Goal: Task Accomplishment & Management: Manage account settings

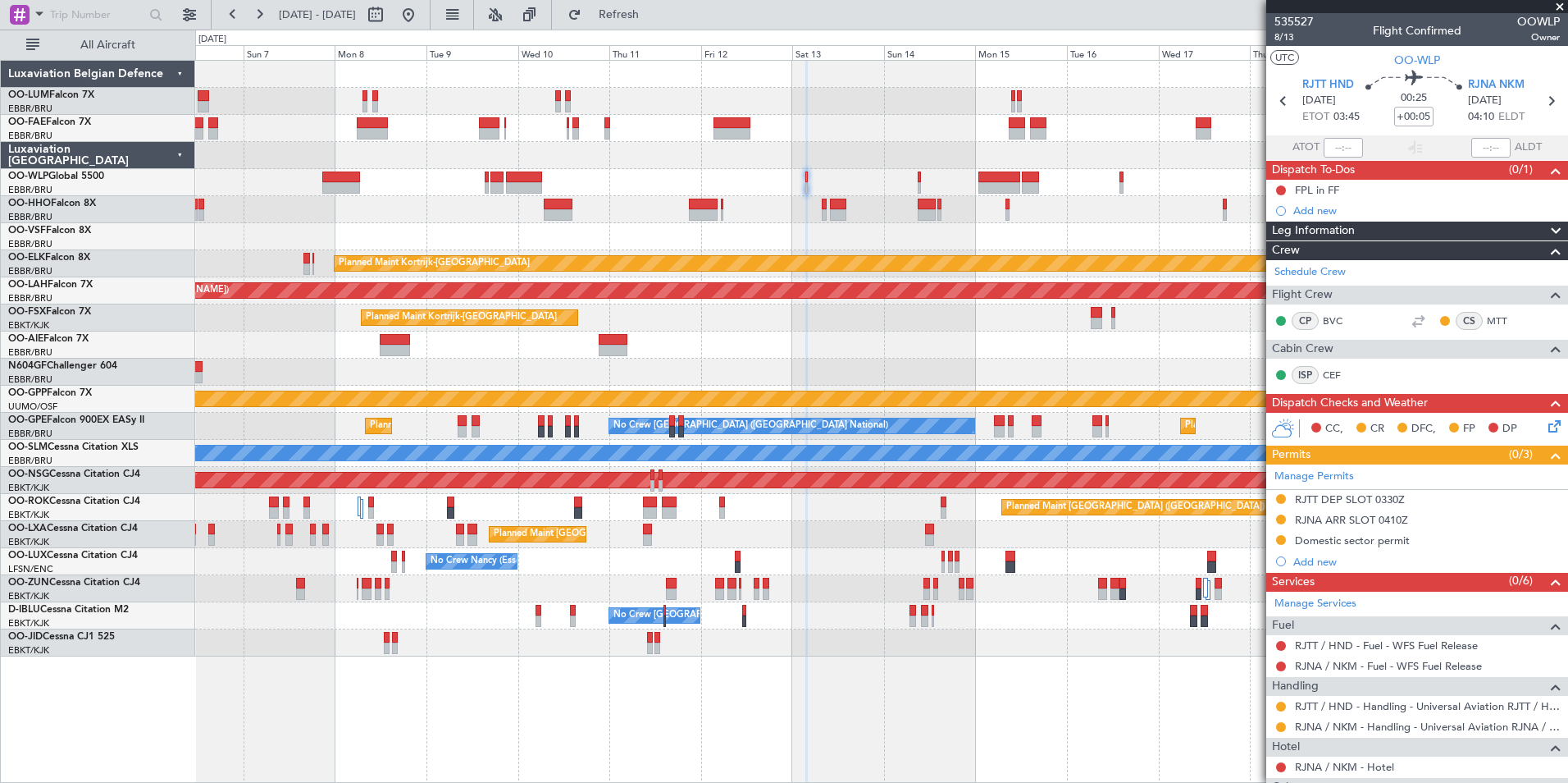
scroll to position [102, 0]
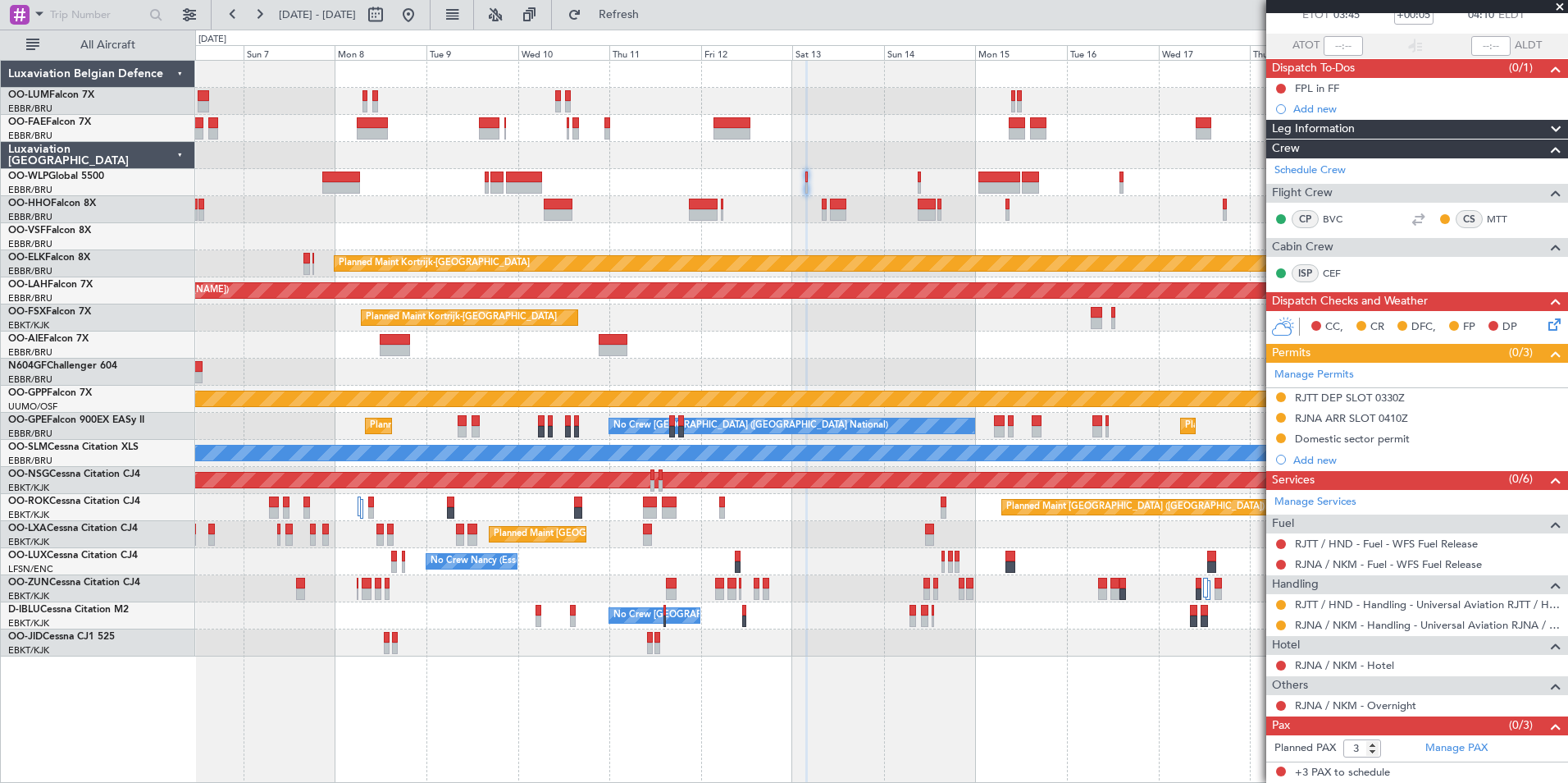
click at [904, 329] on div "Planned Maint Kortrijk-[GEOGRAPHIC_DATA]" at bounding box center [881, 318] width 1372 height 27
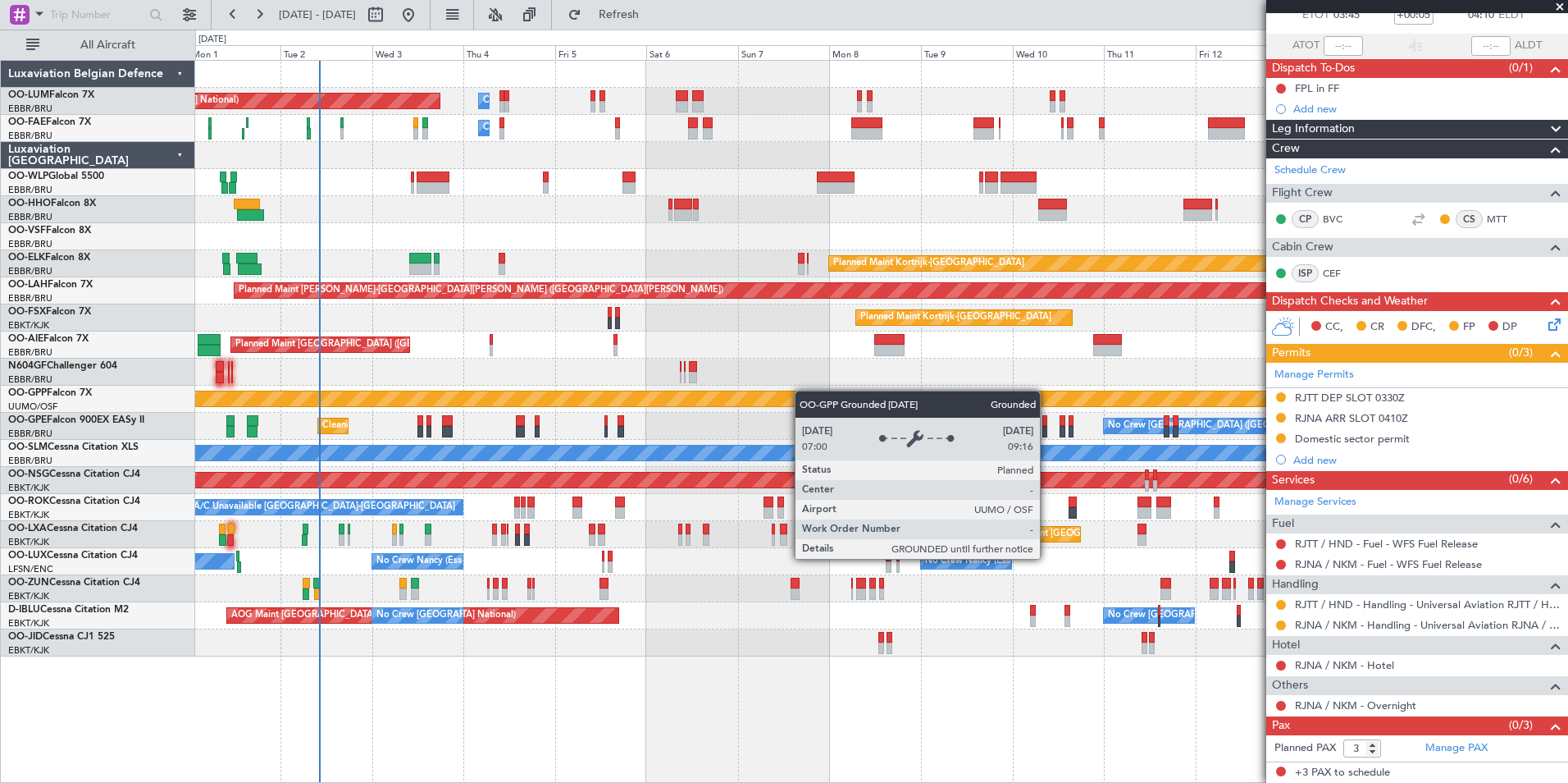
click at [813, 393] on div "Owner Melsbroek Air Base Planned Maint Brussels (Brussels National) Owner Melsb…" at bounding box center [881, 358] width 1372 height 595
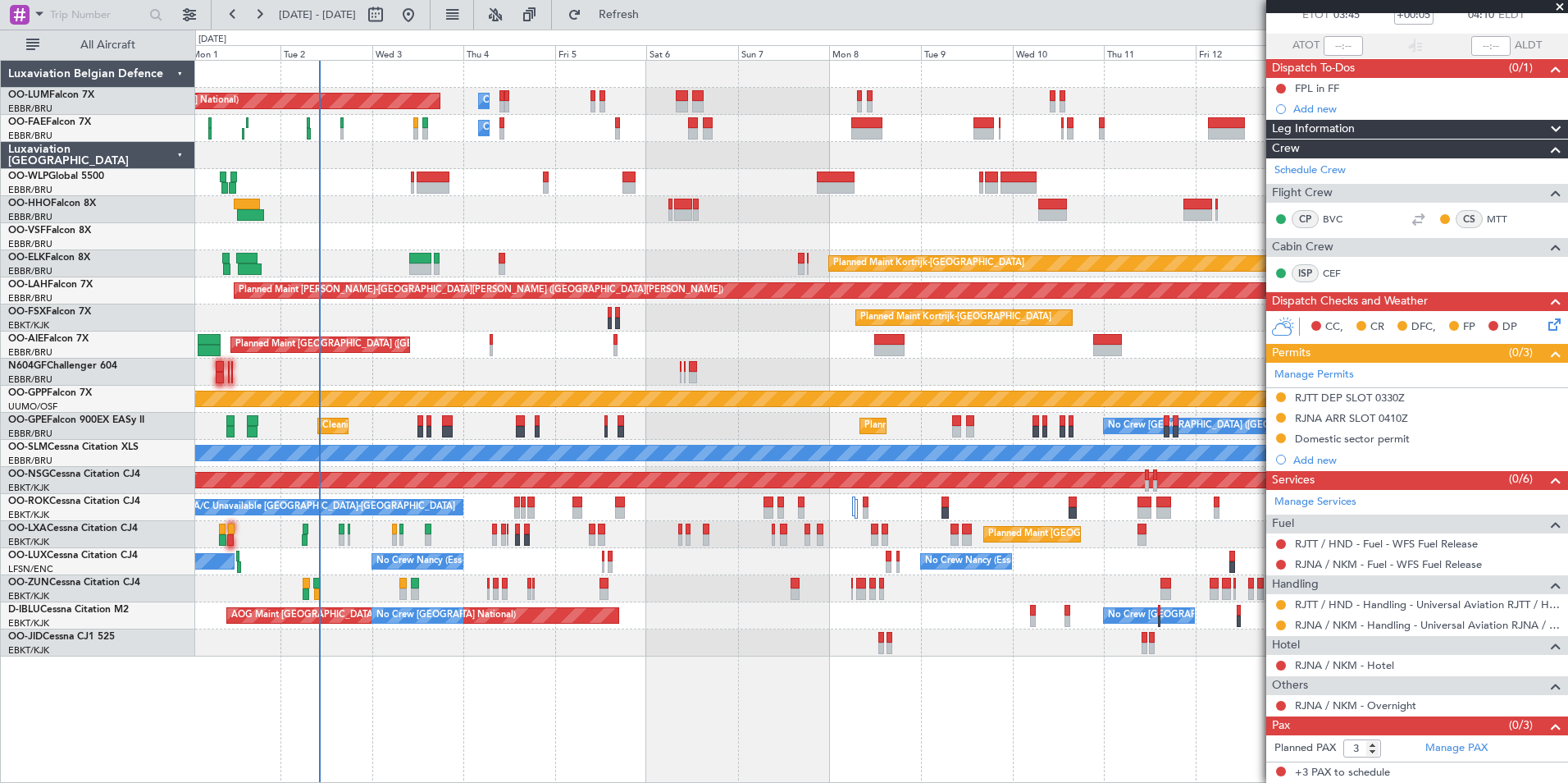
click at [760, 436] on div "Planned Maint Brussels (Brussels National) No Crew Brussels (Brussels National)…" at bounding box center [881, 426] width 1372 height 27
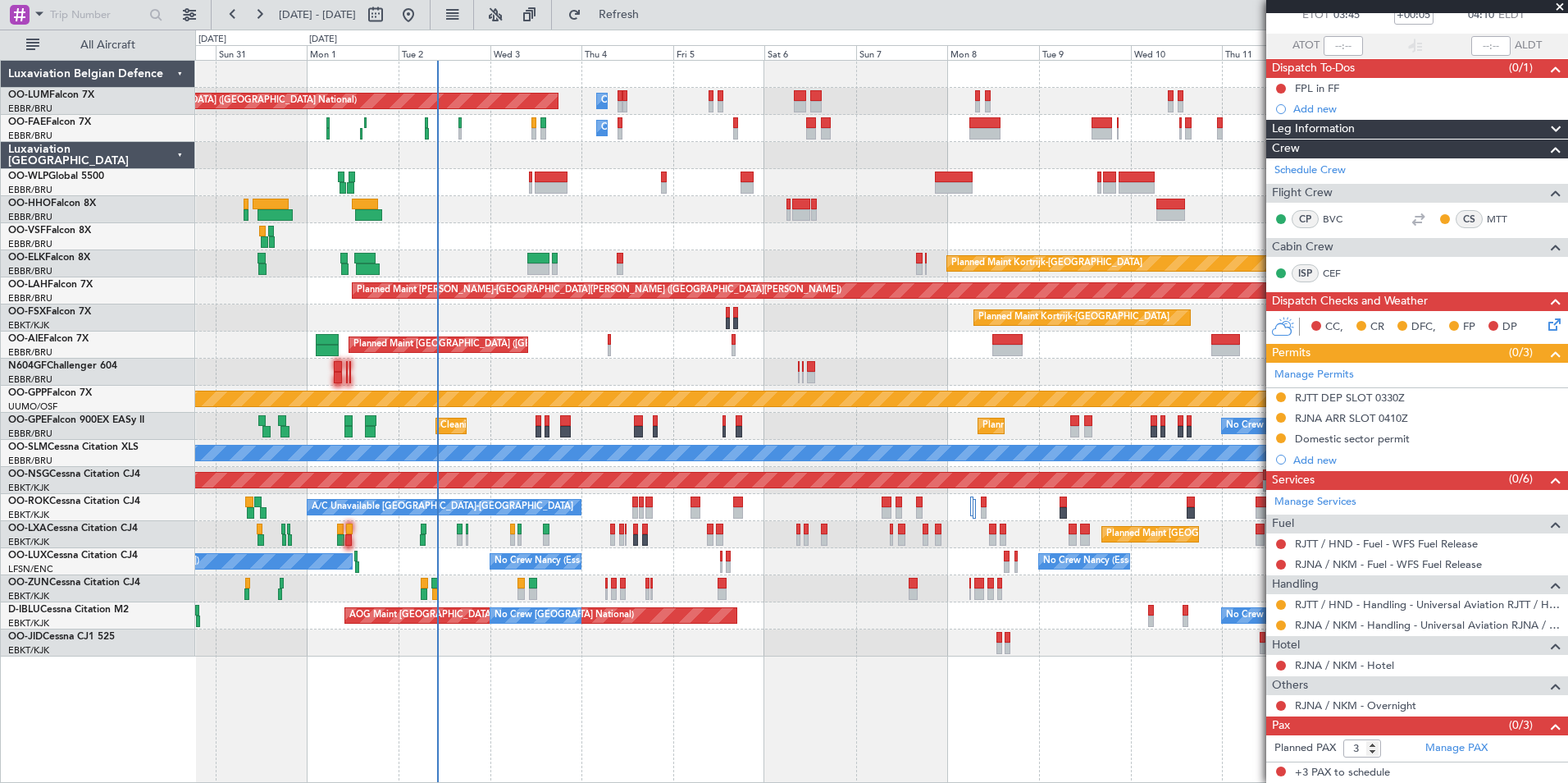
click at [854, 536] on div "Planned Maint Brussels (Brussels National) Planned Maint Kortrijk-Wevelgem" at bounding box center [881, 534] width 1372 height 27
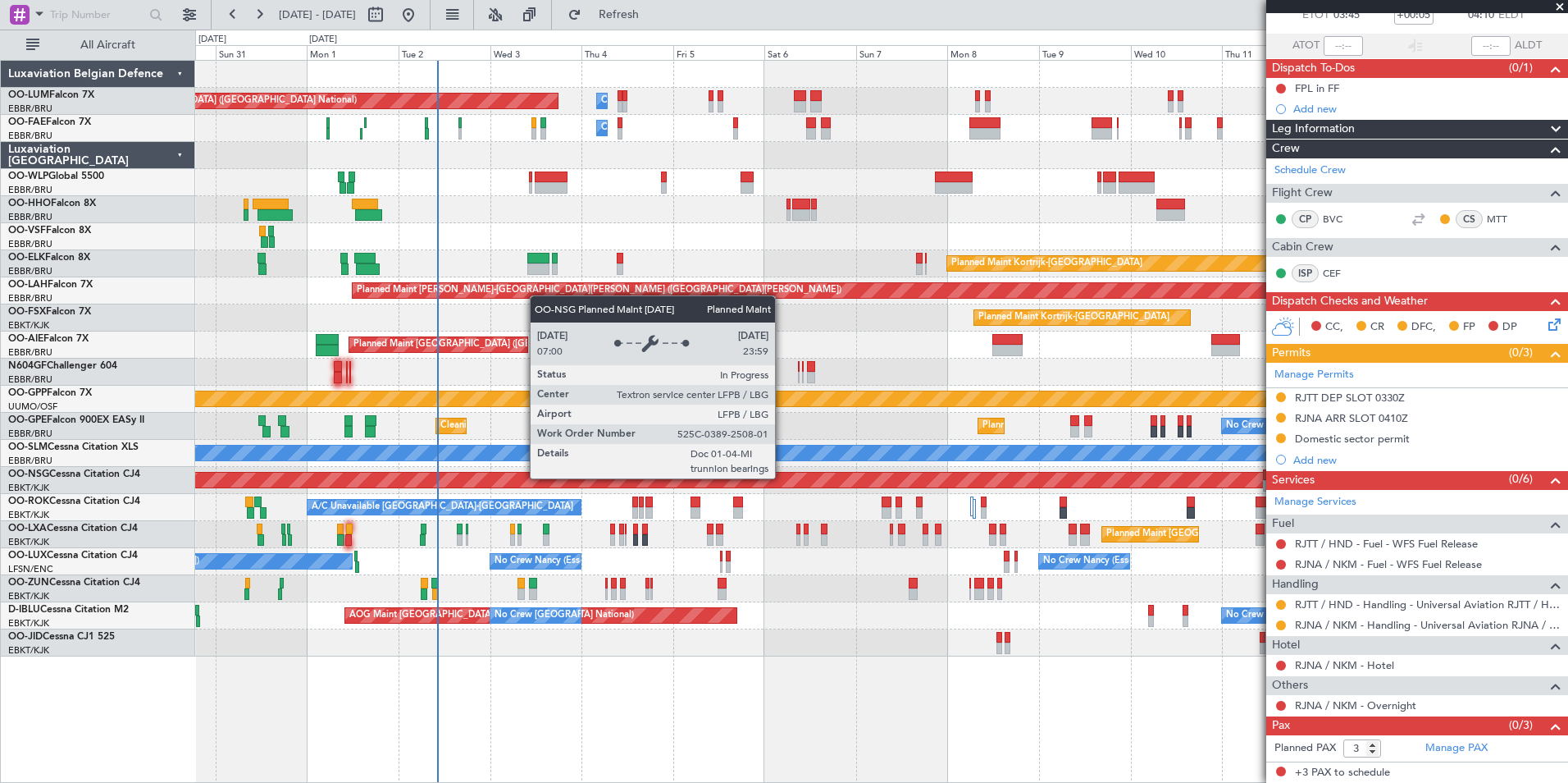
click at [637, 455] on div "Owner Melsbroek Air Base Planned Maint Brussels (Brussels National) Owner Melsb…" at bounding box center [881, 358] width 1372 height 595
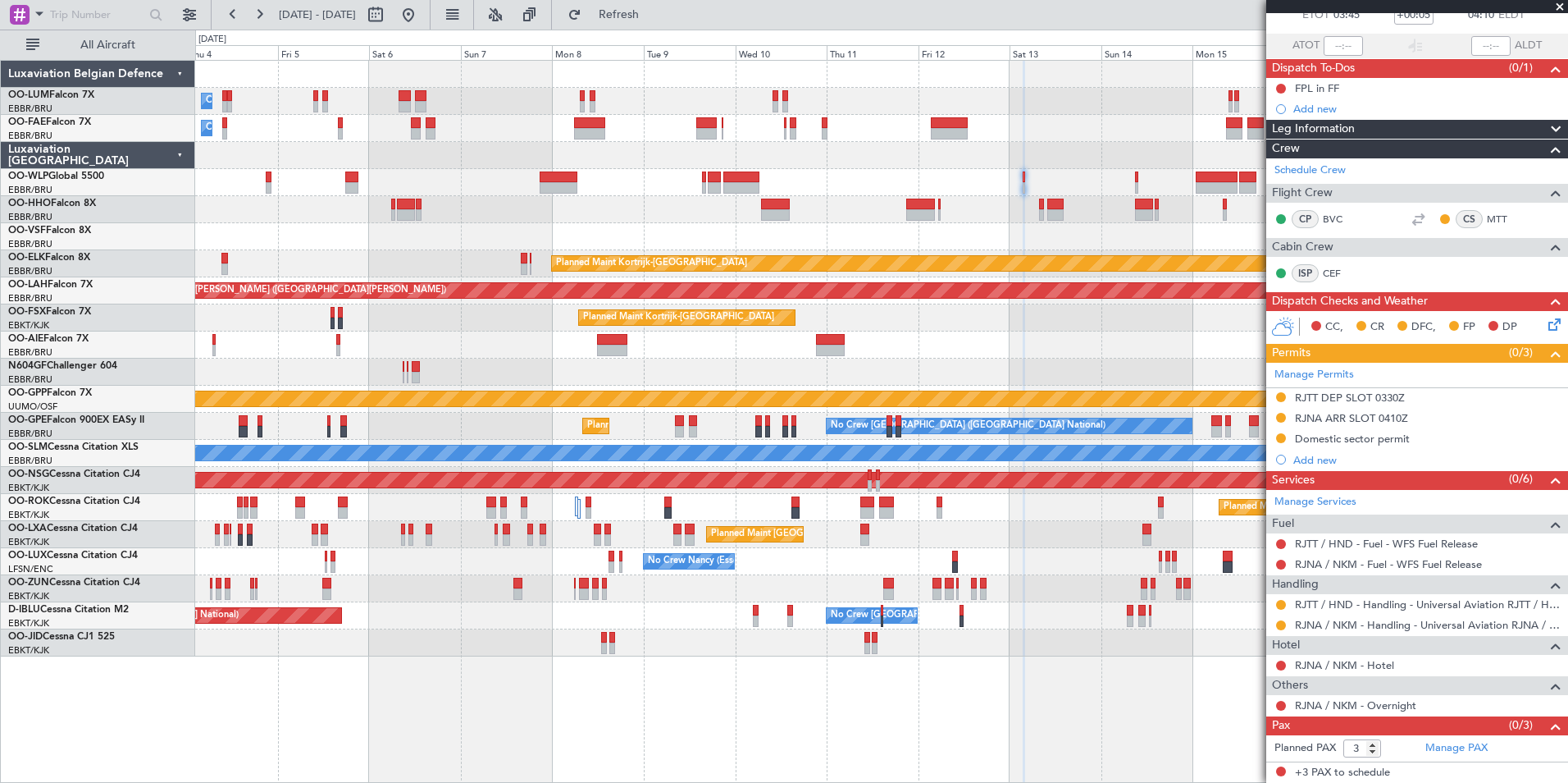
click at [751, 218] on div at bounding box center [881, 209] width 1372 height 27
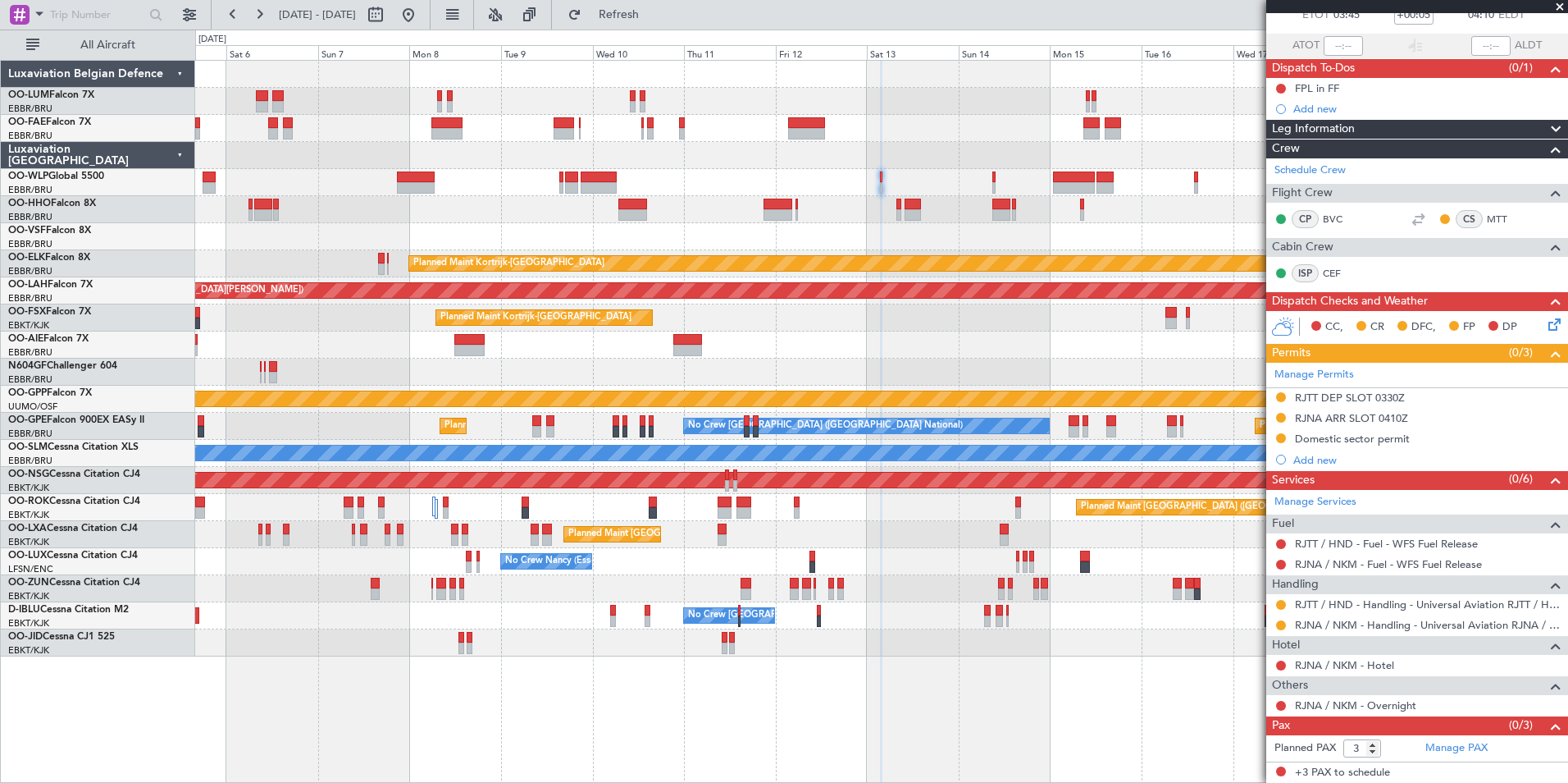
click at [880, 178] on div at bounding box center [882, 178] width 3 height 12
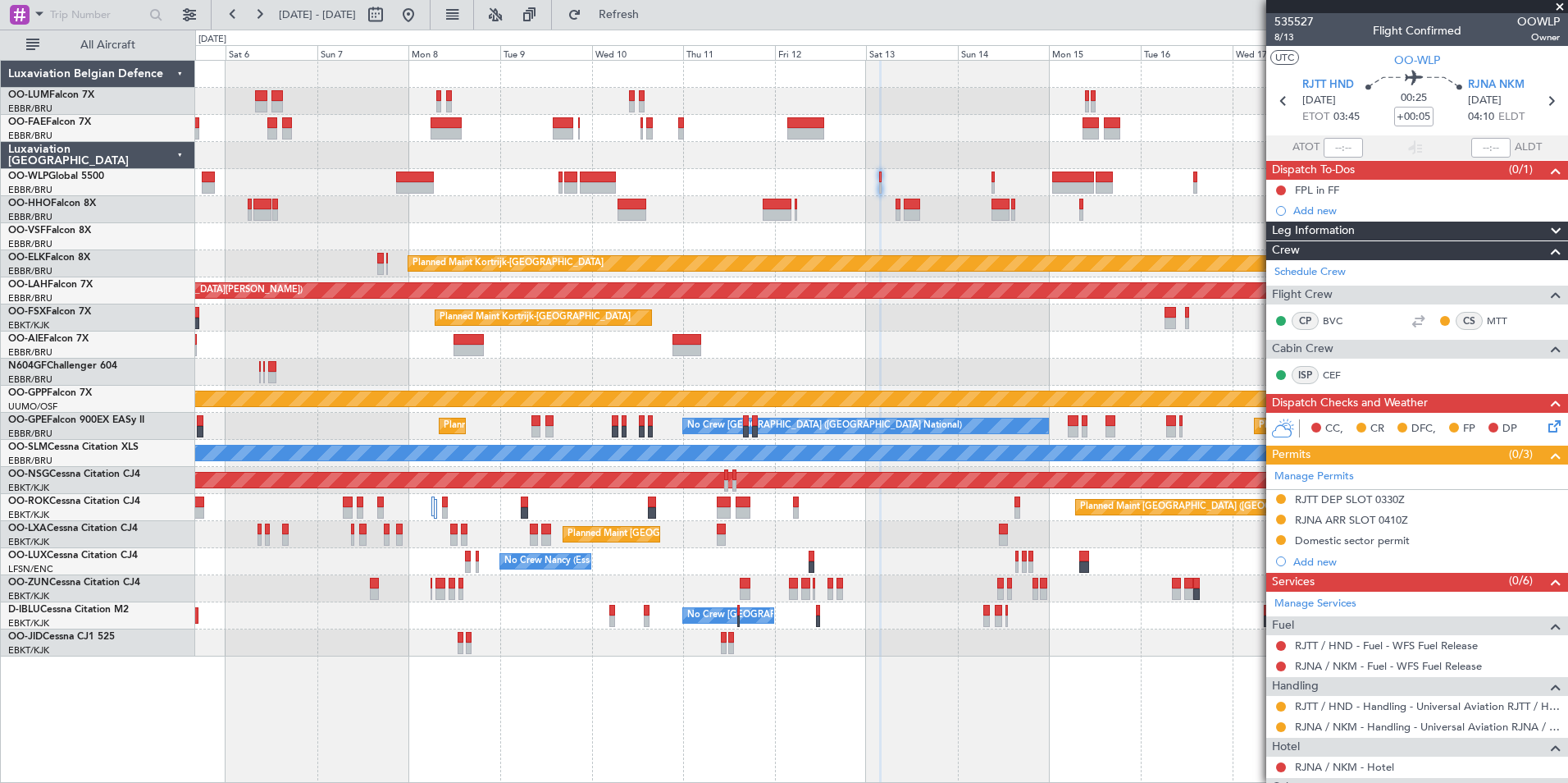
click at [1015, 405] on div "Grounded [PERSON_NAME]" at bounding box center [881, 399] width 1372 height 27
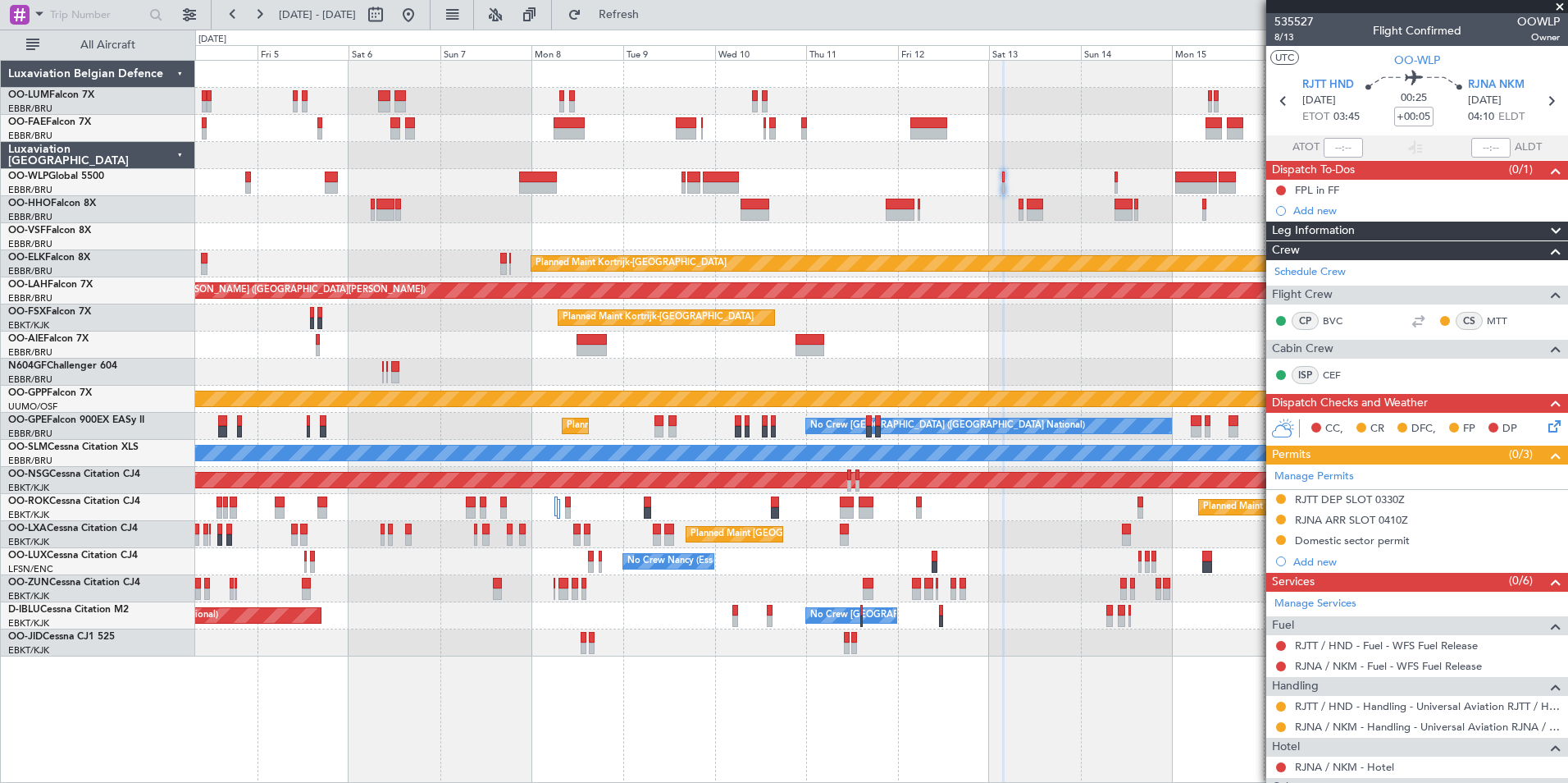
click at [891, 345] on div "Planned Maint [GEOGRAPHIC_DATA] ([GEOGRAPHIC_DATA])" at bounding box center [881, 345] width 1372 height 27
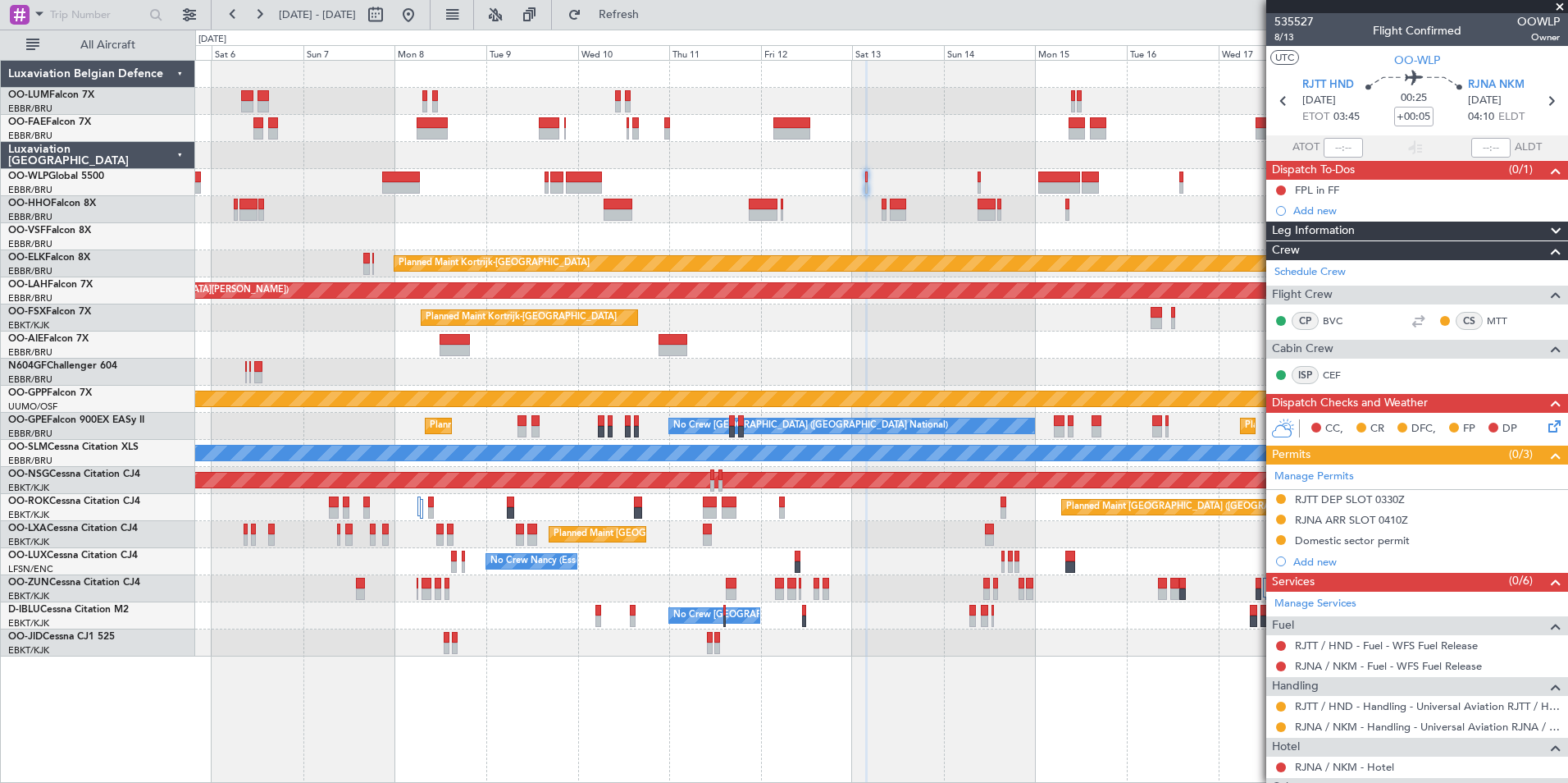
click at [1069, 562] on div "Owner Melsbroek Air Base Planned Maint Brussels (Brussels National) Owner Melsb…" at bounding box center [881, 358] width 1372 height 595
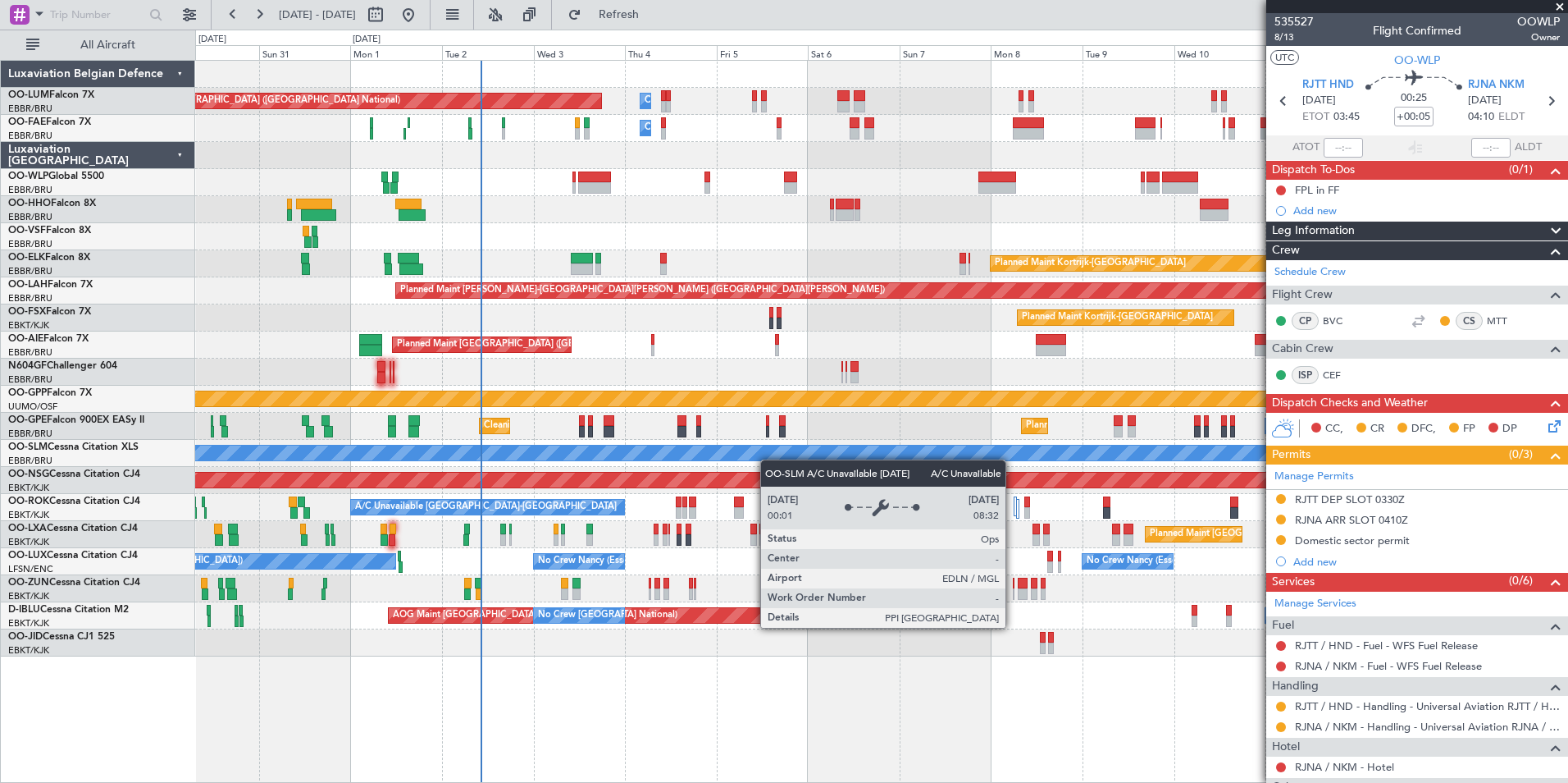
click at [861, 446] on div "Owner Melsbroek Air Base Planned Maint Brussels (Brussels National) Owner Melsb…" at bounding box center [881, 358] width 1372 height 595
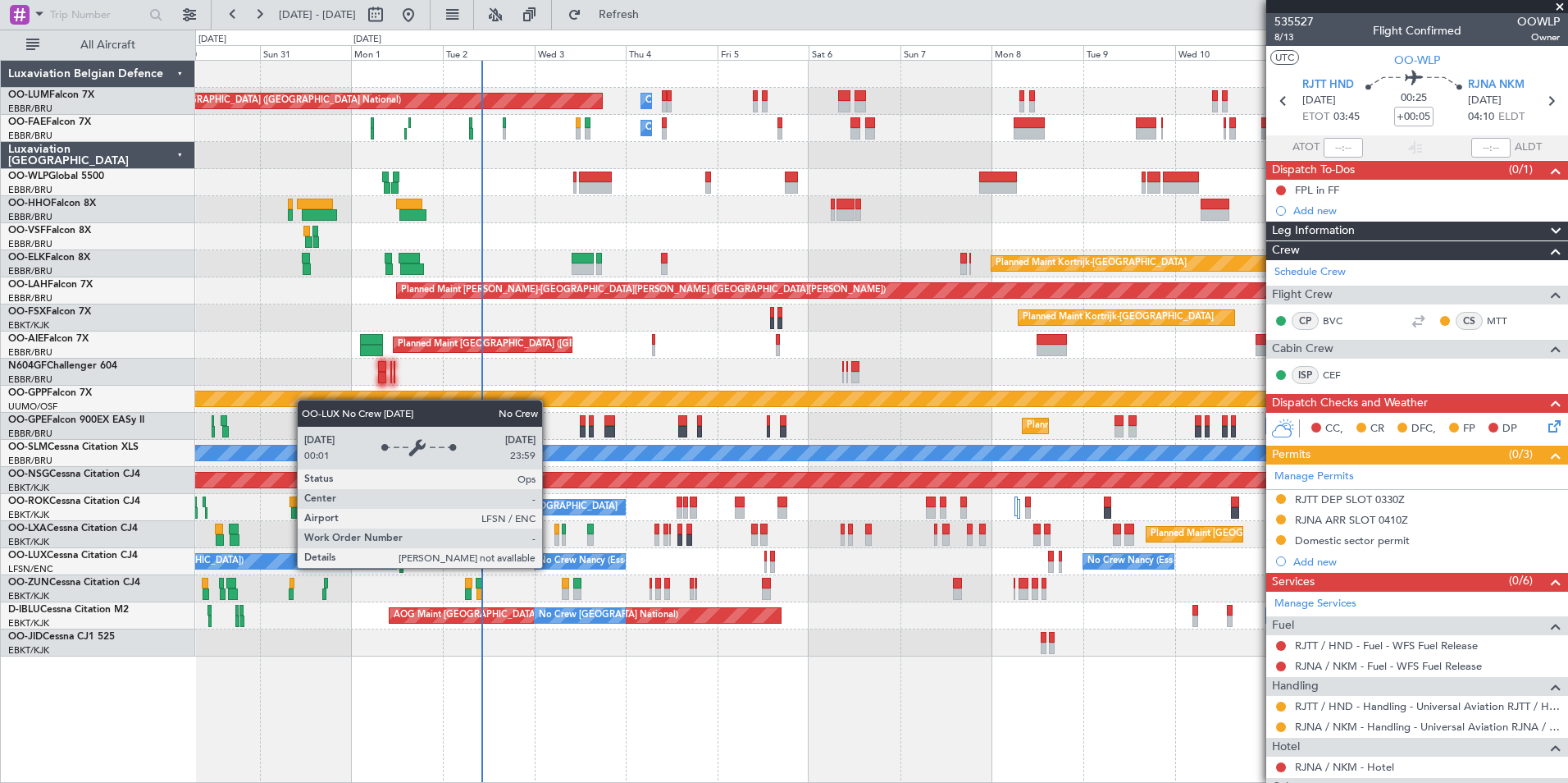
click at [715, 575] on div "No Crew Nancy (Essey) No Crew Nancy (Essey) No Crew Paris (Le Bourget) Planned …" at bounding box center [881, 561] width 1372 height 27
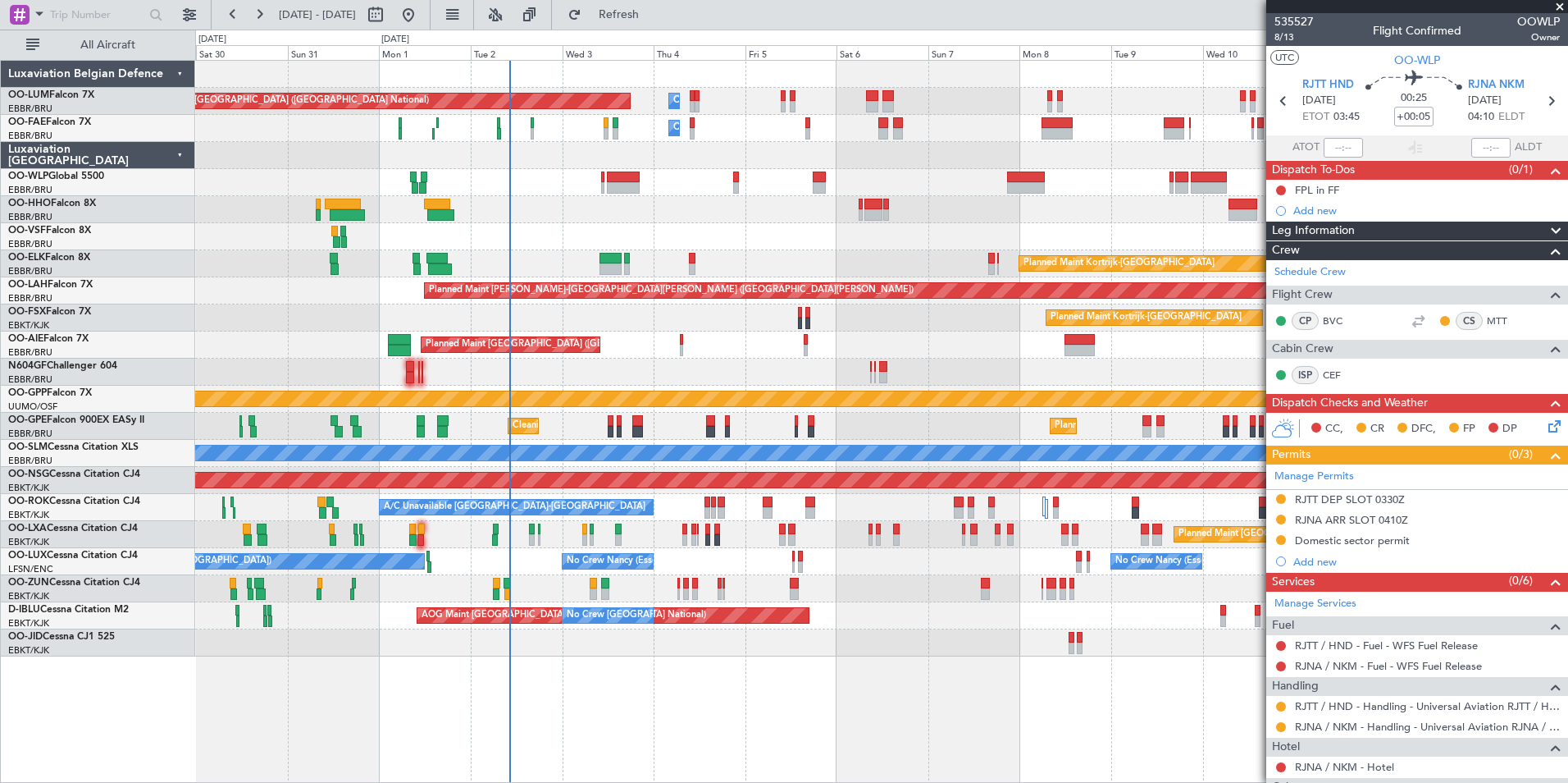
click at [647, 263] on div "Owner Melsbroek Air Base Planned Maint Brussels (Brussels National) Owner Melsb…" at bounding box center [881, 358] width 1372 height 595
click at [340, 335] on div "Owner Melsbroek Air Base Planned Maint Brussels (Brussels National) Owner Melsb…" at bounding box center [881, 358] width 1372 height 595
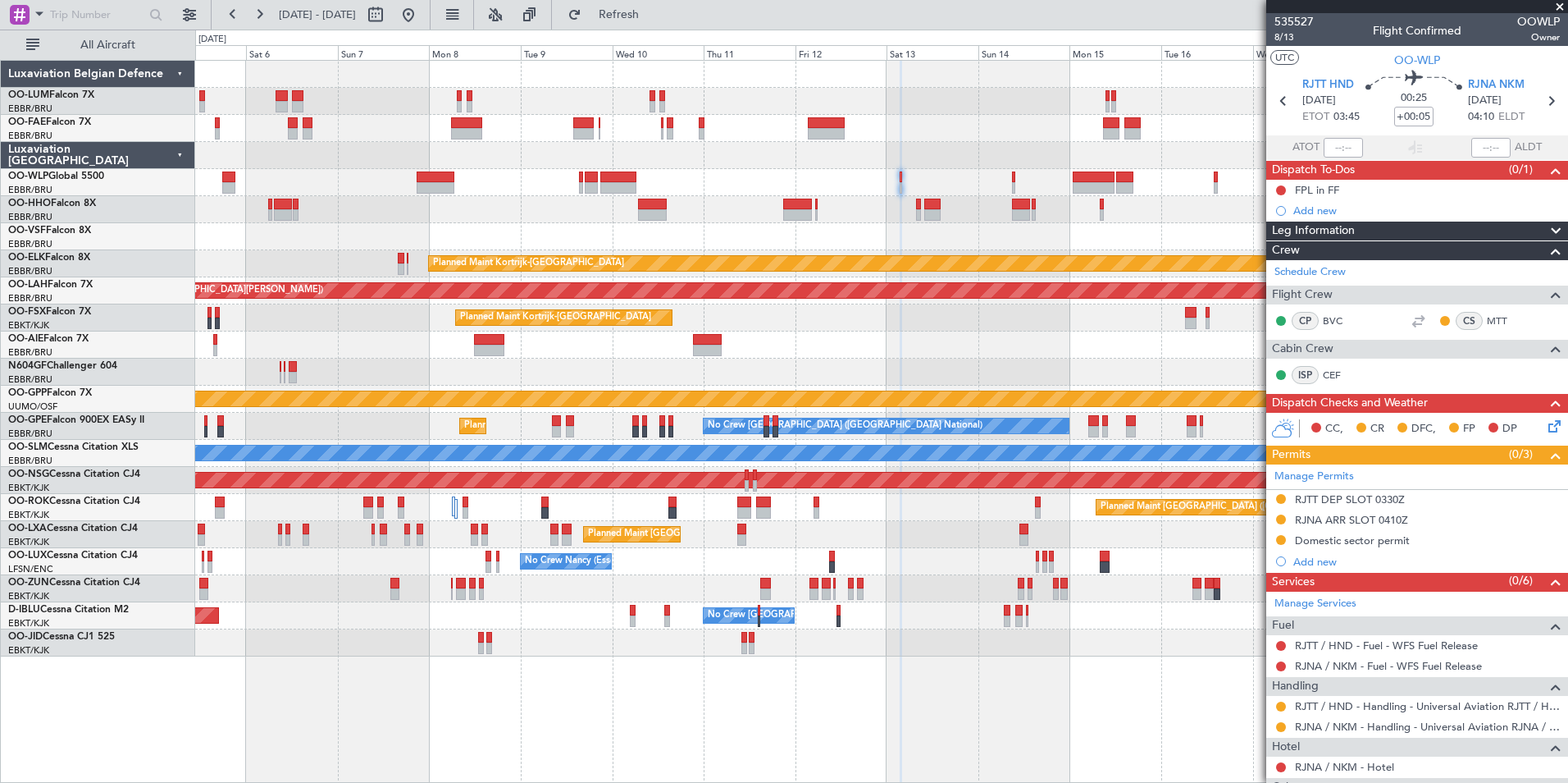
click at [589, 308] on div "Owner Melsbroek Air Base Planned Maint Brussels (Brussels National) Owner Melsb…" at bounding box center [881, 358] width 1372 height 595
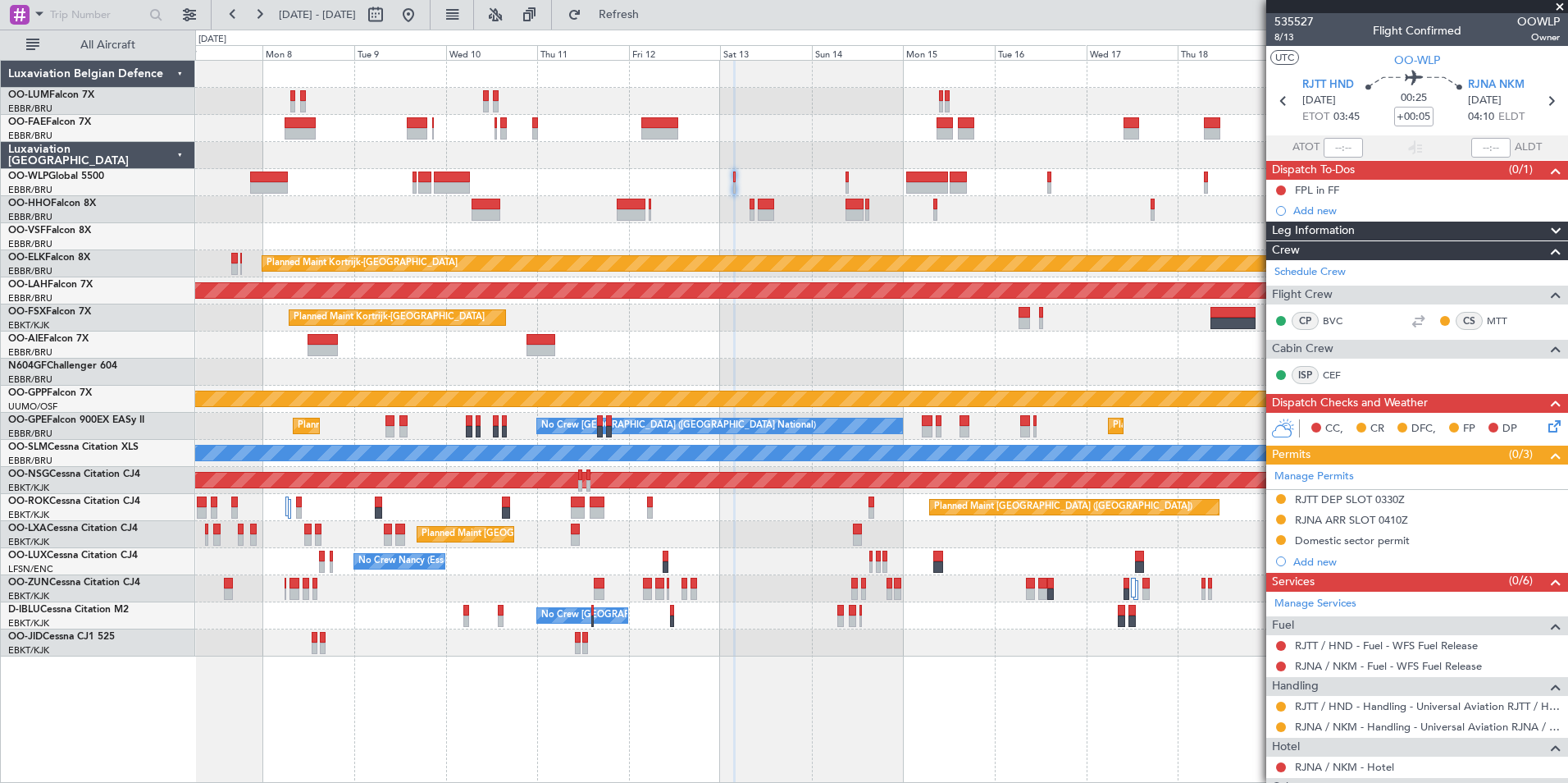
click at [740, 343] on div at bounding box center [881, 345] width 1372 height 27
click at [1204, 323] on div "Owner Melsbroek Air Base Planned Maint Brussels (Brussels National) Owner Melsb…" at bounding box center [881, 358] width 1372 height 595
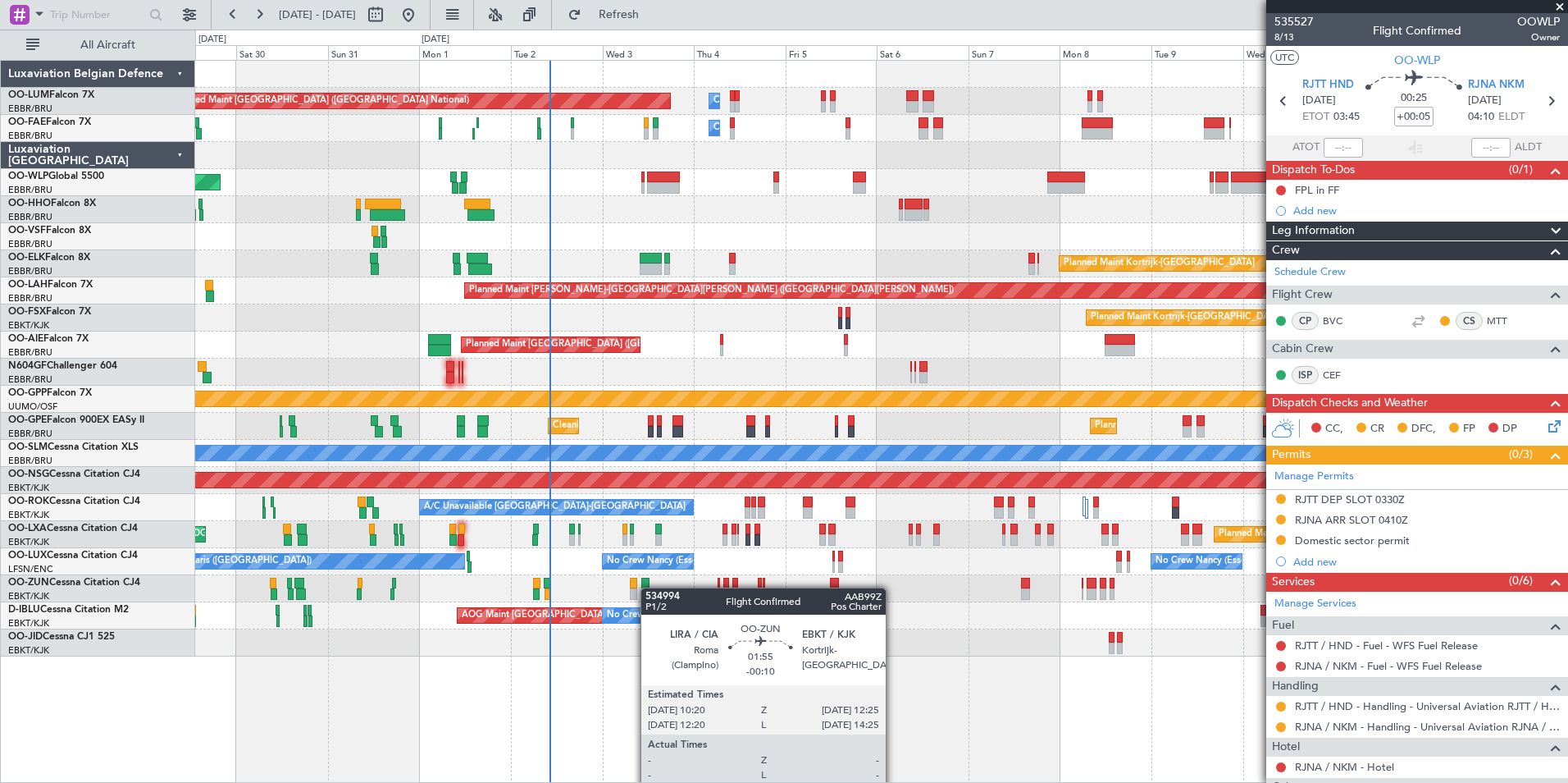
click at [649, 587] on div at bounding box center [646, 584] width 8 height 12
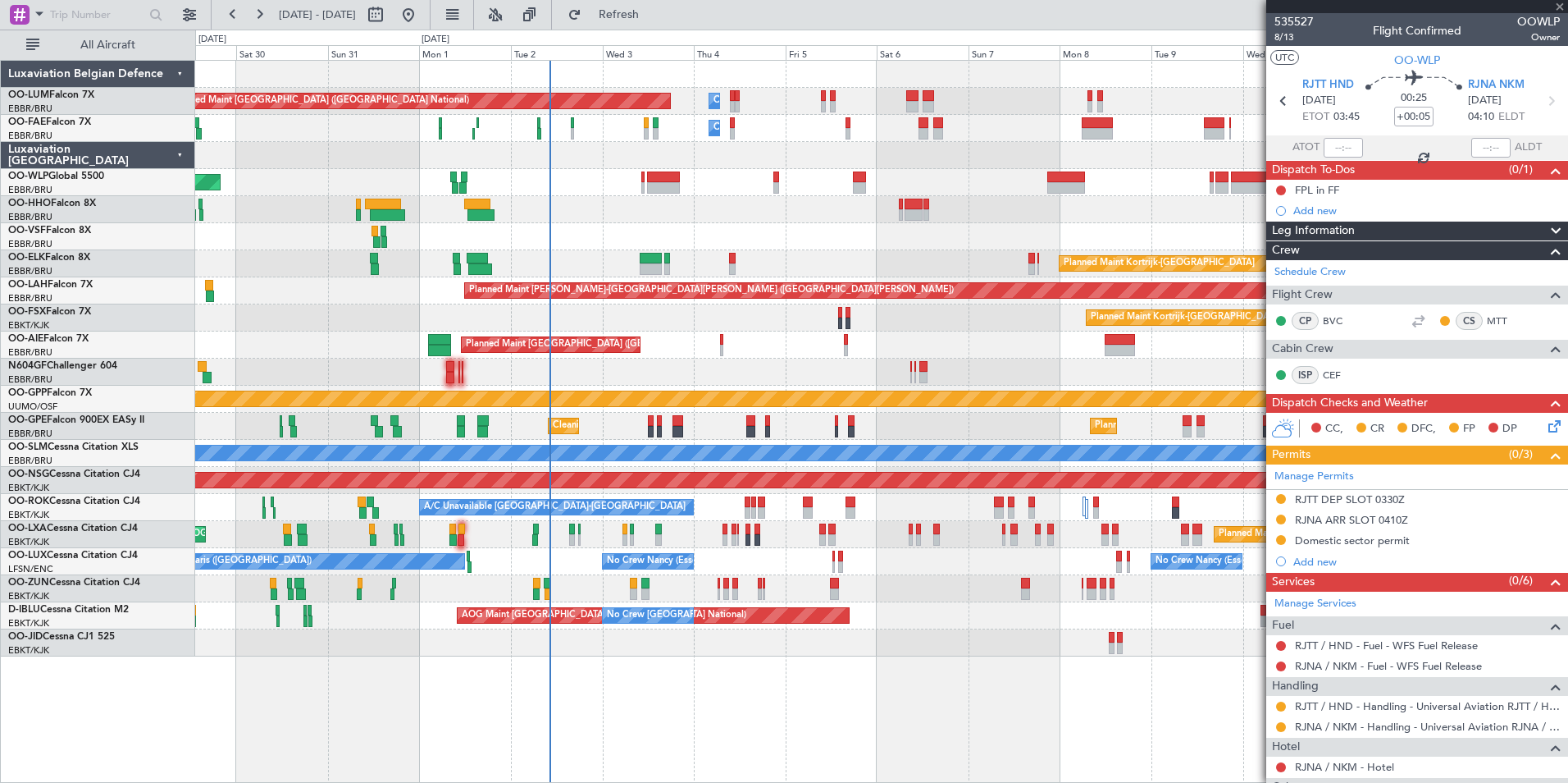
click at [641, 598] on div "Owner Melsbroek Air Base Planned Maint Brussels (Brussels National) Owner Melsb…" at bounding box center [881, 358] width 1372 height 595
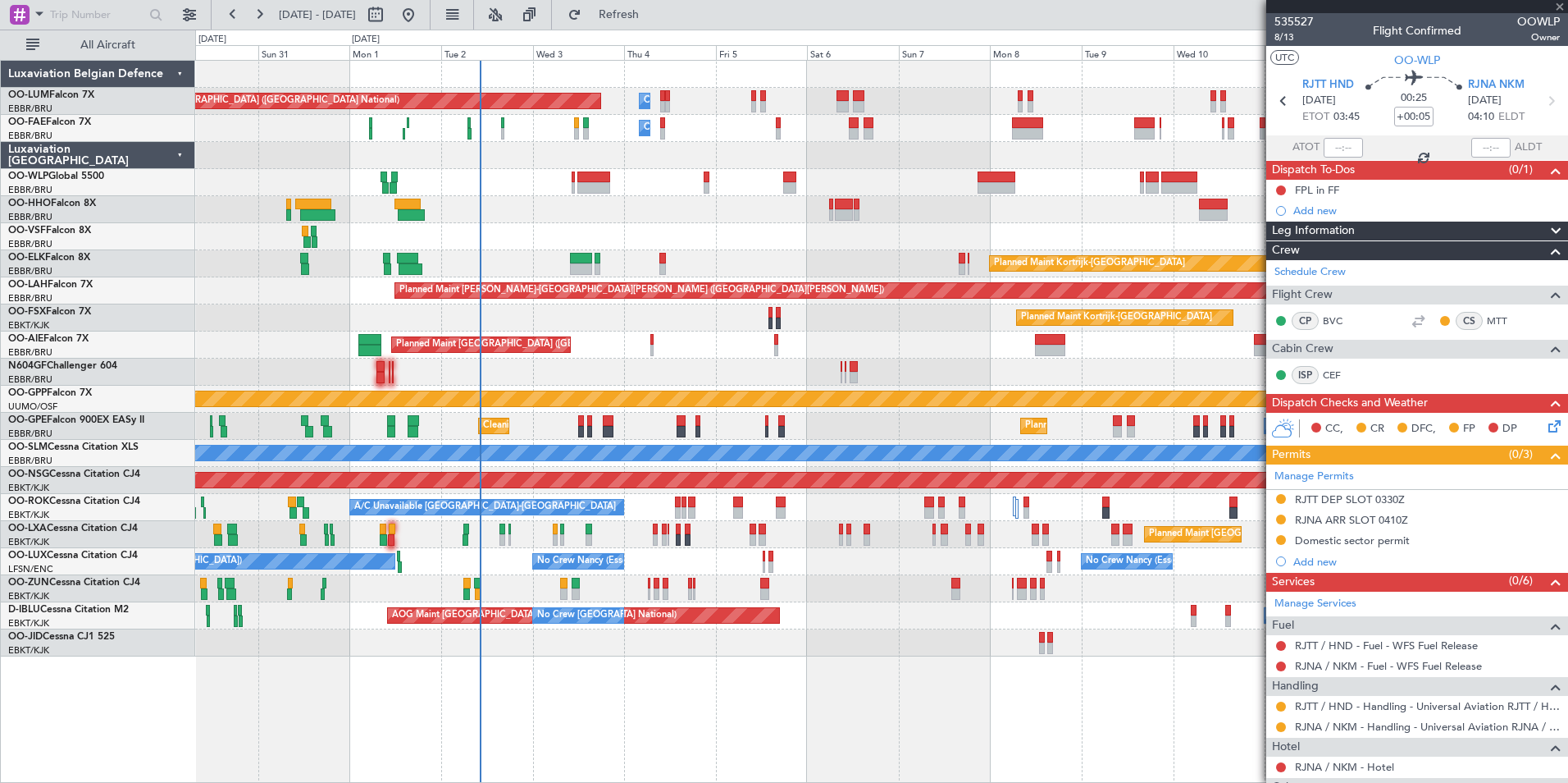
type input "-00:10"
type input "0"
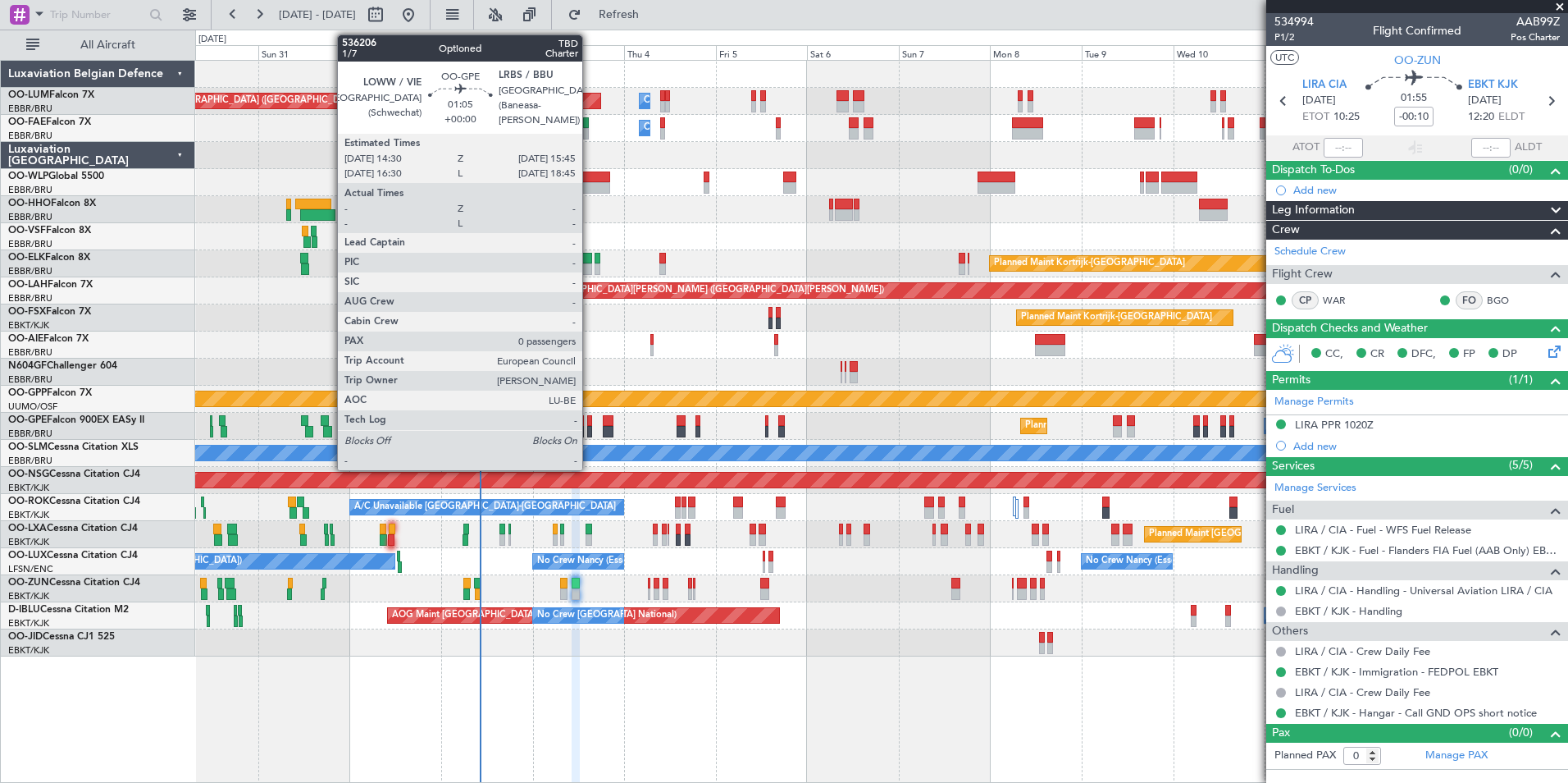
click at [439, 454] on div "Owner Melsbroek Air Base Planned Maint Brussels (Brussels National) Owner Melsb…" at bounding box center [881, 358] width 1372 height 595
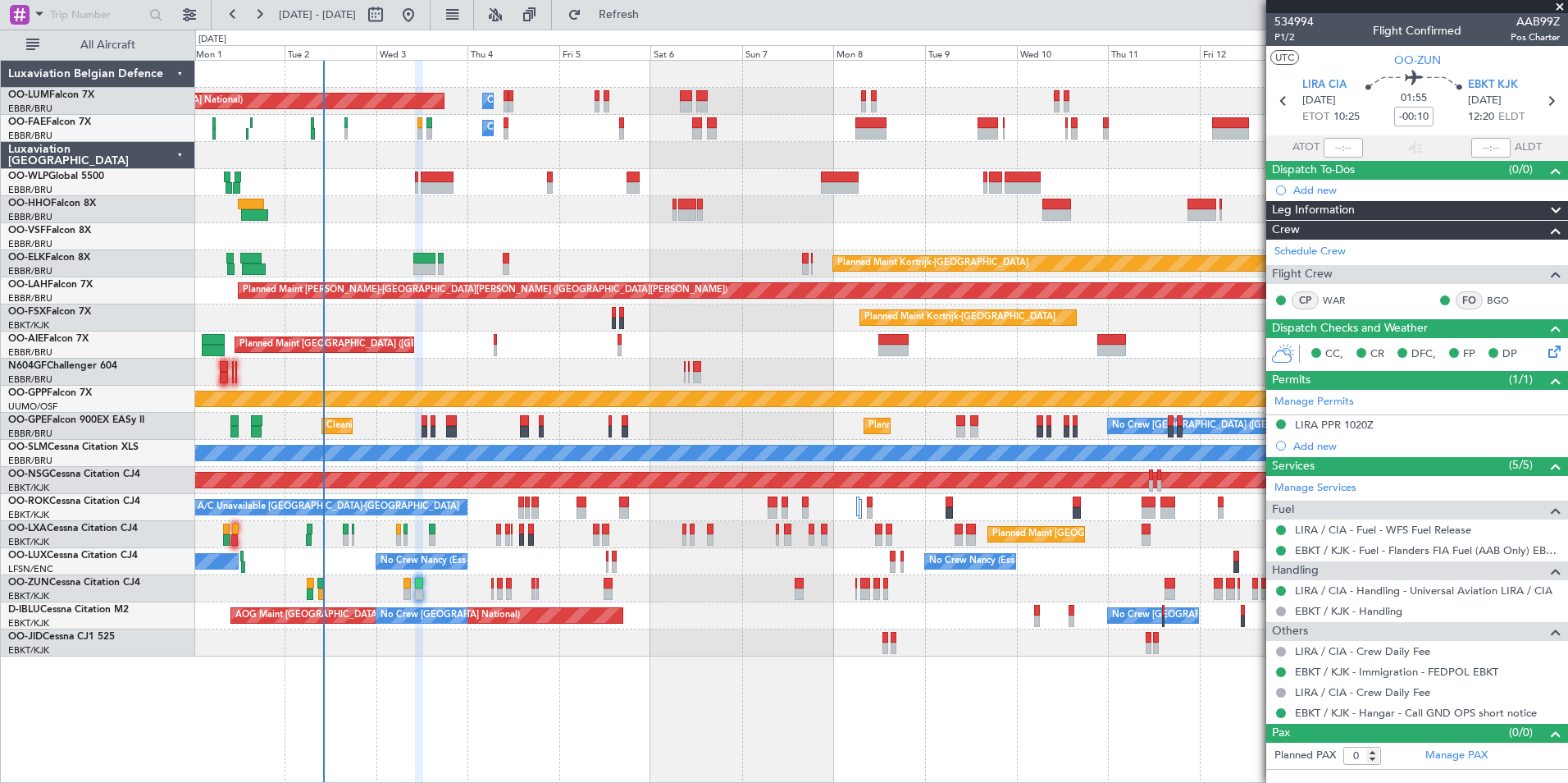
click at [624, 344] on div "Planned Maint [GEOGRAPHIC_DATA] ([GEOGRAPHIC_DATA])" at bounding box center [881, 345] width 1372 height 27
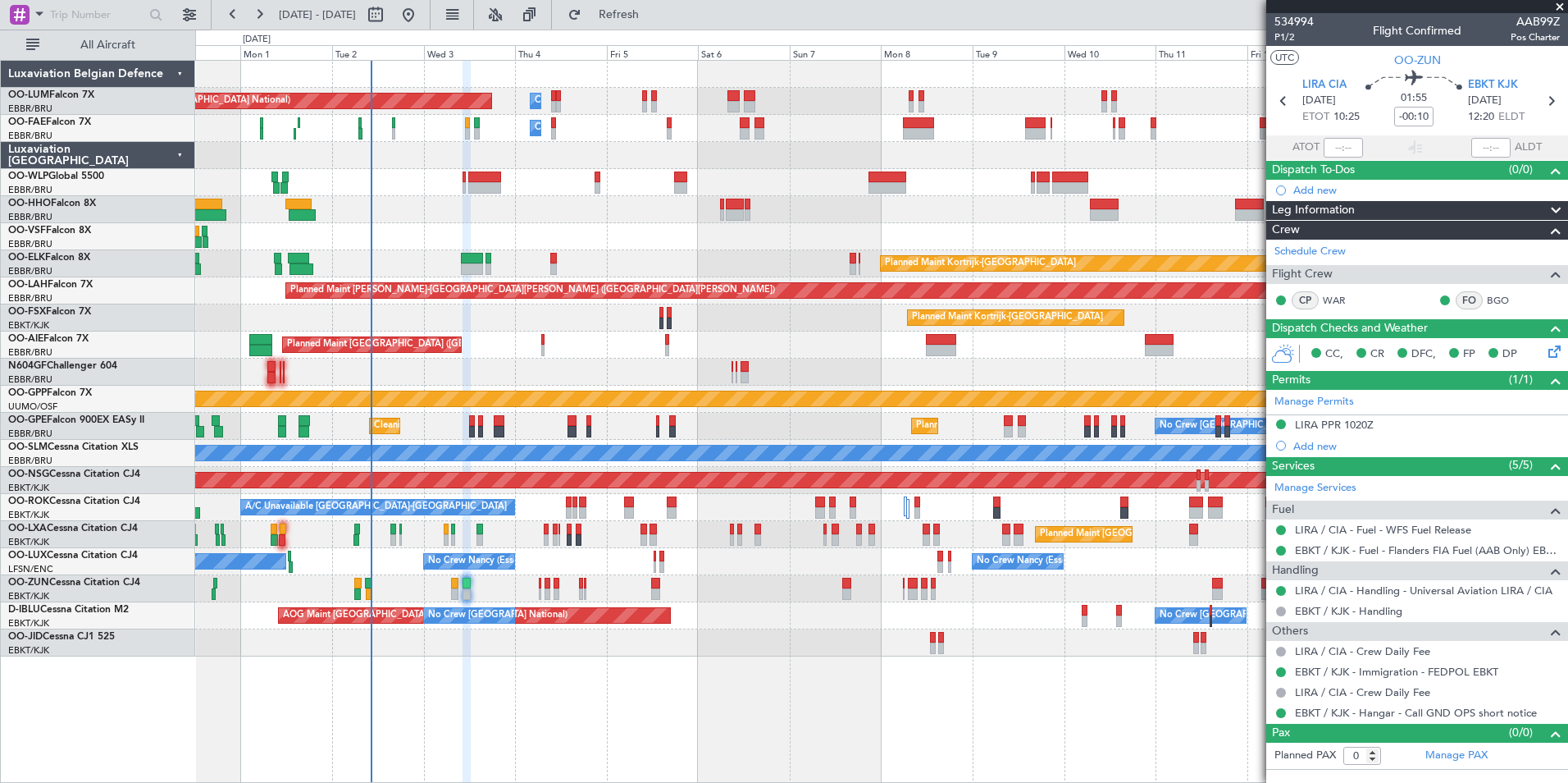
click at [566, 264] on div "Owner Melsbroek Air Base Planned Maint Brussels (Brussels National) Owner Melsb…" at bounding box center [881, 358] width 1372 height 595
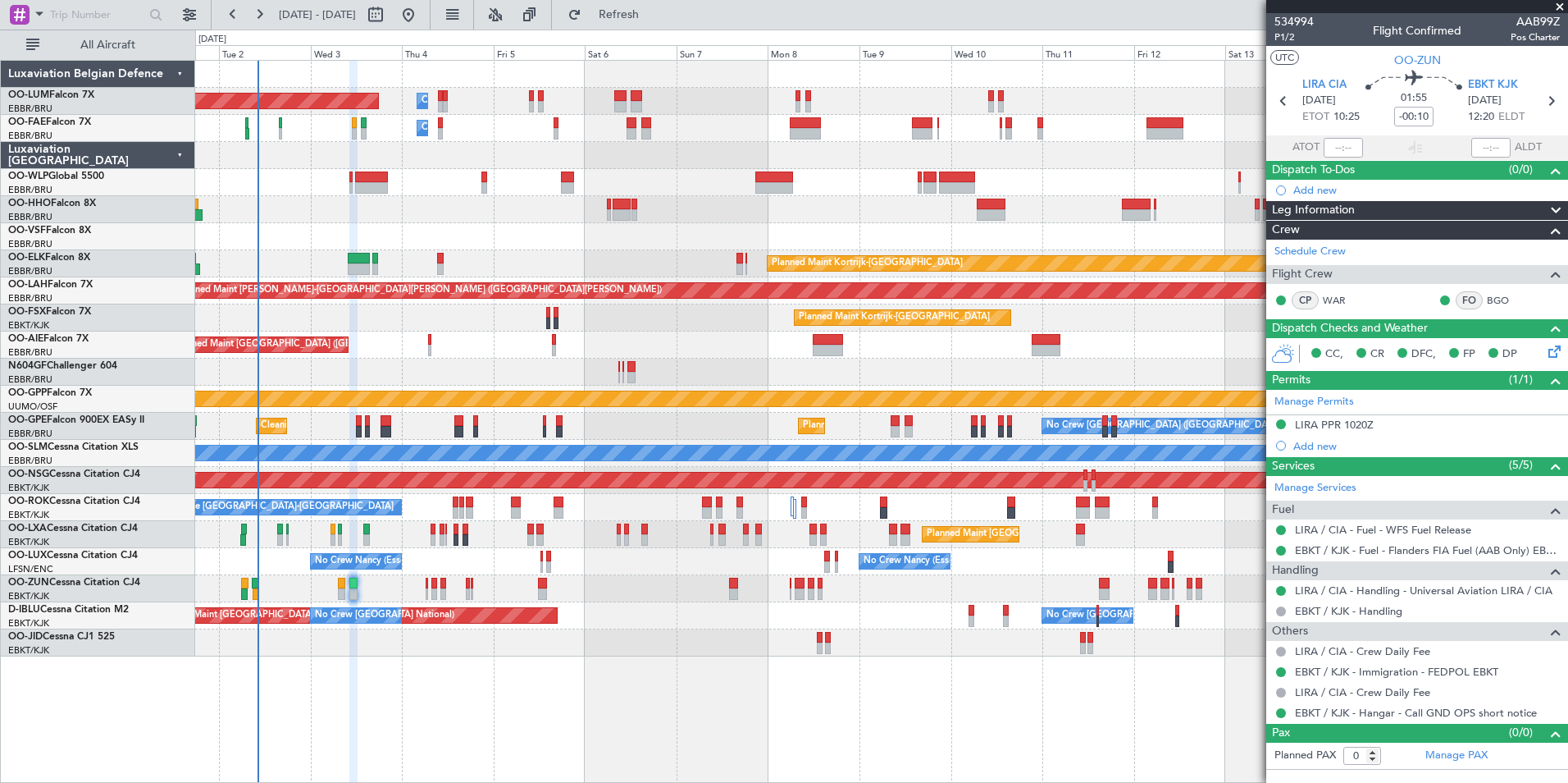
click at [492, 572] on div "No Crew Nancy (Essey) No Crew Nancy (Essey) No Crew Paris (Le Bourget)" at bounding box center [881, 561] width 1372 height 27
click at [391, 575] on div "Owner Melsbroek Air Base Planned Maint Brussels (Brussels National) Owner Melsb…" at bounding box center [881, 358] width 1372 height 595
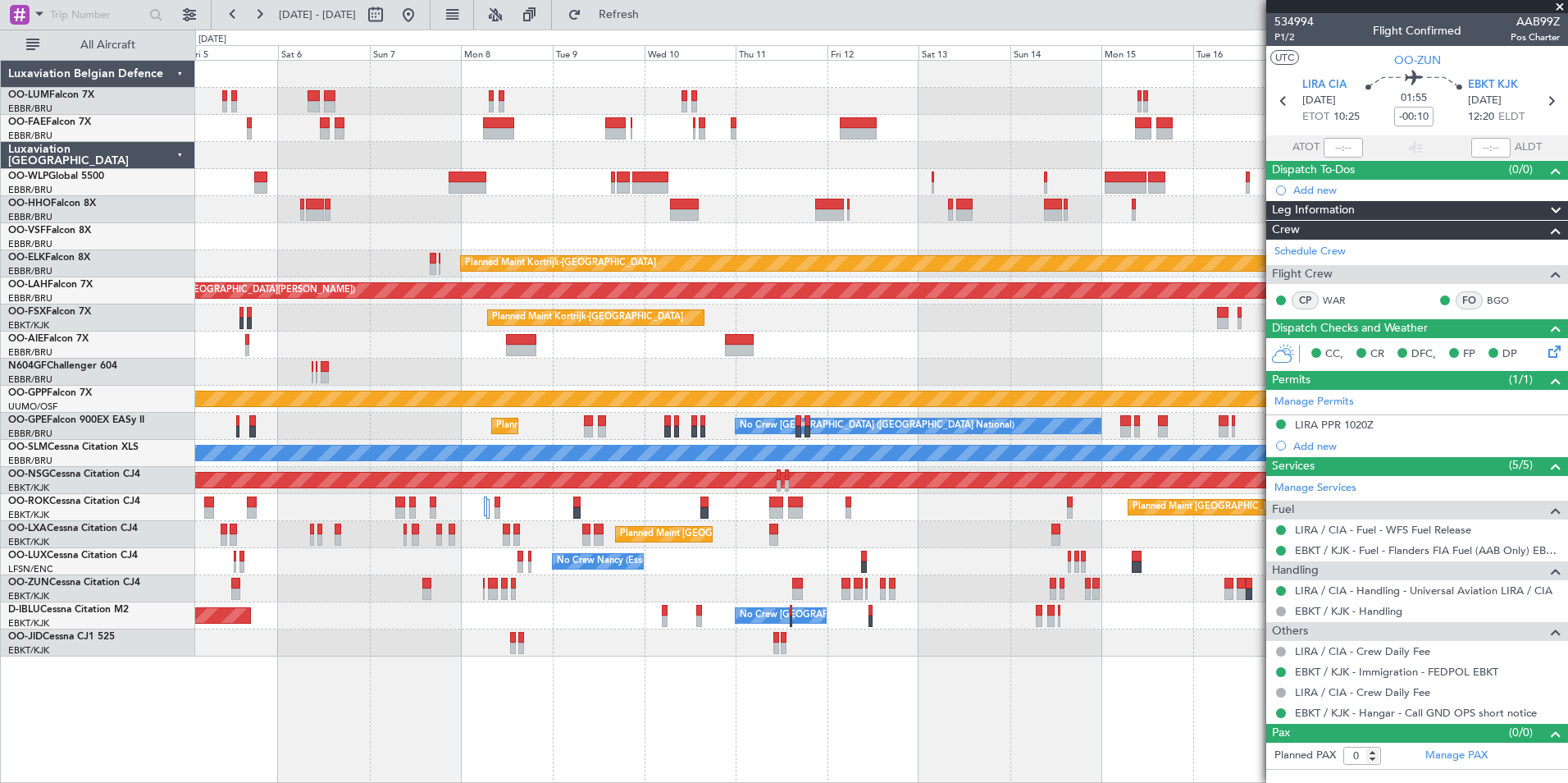
click at [822, 272] on div "Planned Maint Kortrijk-[GEOGRAPHIC_DATA]" at bounding box center [881, 263] width 1372 height 27
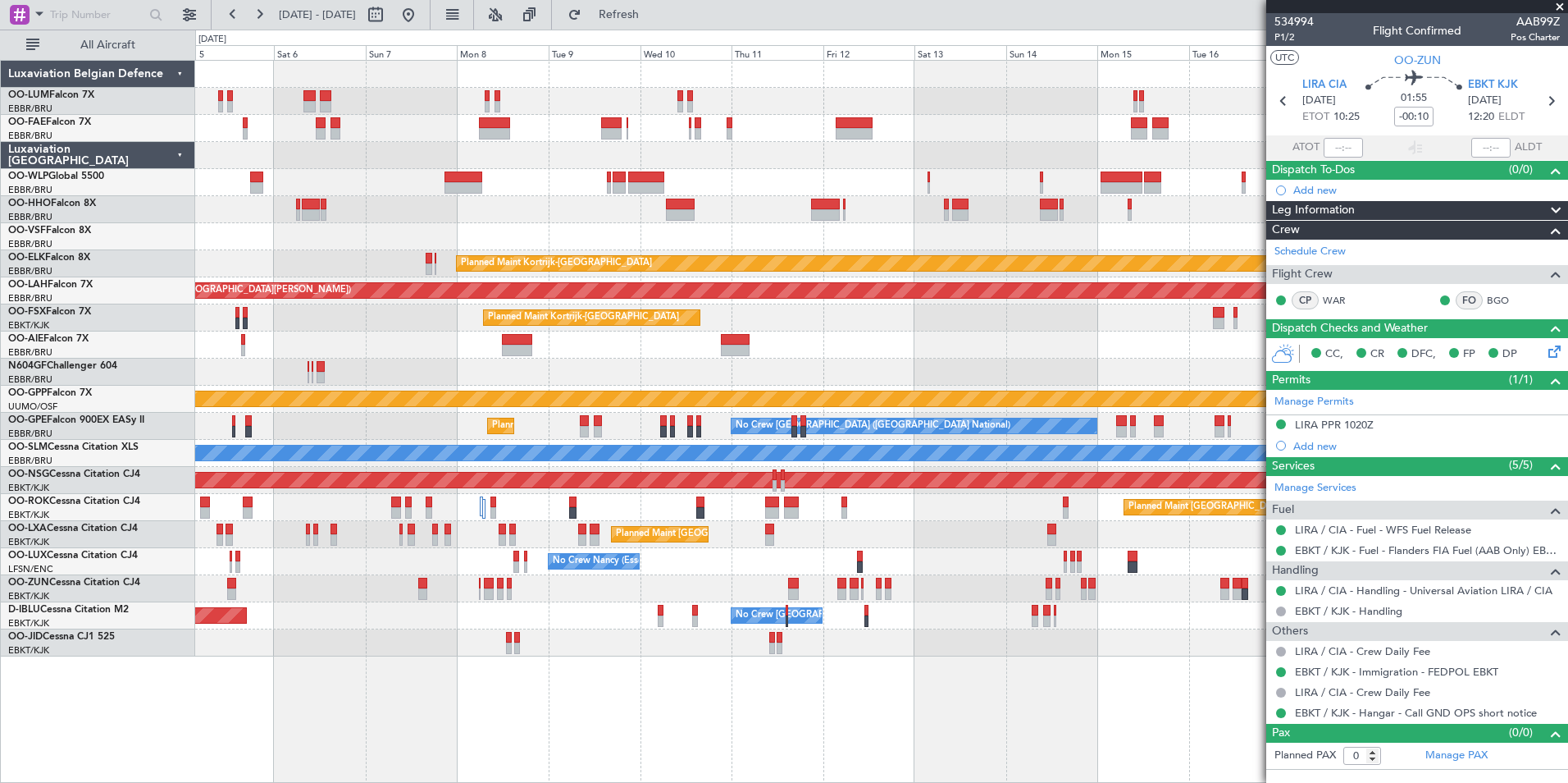
click at [931, 180] on div at bounding box center [881, 183] width 1372 height 27
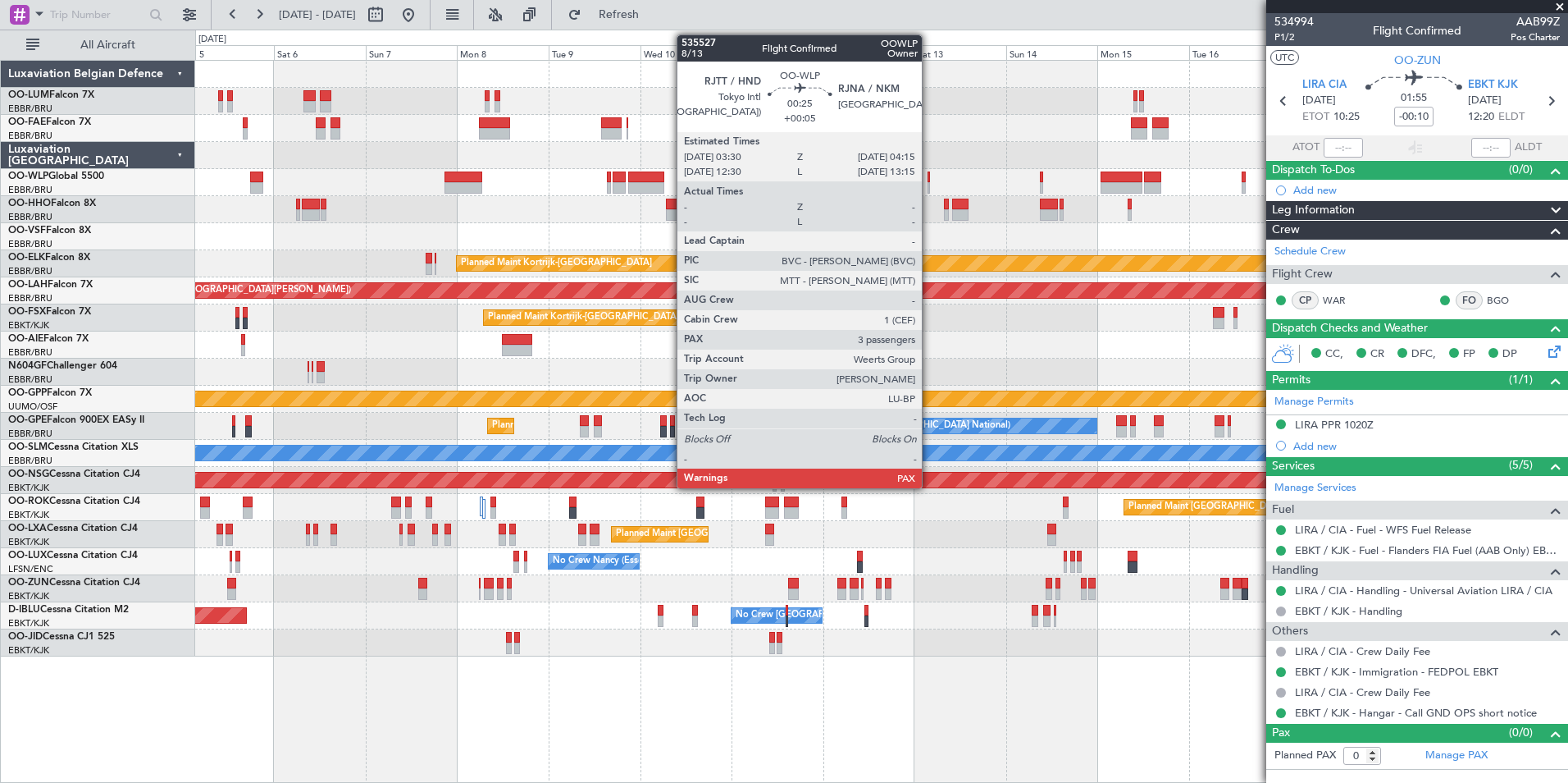
click at [930, 180] on div at bounding box center [930, 178] width 3 height 12
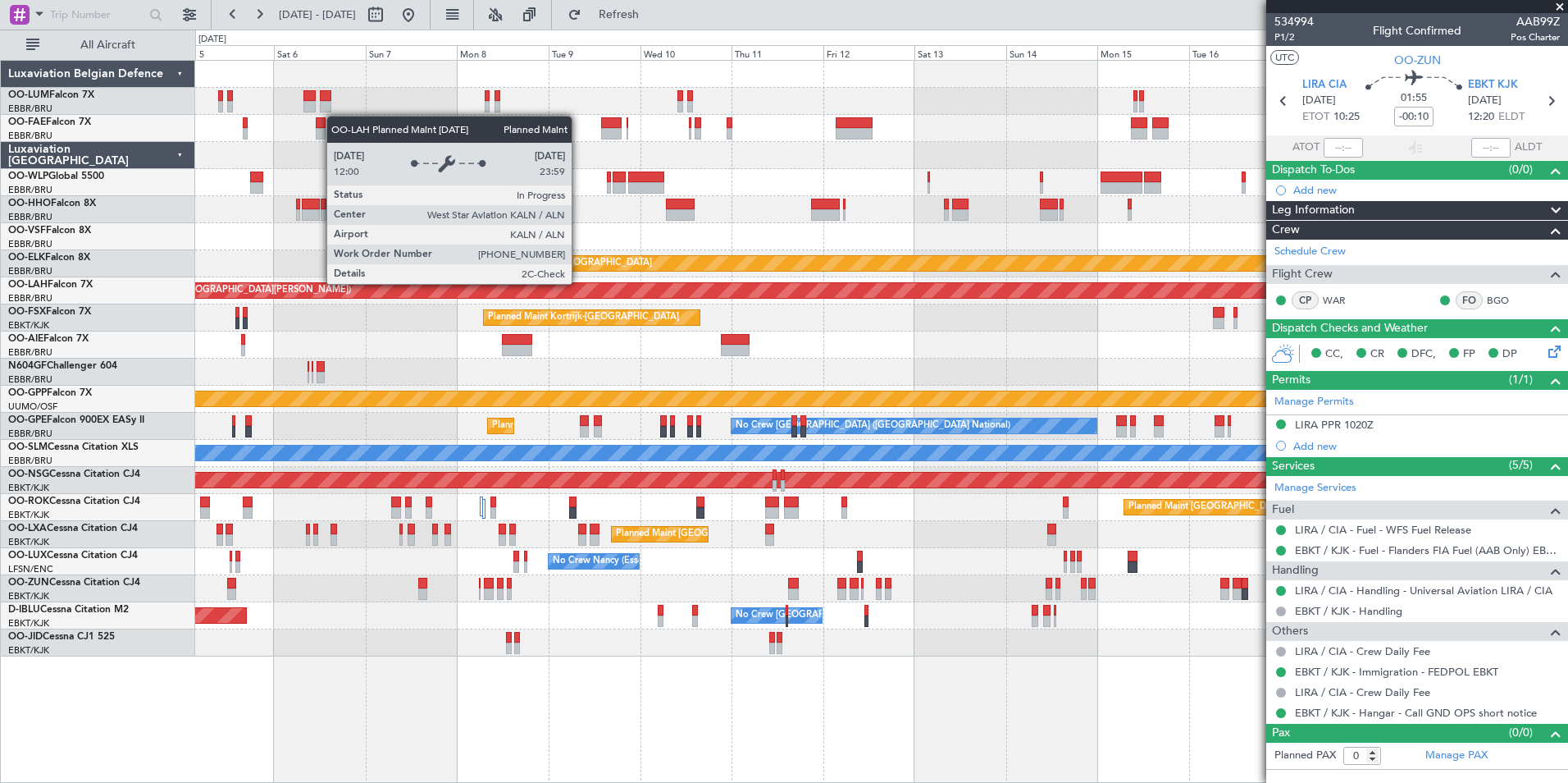
click at [1138, 285] on div "Planned Maint [PERSON_NAME]-[GEOGRAPHIC_DATA][PERSON_NAME] ([GEOGRAPHIC_DATA][P…" at bounding box center [1400, 291] width 3076 height 15
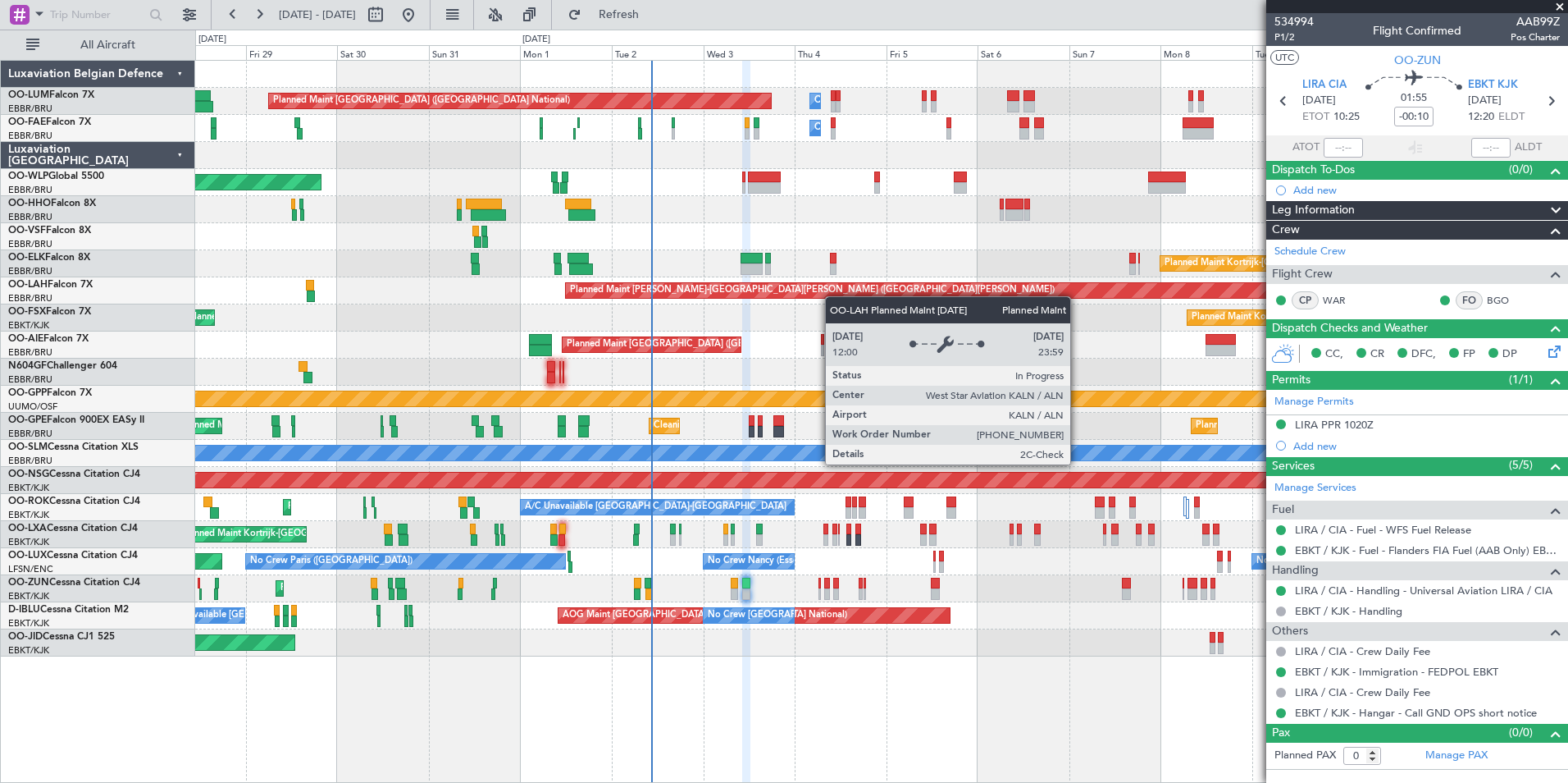
click at [843, 296] on div "Planned Maint [PERSON_NAME]-[GEOGRAPHIC_DATA][PERSON_NAME] ([GEOGRAPHIC_DATA][P…" at bounding box center [881, 291] width 1372 height 27
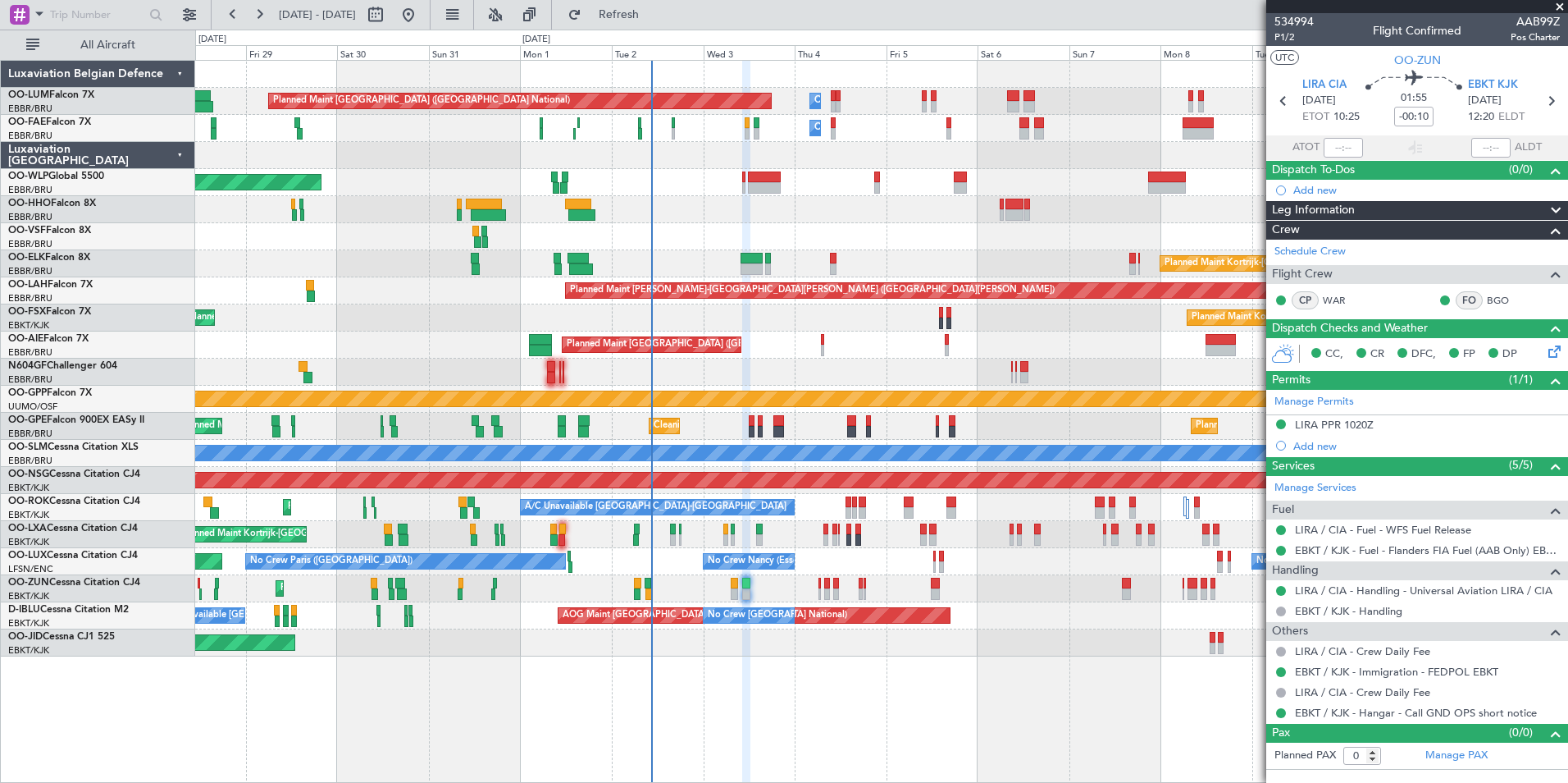
click at [774, 256] on div "Owner Melsbroek Air Base Planned Maint Brussels (Brussels National) Owner Melsb…" at bounding box center [881, 358] width 1372 height 595
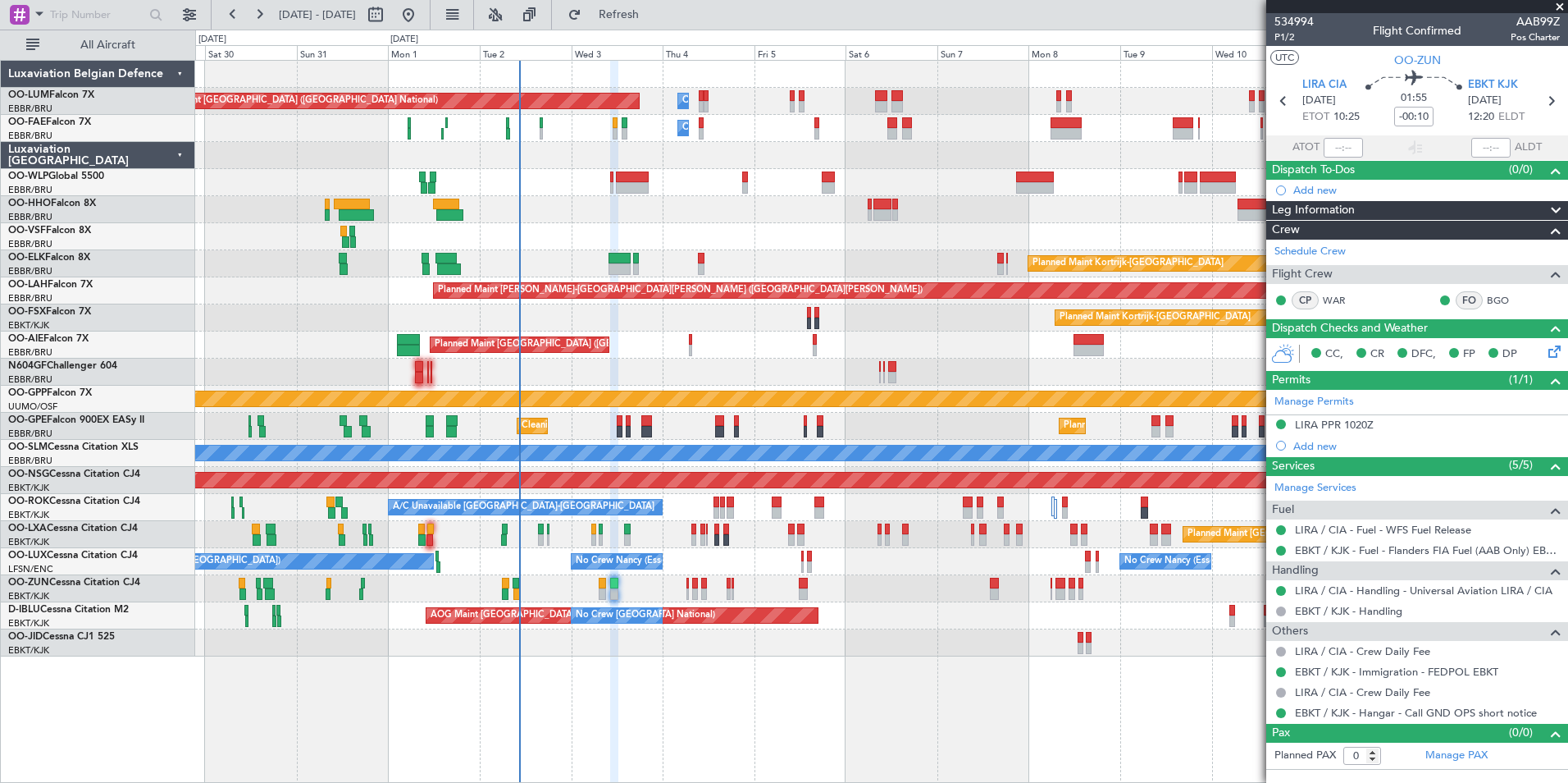
click at [667, 340] on div "Owner Melsbroek Air Base Planned Maint Brussels (Brussels National) Owner Melsb…" at bounding box center [881, 358] width 1372 height 595
click at [649, 374] on div at bounding box center [881, 372] width 1372 height 27
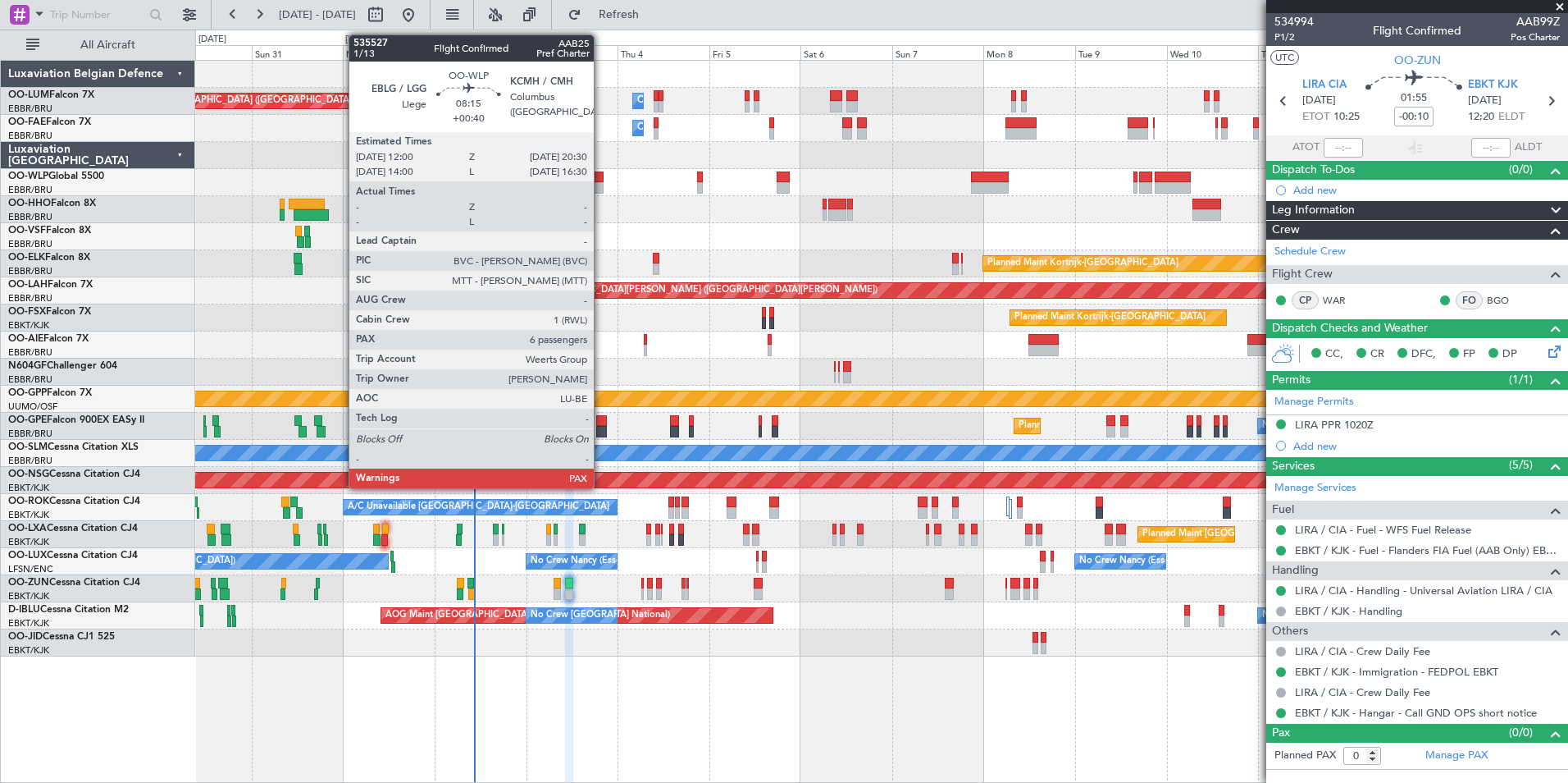
click at [608, 207] on div "Owner Melsbroek Air Base Planned Maint Brussels (Brussels National) Owner Melsb…" at bounding box center [881, 358] width 1372 height 595
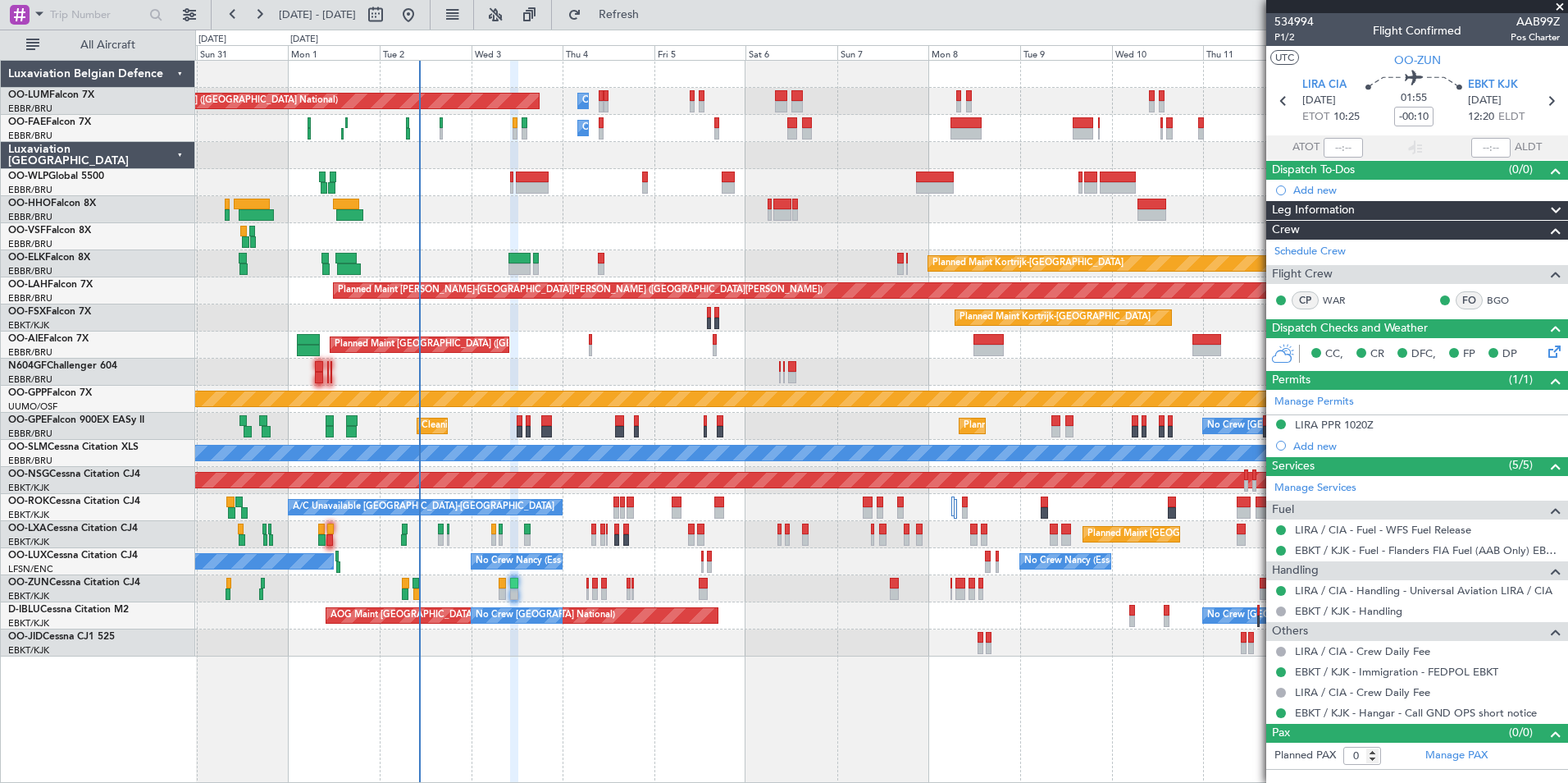
click at [647, 225] on div at bounding box center [881, 237] width 1372 height 27
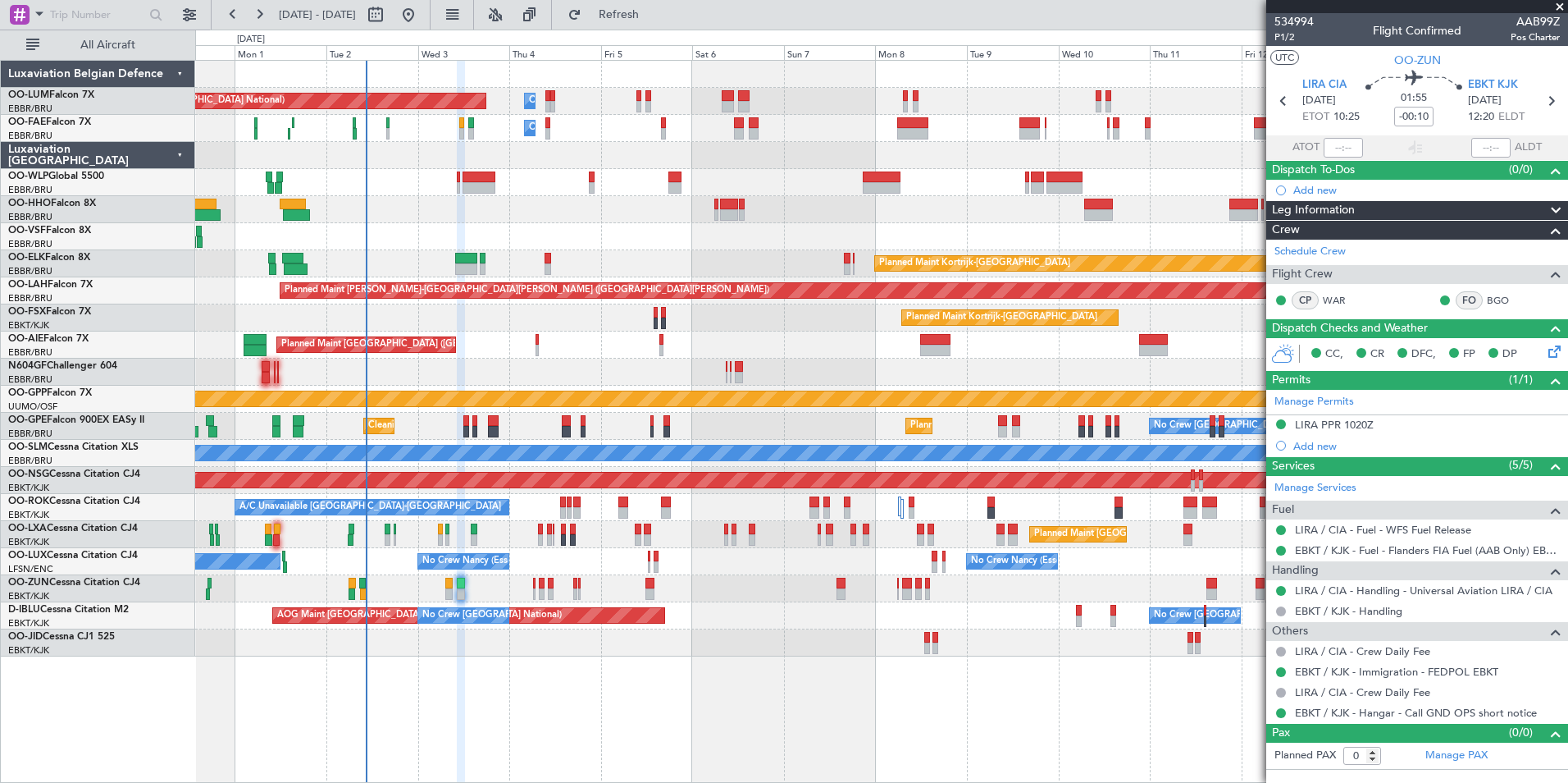
click at [489, 321] on div "Planned Maint Kortrijk-Wevelgem Planned Maint Kortrijk-Wevelgem" at bounding box center [881, 318] width 1372 height 27
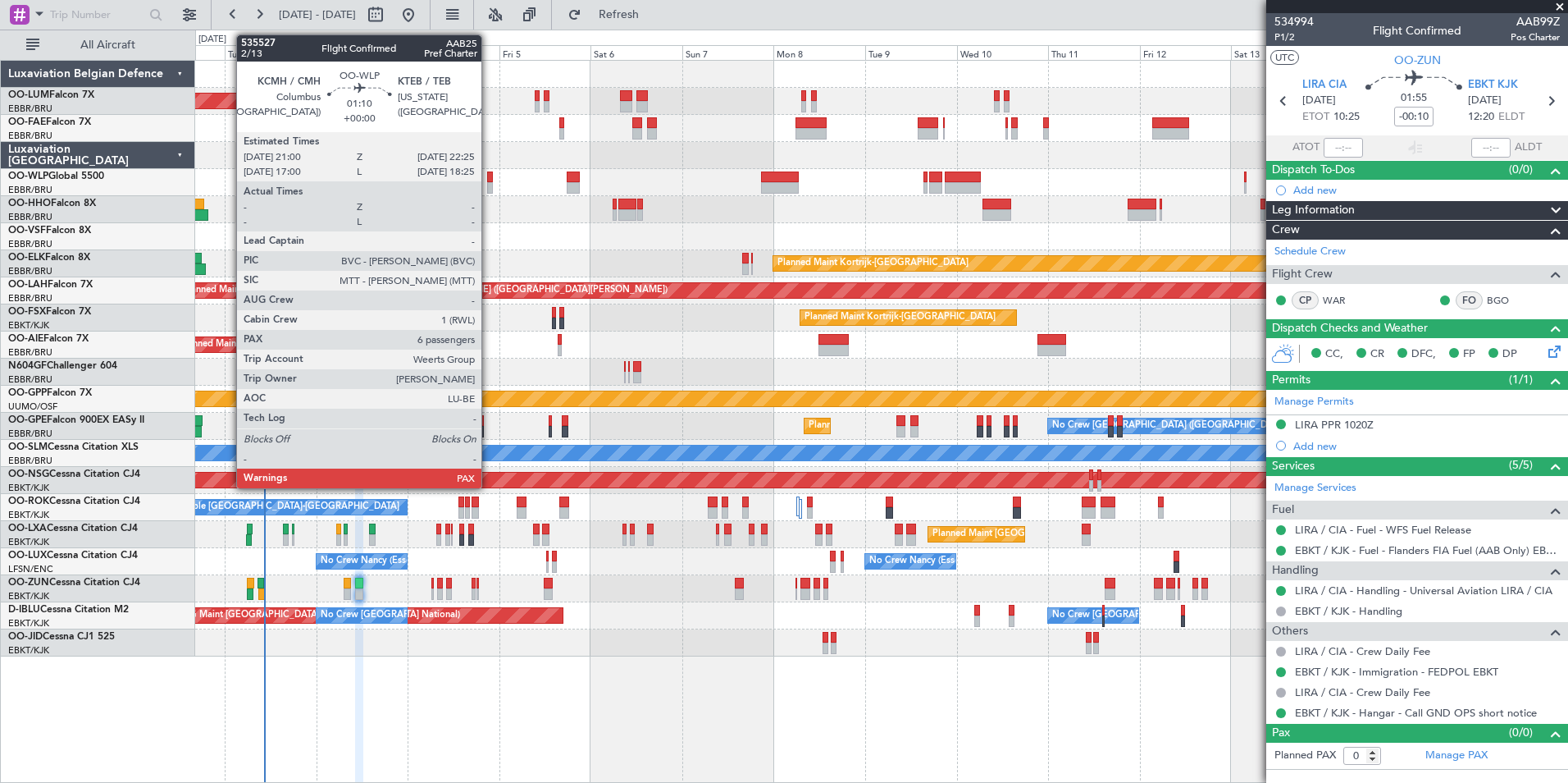
click at [489, 179] on div at bounding box center [490, 178] width 6 height 12
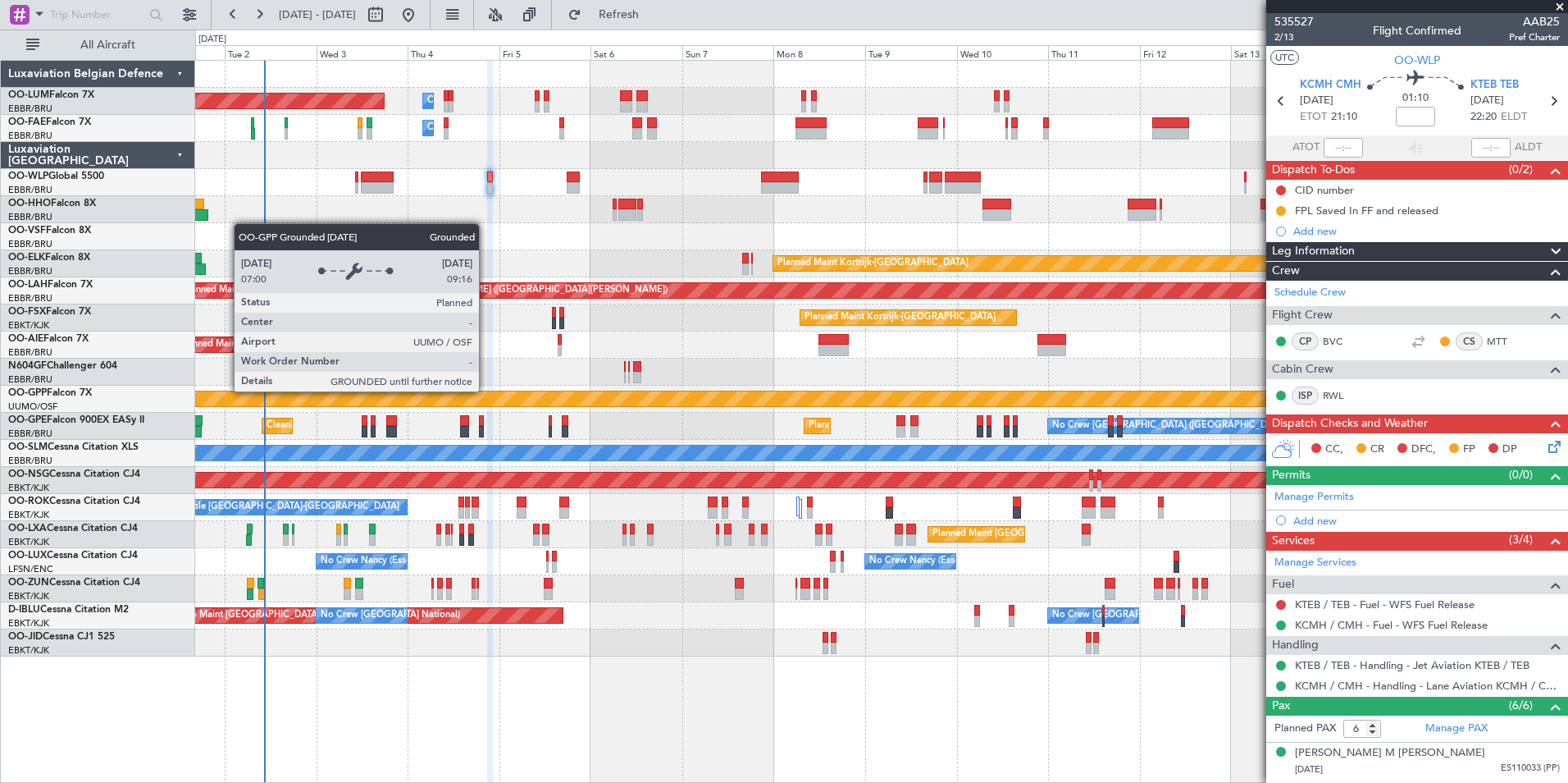
click at [509, 385] on div "Grounded [PERSON_NAME]" at bounding box center [881, 399] width 1372 height 27
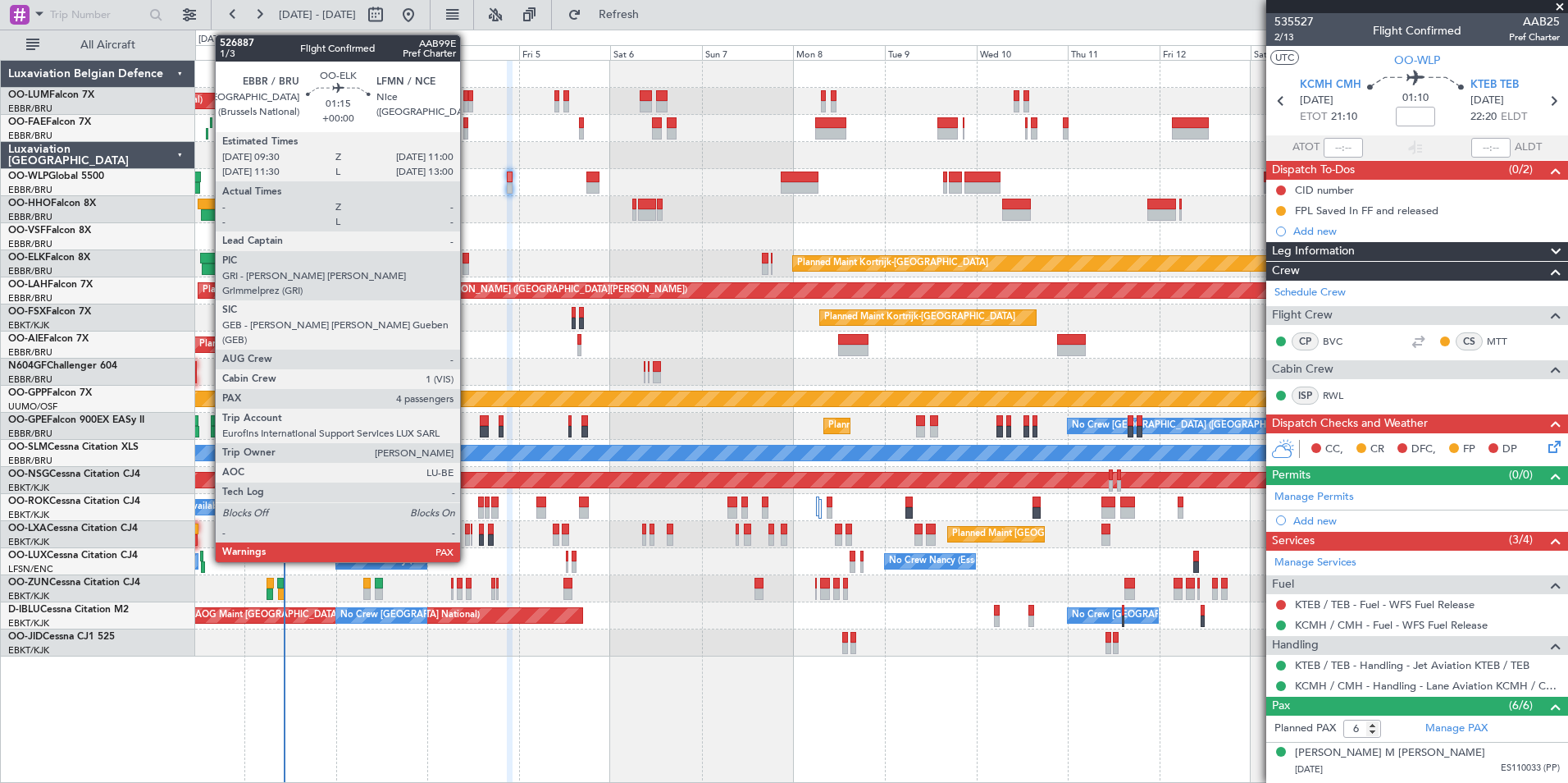
click at [467, 257] on div at bounding box center [465, 258] width 6 height 12
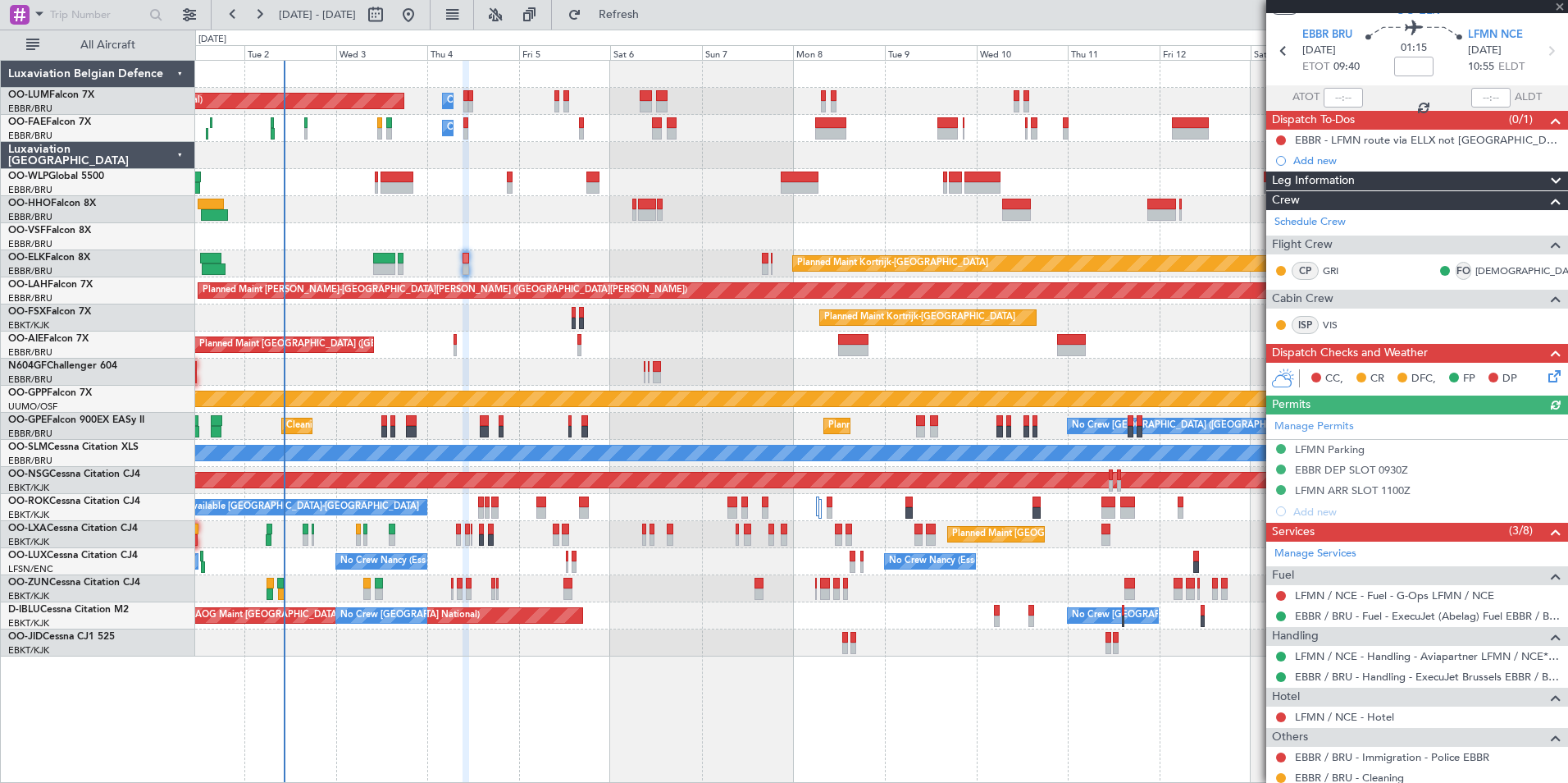
scroll to position [82, 0]
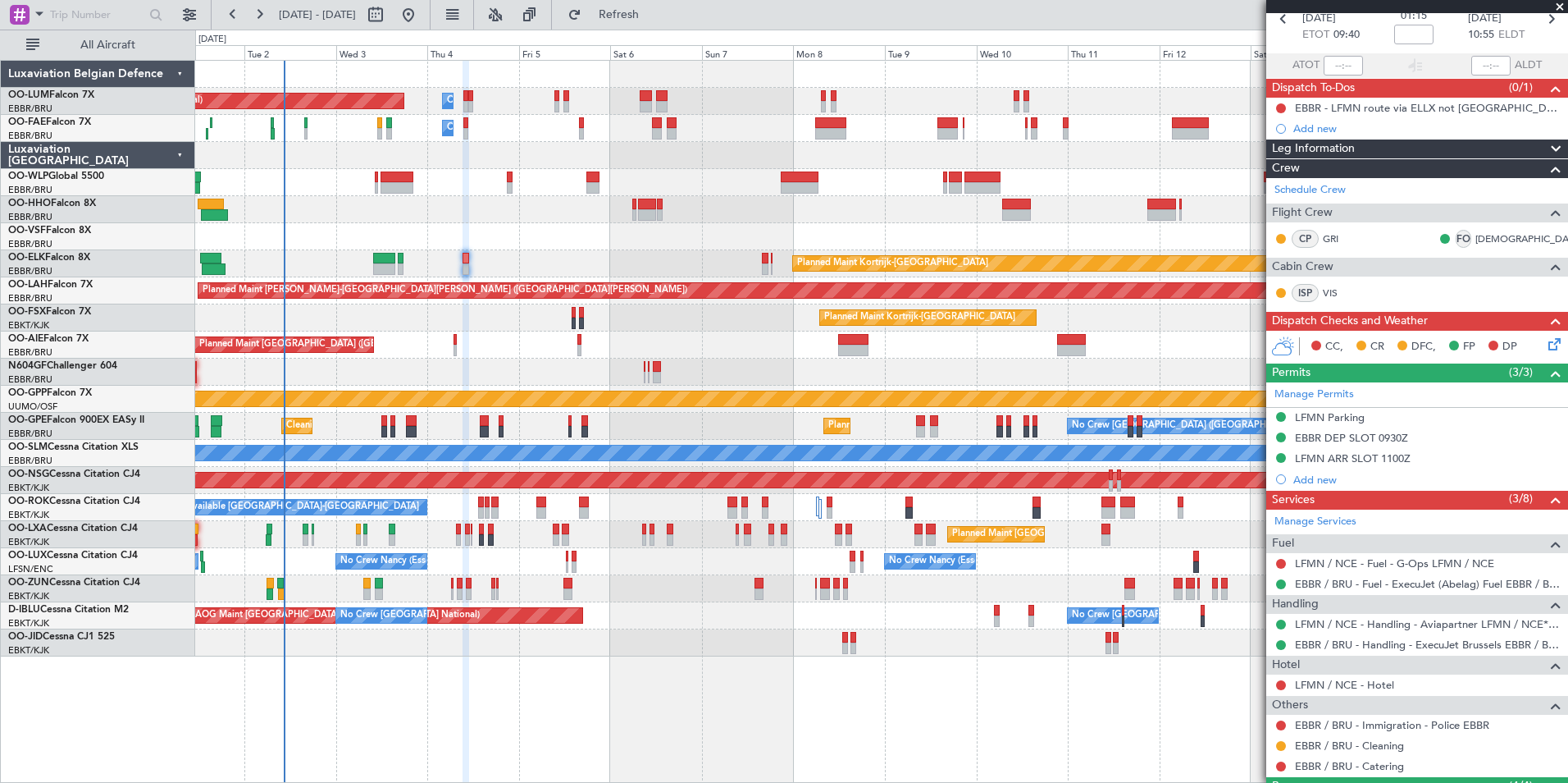
click at [553, 255] on div "Planned Maint Kortrijk-[GEOGRAPHIC_DATA]" at bounding box center [881, 263] width 1372 height 27
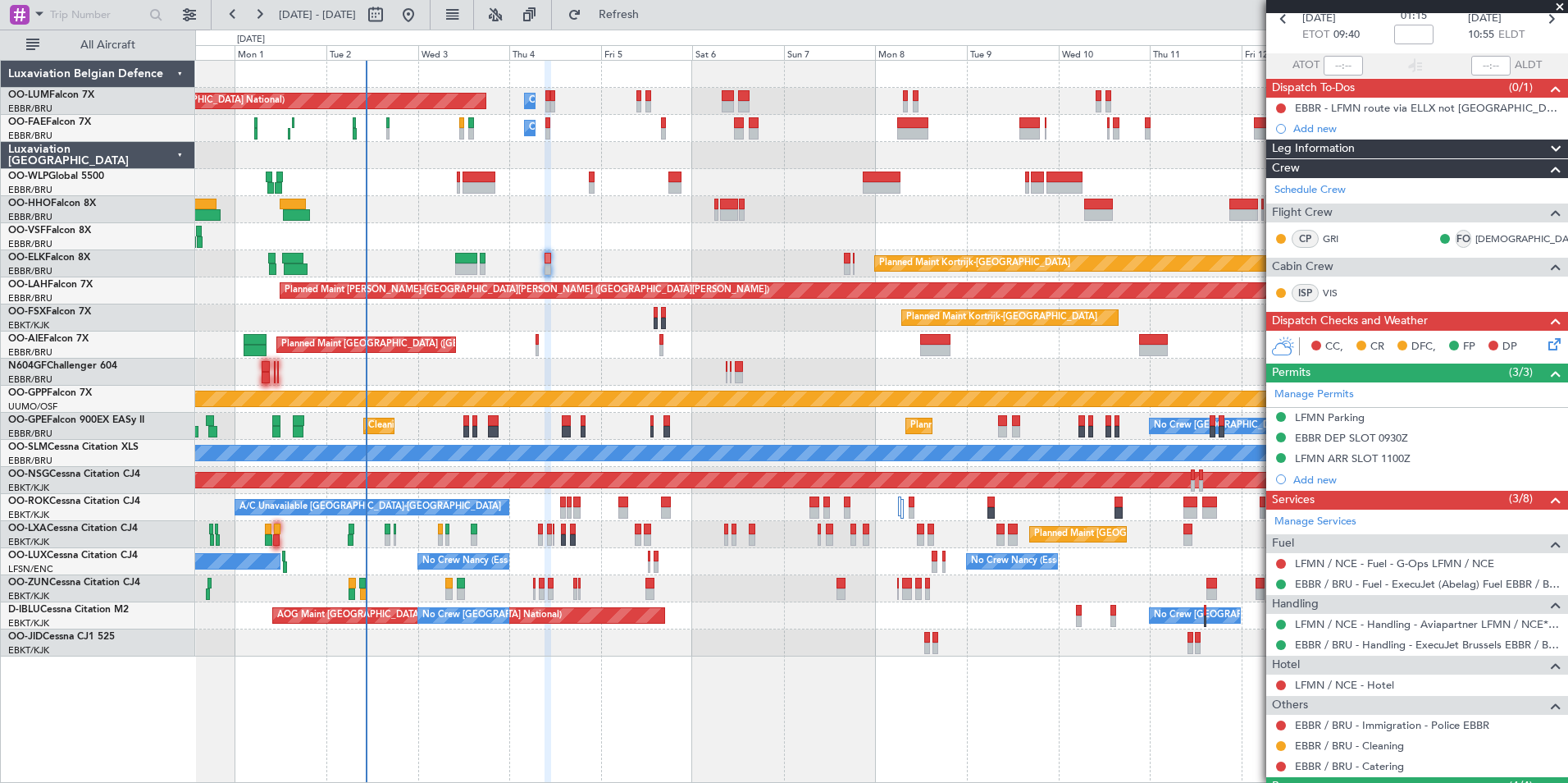
click at [1373, 552] on mat-tooltip-component "Incomplete" at bounding box center [1410, 574] width 76 height 43
click at [1358, 564] on link "LFMN / NCE - Fuel - G-Ops LFMN / NCE" at bounding box center [1395, 563] width 199 height 14
click at [654, 18] on span "Refresh" at bounding box center [619, 15] width 69 height 12
click at [700, 314] on div "Planned Maint Brussels (Brussels National) Owner Melsbroek Air Base Owner Melsb…" at bounding box center [881, 358] width 1372 height 595
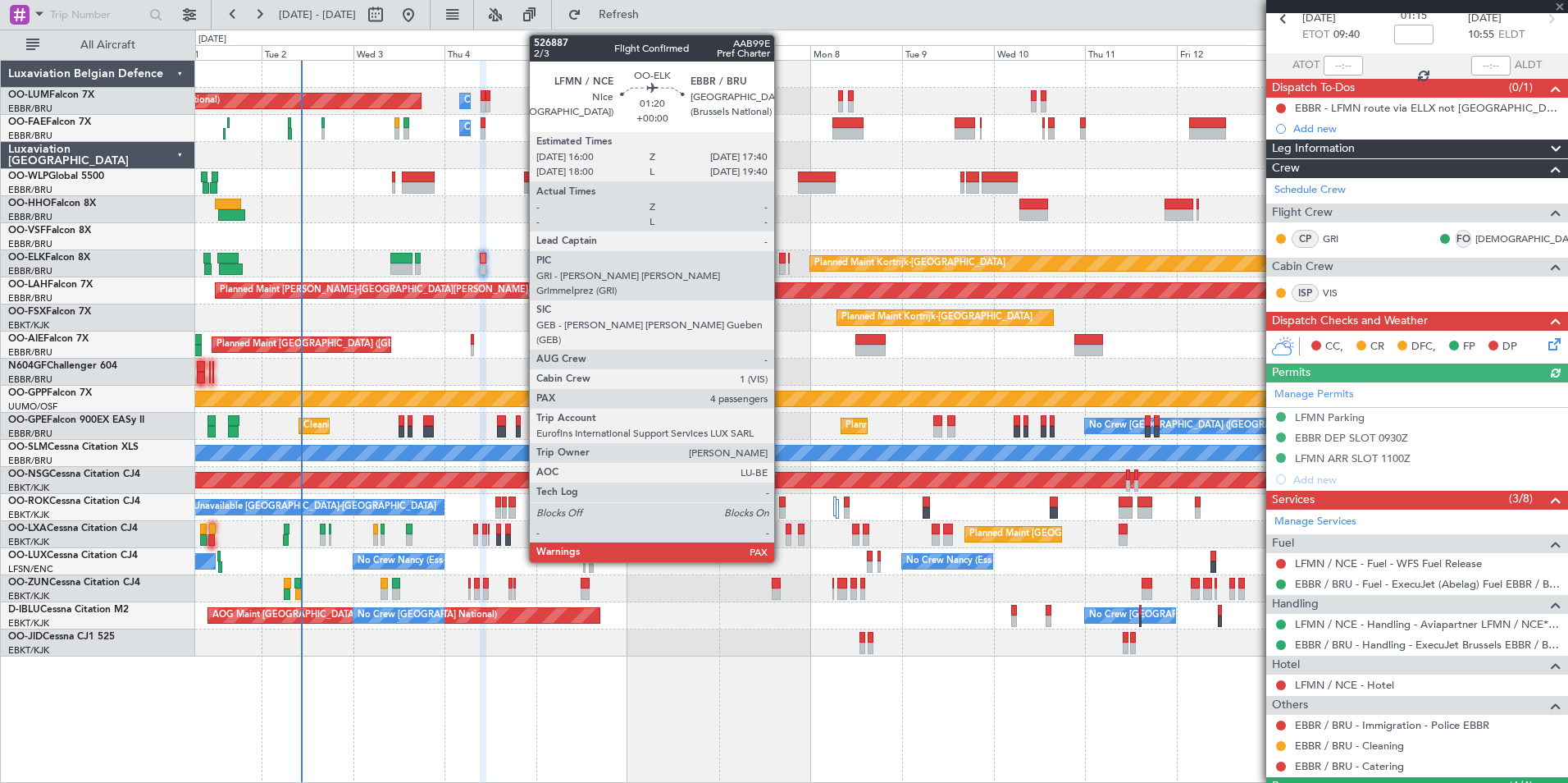
click at [782, 264] on div at bounding box center [783, 269] width 7 height 12
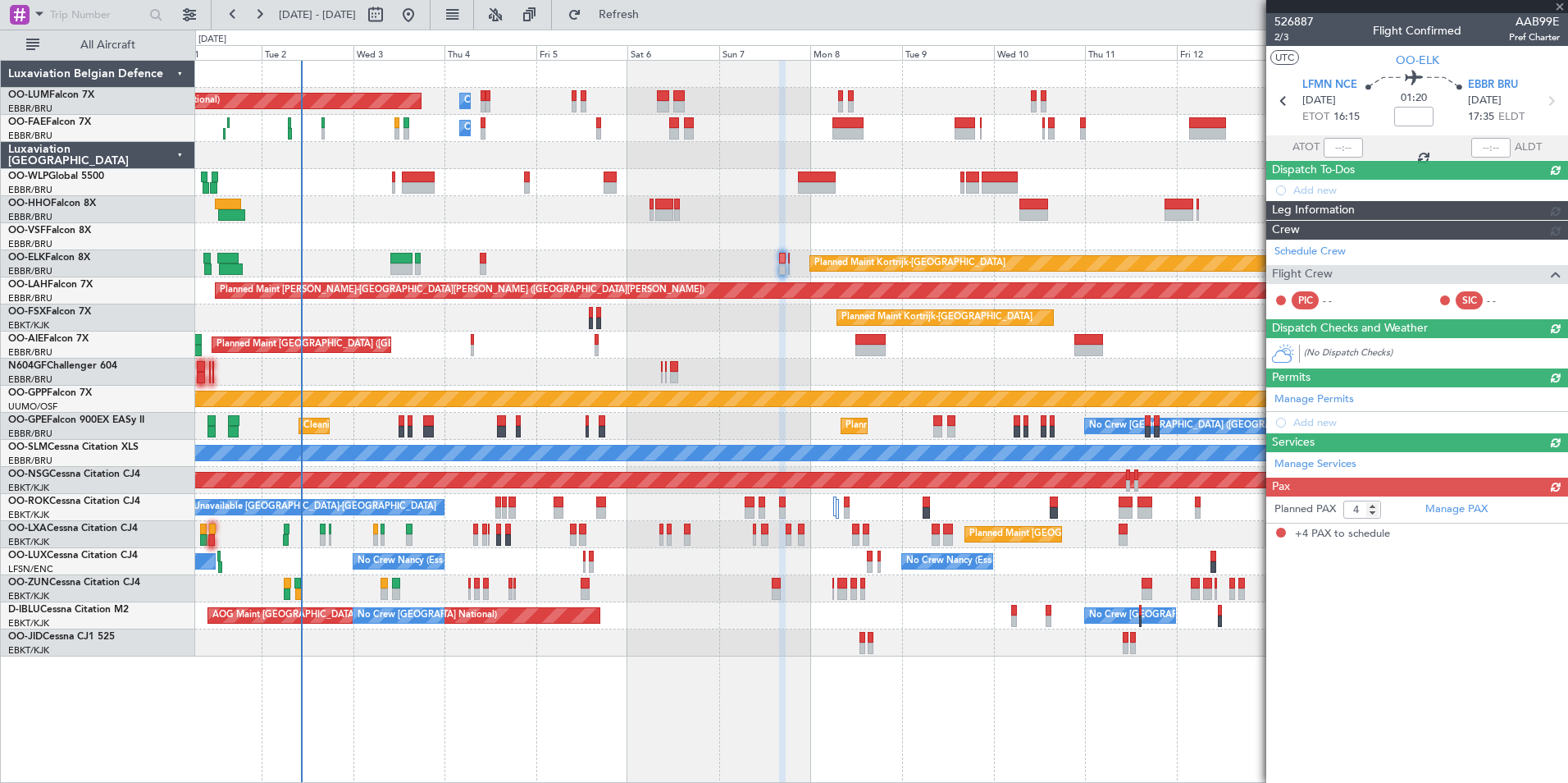
scroll to position [0, 0]
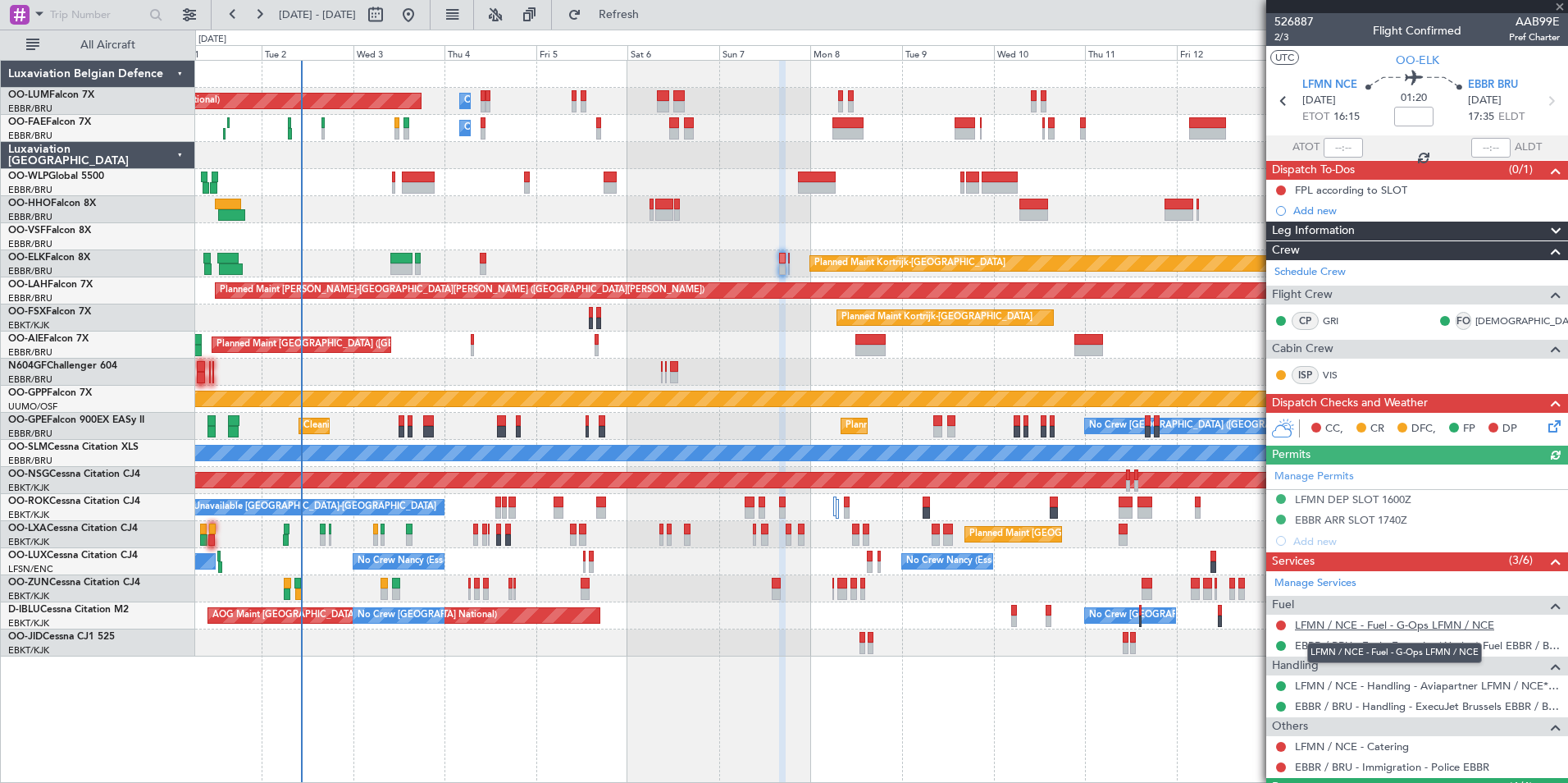
click at [1317, 628] on link "LFMN / NCE - Fuel - G-Ops LFMN / NCE" at bounding box center [1395, 624] width 199 height 14
click at [1357, 629] on link "LFMN / NCE - Fuel - G-Ops LFMN / NCE" at bounding box center [1395, 624] width 199 height 14
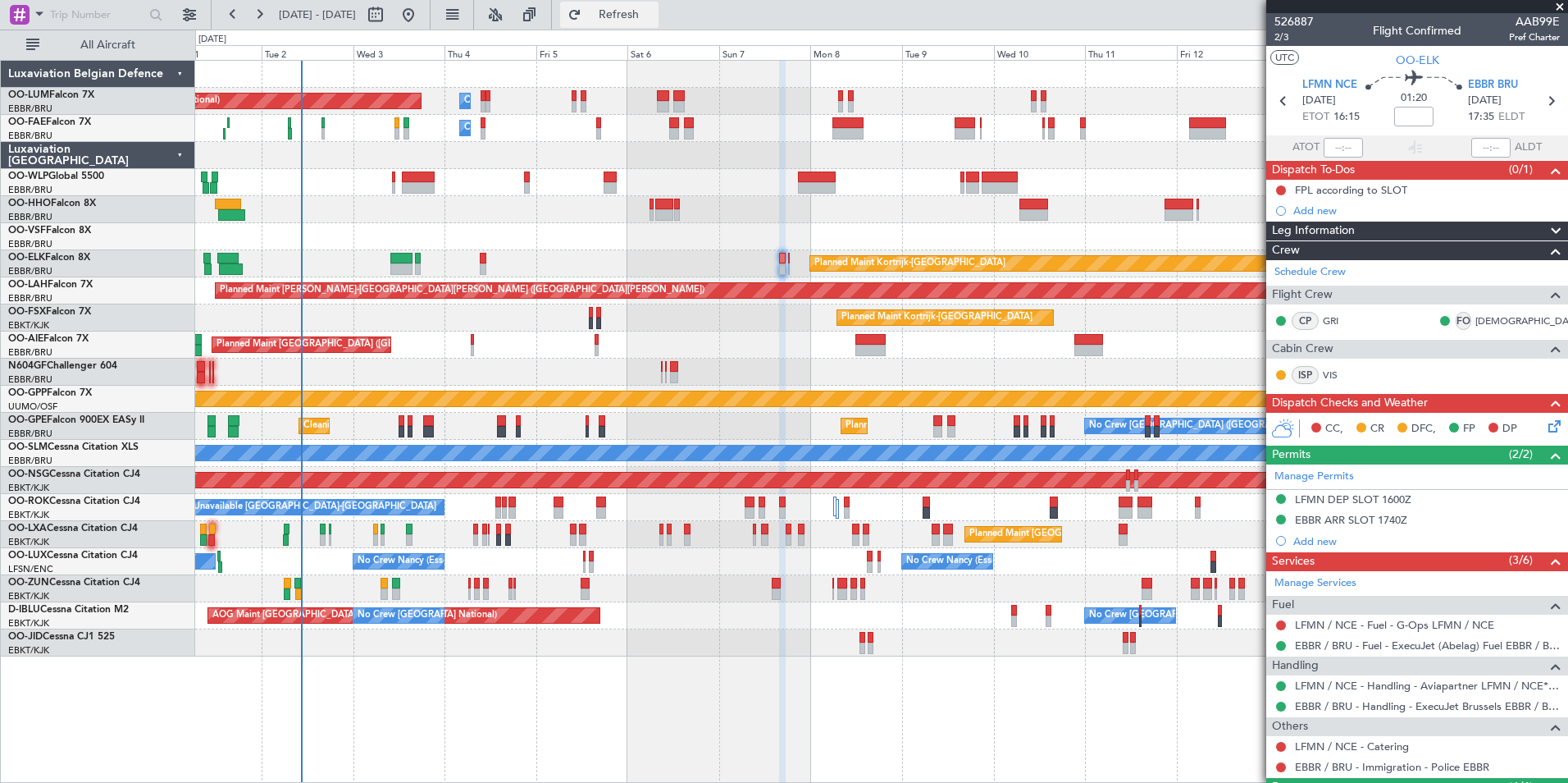
click at [654, 21] on span "Refresh" at bounding box center [619, 15] width 69 height 12
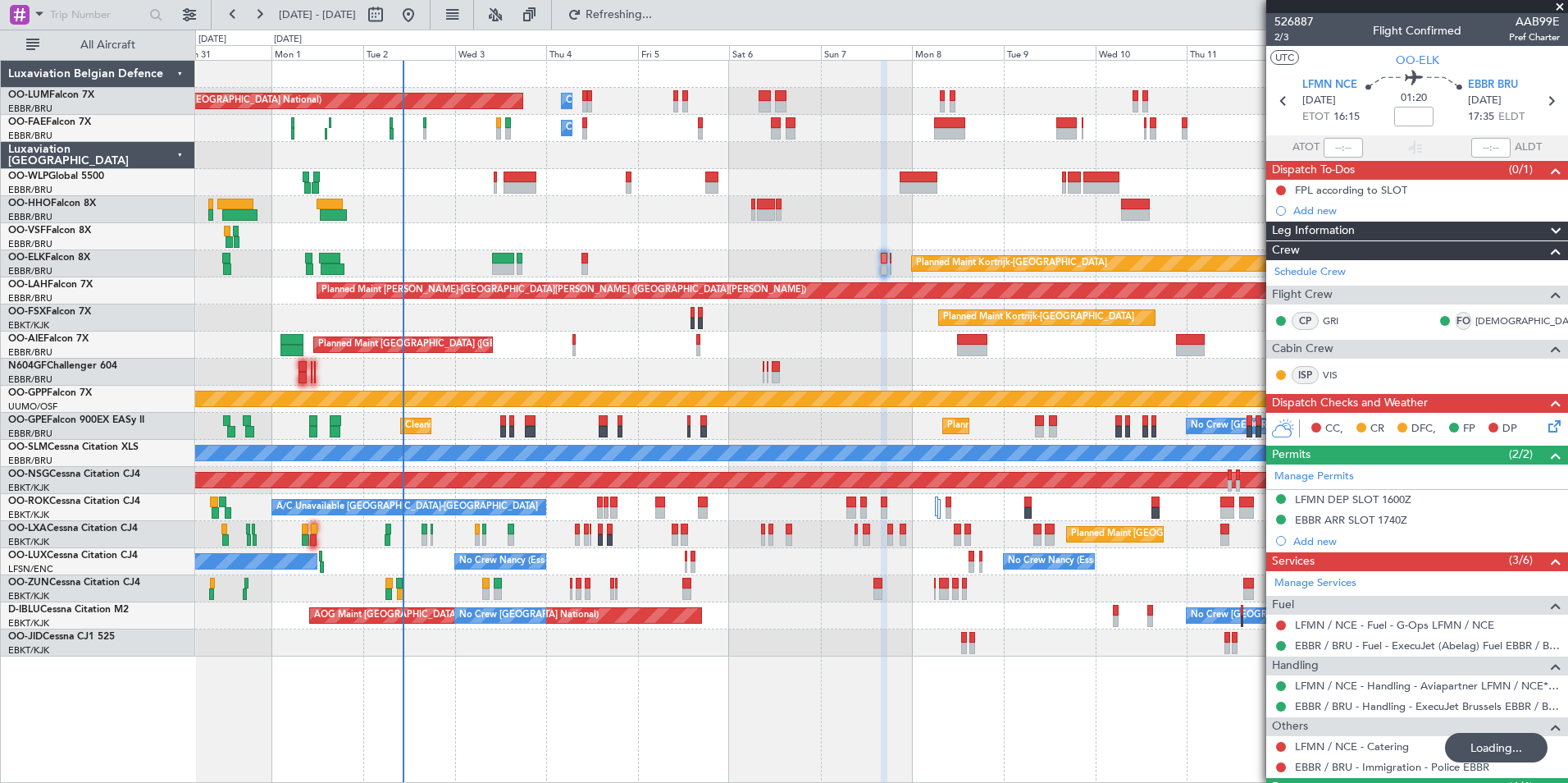
click at [837, 321] on div "Planned Maint Kortrijk-Wevelgem Planned Maint Kortrijk-Wevelgem" at bounding box center [881, 318] width 1372 height 27
click at [1366, 624] on link "LFMN / NCE - Fuel - WFS Fuel Release" at bounding box center [1388, 624] width 187 height 14
click at [654, 21] on span "Refresh" at bounding box center [619, 15] width 69 height 12
click at [728, 340] on div "Planned Maint [GEOGRAPHIC_DATA] ([GEOGRAPHIC_DATA])" at bounding box center [881, 345] width 1372 height 27
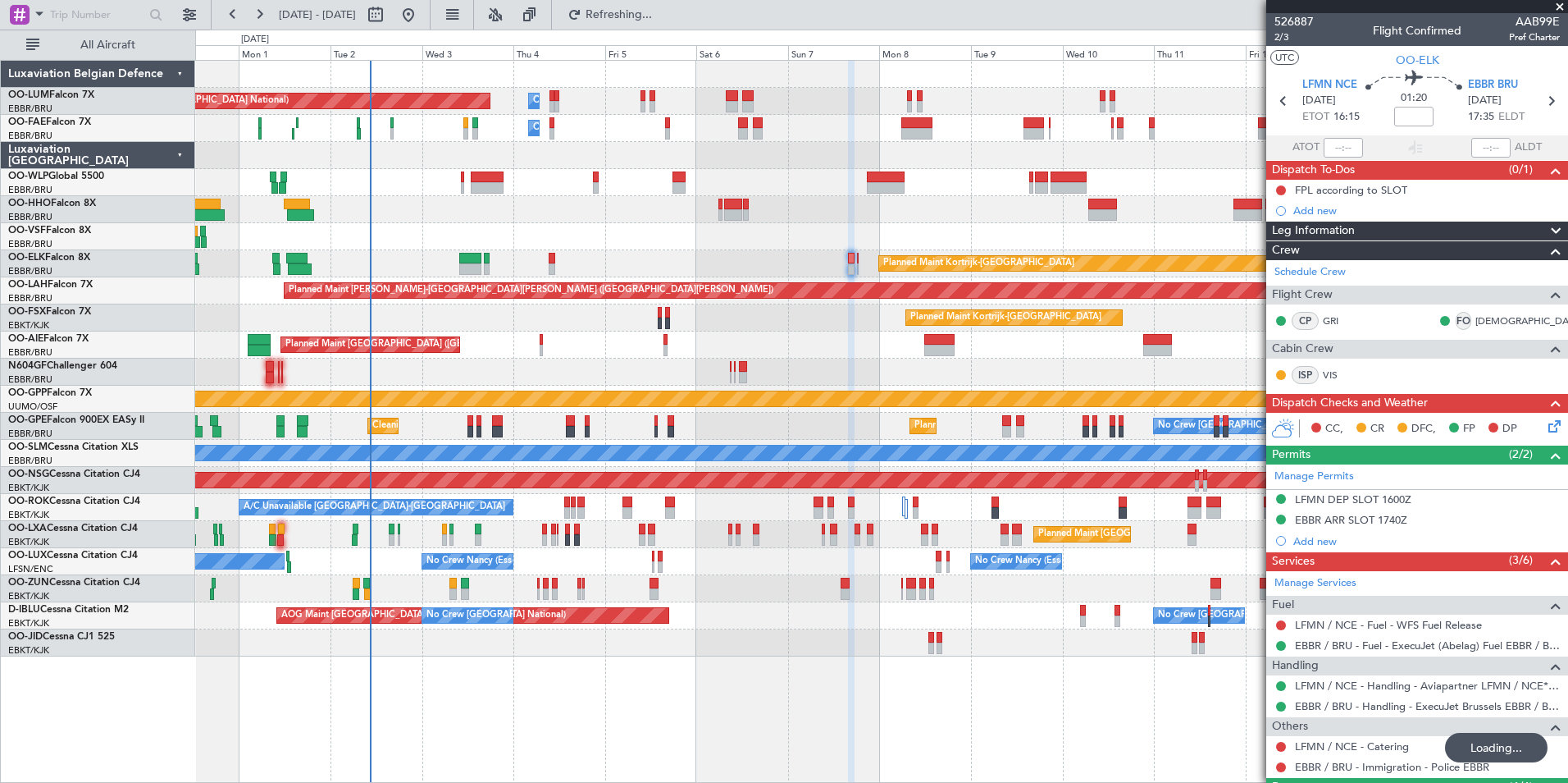
click at [819, 340] on div "Planned Maint [GEOGRAPHIC_DATA] ([GEOGRAPHIC_DATA])" at bounding box center [881, 345] width 1372 height 27
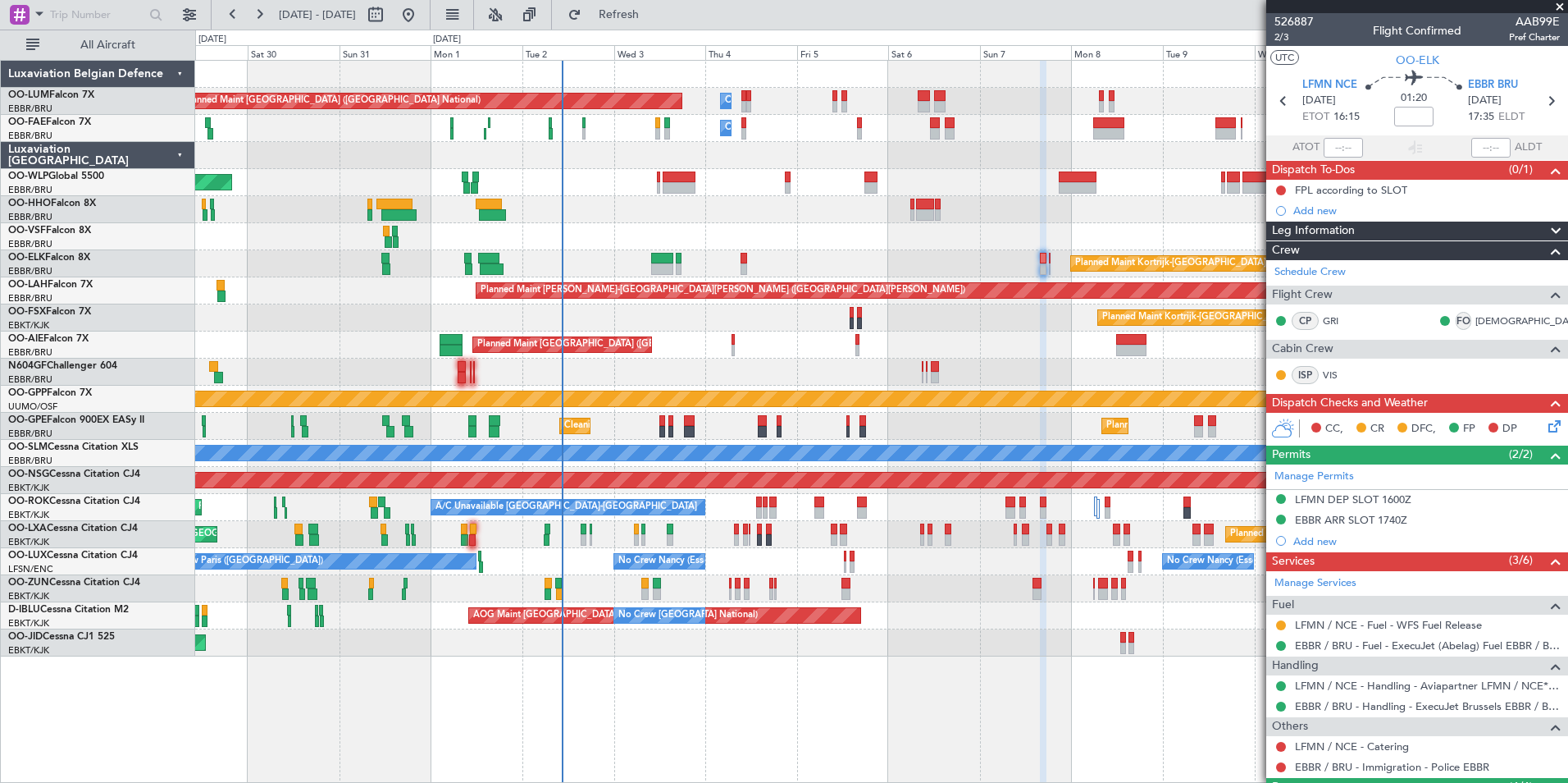
click at [708, 335] on div "Planned Maint [GEOGRAPHIC_DATA] ([GEOGRAPHIC_DATA])" at bounding box center [881, 345] width 1372 height 27
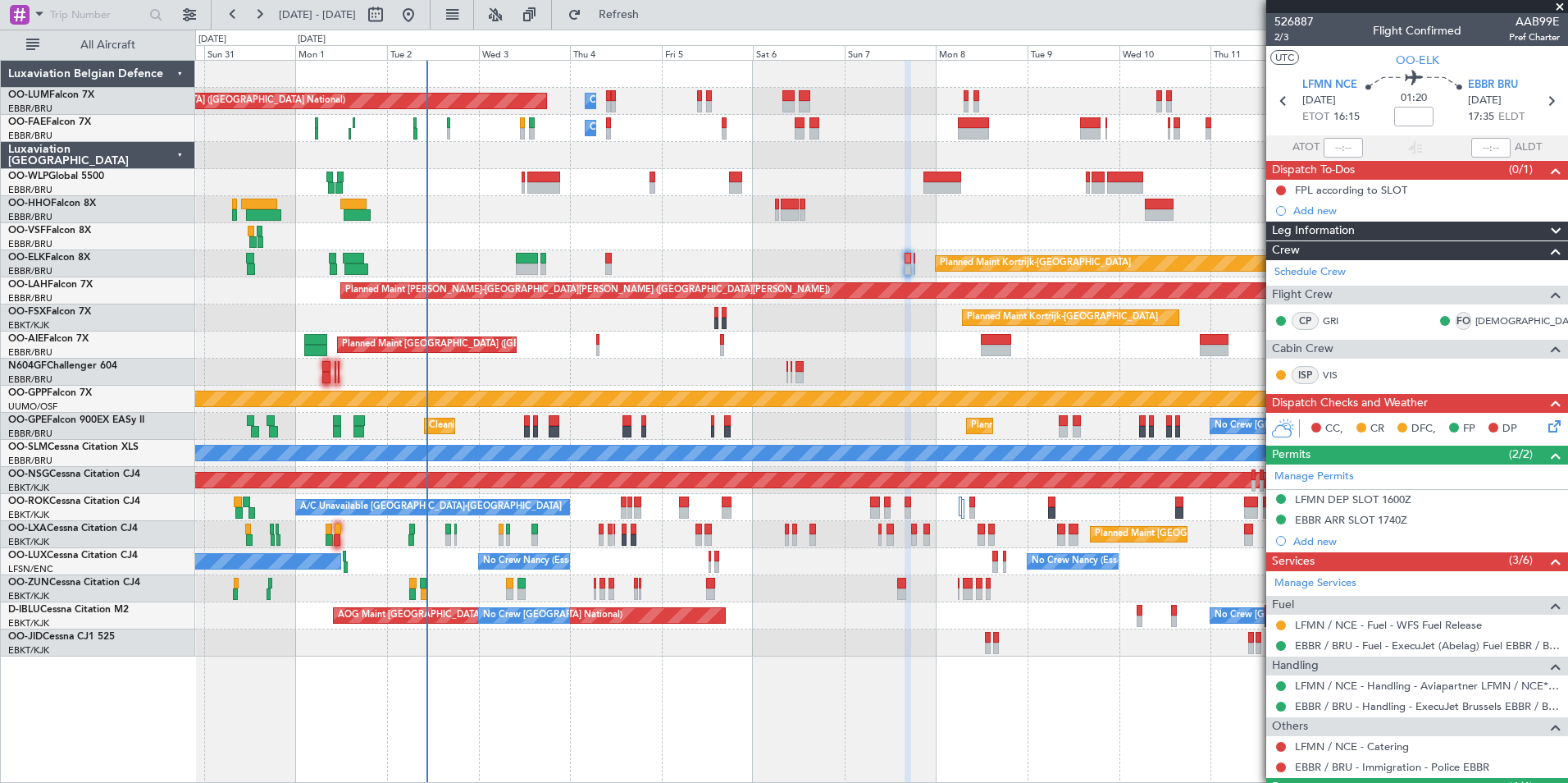
click at [730, 320] on div "Planned Maint Kortrijk-Wevelgem Planned Maint Kortrijk-Wevelgem" at bounding box center [881, 318] width 1372 height 27
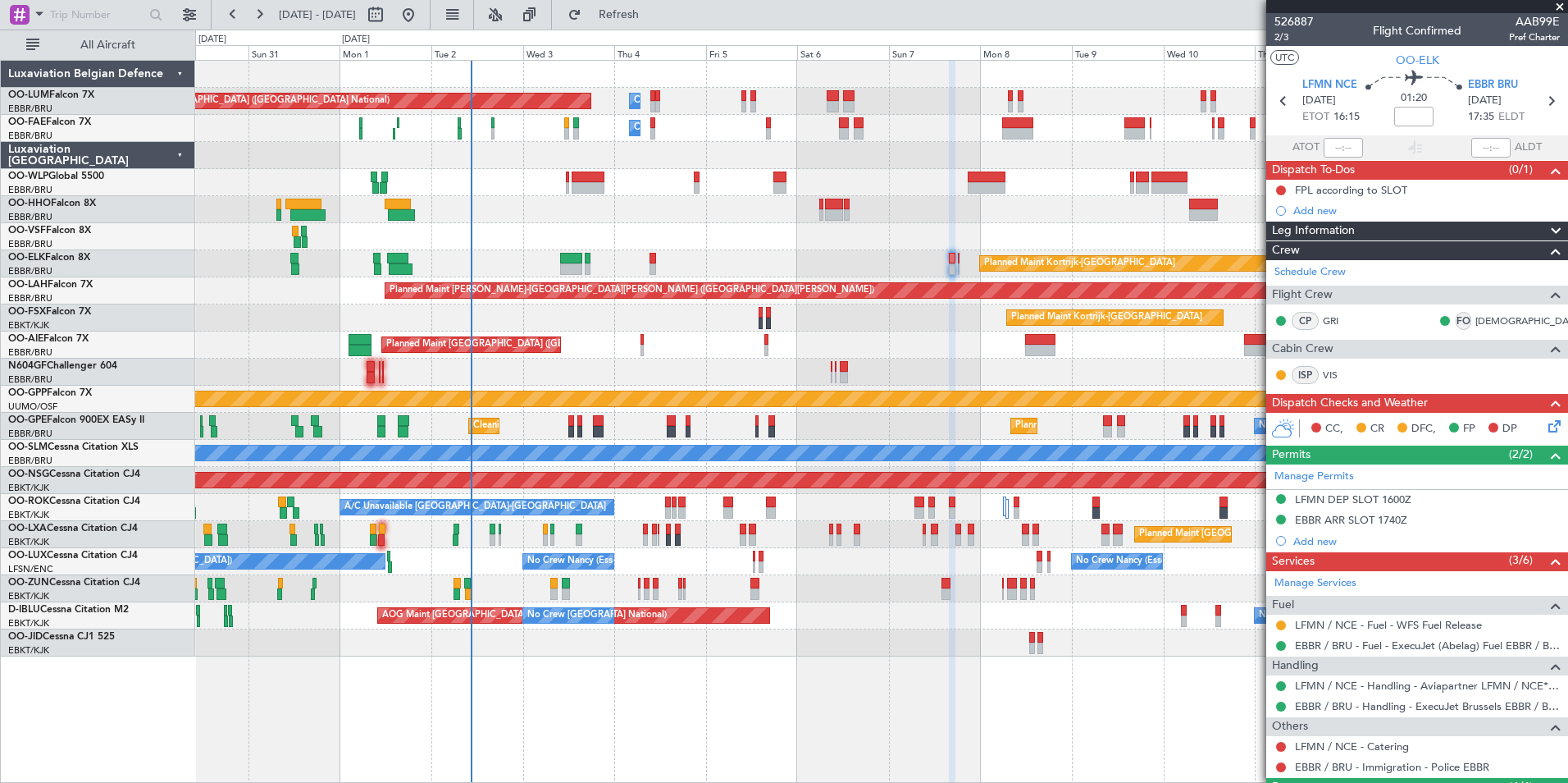
click at [687, 337] on div "Planned Maint [GEOGRAPHIC_DATA] ([GEOGRAPHIC_DATA])" at bounding box center [881, 345] width 1372 height 27
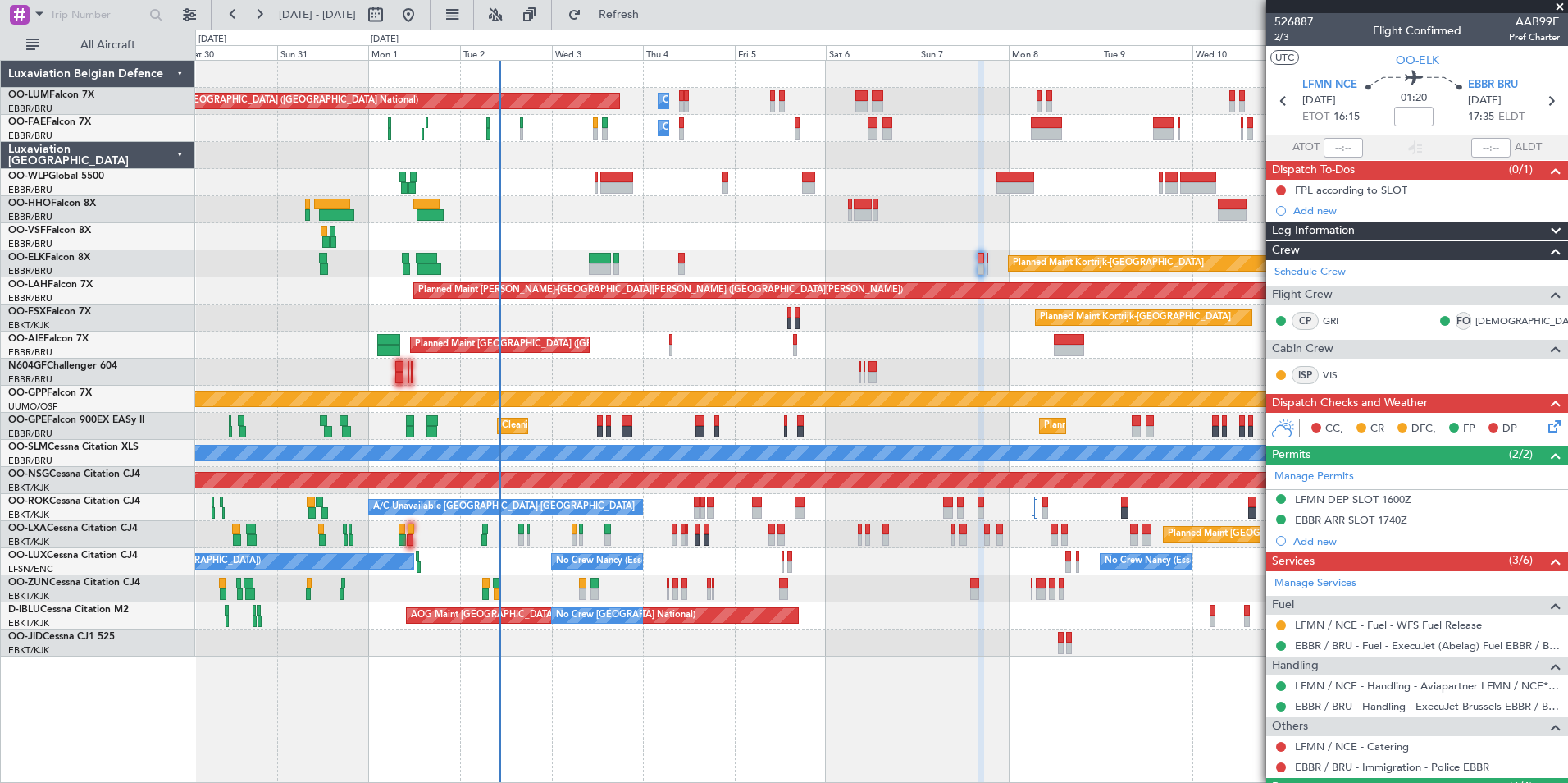
click at [679, 341] on div "Planned Maint [GEOGRAPHIC_DATA] ([GEOGRAPHIC_DATA])" at bounding box center [881, 345] width 1372 height 27
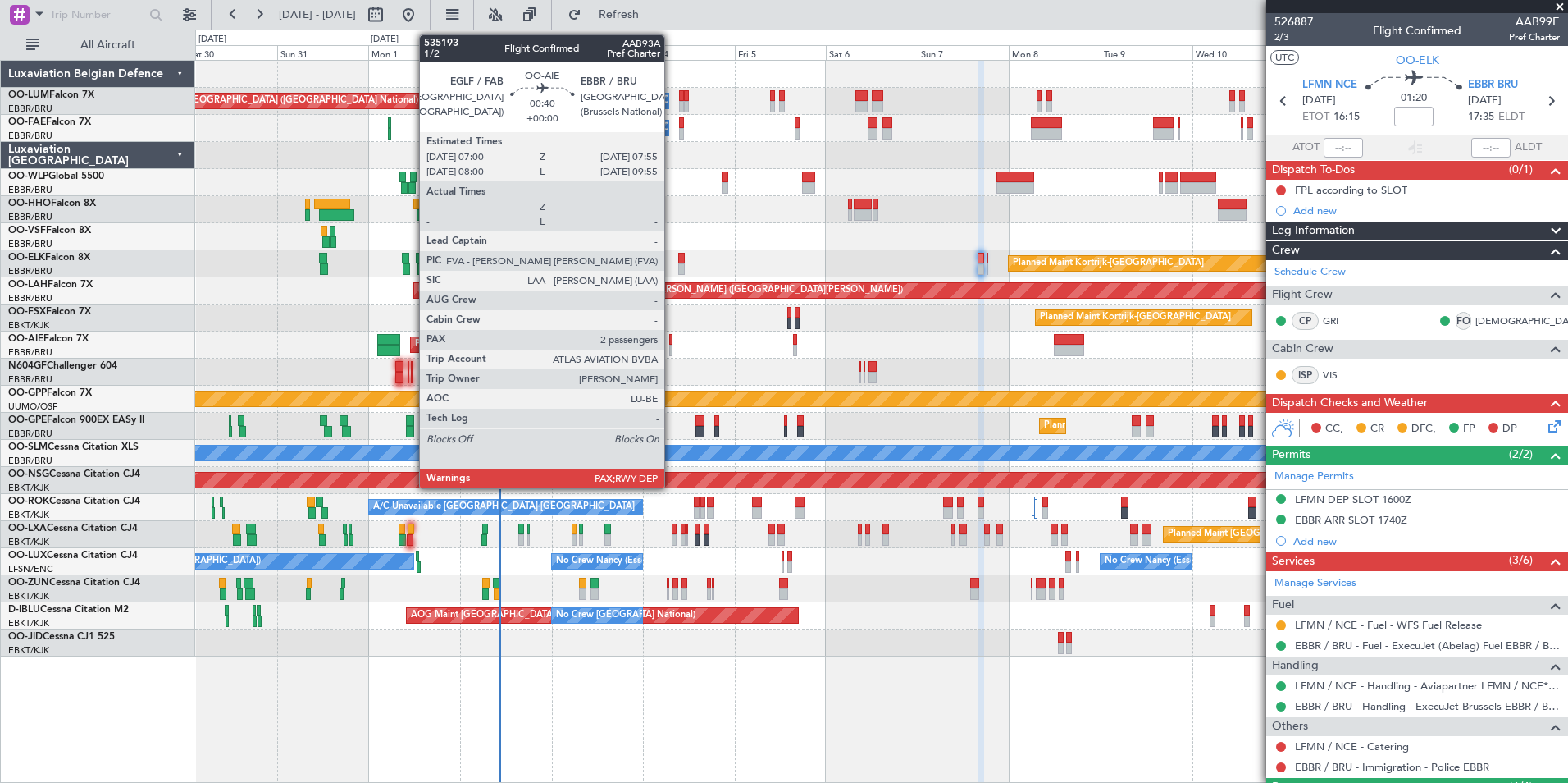
click at [672, 343] on div at bounding box center [671, 340] width 4 height 12
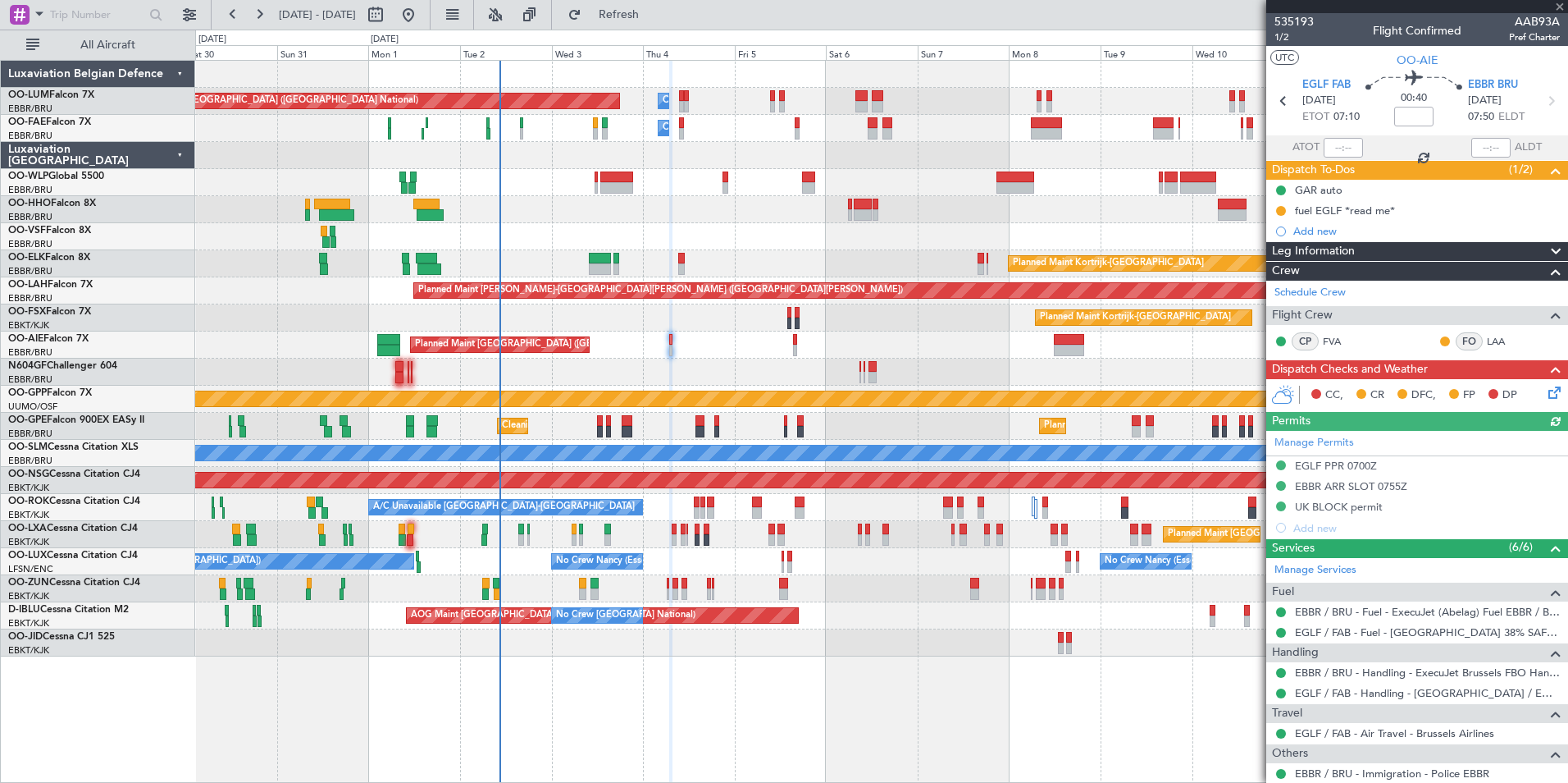
scroll to position [141, 0]
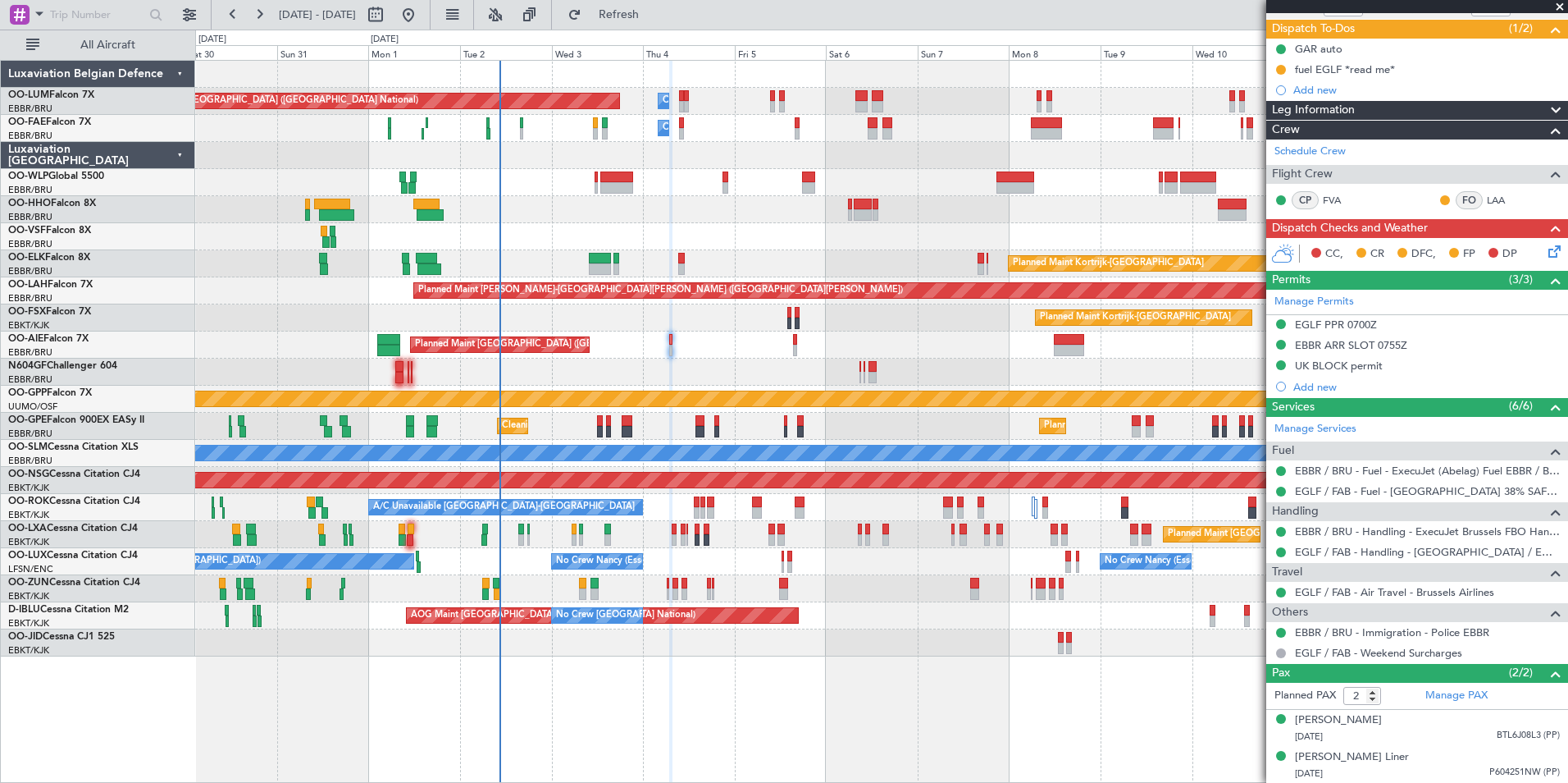
click at [780, 363] on div at bounding box center [881, 372] width 1372 height 27
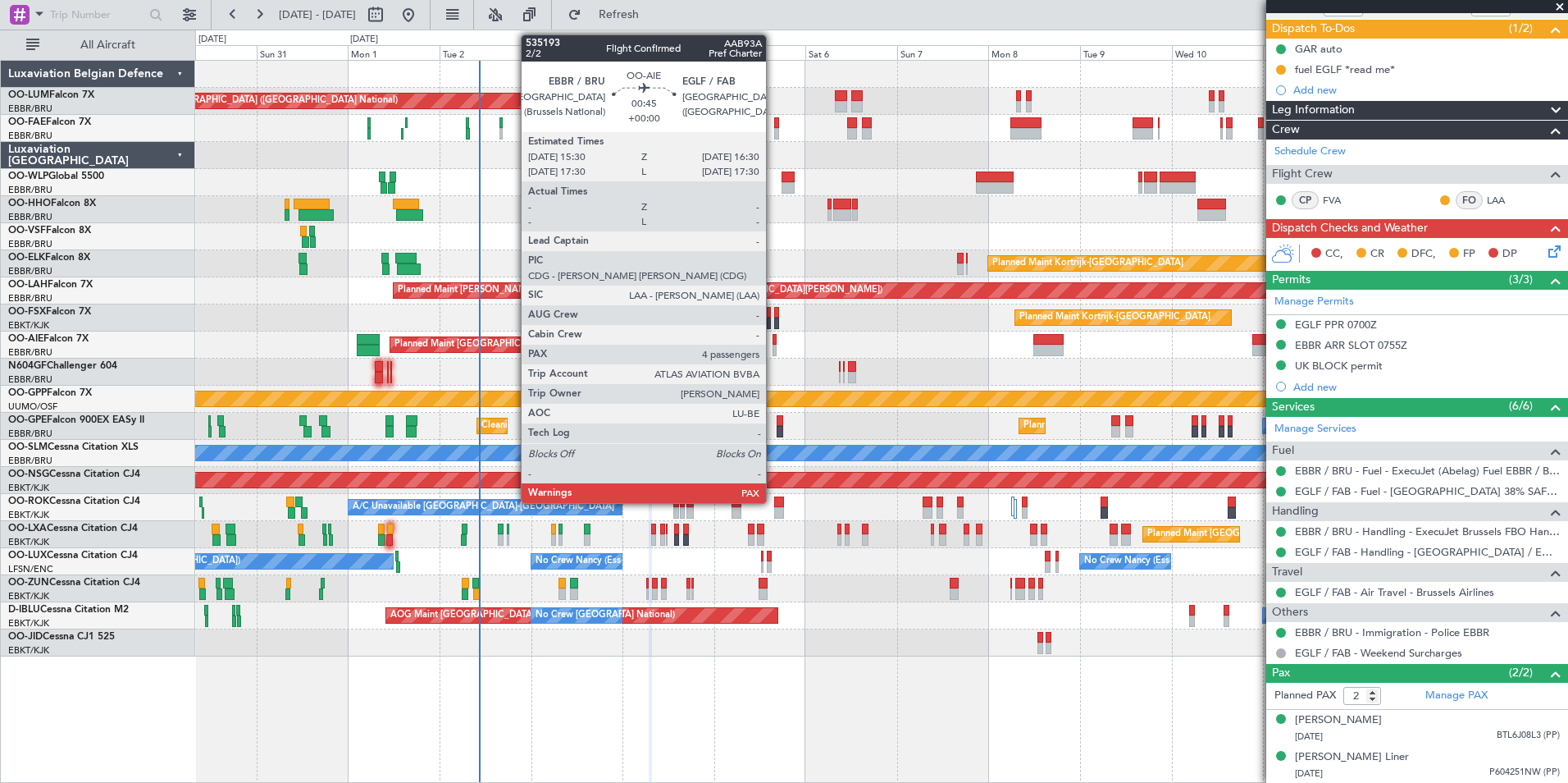
click at [774, 345] on div at bounding box center [774, 350] width 4 height 12
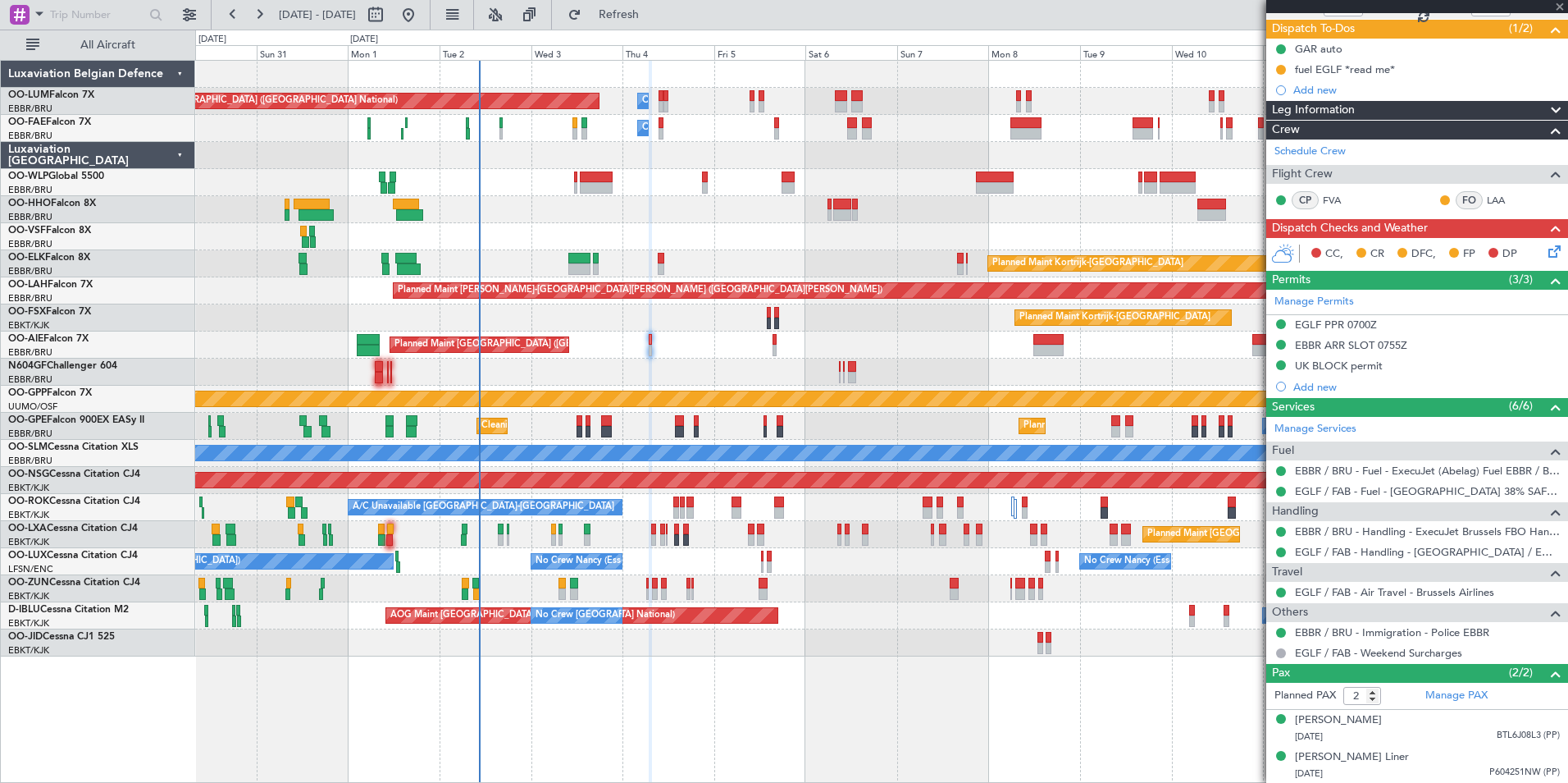
type input "4"
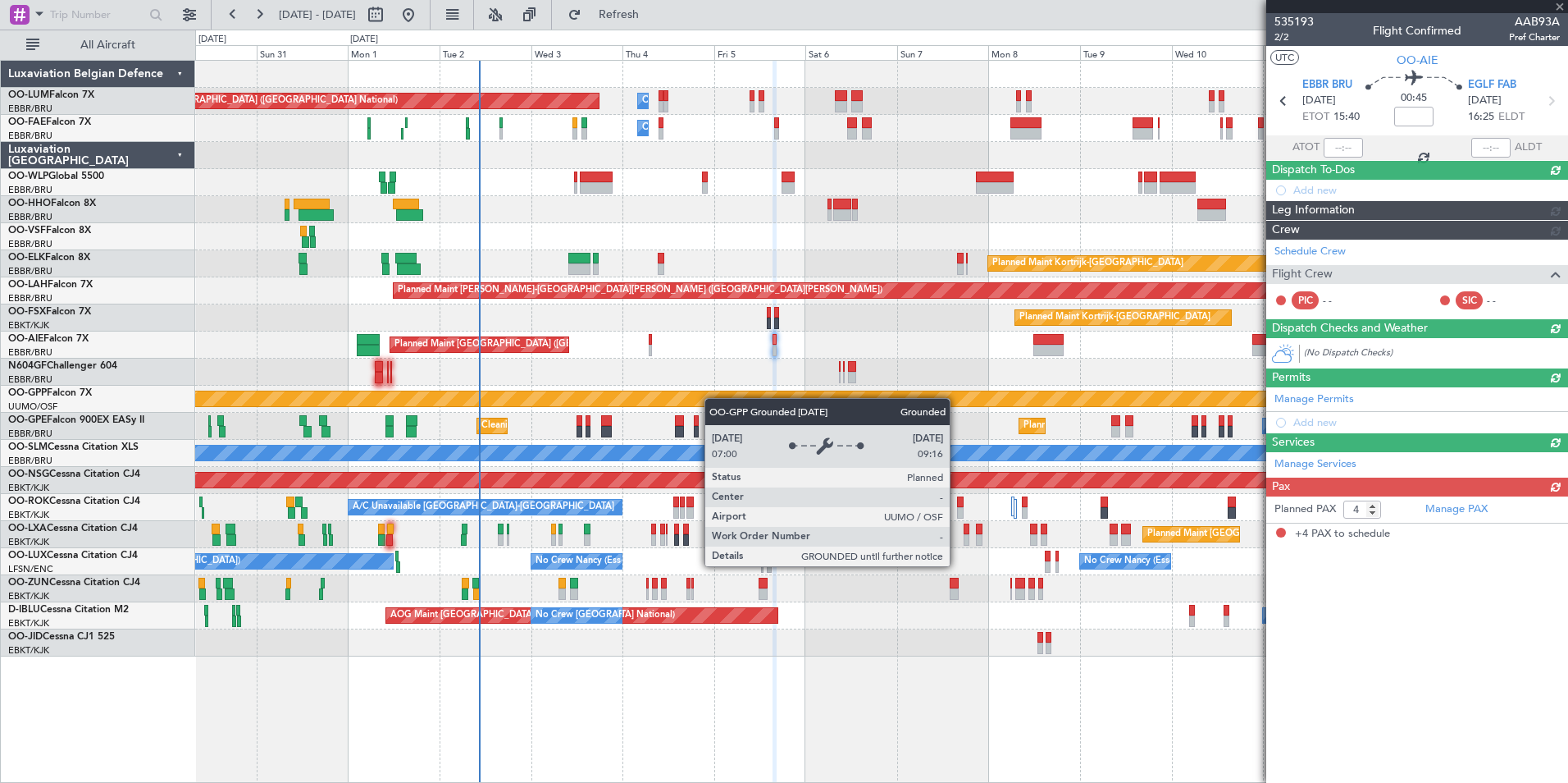
scroll to position [0, 0]
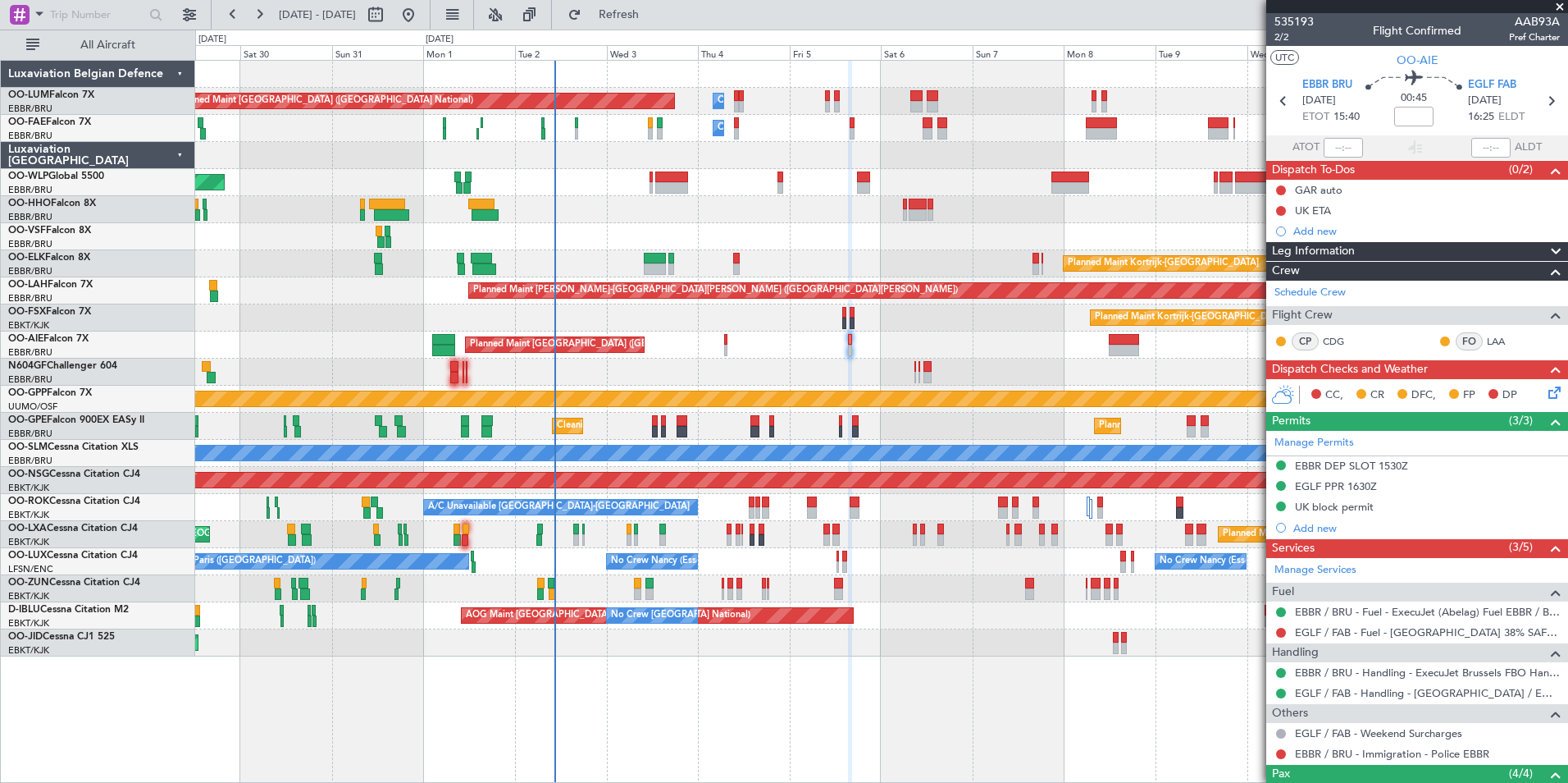
click at [735, 353] on div "Planned Maint [GEOGRAPHIC_DATA] ([GEOGRAPHIC_DATA])" at bounding box center [881, 345] width 1372 height 27
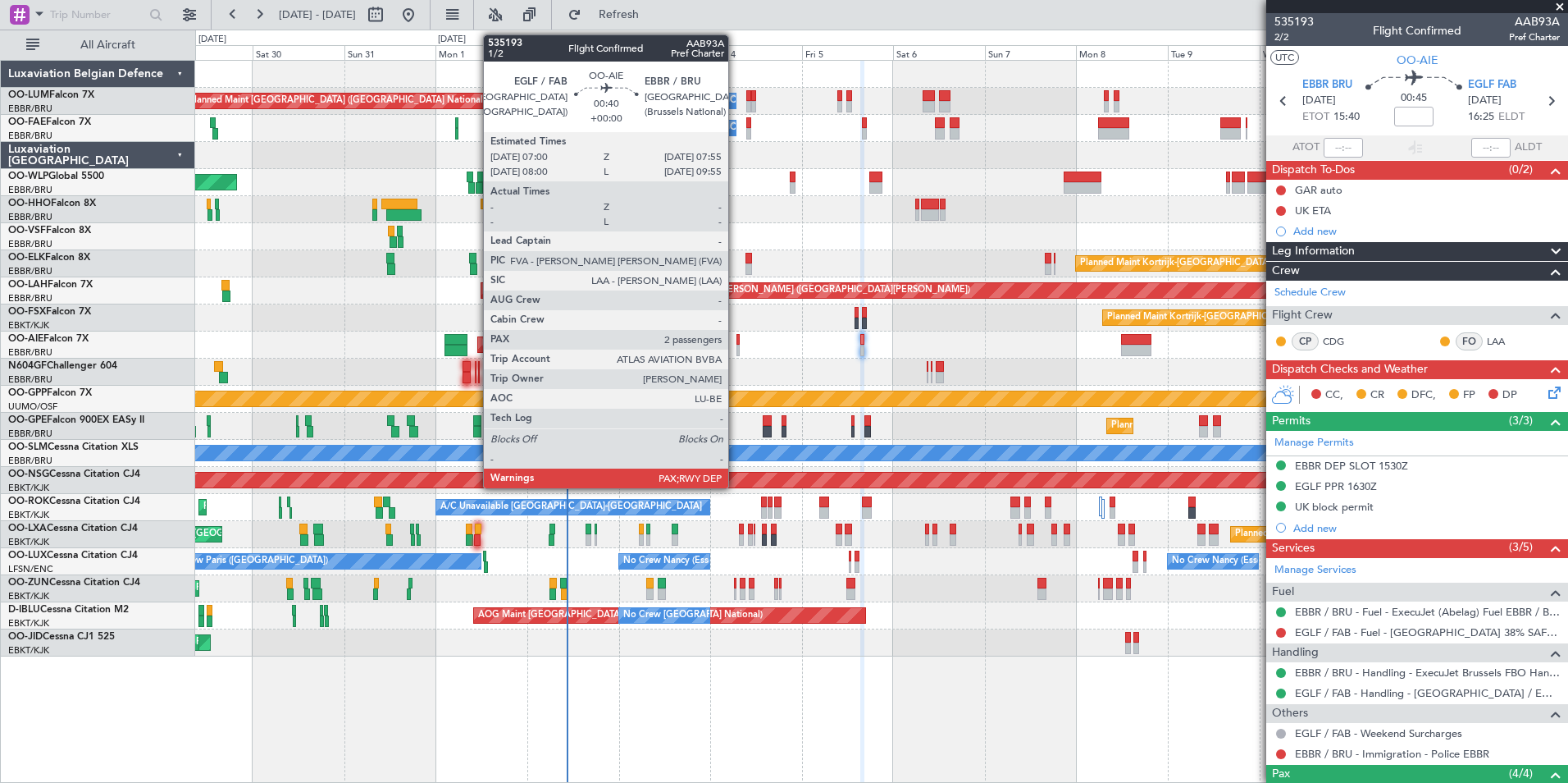
click at [736, 350] on div at bounding box center [738, 350] width 4 height 12
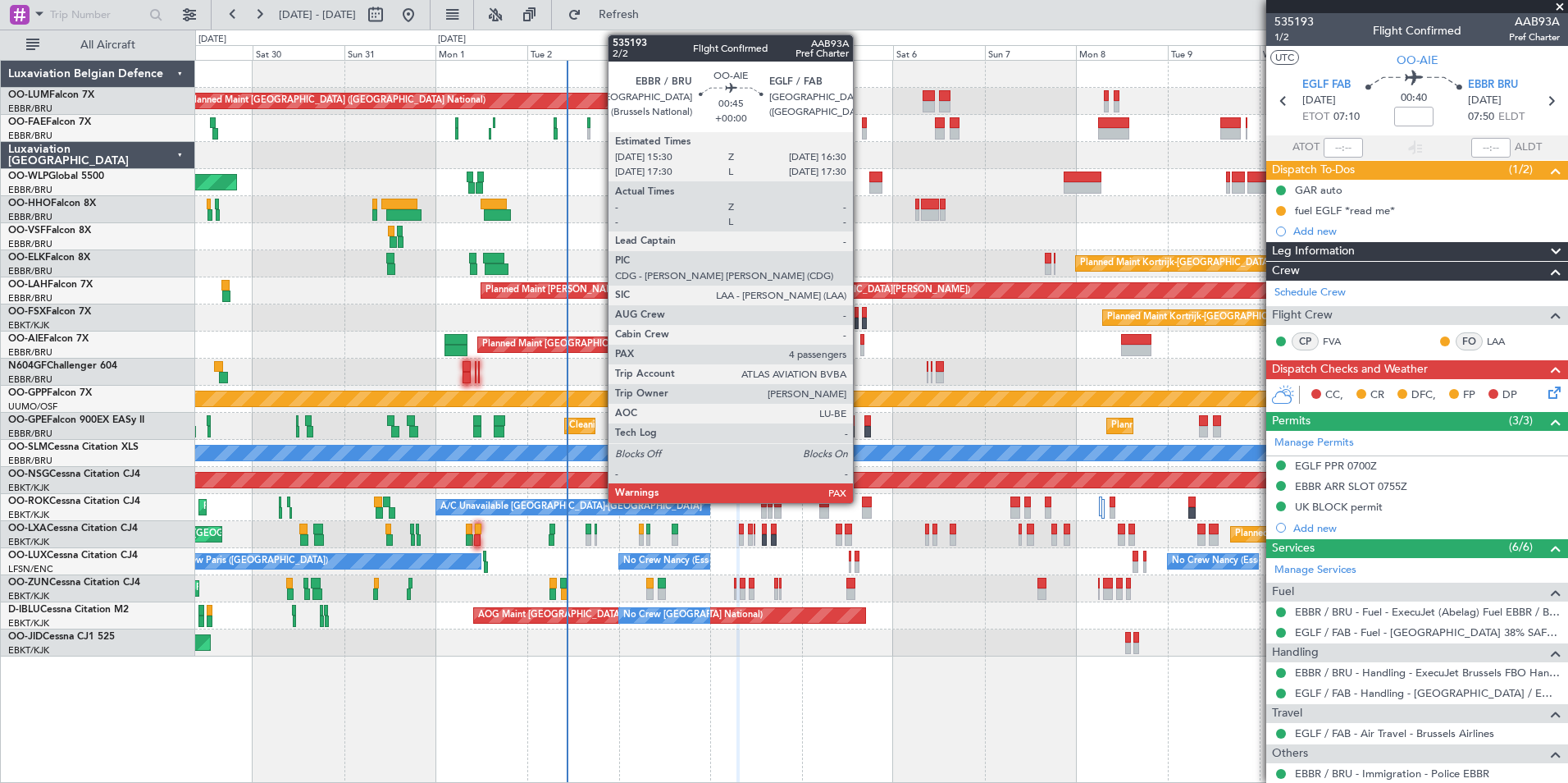
click at [861, 346] on div at bounding box center [862, 350] width 4 height 12
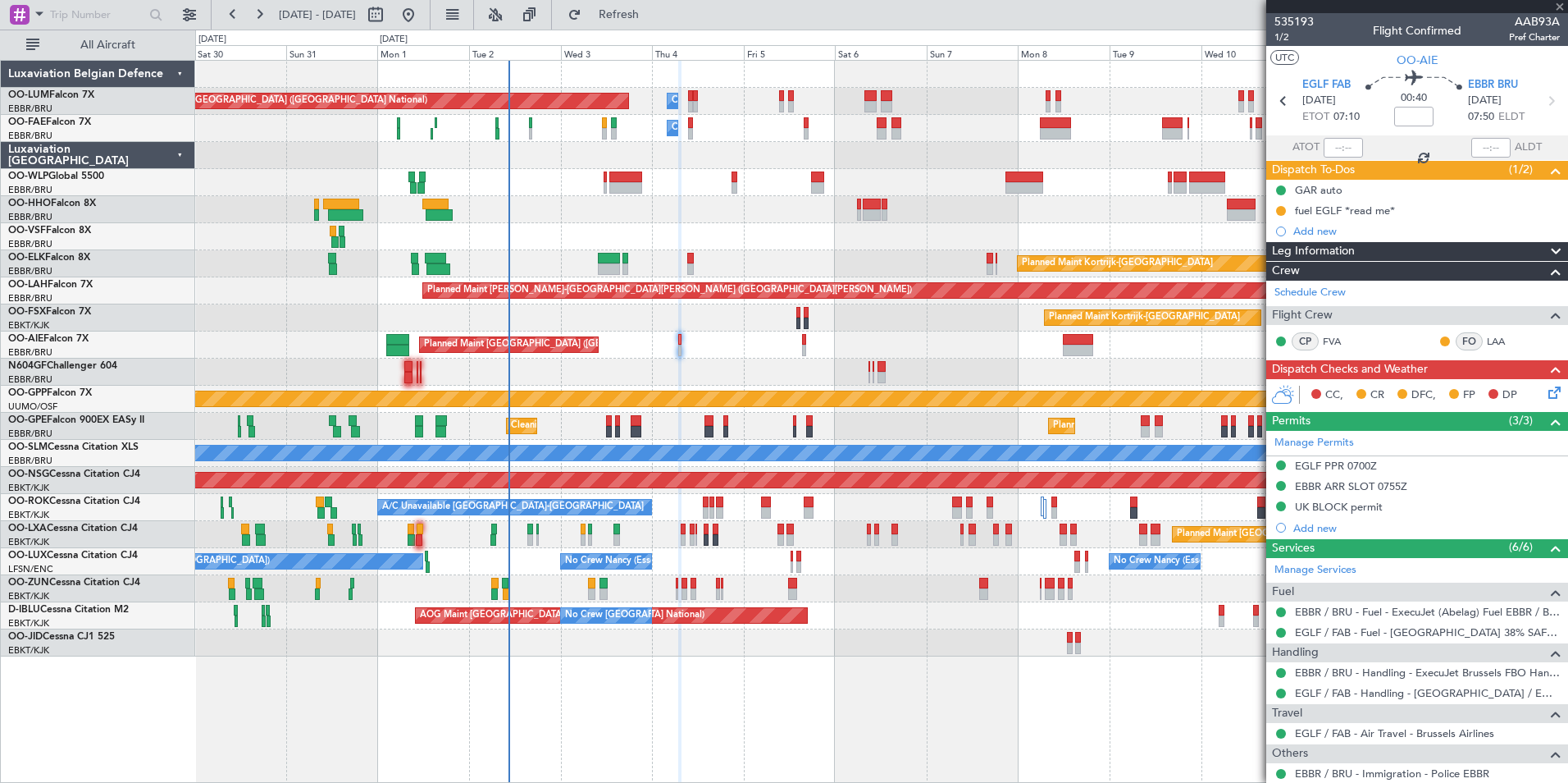
click at [882, 344] on div "Planned Maint [GEOGRAPHIC_DATA] ([GEOGRAPHIC_DATA])" at bounding box center [881, 345] width 1372 height 27
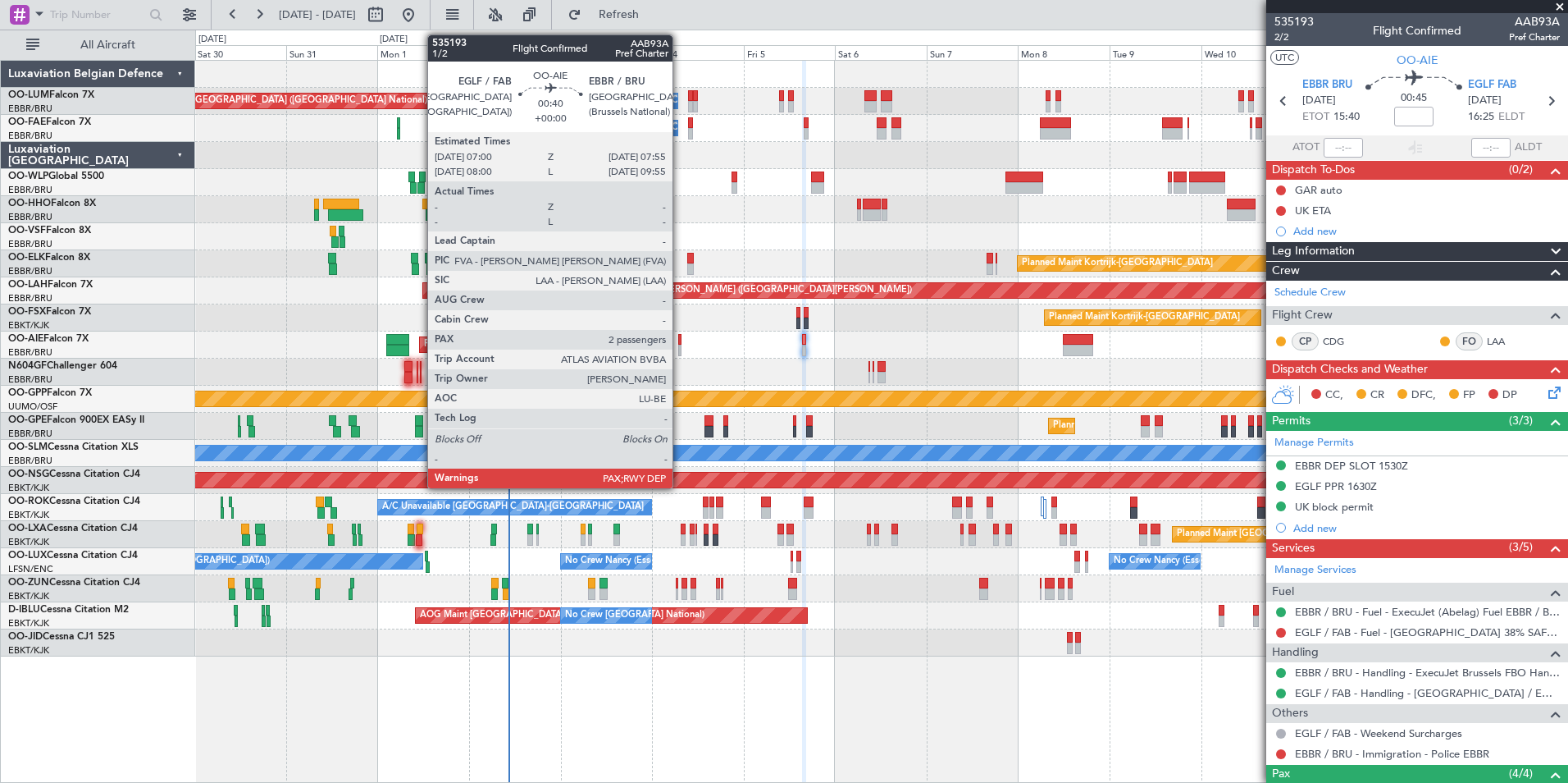
click at [680, 344] on div at bounding box center [680, 340] width 4 height 12
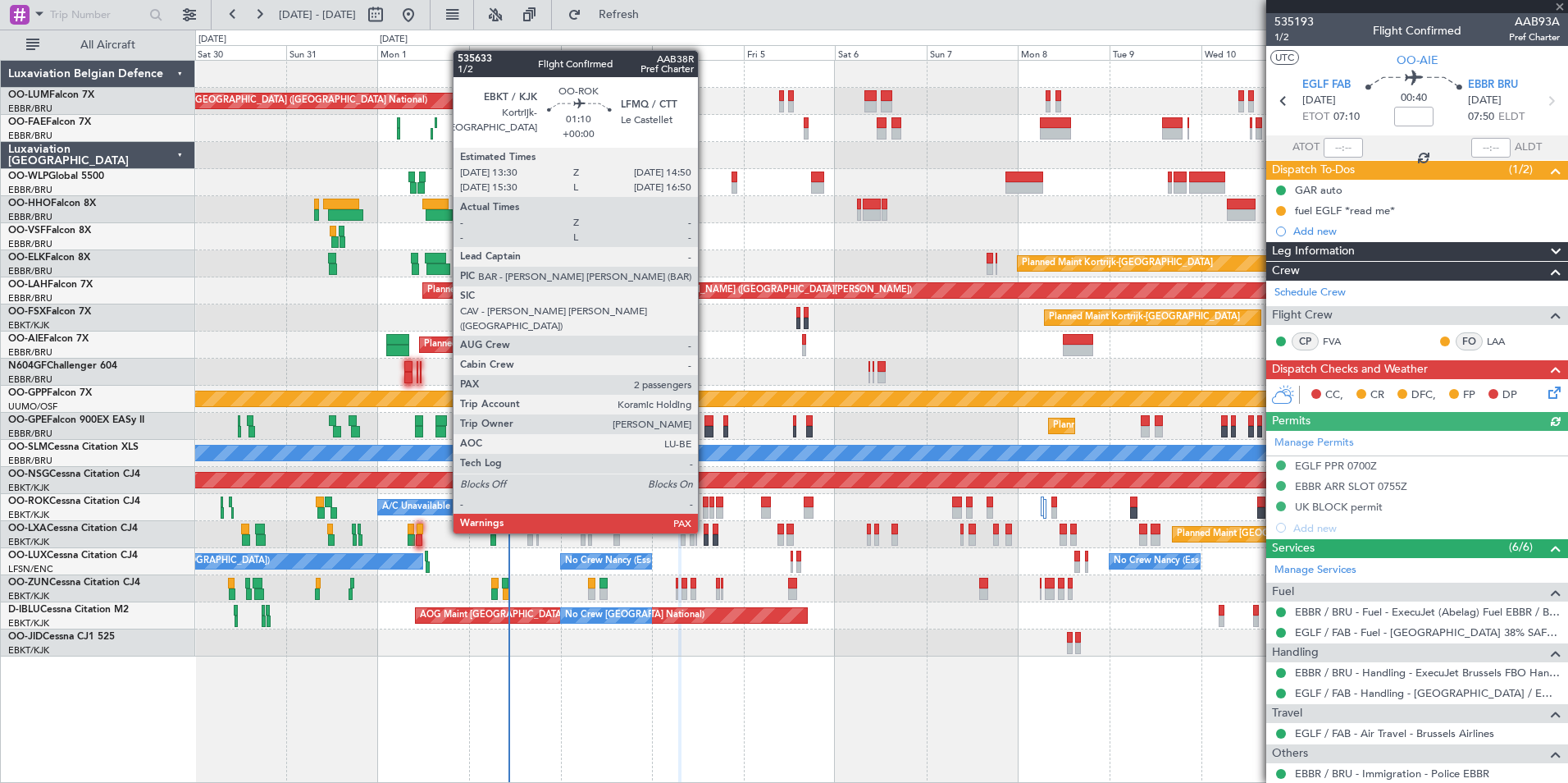
click at [706, 502] on div at bounding box center [706, 502] width 6 height 12
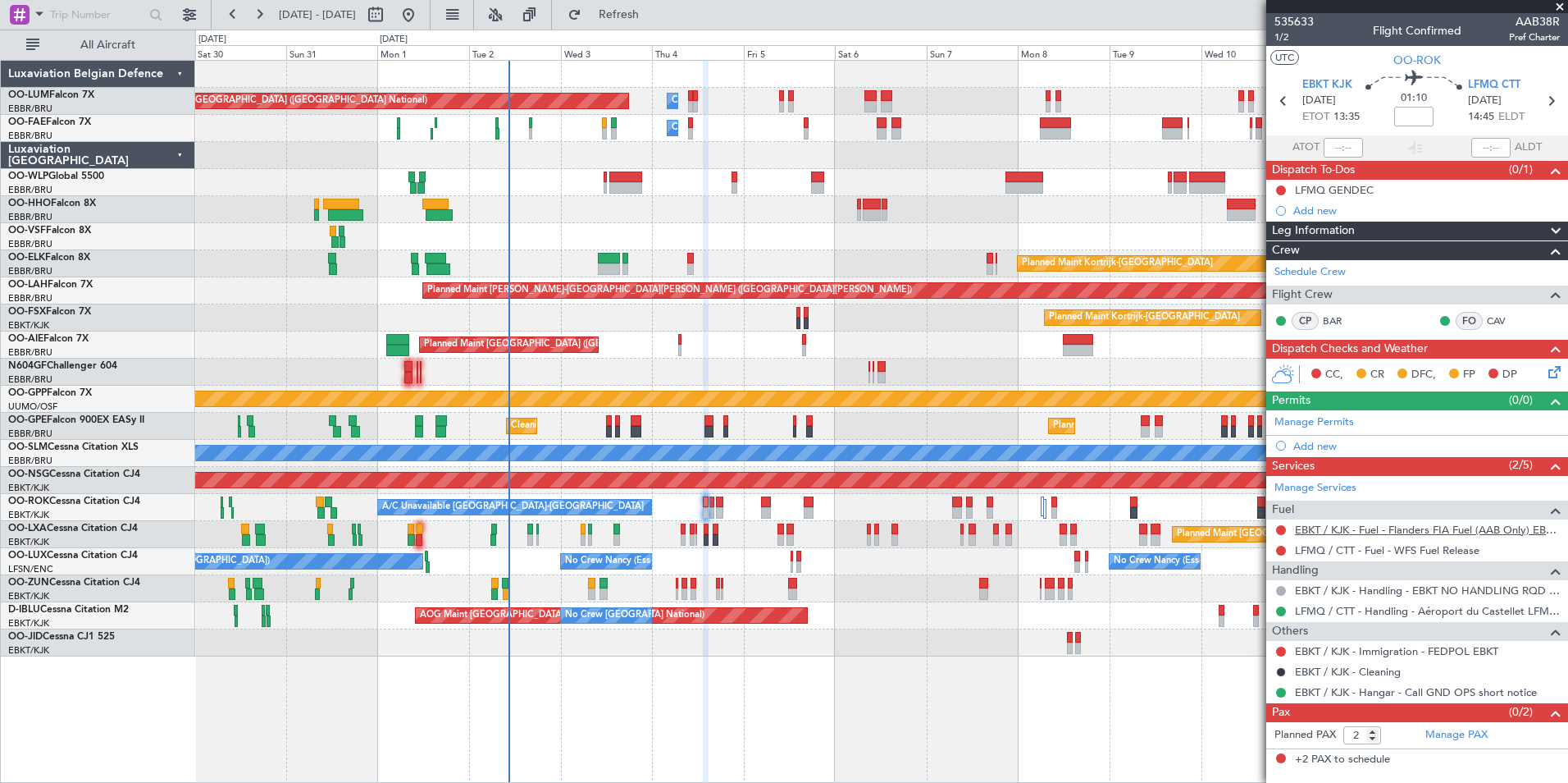
click at [1336, 530] on link "EBKT / KJK - Fuel - Flanders FIA Fuel (AAB Only) EBKT / KJK" at bounding box center [1427, 529] width 265 height 14
click at [658, 2] on button "Refresh" at bounding box center [609, 15] width 99 height 27
click at [869, 575] on div "No Crew Paris (Le Bourget) No Crew Nancy (Essey) No Crew Nancy (Essey) Planned …" at bounding box center [881, 561] width 1372 height 27
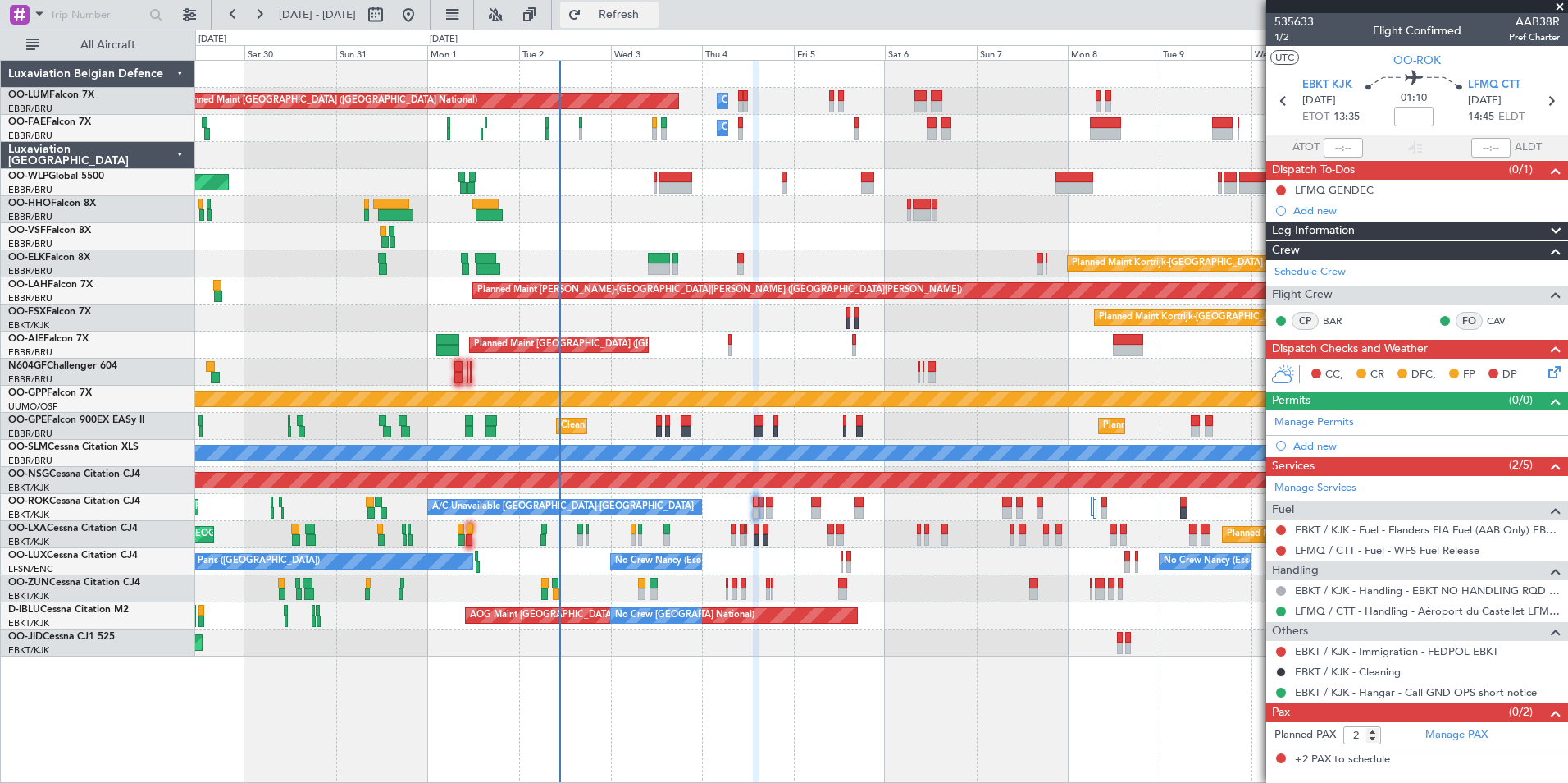
click at [656, 24] on button "Refresh" at bounding box center [609, 15] width 99 height 27
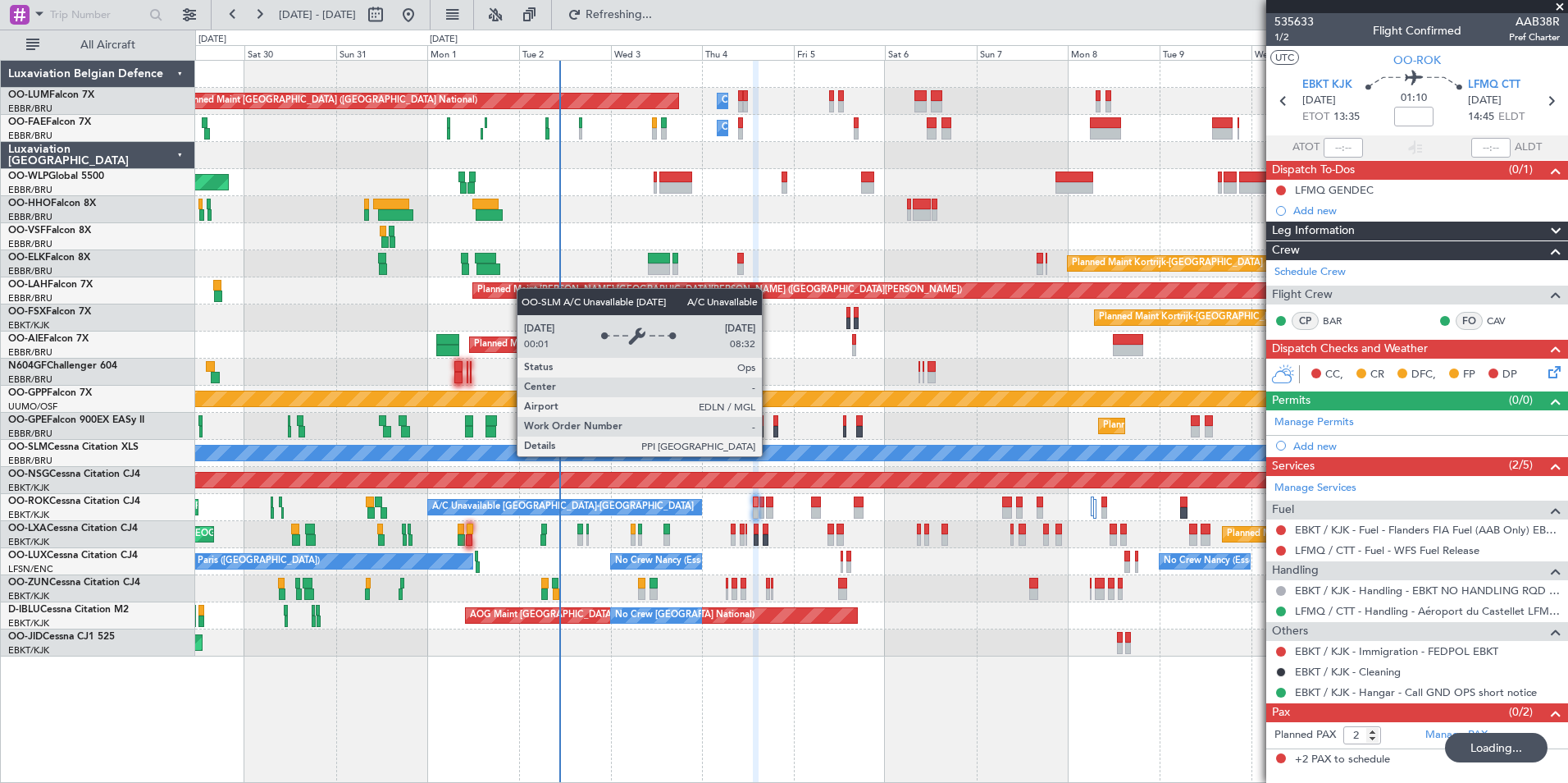
click at [721, 455] on div "A/C Unavailable [GEOGRAPHIC_DATA]" at bounding box center [1043, 453] width 3793 height 15
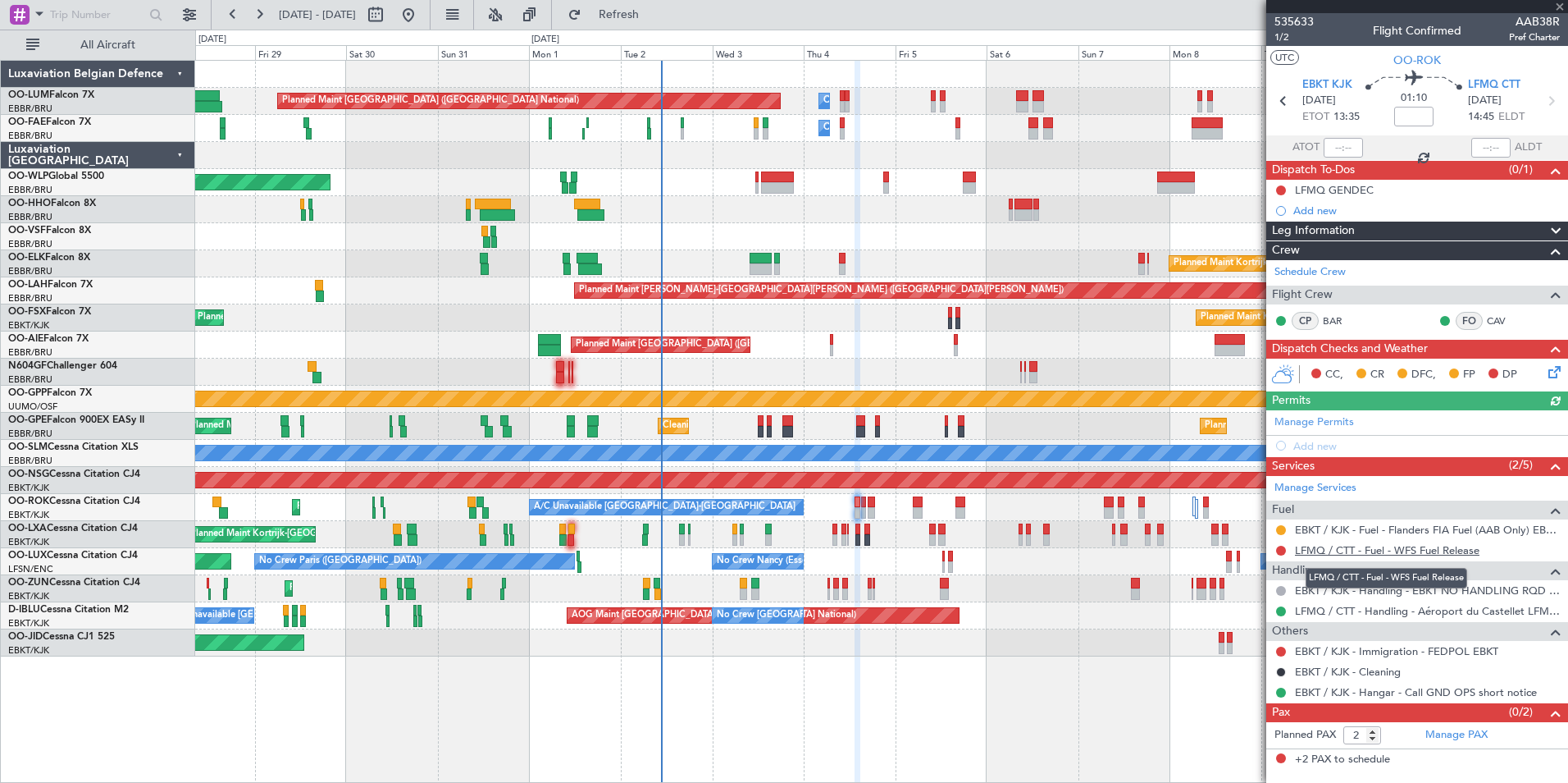
click at [1366, 553] on link "LFMQ / CTT - Fuel - WFS Fuel Release" at bounding box center [1387, 550] width 184 height 14
click at [654, 9] on span "Refresh" at bounding box center [619, 15] width 69 height 12
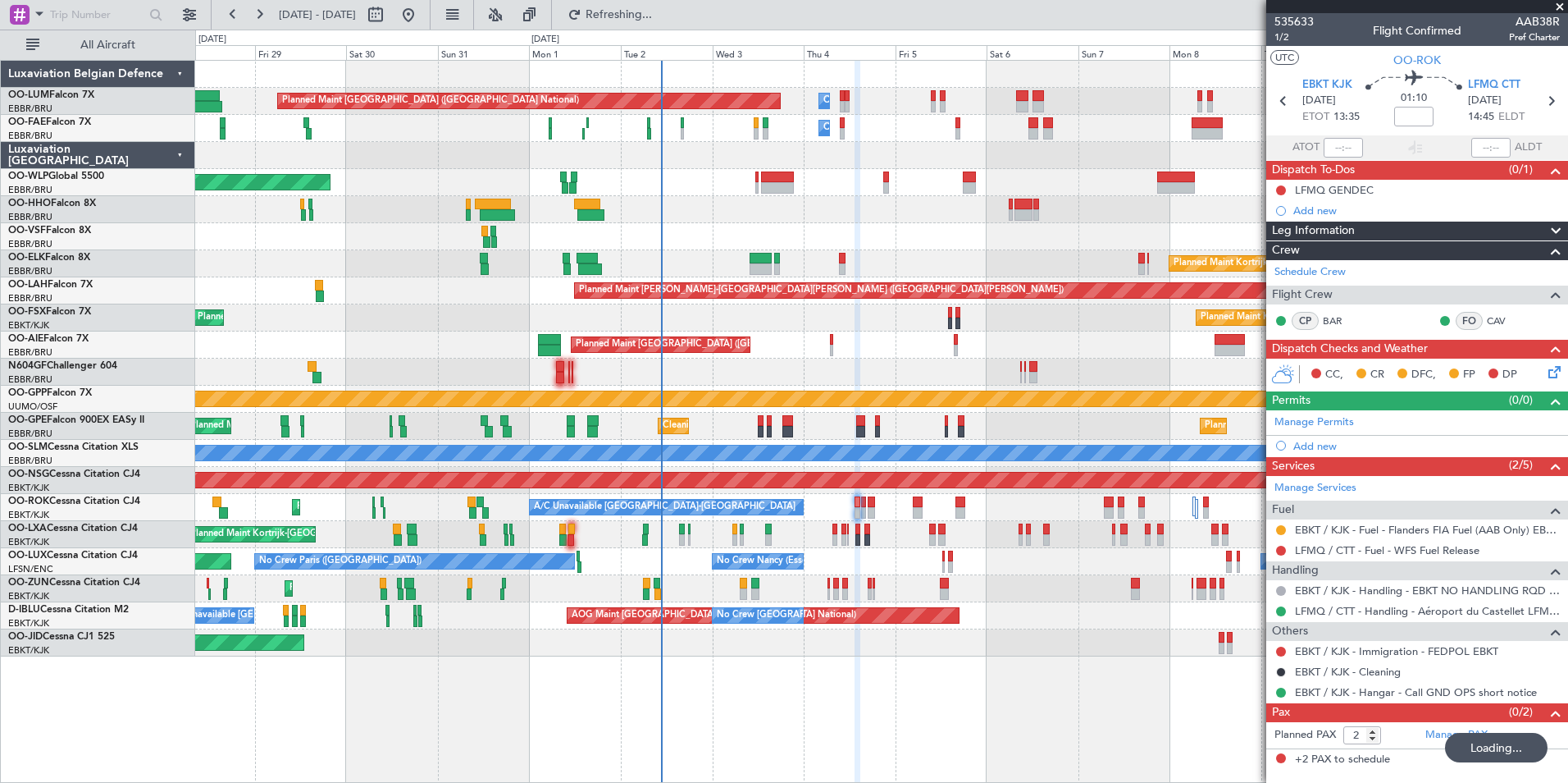
click at [817, 234] on div at bounding box center [881, 237] width 1372 height 27
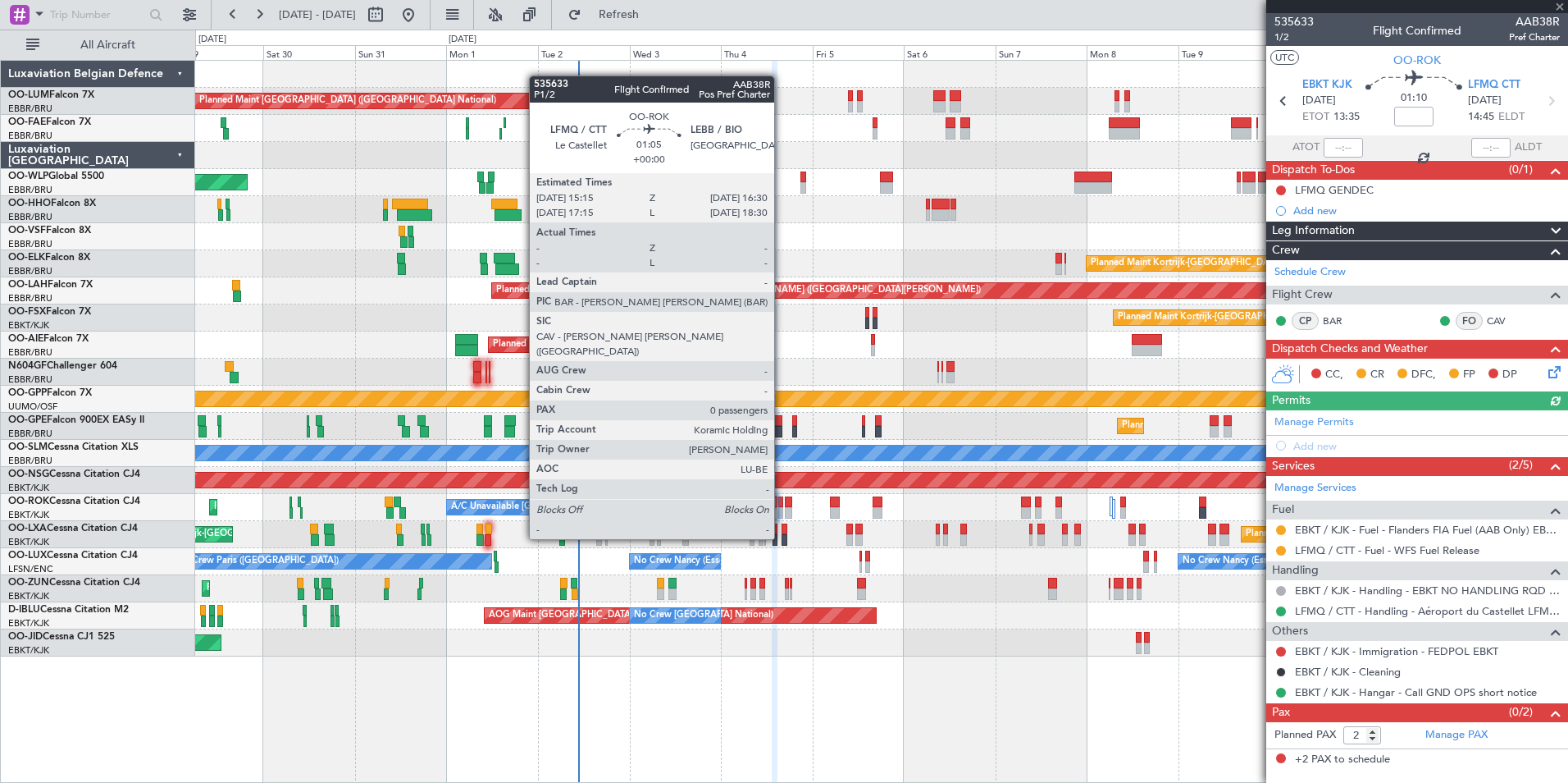
click at [782, 508] on div at bounding box center [781, 513] width 5 height 12
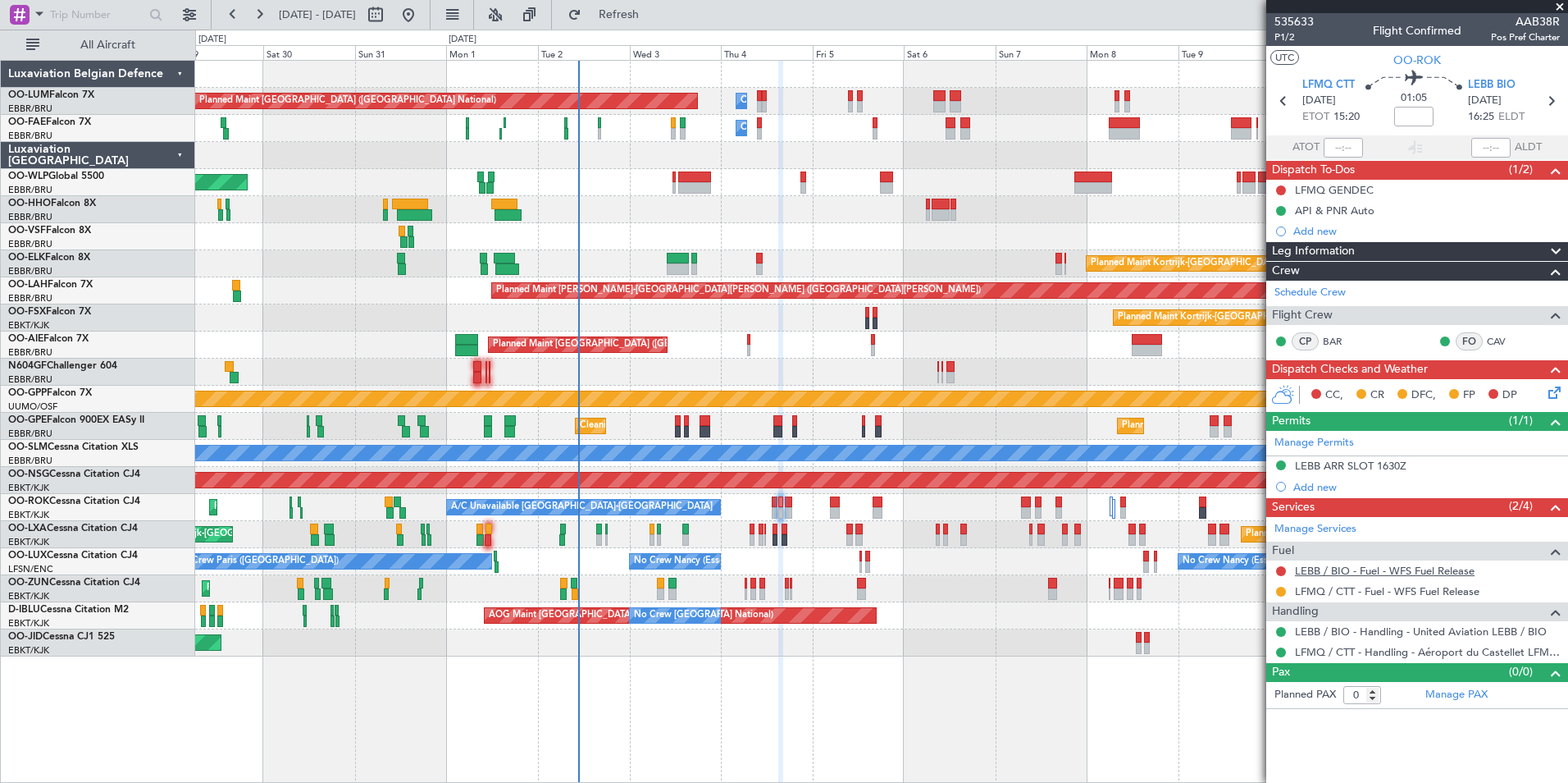
click at [1393, 570] on link "LEBB / BIO - Fuel - WFS Fuel Release" at bounding box center [1385, 570] width 179 height 14
click at [654, 13] on span "Refresh" at bounding box center [619, 15] width 69 height 12
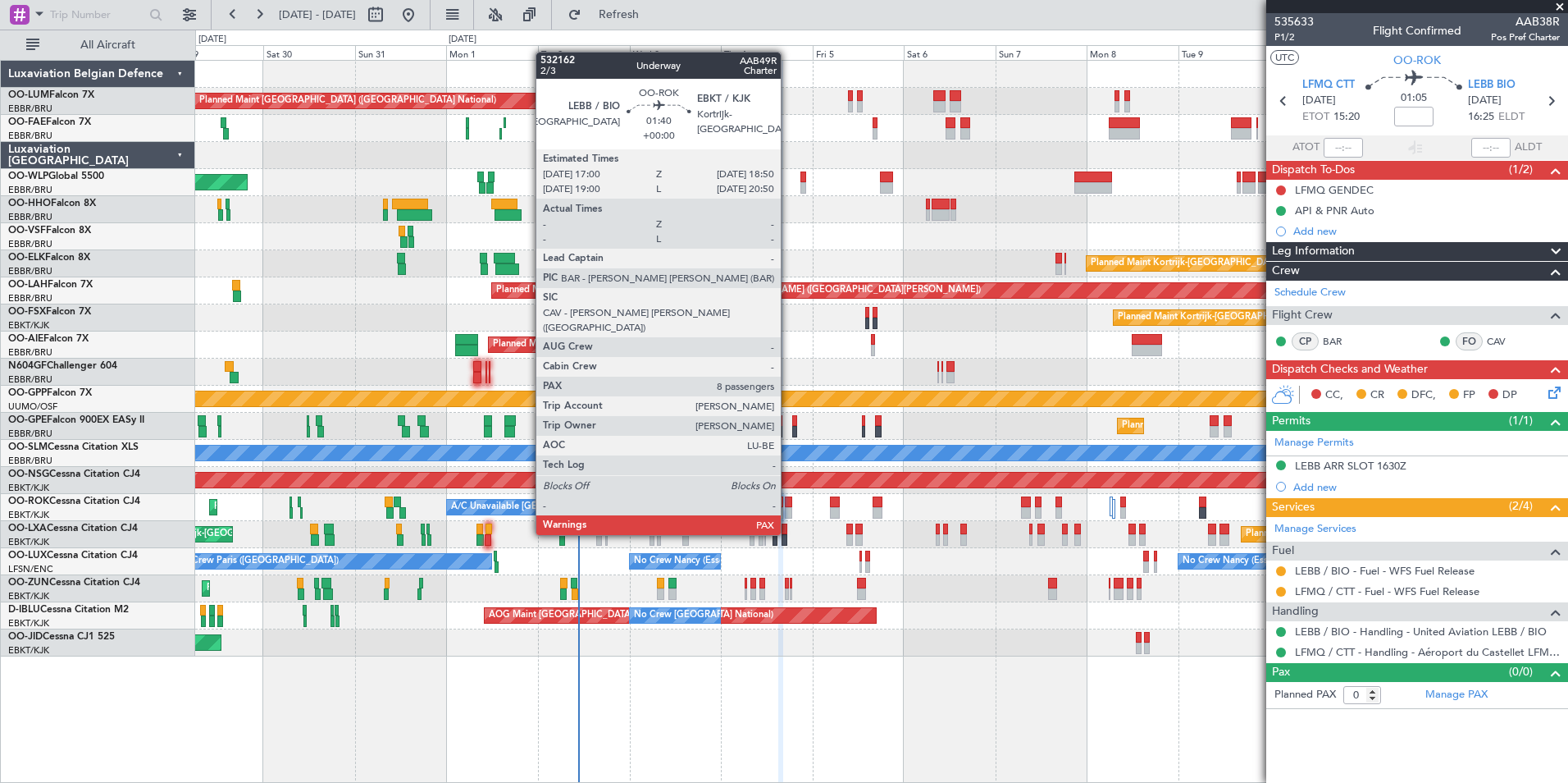
click at [789, 504] on div at bounding box center [789, 502] width 7 height 12
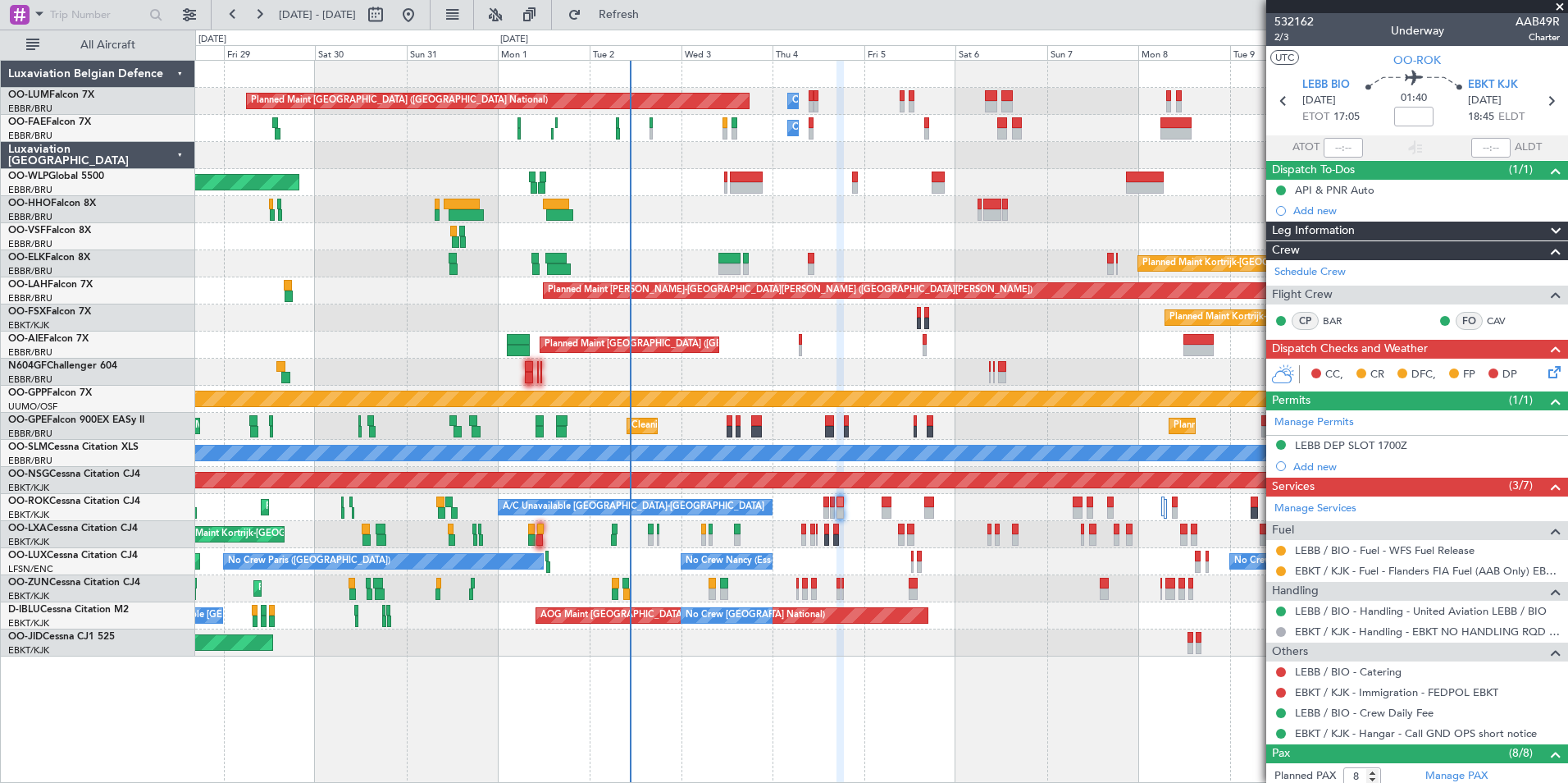
click at [841, 554] on div "No Crew Nancy (Essey) No Crew Paris (Le Bourget) No Crew Nancy (Essey) Planned …" at bounding box center [881, 561] width 1372 height 27
click at [1346, 674] on link "LEBB / BIO - Catering" at bounding box center [1348, 671] width 106 height 14
click at [1358, 668] on link "LEBB / BIO - Catering" at bounding box center [1348, 671] width 106 height 14
click at [1352, 665] on link "LEBB / BIO - Catering" at bounding box center [1348, 671] width 106 height 14
click at [1328, 670] on link "LEBB / BIO - Catering" at bounding box center [1348, 671] width 106 height 14
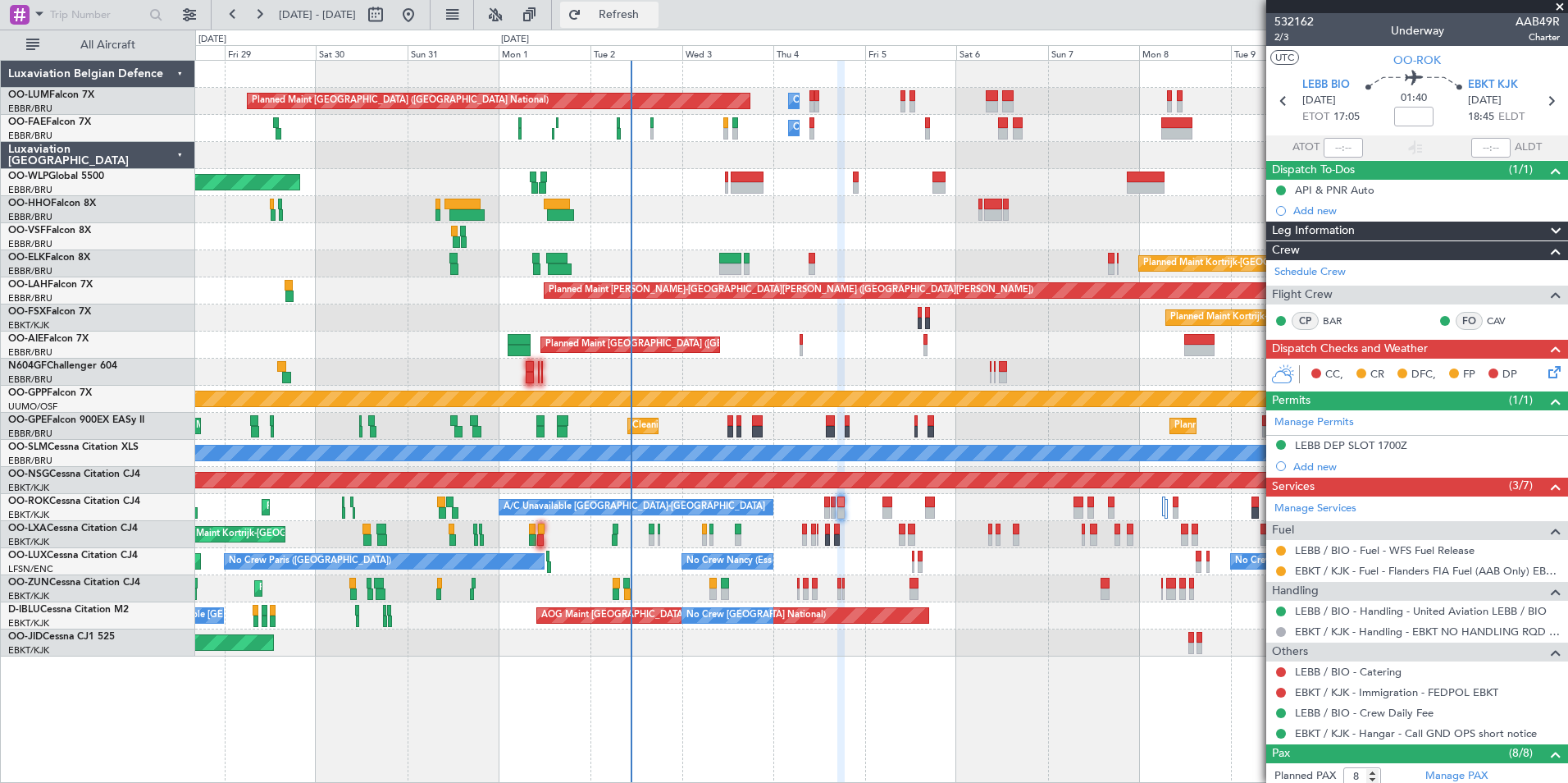
click at [658, 3] on button "Refresh" at bounding box center [609, 15] width 99 height 27
click at [1282, 672] on button at bounding box center [1282, 672] width 10 height 10
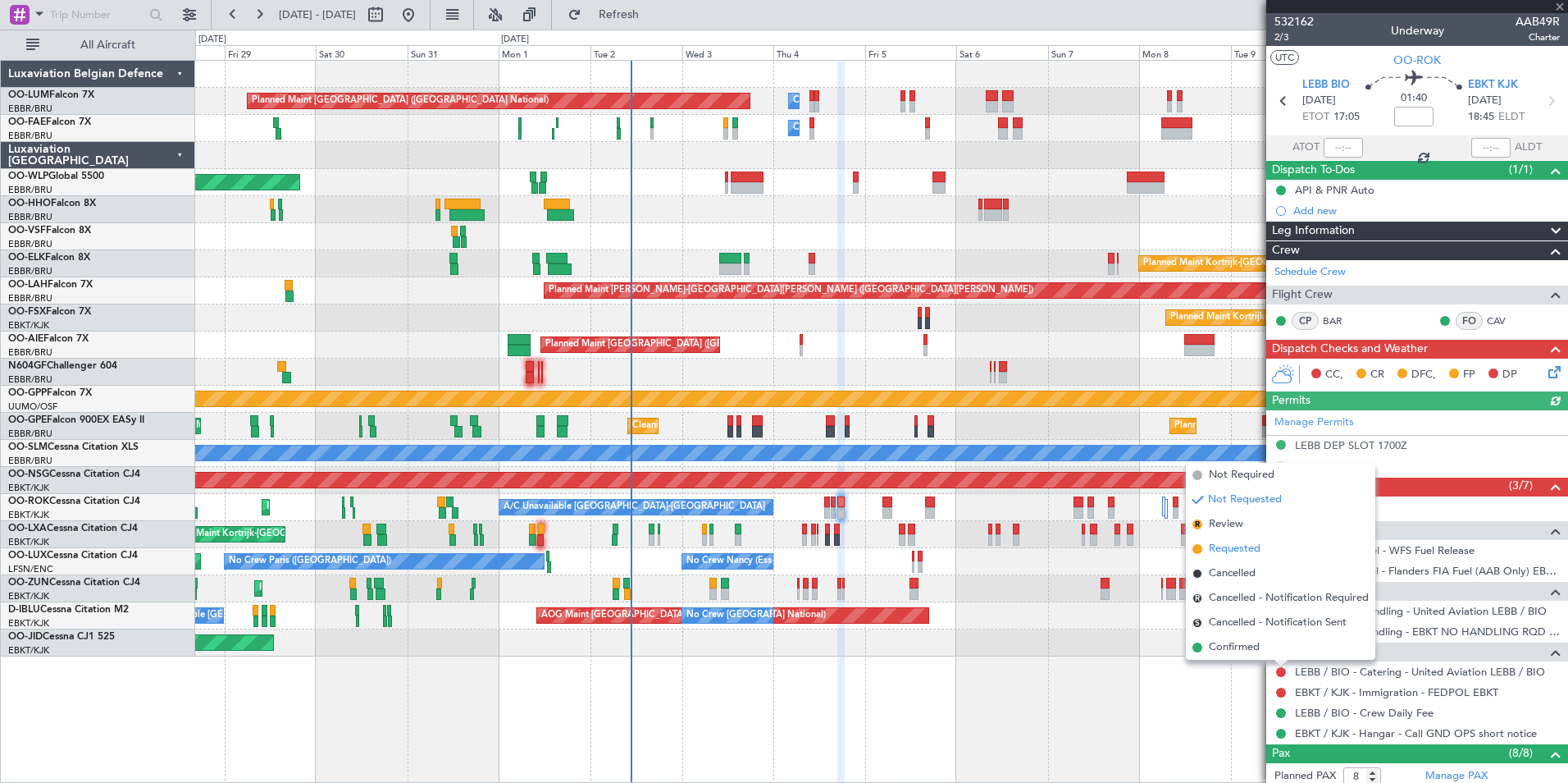
click at [1244, 543] on span "Requested" at bounding box center [1234, 549] width 51 height 17
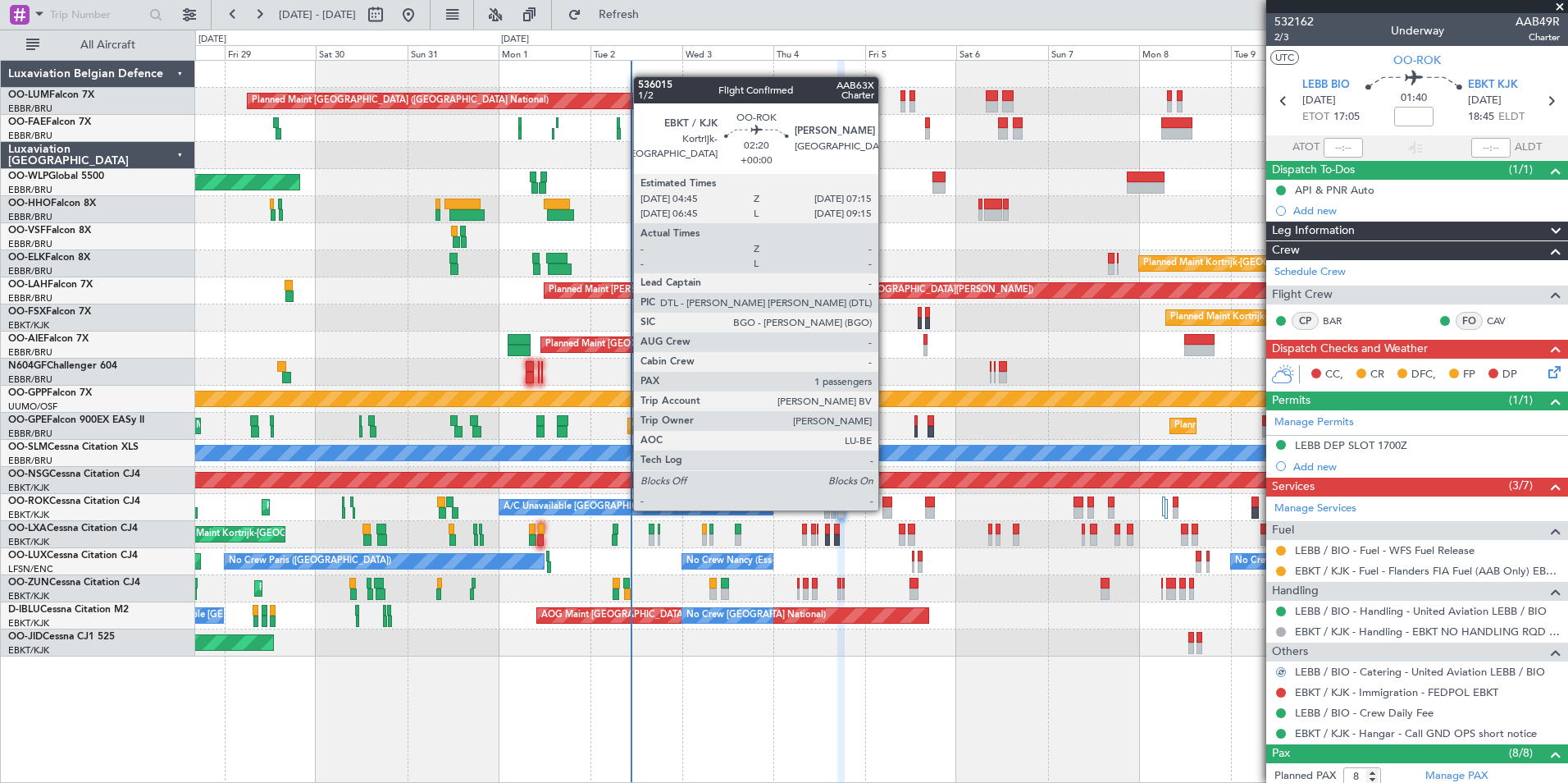
click at [901, 511] on div "Planned Maint Brussels (Brussels National) Owner Melsbroek Air Base Owner Melsb…" at bounding box center [881, 358] width 1372 height 595
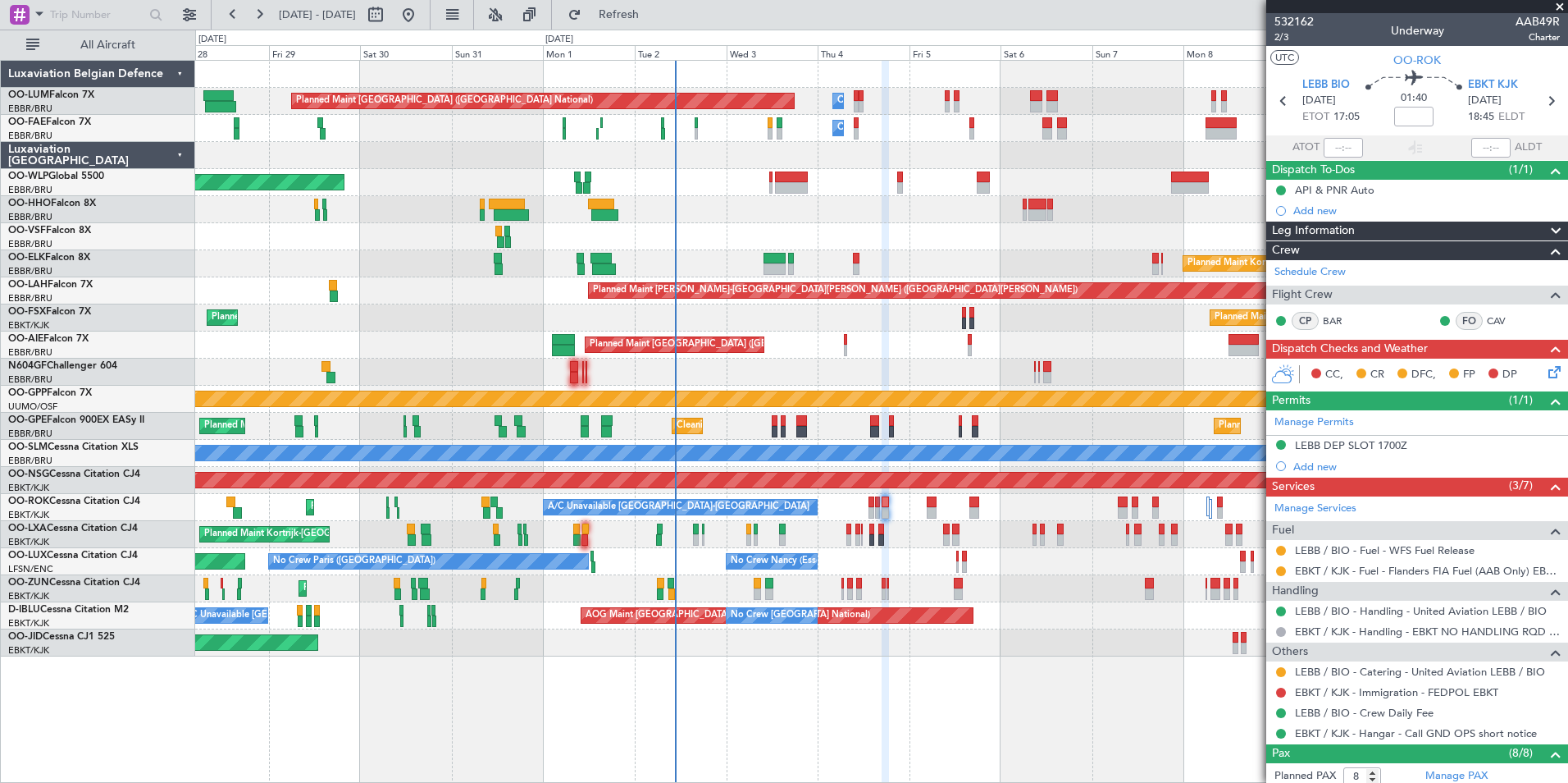
click at [890, 541] on div "Planned Maint Brussels (Brussels National) Owner Melsbroek Air Base Owner Melsb…" at bounding box center [881, 358] width 1372 height 595
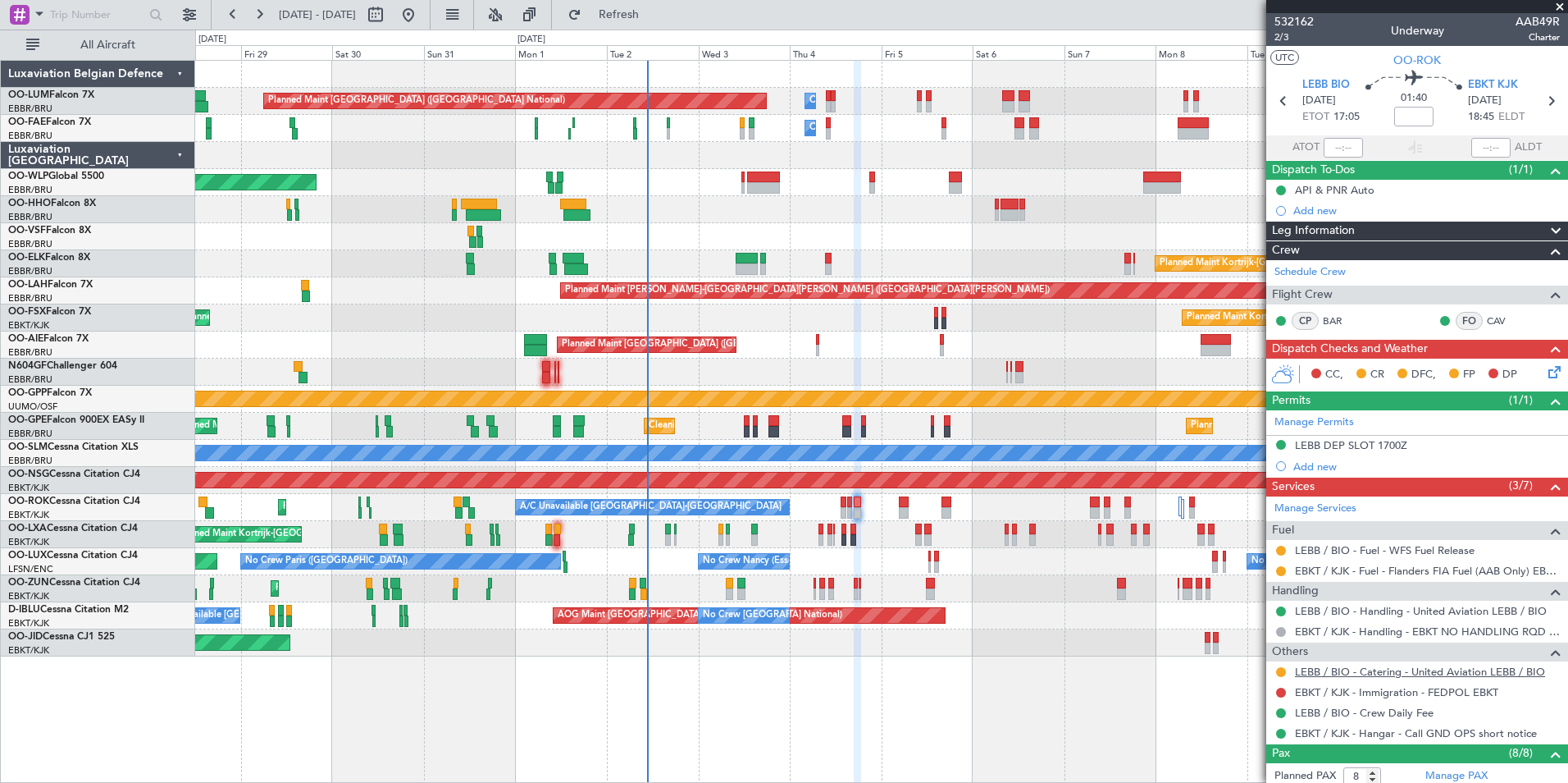
click at [1374, 670] on link "LEBB / BIO - Catering - United Aviation LEBB / BIO" at bounding box center [1419, 671] width 250 height 14
click at [654, 9] on span "Refresh" at bounding box center [619, 15] width 69 height 12
click at [818, 550] on div "Planned Maint Paris (Le Bourget) No Crew Paris (Le Bourget) No Crew Nancy (Esse…" at bounding box center [881, 561] width 1372 height 27
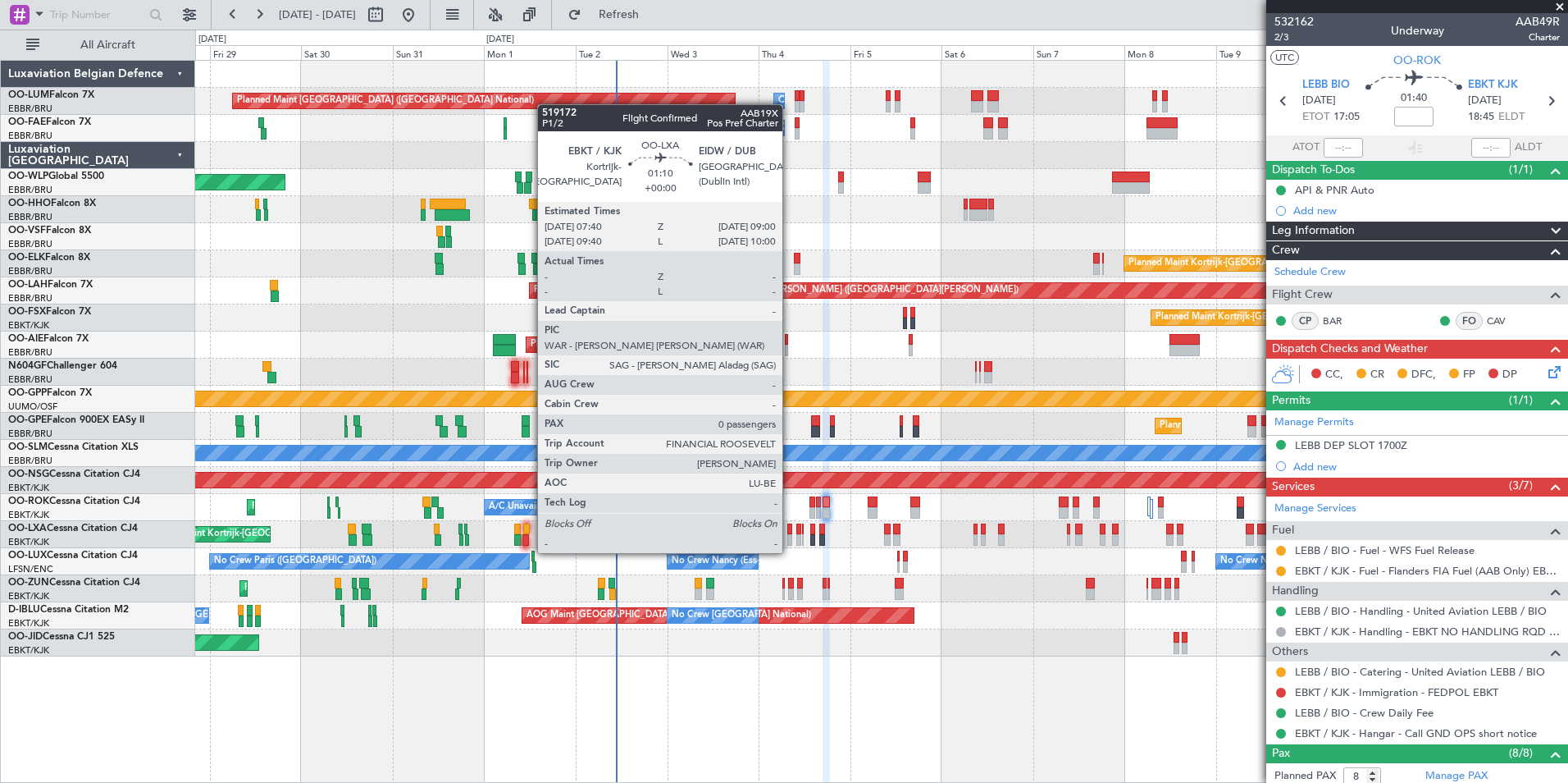
click at [790, 536] on div at bounding box center [790, 540] width 6 height 12
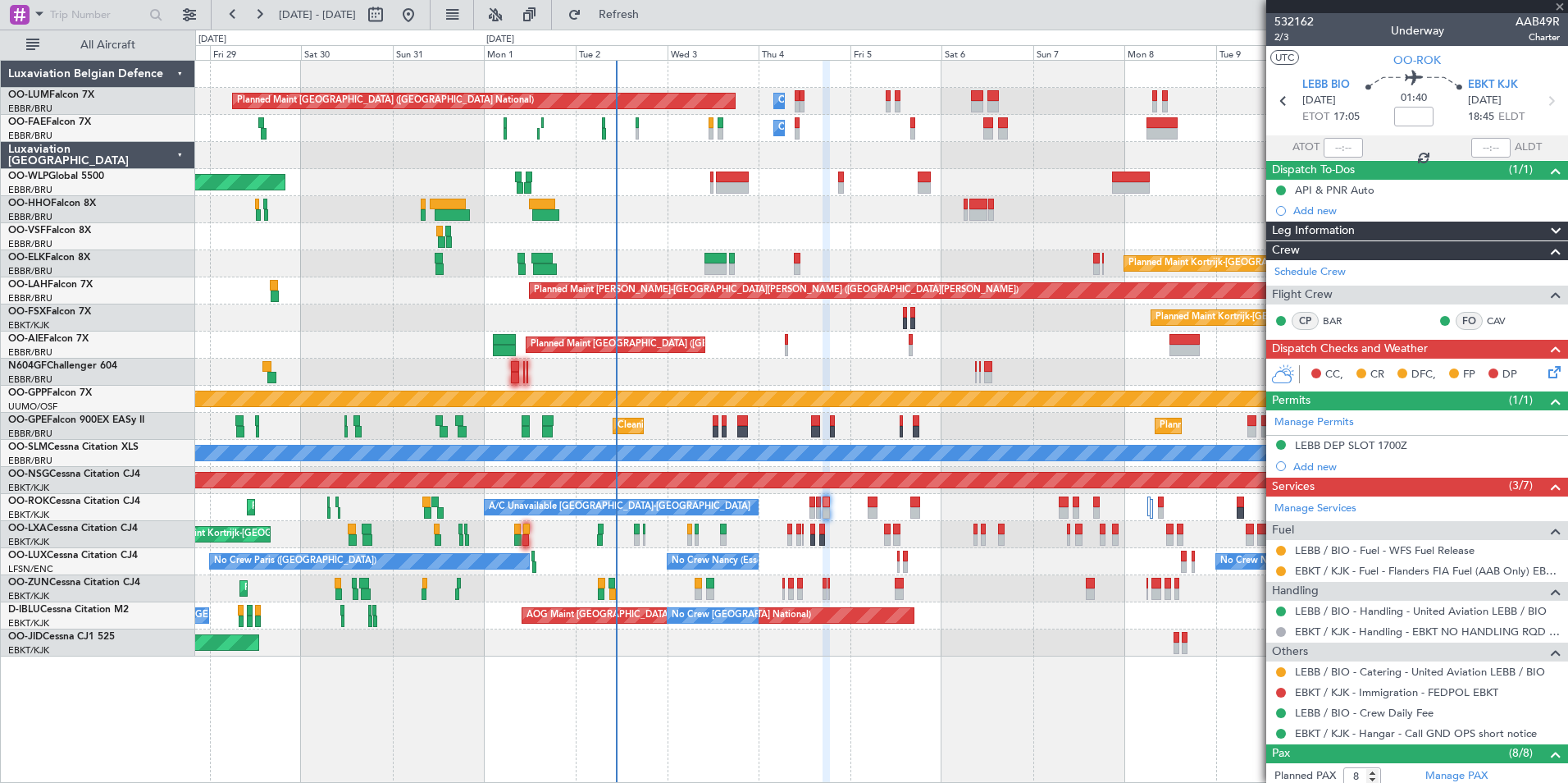
type input "0"
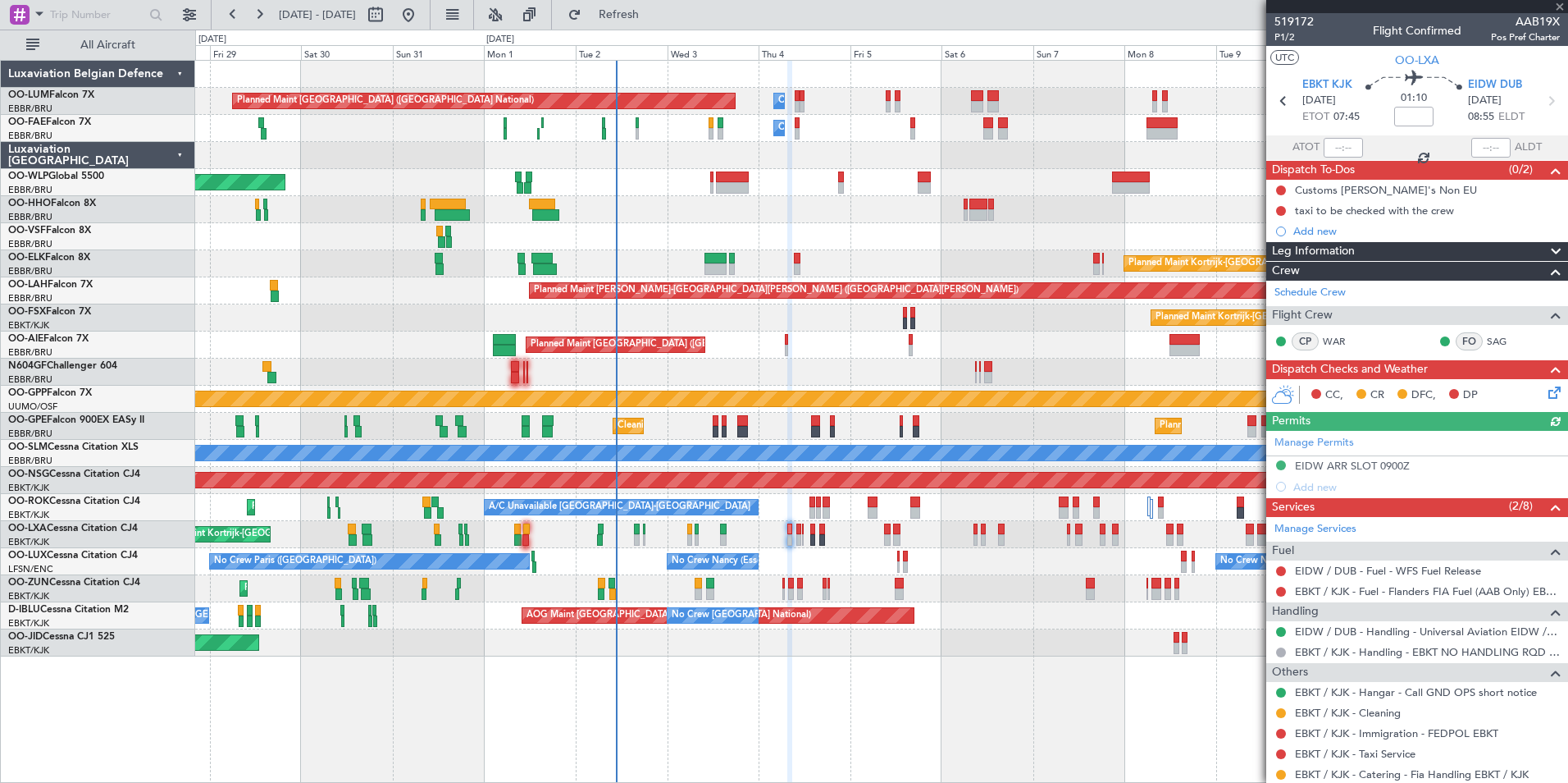
click at [823, 554] on div "No Crew Paris (Le Bourget) No Crew Nancy (Essey) No Crew Nancy (Essey) Planned …" at bounding box center [881, 561] width 1372 height 27
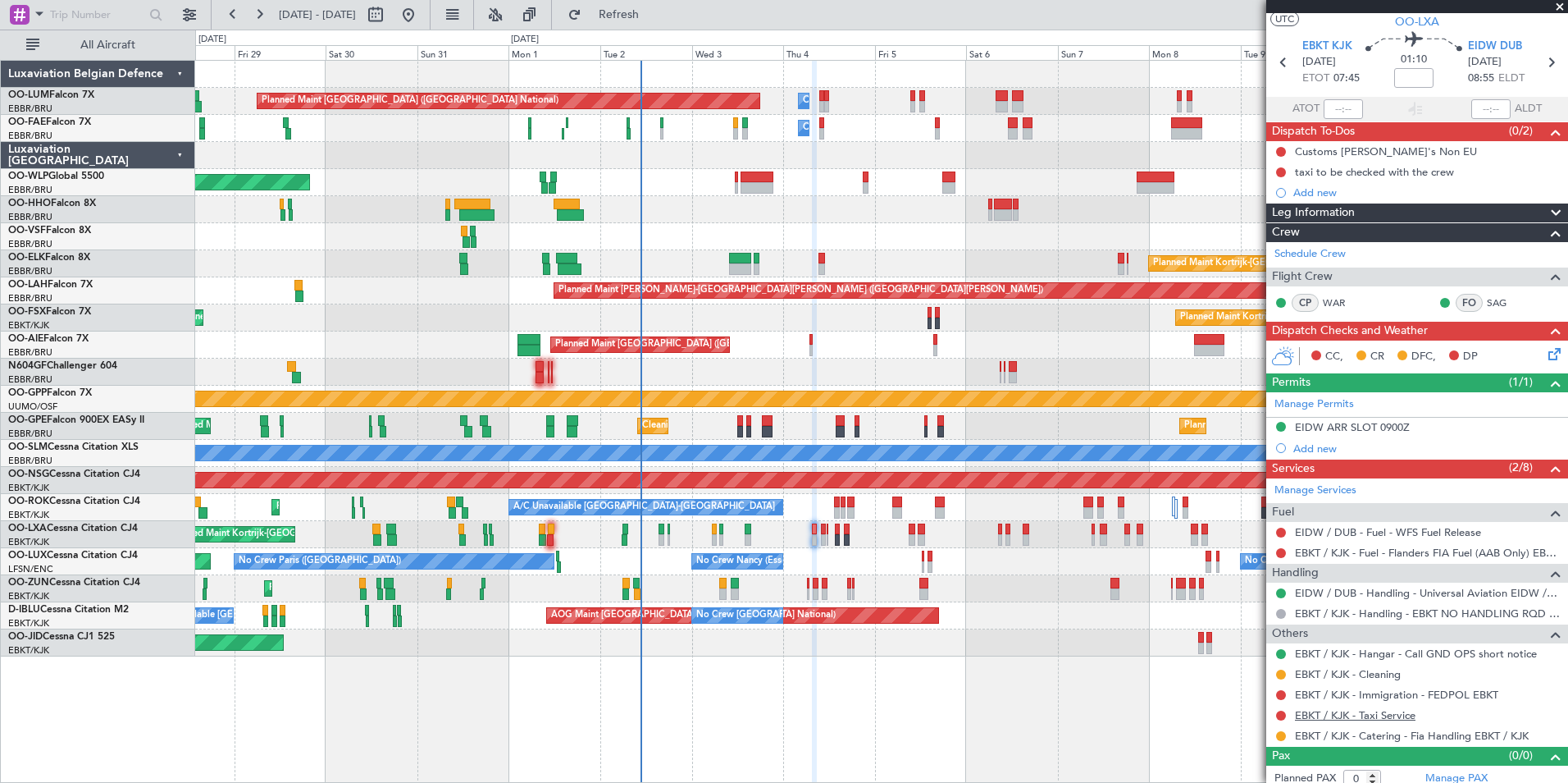
scroll to position [47, 0]
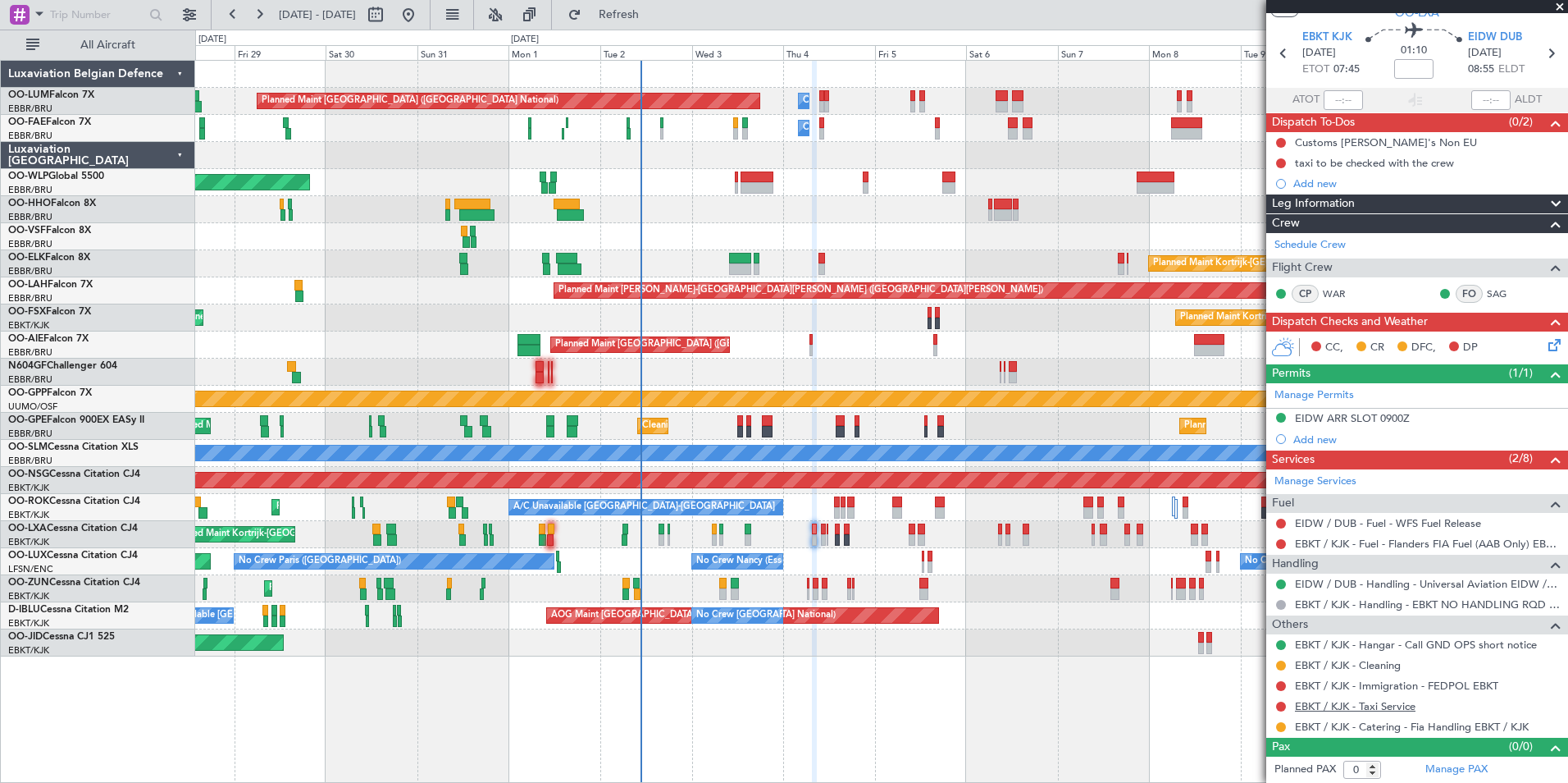
click at [1336, 702] on link "EBKT / KJK - Taxi Service" at bounding box center [1355, 706] width 120 height 14
click at [824, 576] on div "Planned Maint Kortrijk-[GEOGRAPHIC_DATA]" at bounding box center [881, 589] width 1372 height 27
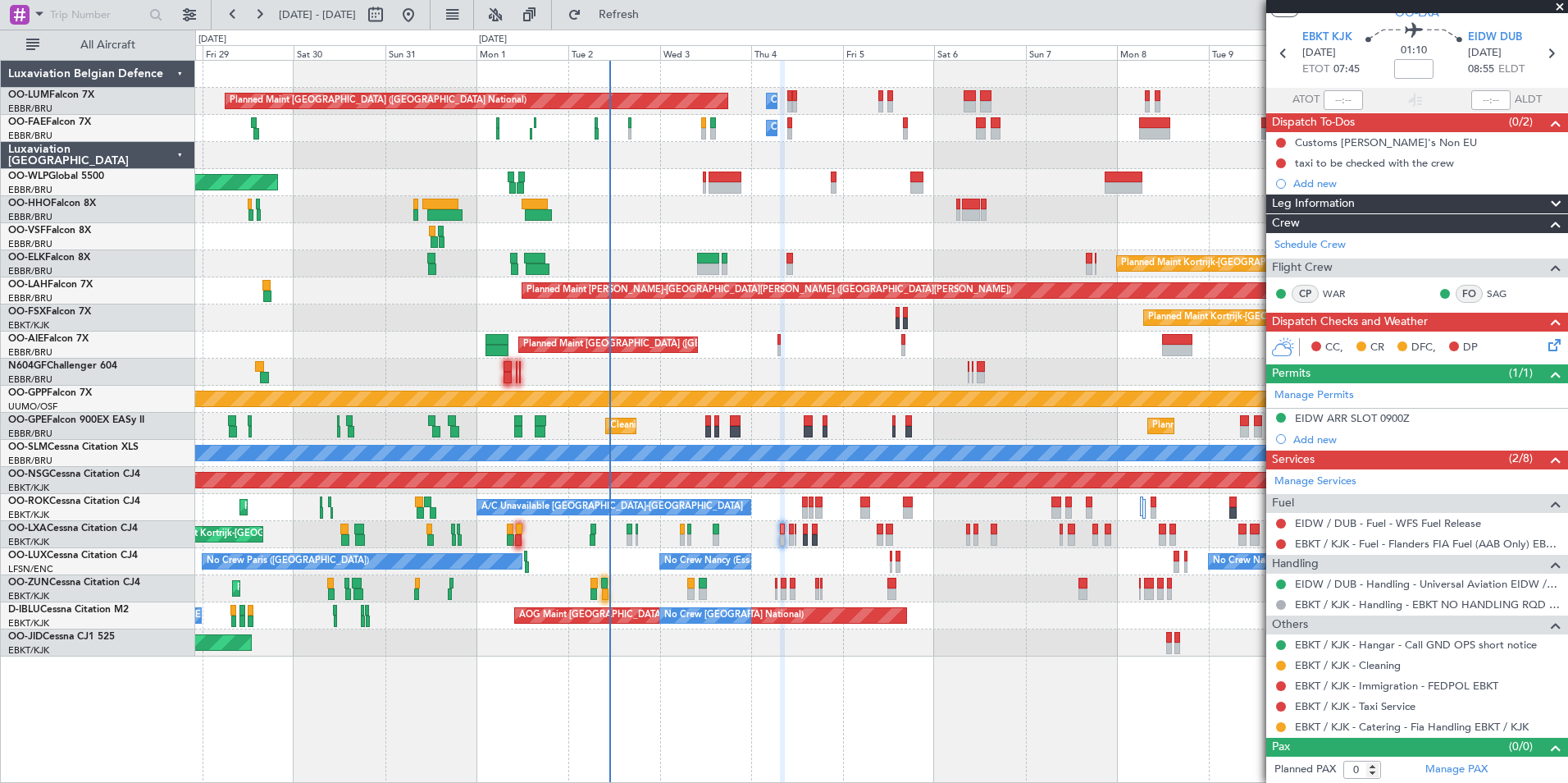
click at [867, 555] on div "No Crew Nancy (Essey) No Crew Nancy (Essey) No Crew Paris (Le Bourget) Planned …" at bounding box center [881, 561] width 1372 height 27
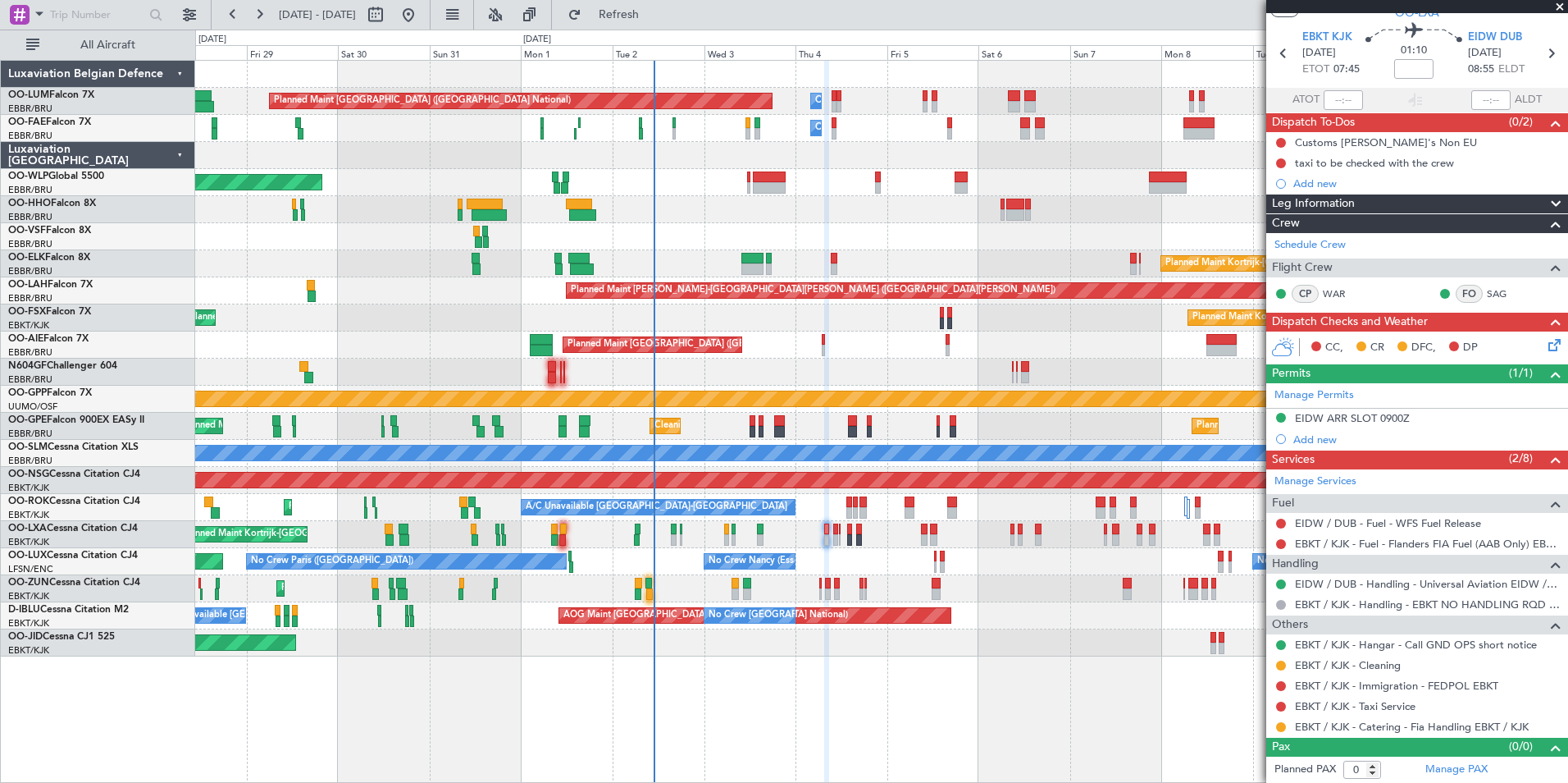
click at [842, 554] on div "No Crew Nancy (Essey) No Crew Nancy (Essey) No Crew Paris (Le Bourget) Planned …" at bounding box center [881, 561] width 1372 height 27
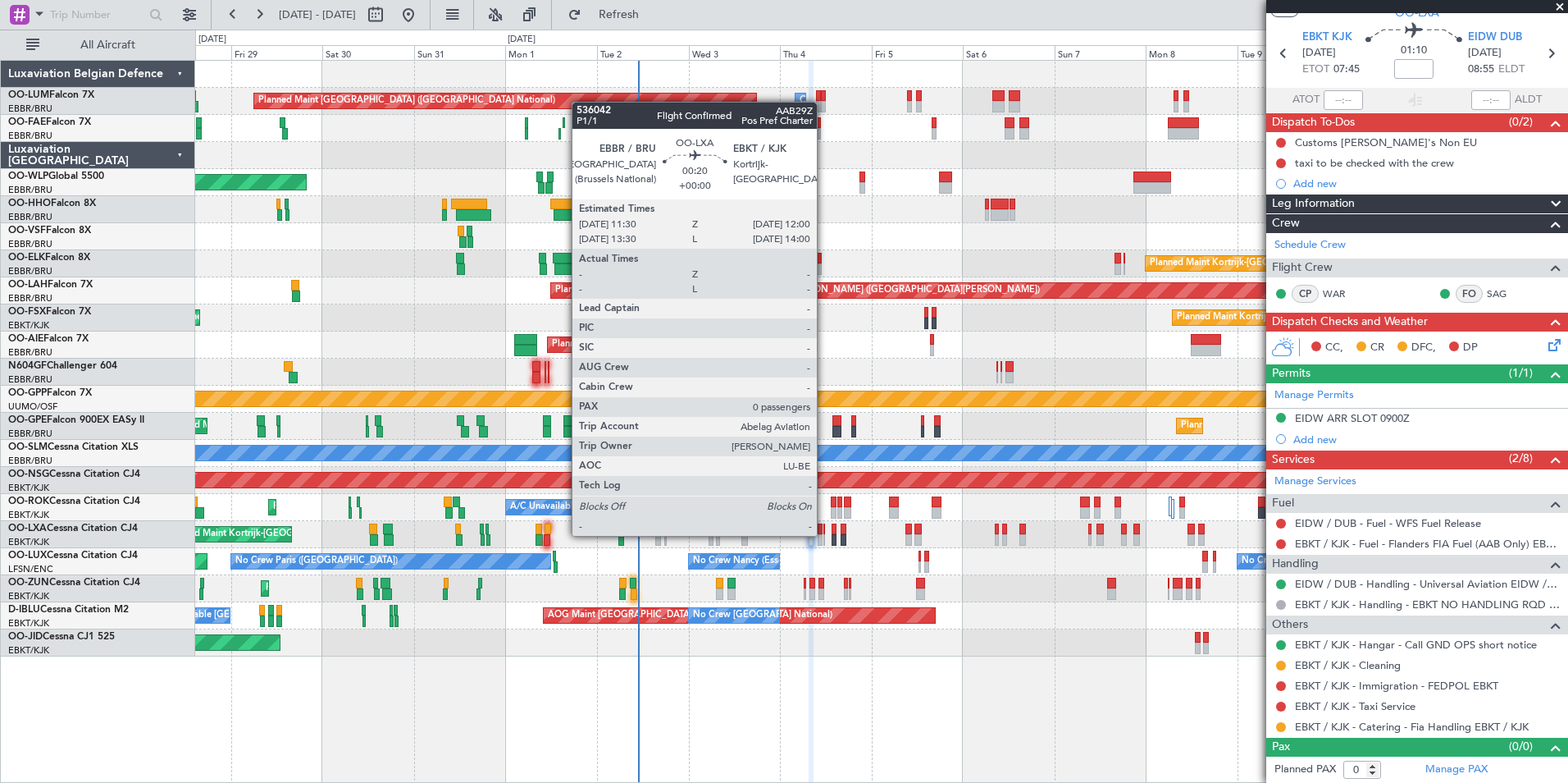
click at [824, 536] on div at bounding box center [824, 540] width 2 height 12
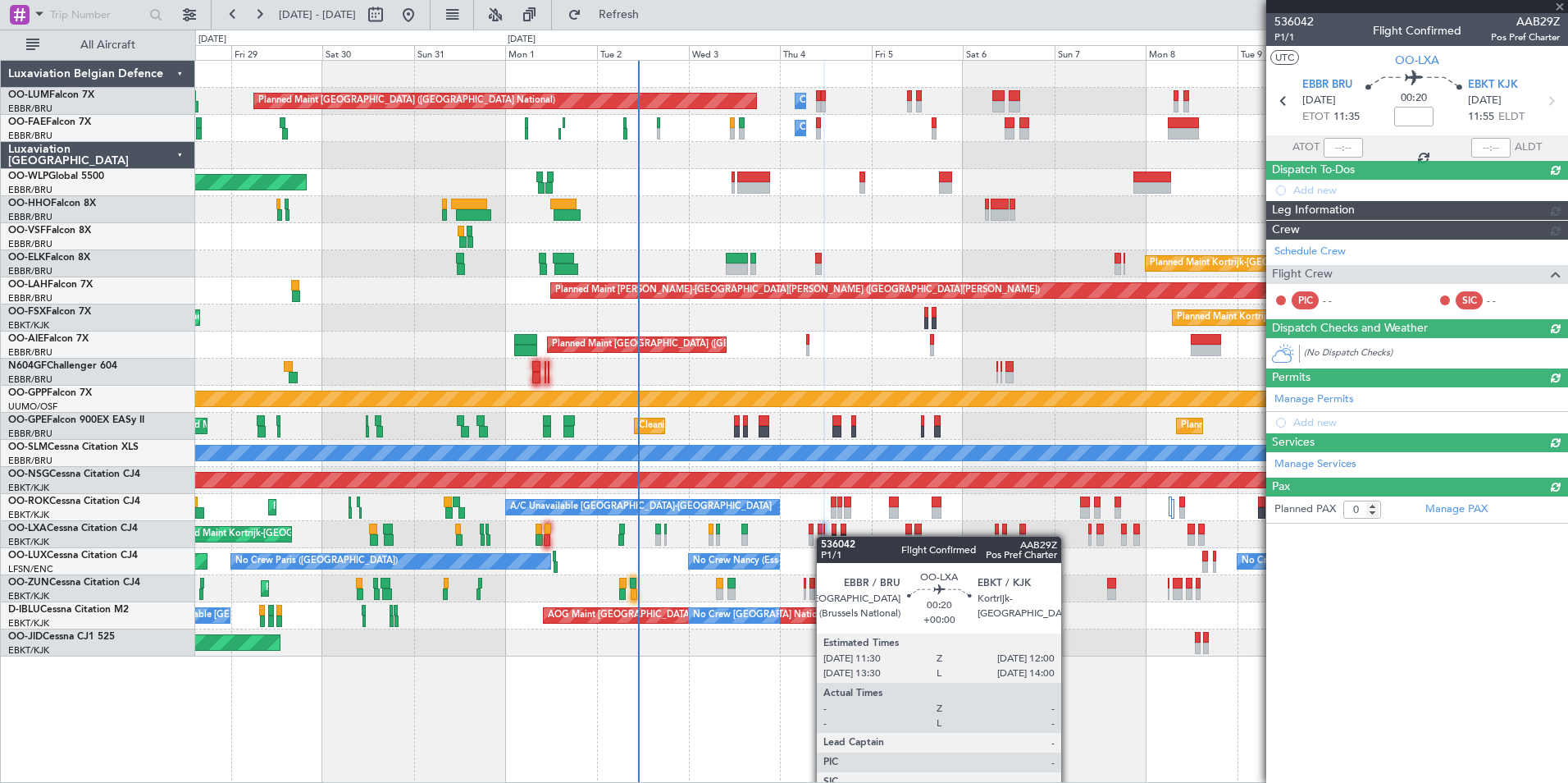
scroll to position [0, 0]
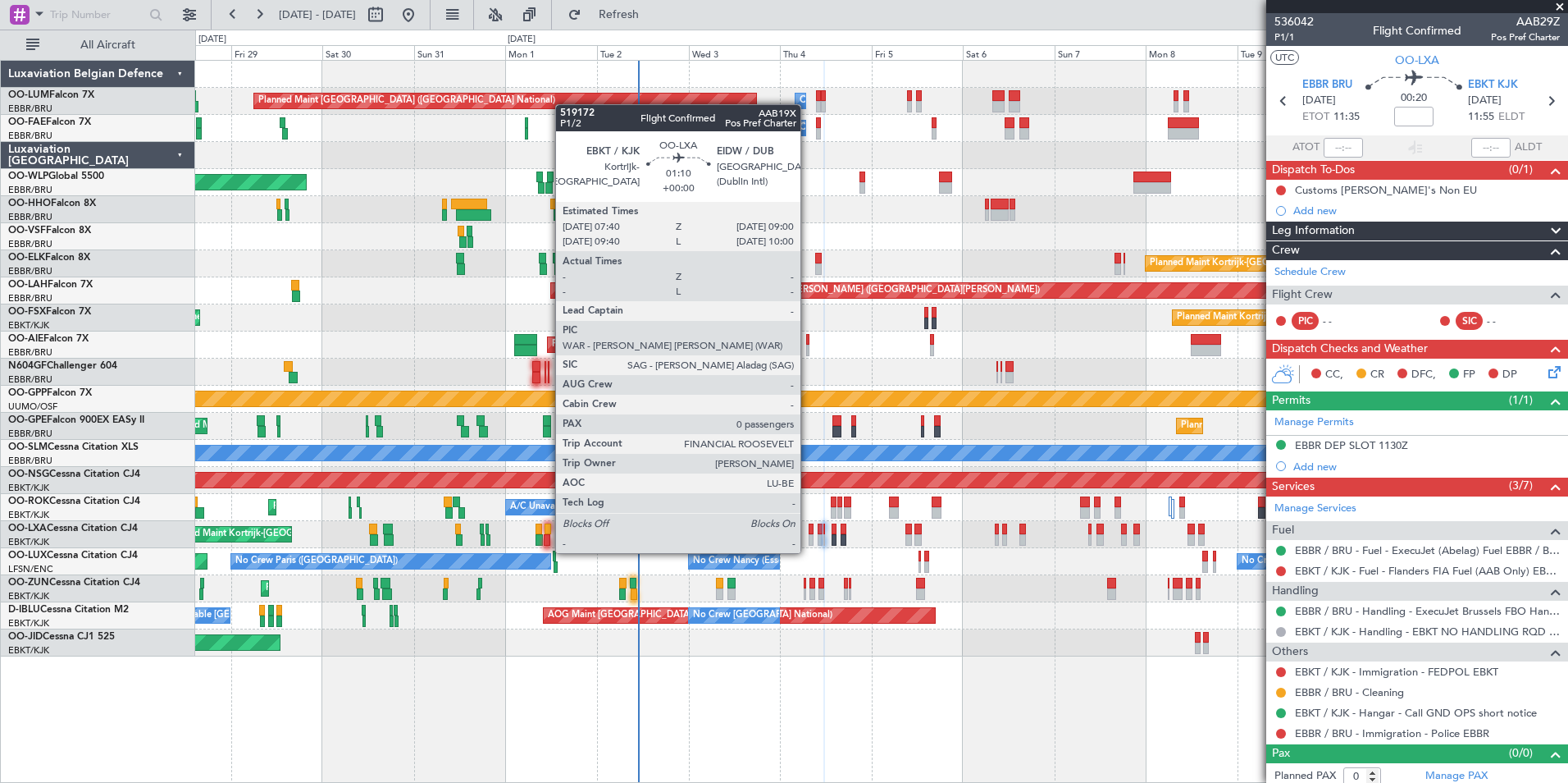
click at [808, 536] on div at bounding box center [811, 540] width 6 height 12
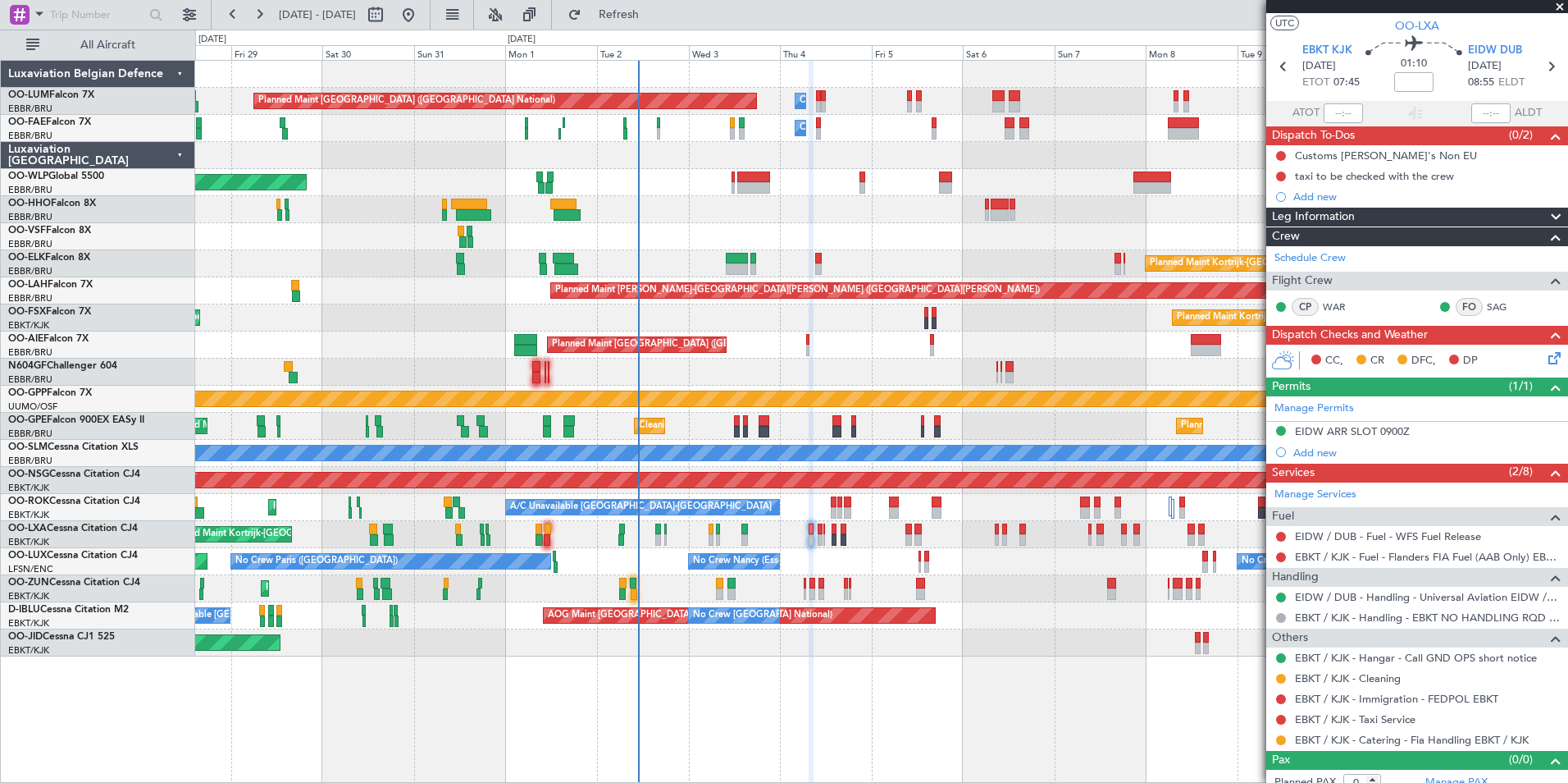
scroll to position [47, 0]
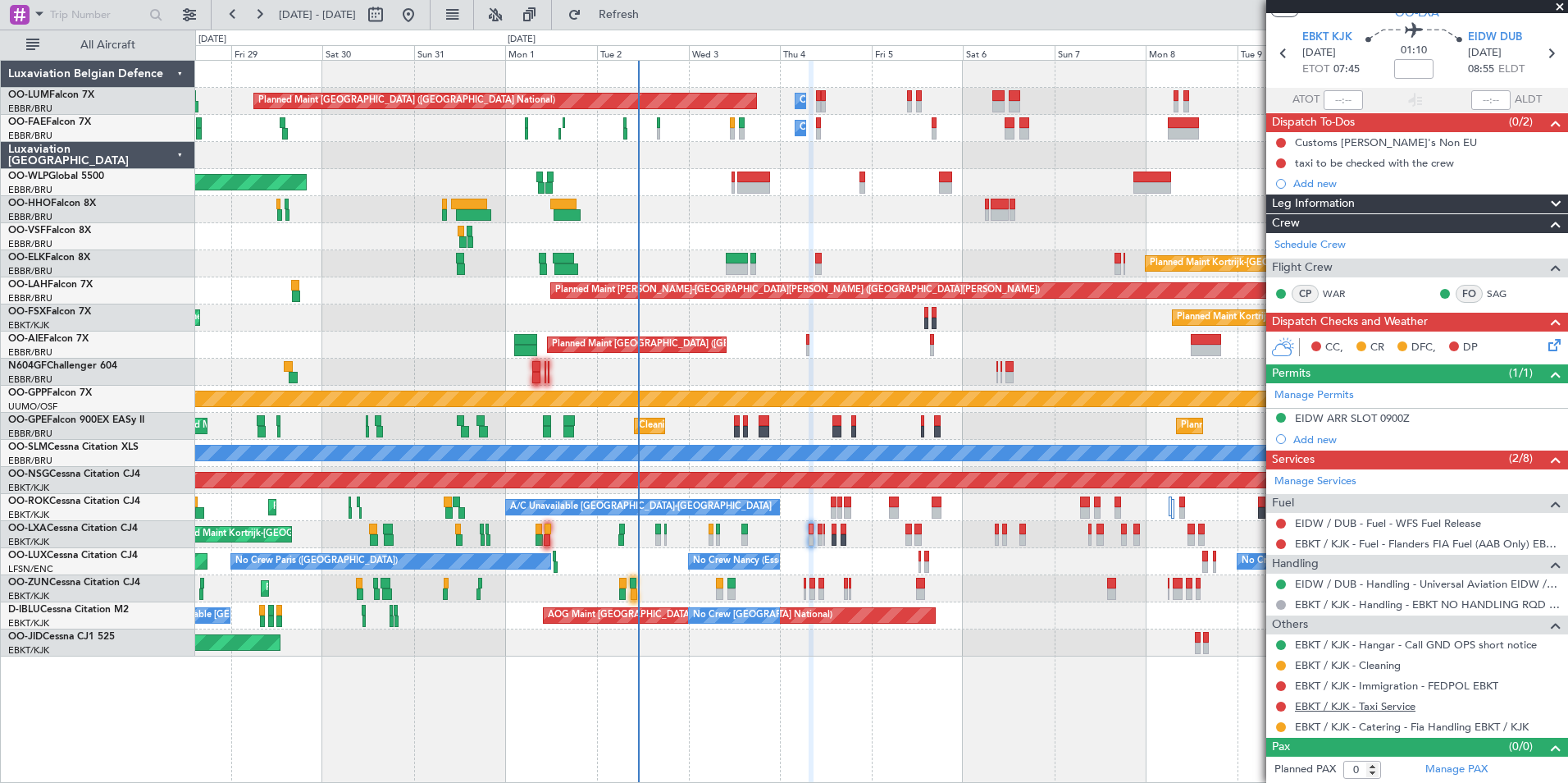
click at [1327, 702] on link "EBKT / KJK - Taxi Service" at bounding box center [1355, 706] width 120 height 14
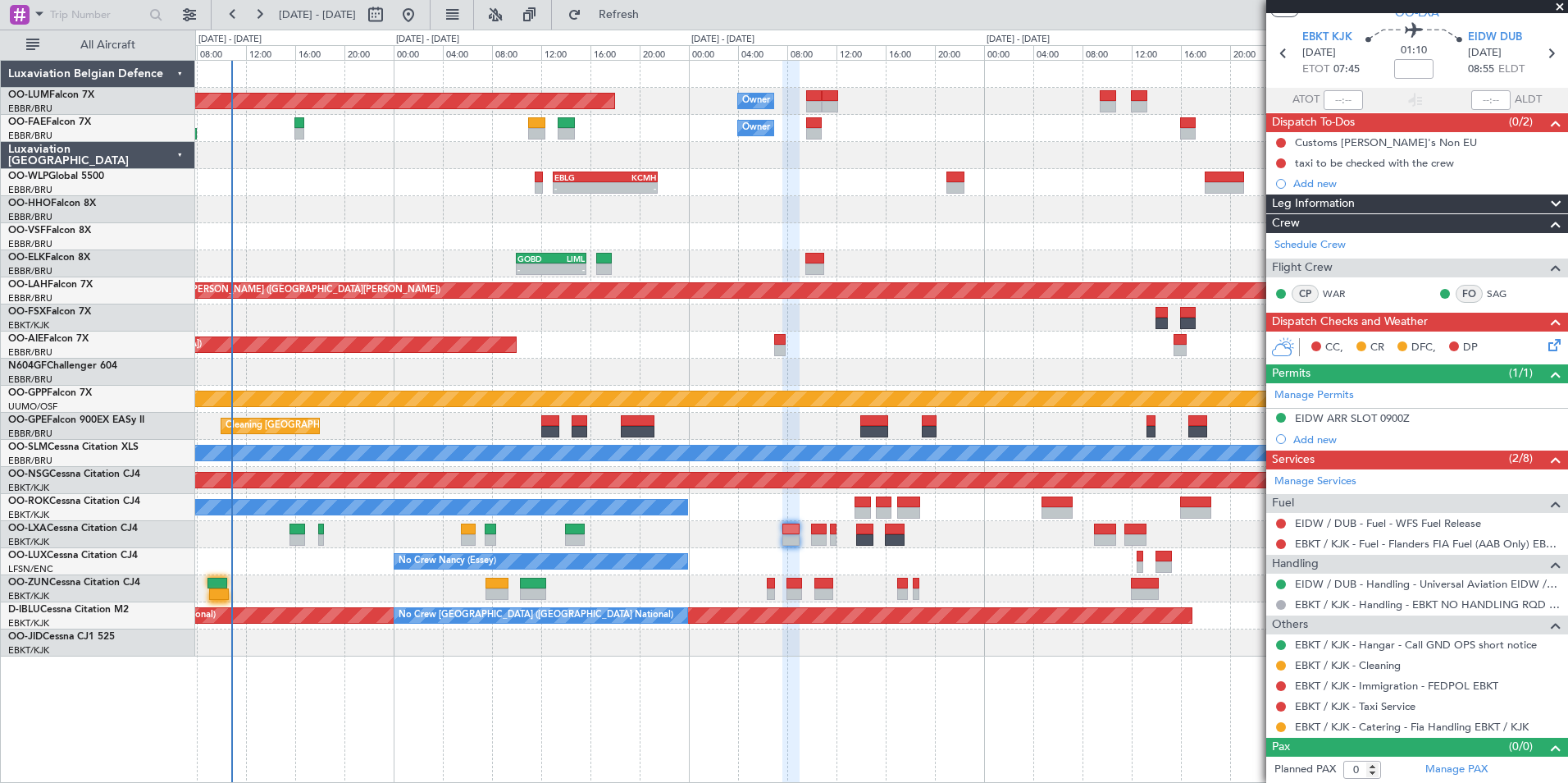
click at [774, 550] on div "Owner Melsbroek Air Base Planned Maint Brussels (Brussels National) Owner Melsb…" at bounding box center [881, 358] width 1372 height 595
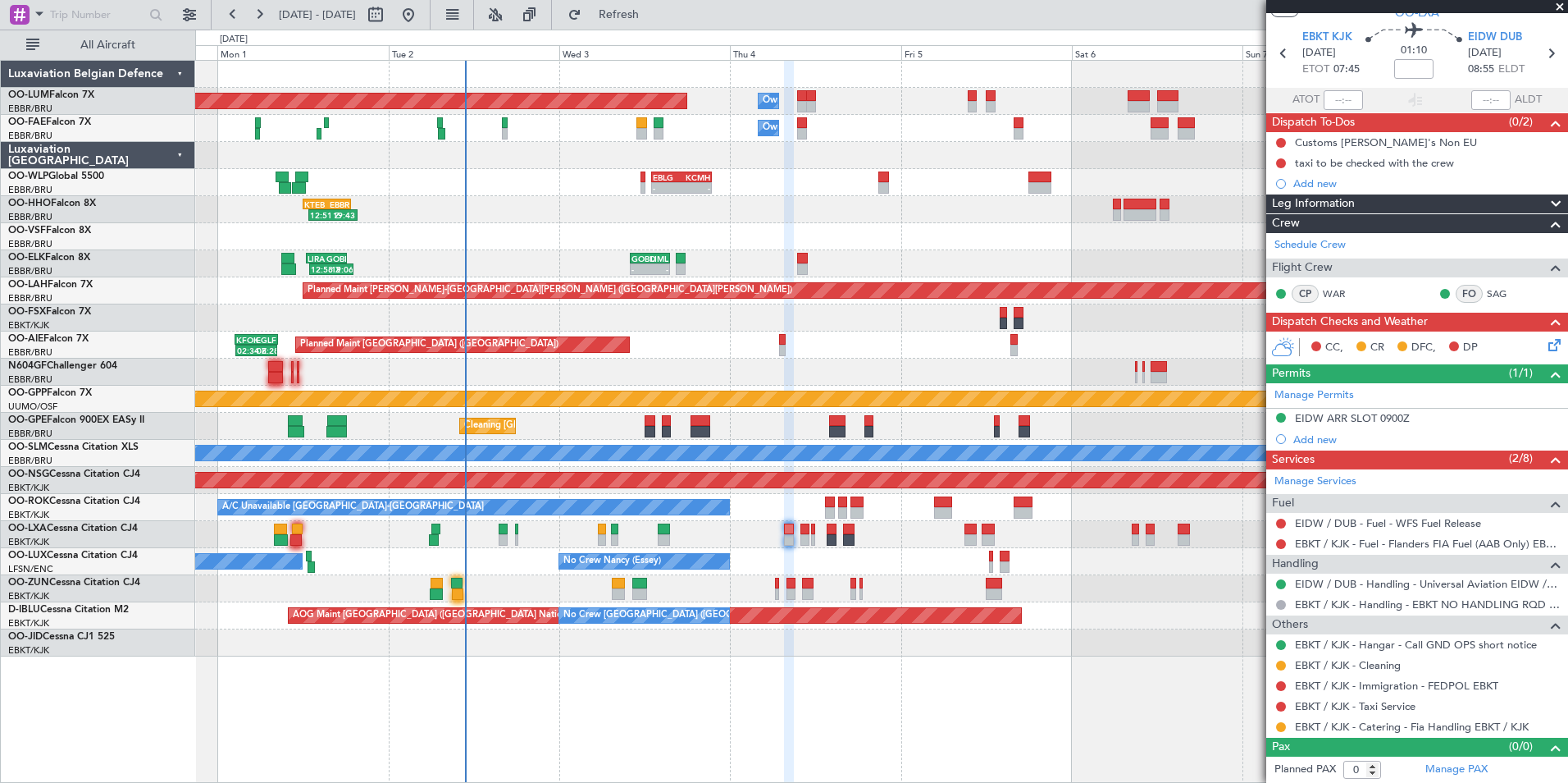
click at [759, 560] on div "No Crew Nancy (Essey) No Crew Paris (Le Bourget) No Crew Nancy (Essey)" at bounding box center [881, 561] width 1372 height 27
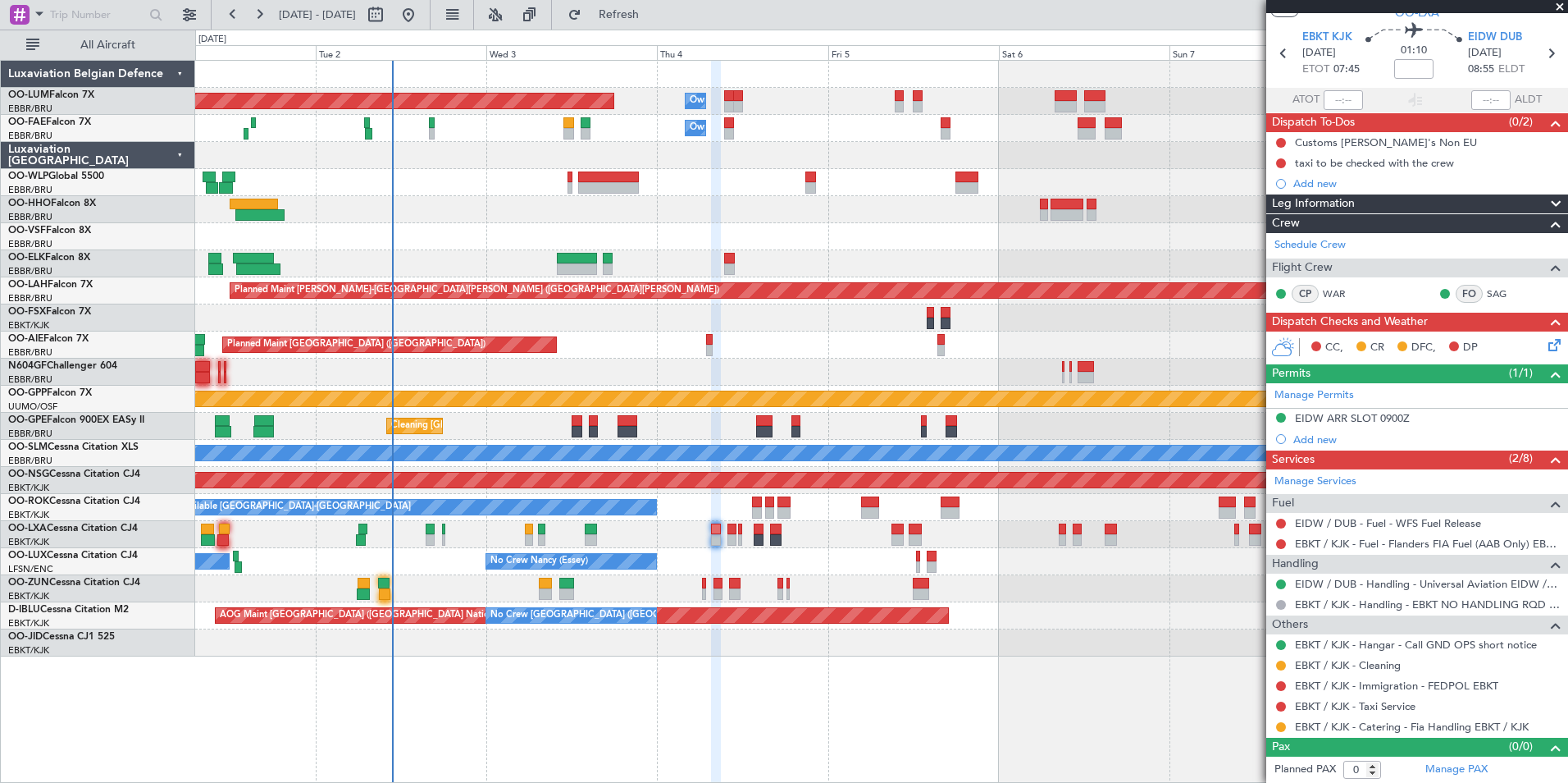
scroll to position [0, 0]
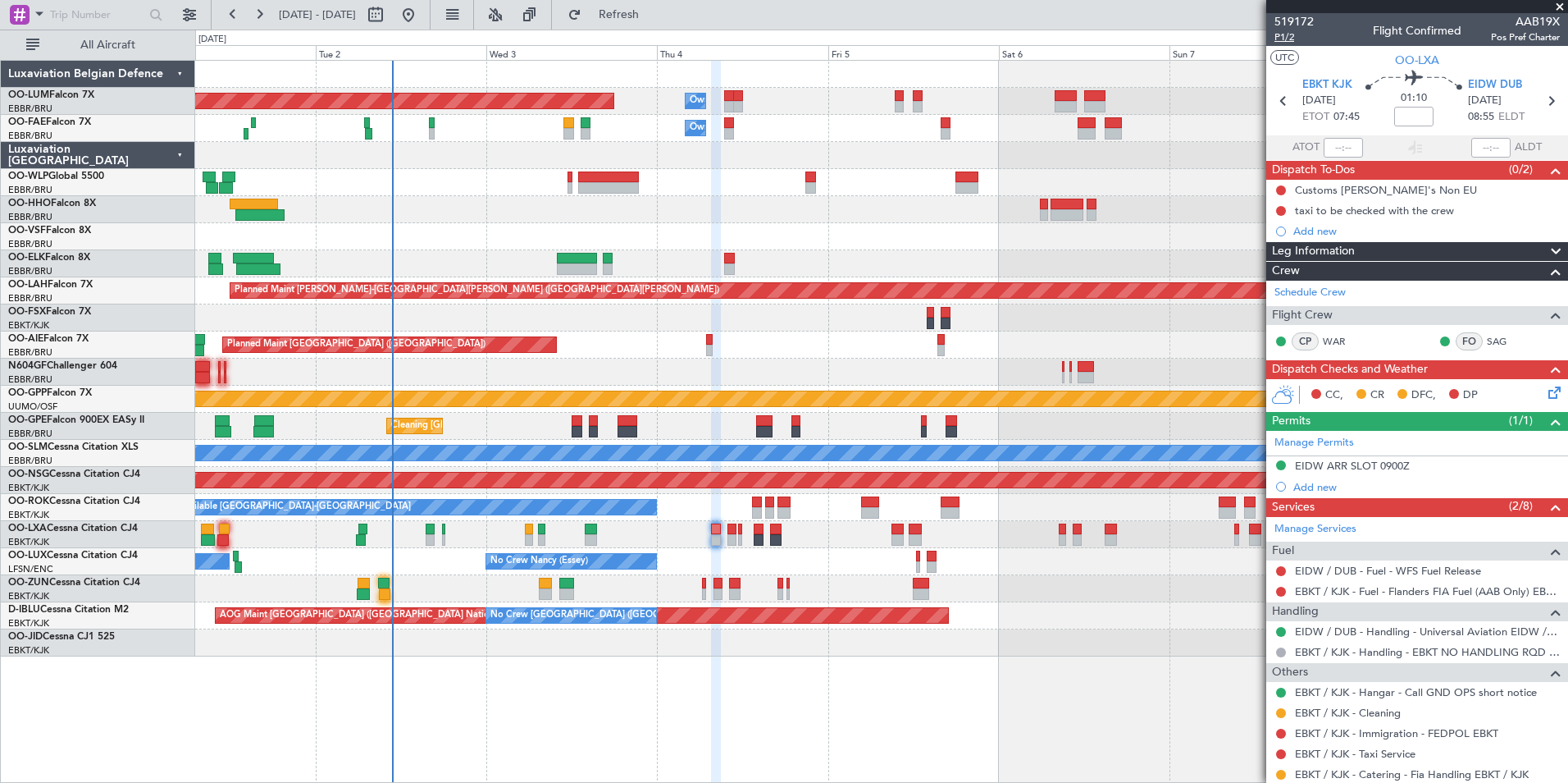
click at [1288, 39] on span "P1/2" at bounding box center [1294, 37] width 39 height 14
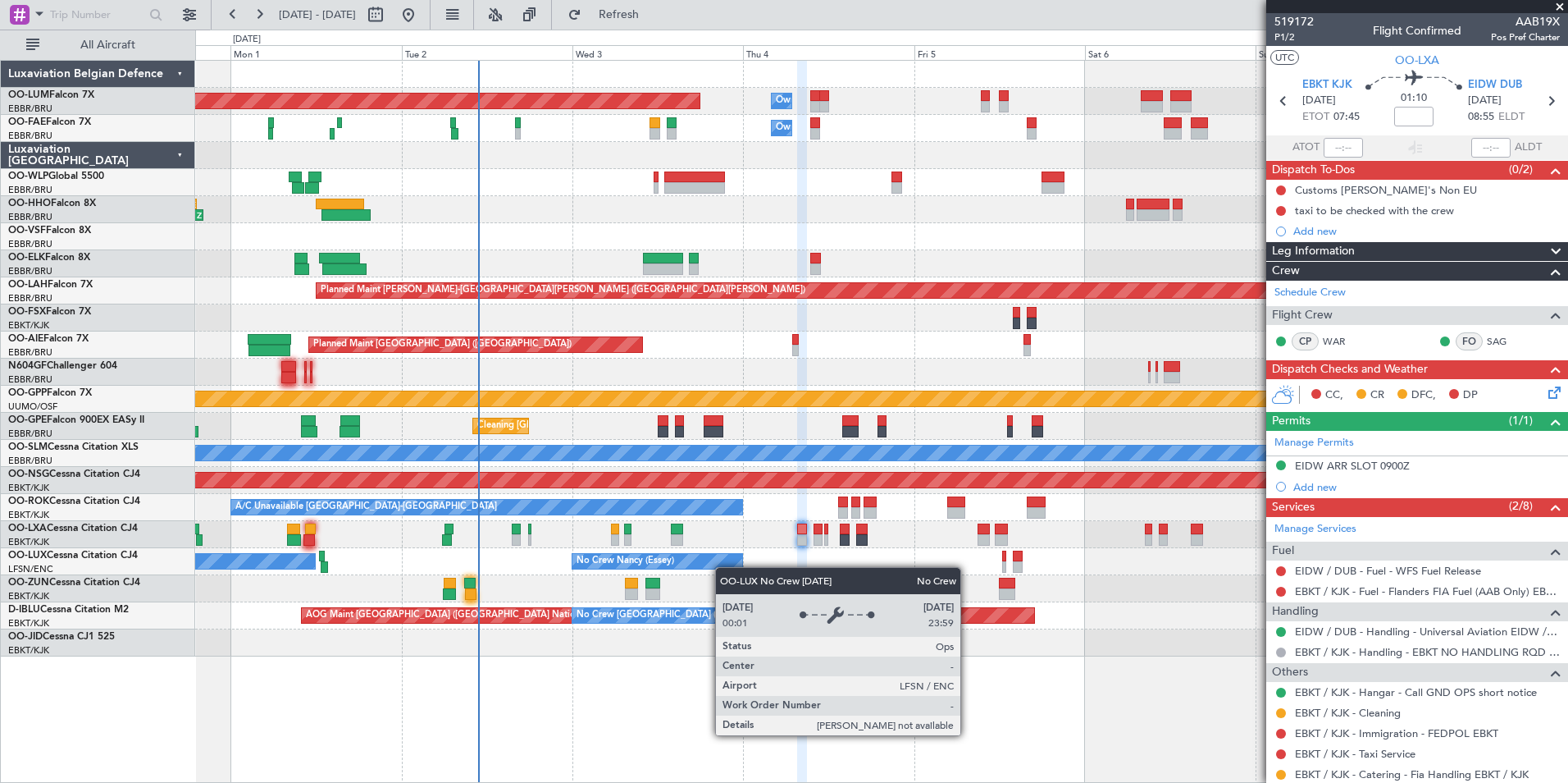
click at [724, 567] on div "No Crew Nancy (Essey) No Crew Paris (Le Bourget) No Crew Nancy (Essey)" at bounding box center [881, 561] width 1372 height 27
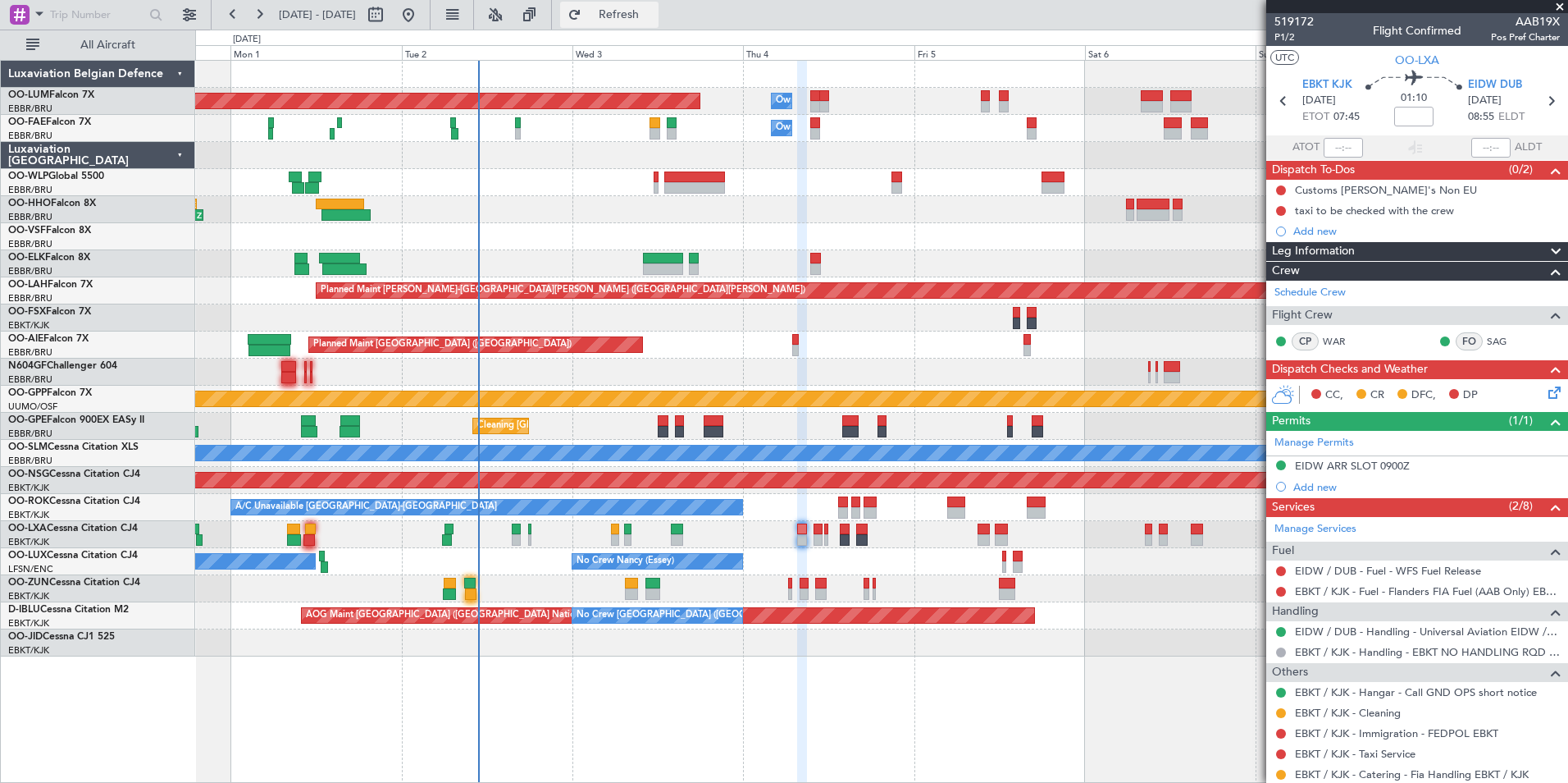
click at [654, 20] on span "Refresh" at bounding box center [619, 15] width 69 height 12
click at [1341, 587] on link "EBKT / KJK - Fuel - Flanders FIA Fuel (AAB Only) EBKT / KJK" at bounding box center [1427, 591] width 265 height 14
click at [654, 15] on span "Refresh" at bounding box center [619, 15] width 69 height 12
click at [658, 7] on button "Refresh" at bounding box center [609, 15] width 99 height 27
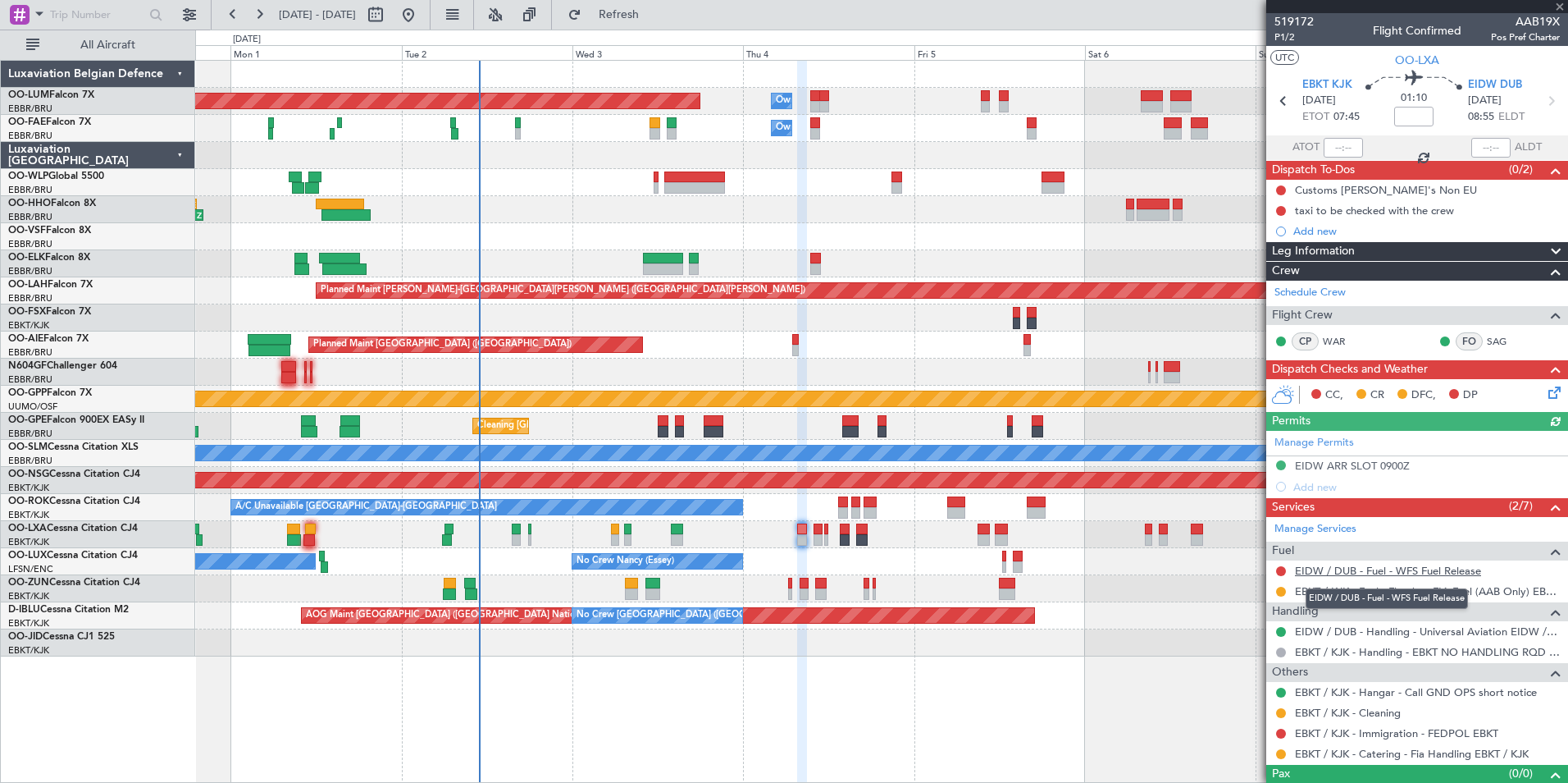
click at [1345, 565] on link "EIDW / DUB - Fuel - WFS Fuel Release" at bounding box center [1388, 570] width 186 height 14
click at [652, 32] on div "0 0 Sun 31 Mon 1 Tue 2 Sep 2025 Wed 3 Thu 4 Fri 5 Sat 6 Sun 7 Mon 8" at bounding box center [882, 46] width 1371 height 30
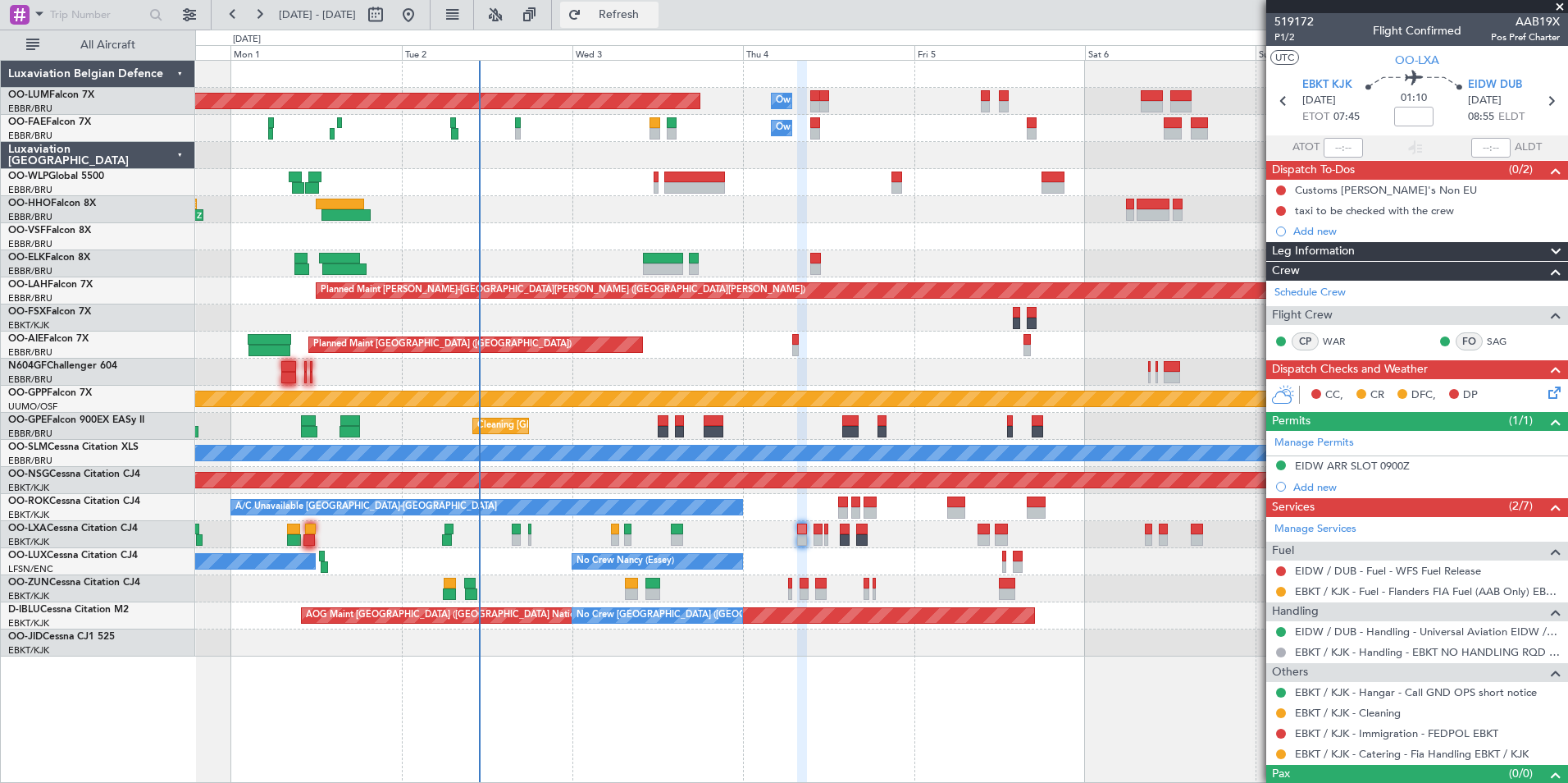
click at [652, 26] on button "Refresh" at bounding box center [609, 15] width 99 height 27
click at [743, 418] on div "Planned Maint Brussels (Brussels National) Cleaning Brussels (Brussels National)" at bounding box center [881, 426] width 1372 height 27
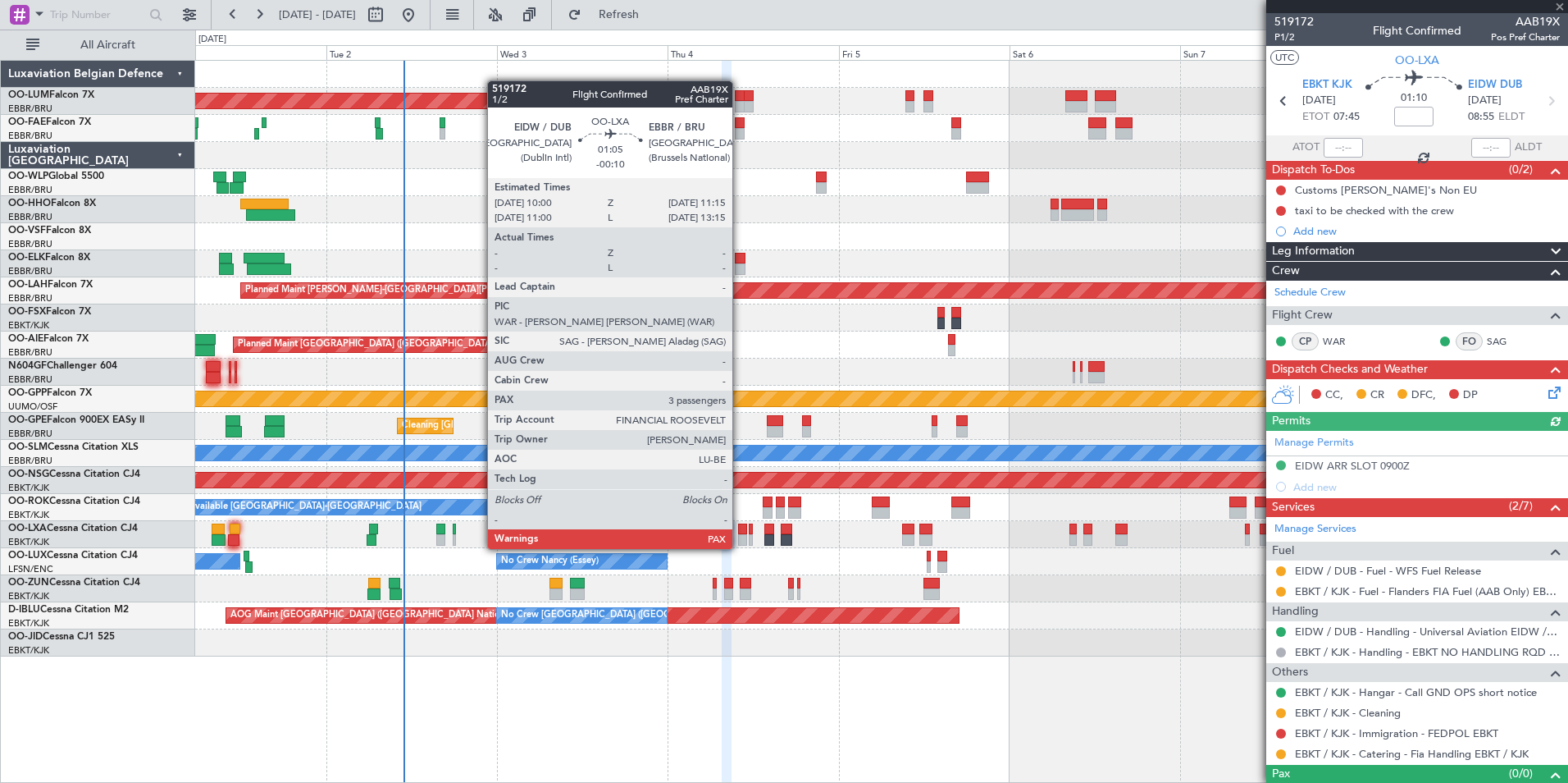
click at [740, 534] on div at bounding box center [742, 540] width 9 height 12
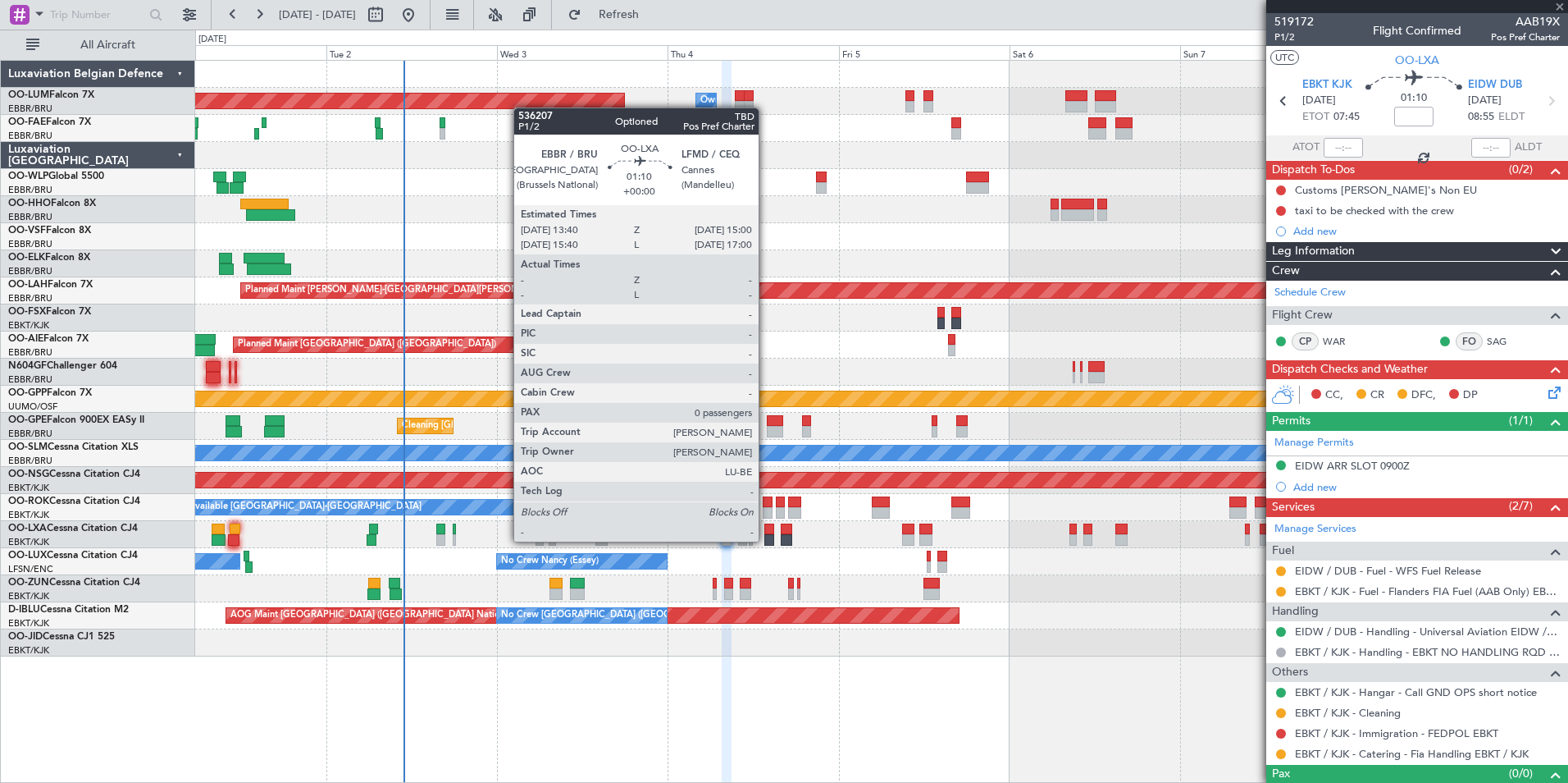
type input "-00:10"
type input "3"
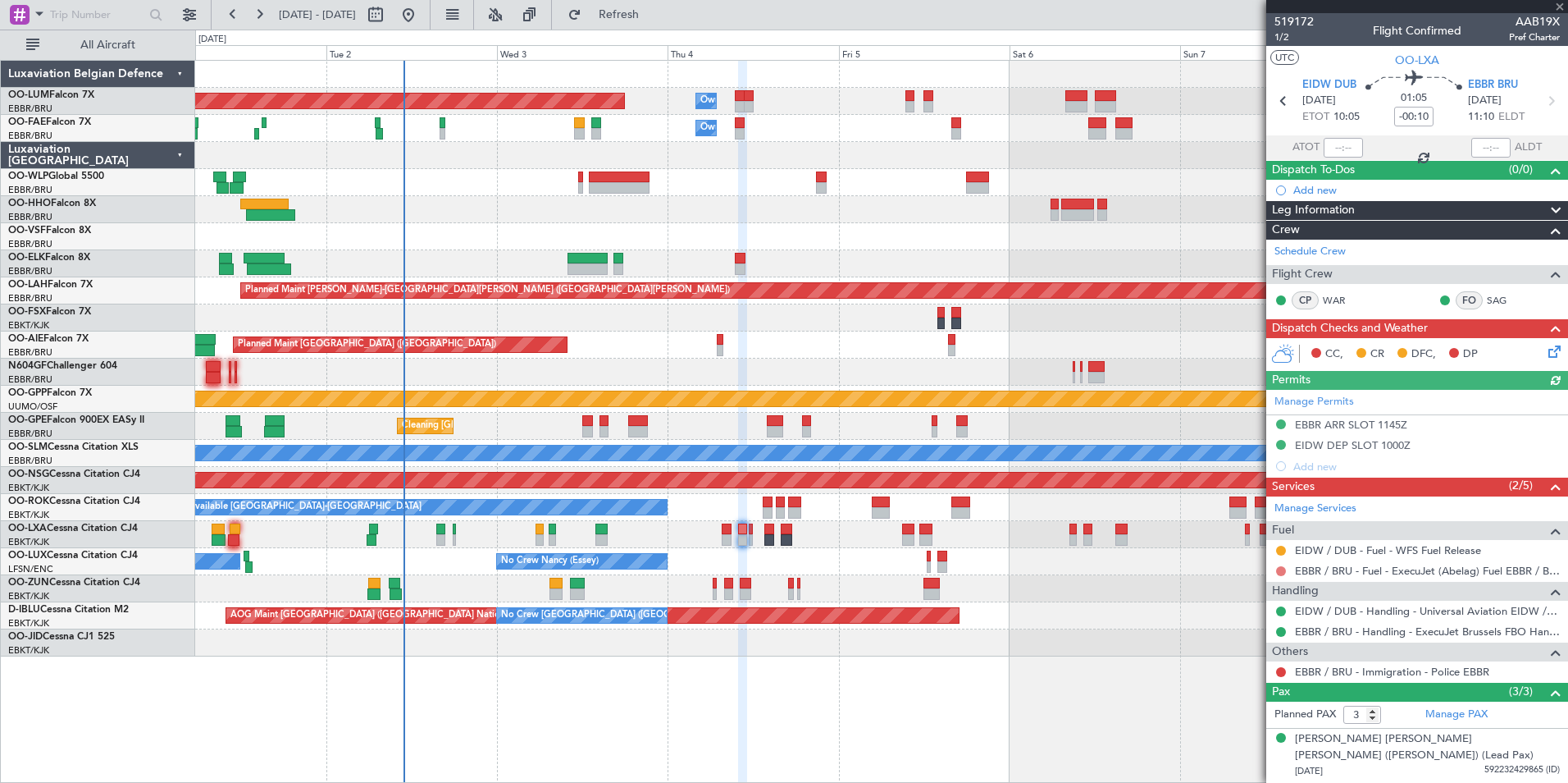
click at [1282, 571] on button at bounding box center [1282, 571] width 10 height 10
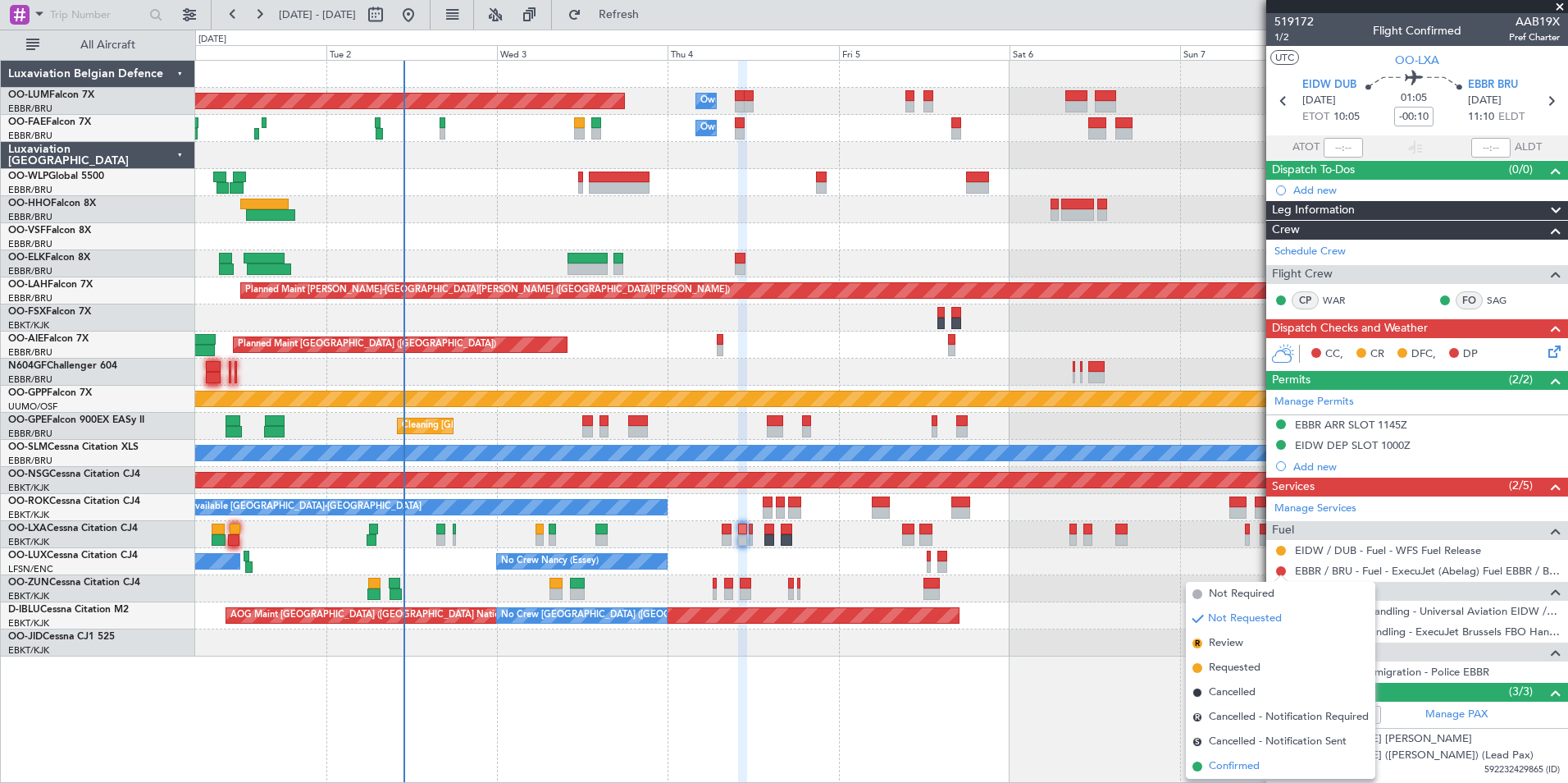
click at [1230, 766] on span "Confirmed" at bounding box center [1233, 766] width 51 height 17
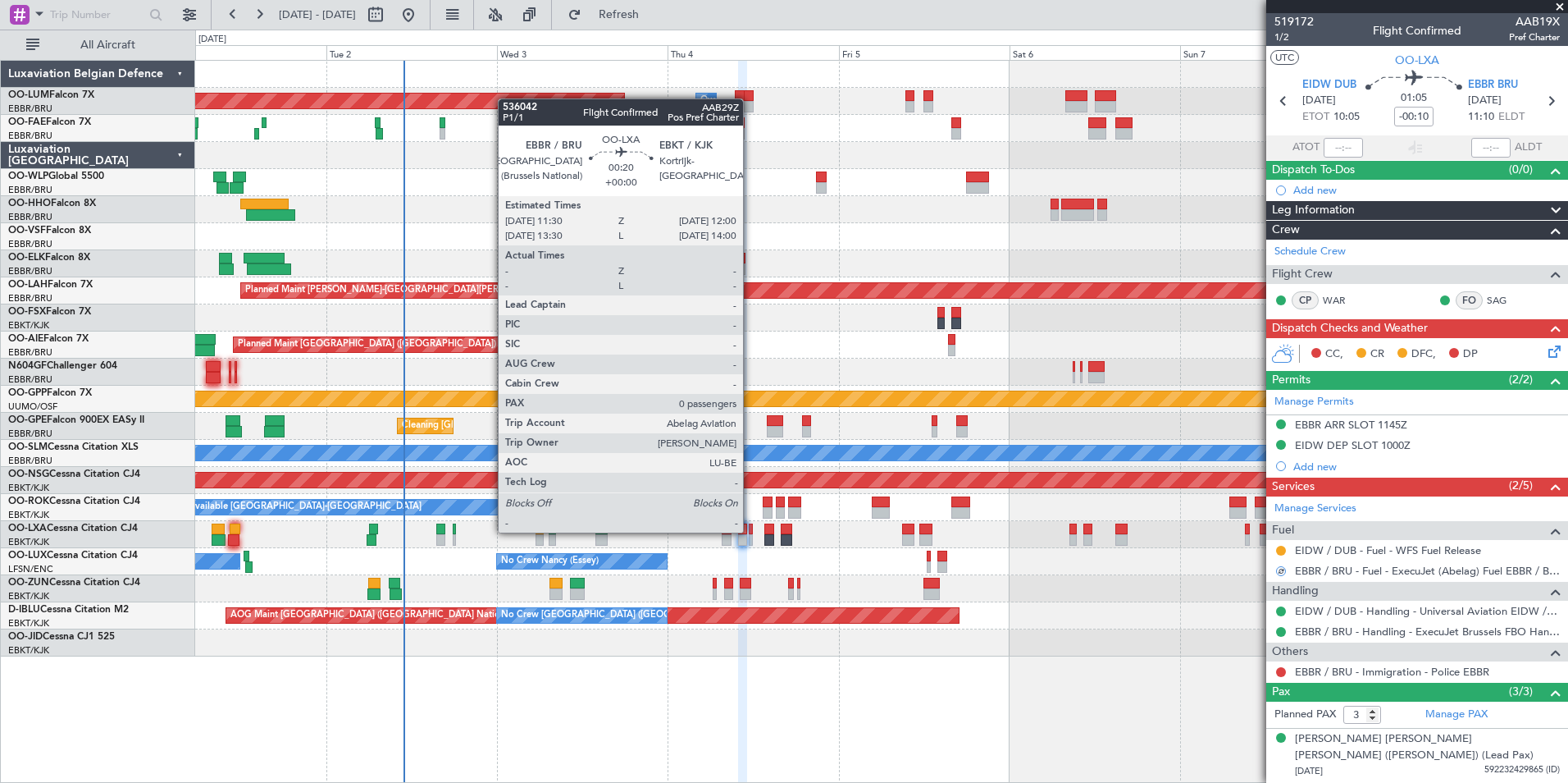
click at [750, 532] on div at bounding box center [750, 529] width 4 height 12
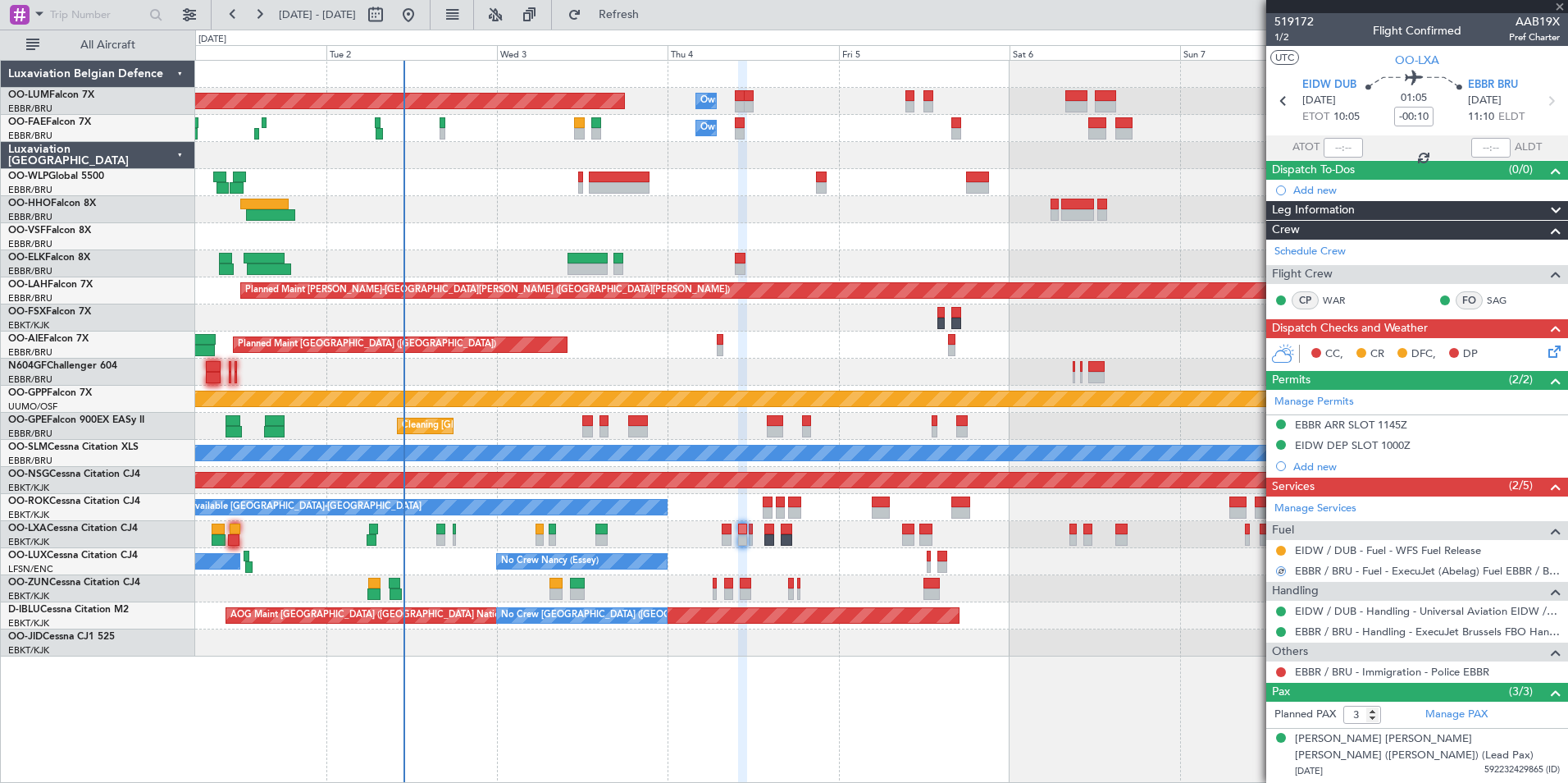
type input "0"
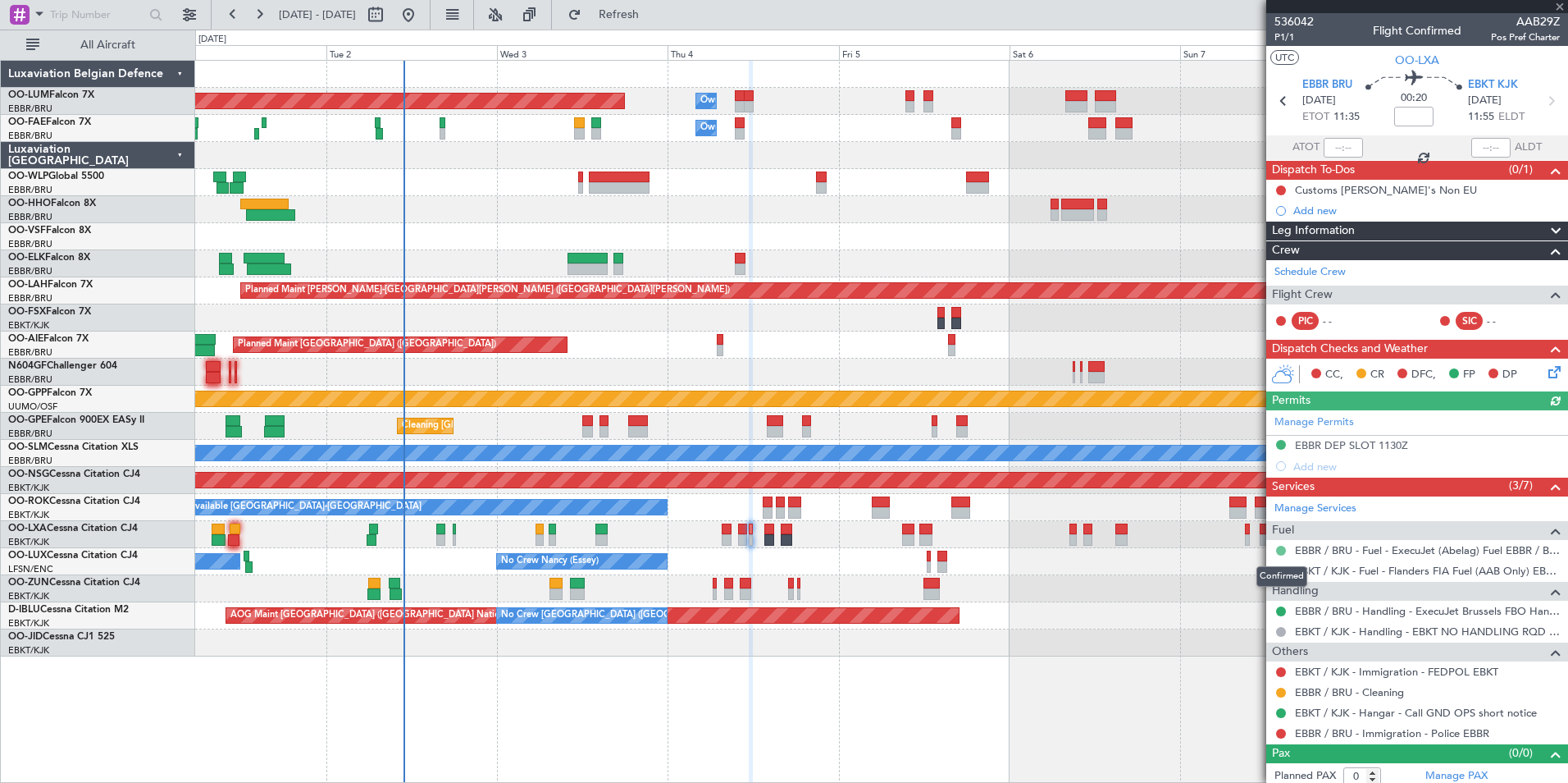
click at [1283, 546] on button at bounding box center [1282, 551] width 10 height 10
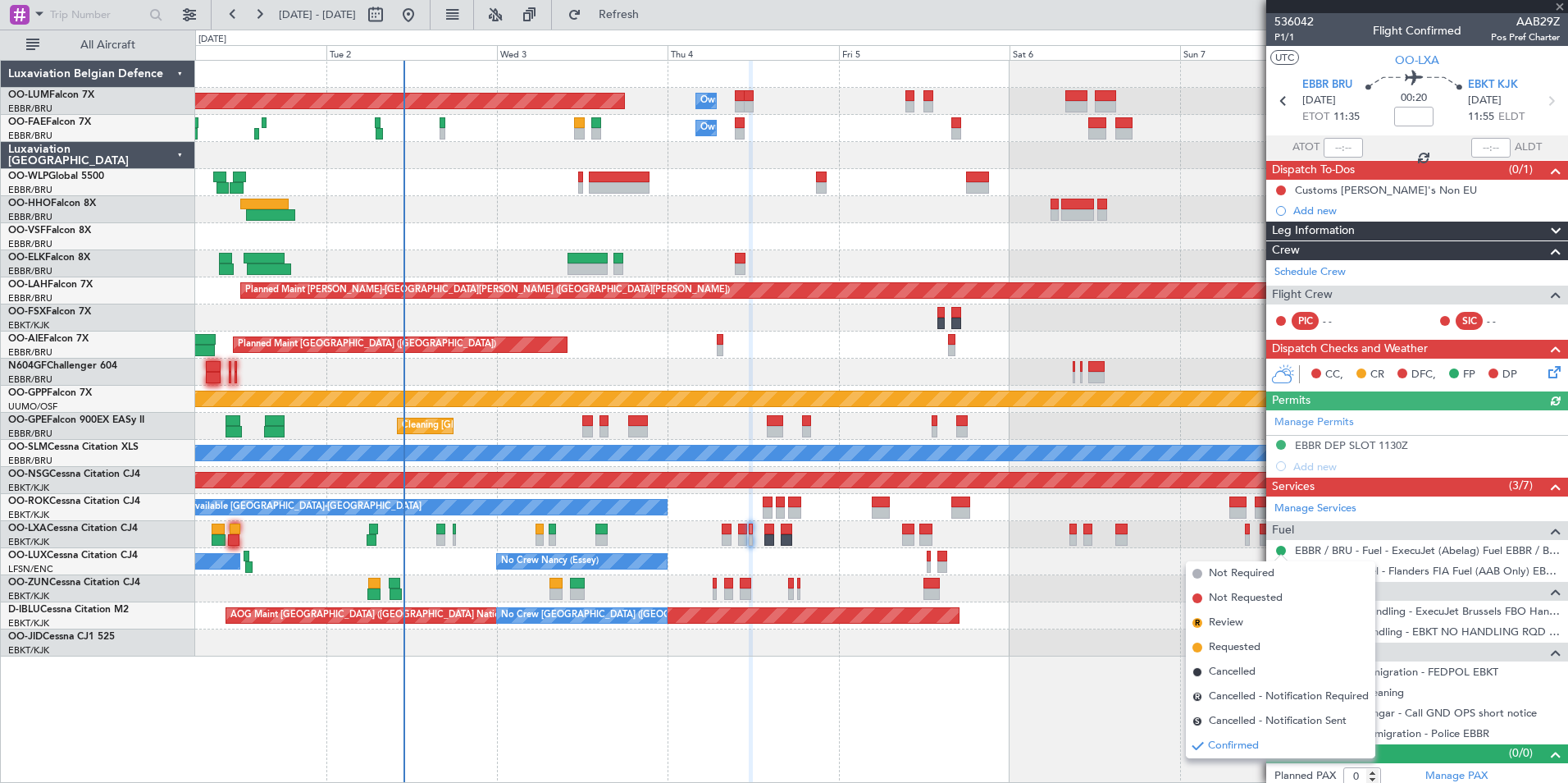
click at [1230, 746] on span "Confirmed" at bounding box center [1233, 746] width 51 height 17
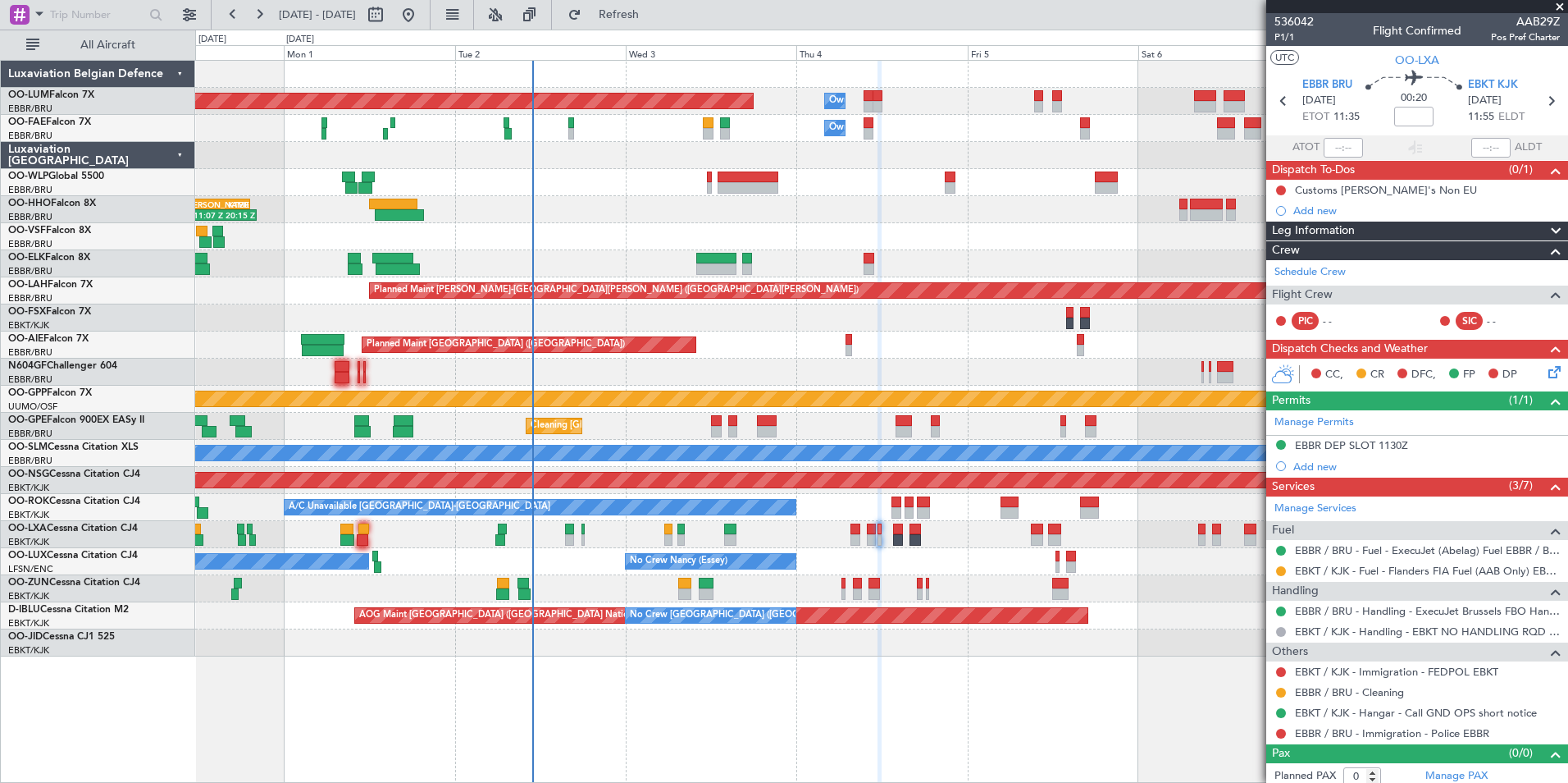
click at [848, 627] on div "Planned Maint Brussels (Brussels National) Owner Melsbroek Air Base Owner Melsb…" at bounding box center [881, 358] width 1372 height 595
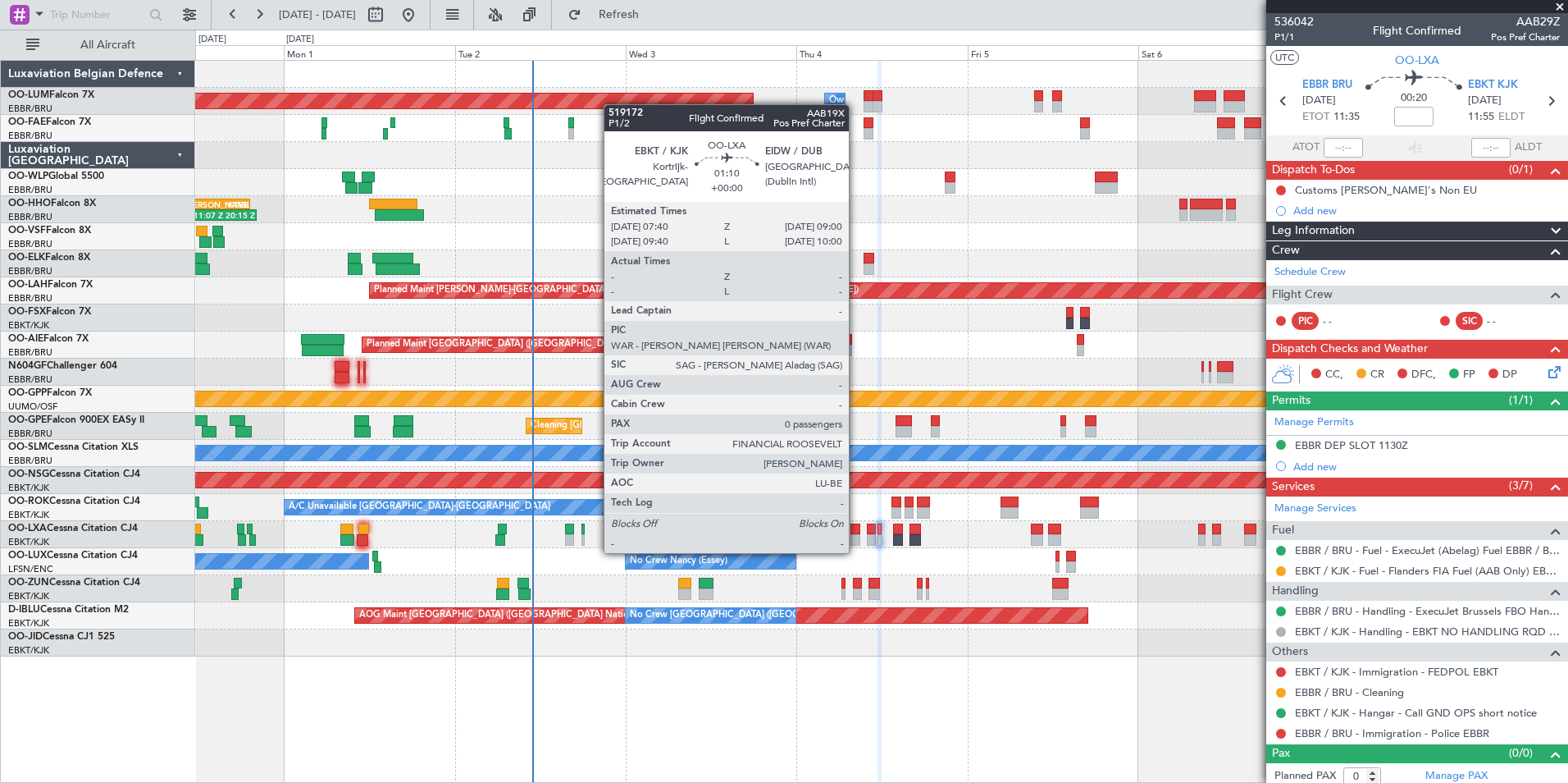
click at [857, 536] on div at bounding box center [856, 540] width 10 height 12
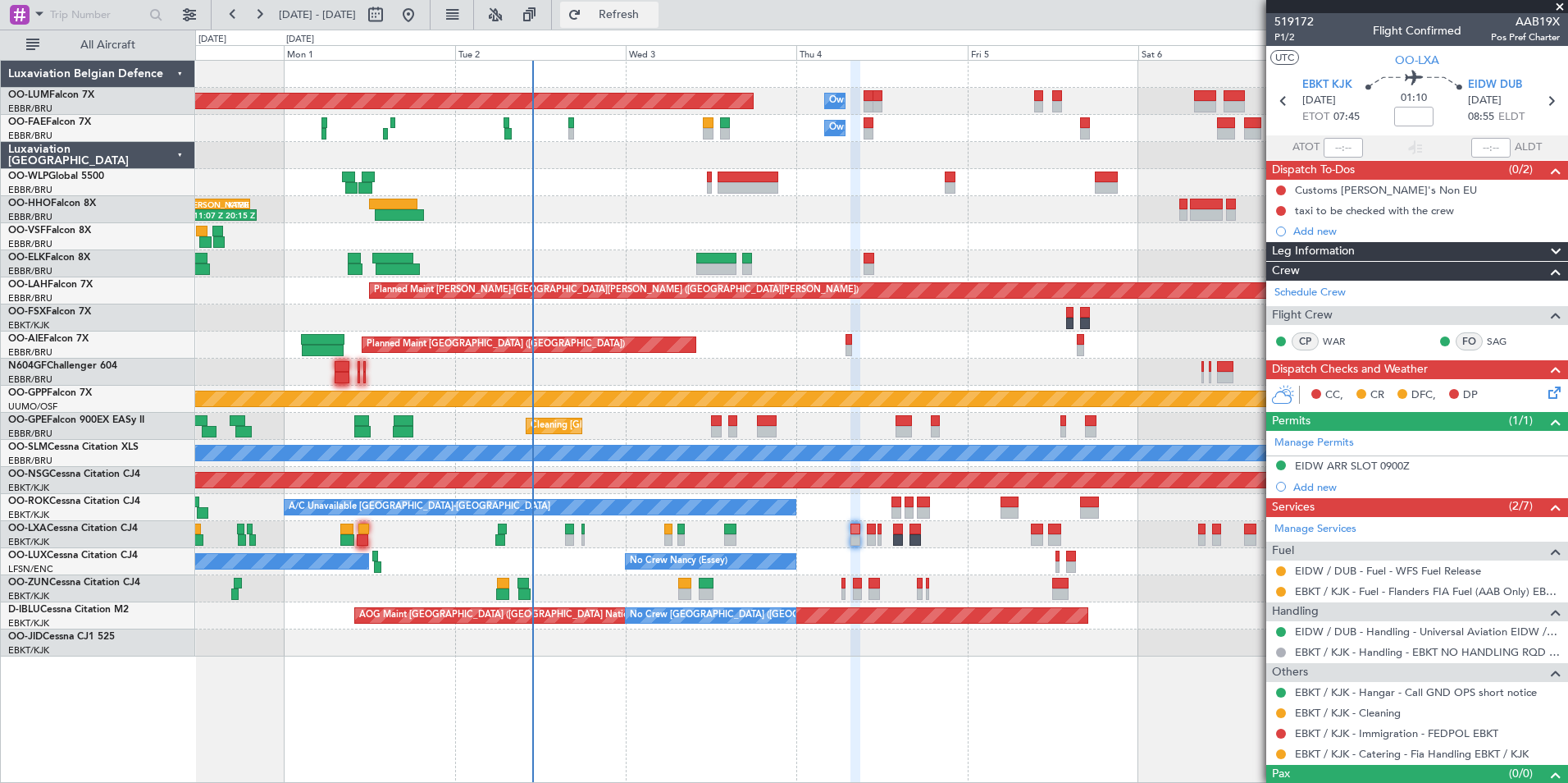
click at [654, 9] on span "Refresh" at bounding box center [619, 15] width 69 height 12
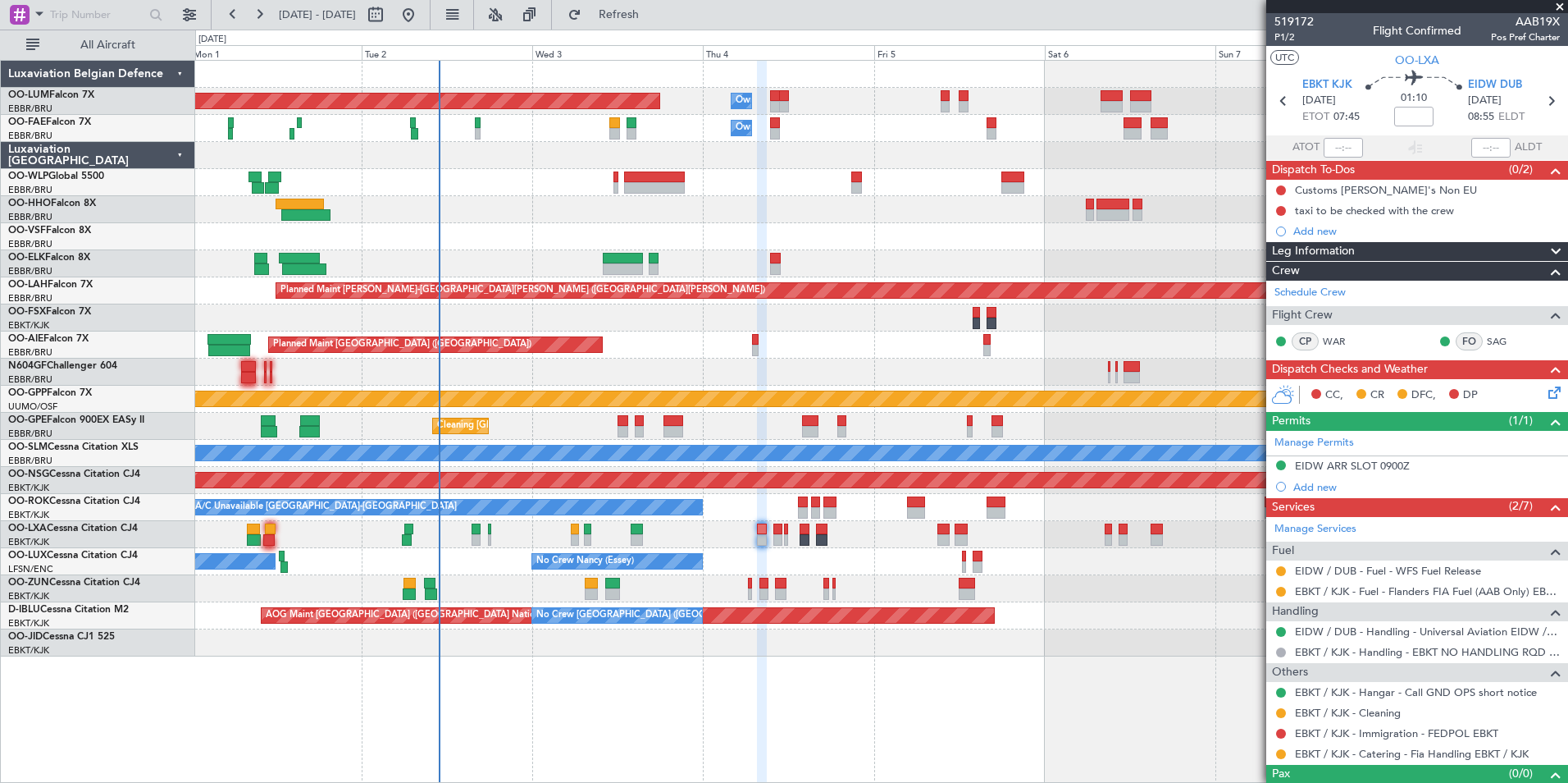
click at [919, 587] on div at bounding box center [881, 589] width 1372 height 27
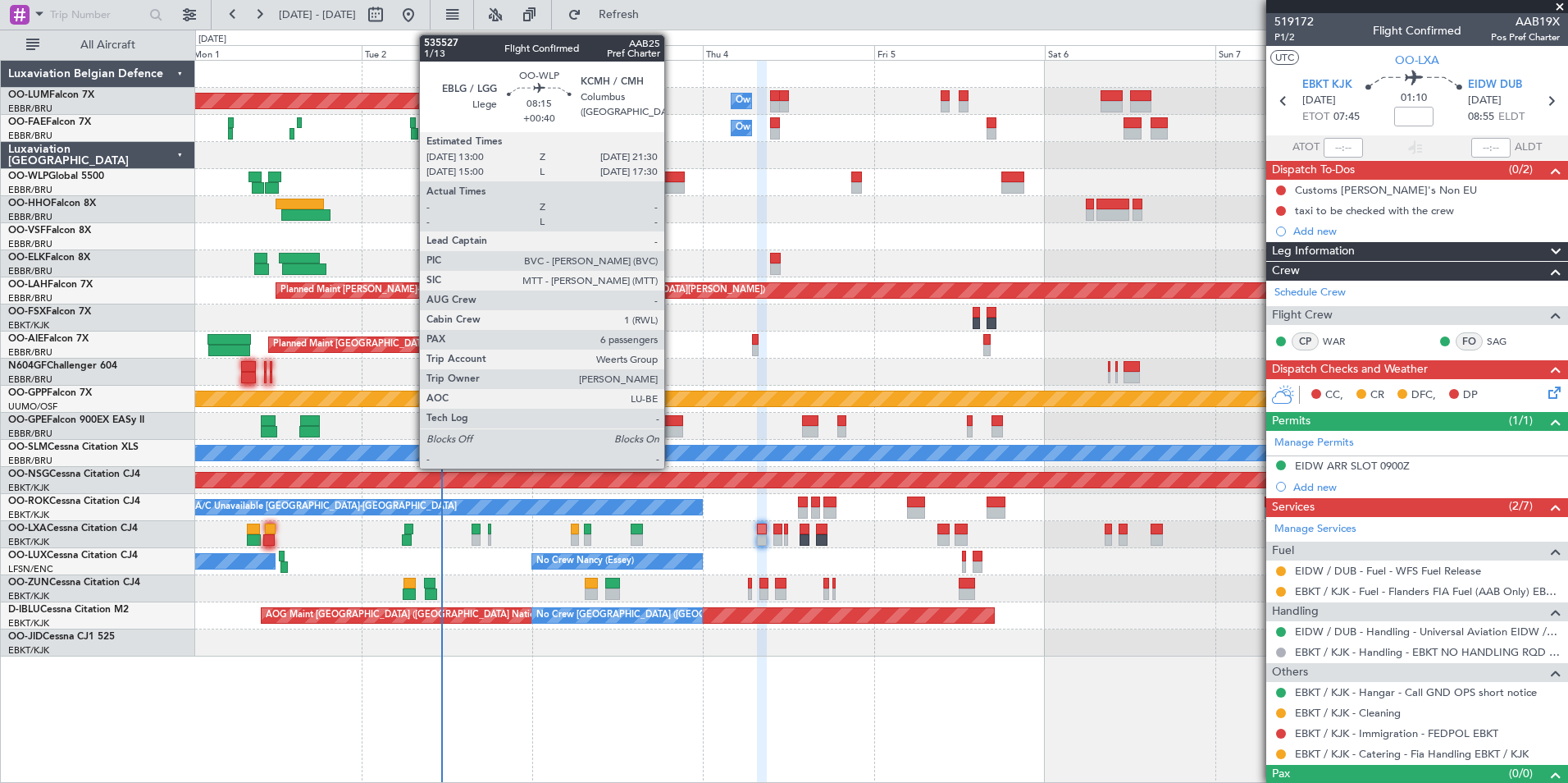
click at [677, 180] on div at bounding box center [654, 178] width 61 height 12
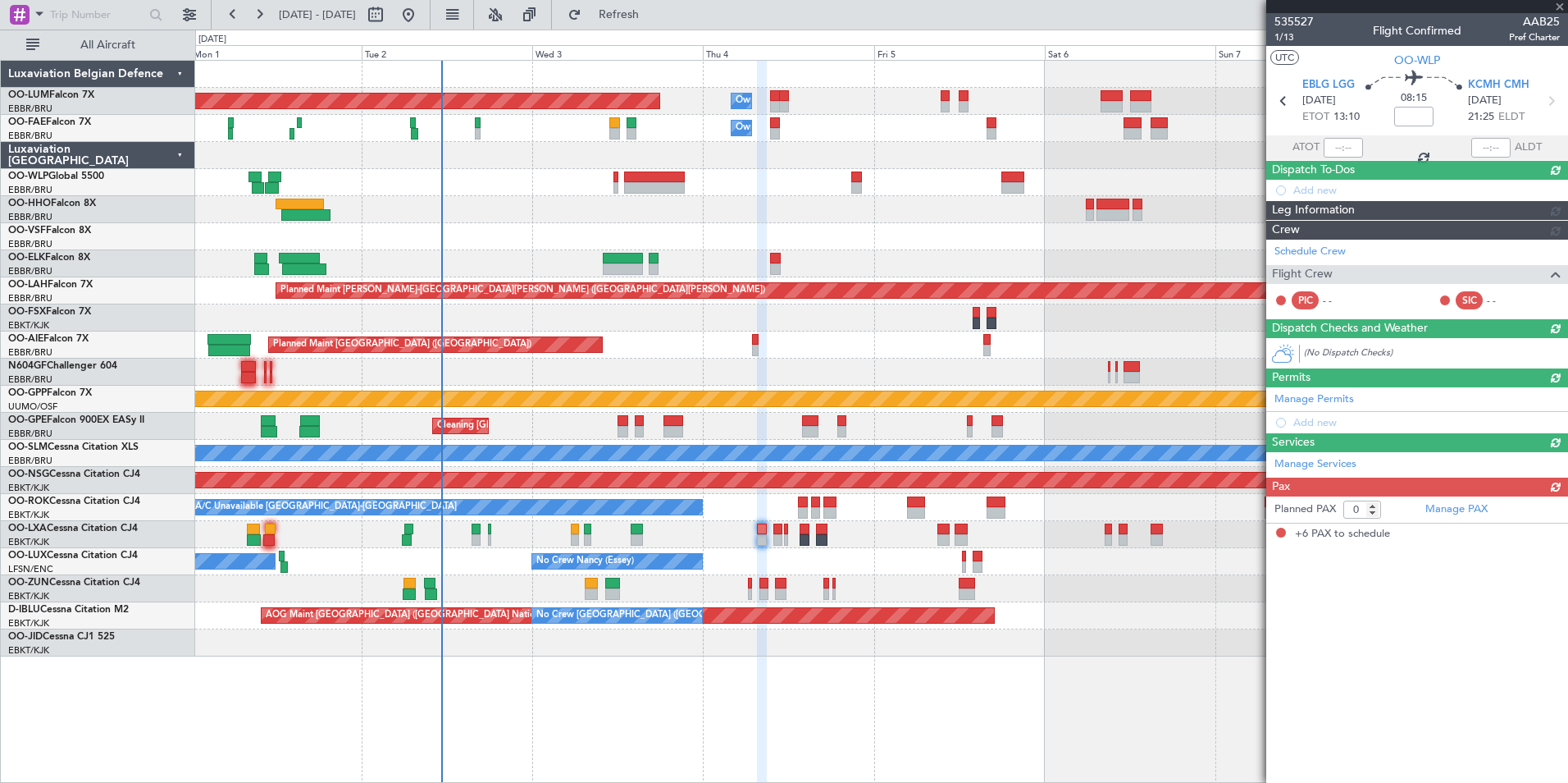
type input "+00:40"
type input "6"
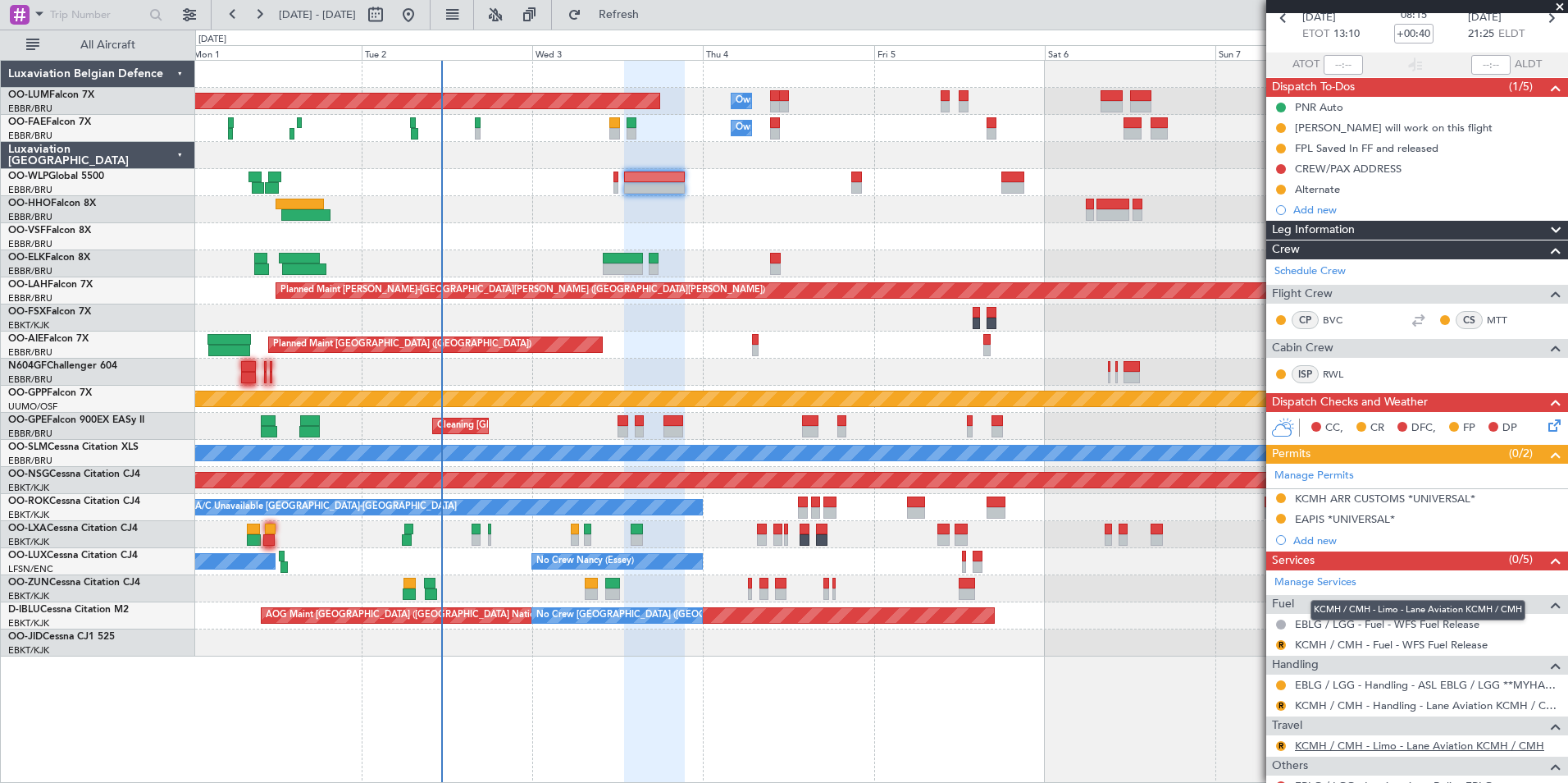
scroll to position [82, 0]
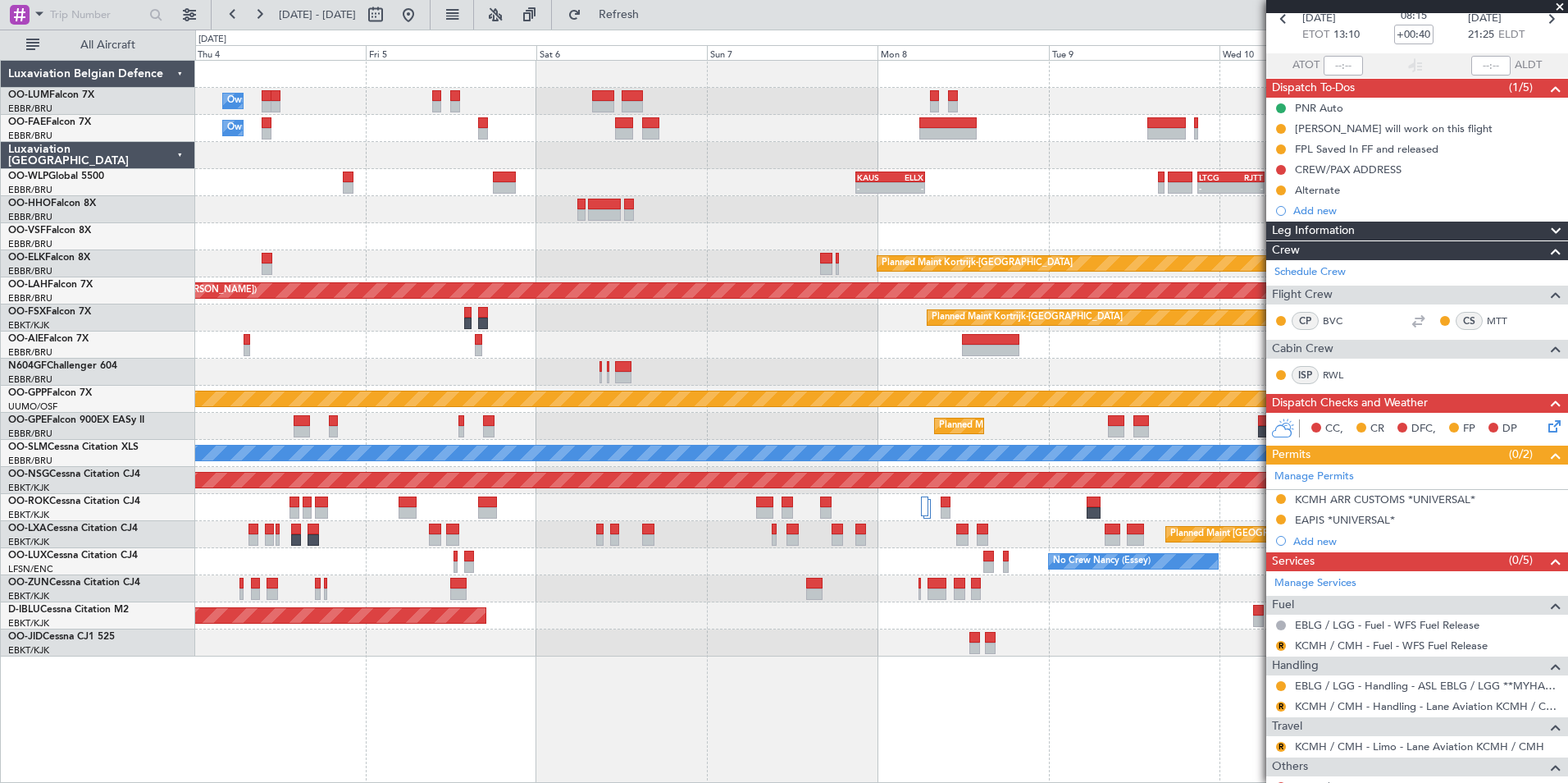
click at [422, 262] on div "Owner Melsbroek Air Base Planned Maint [GEOGRAPHIC_DATA] ([GEOGRAPHIC_DATA]) Ow…" at bounding box center [881, 358] width 1372 height 595
click at [679, 247] on div "Owner Melsbroek Air Base Planned Maint [GEOGRAPHIC_DATA] ([GEOGRAPHIC_DATA]) Ow…" at bounding box center [881, 358] width 1372 height 595
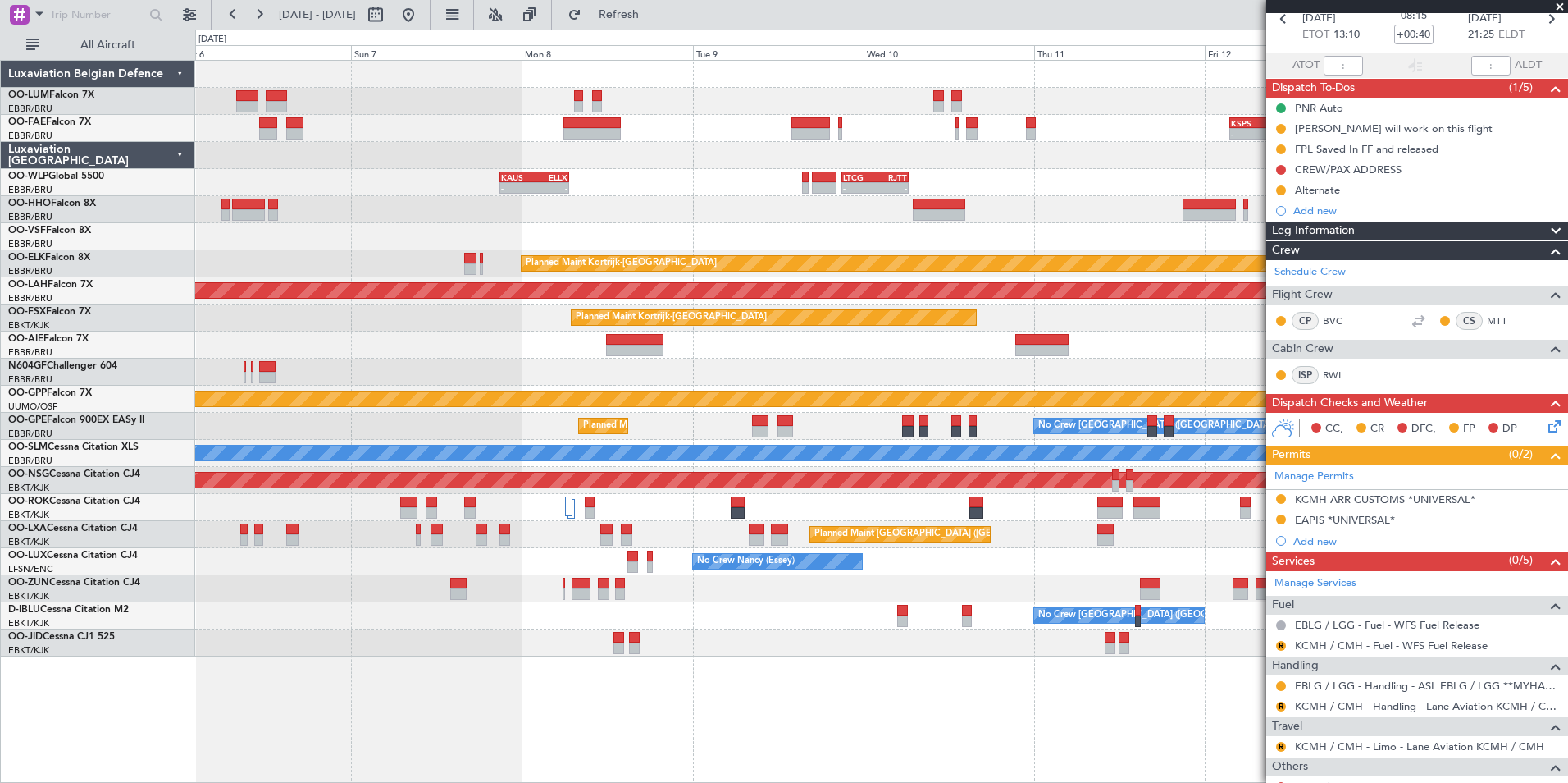
click at [849, 179] on div "LTCG" at bounding box center [859, 178] width 32 height 10
type input "-00:25"
type input "2"
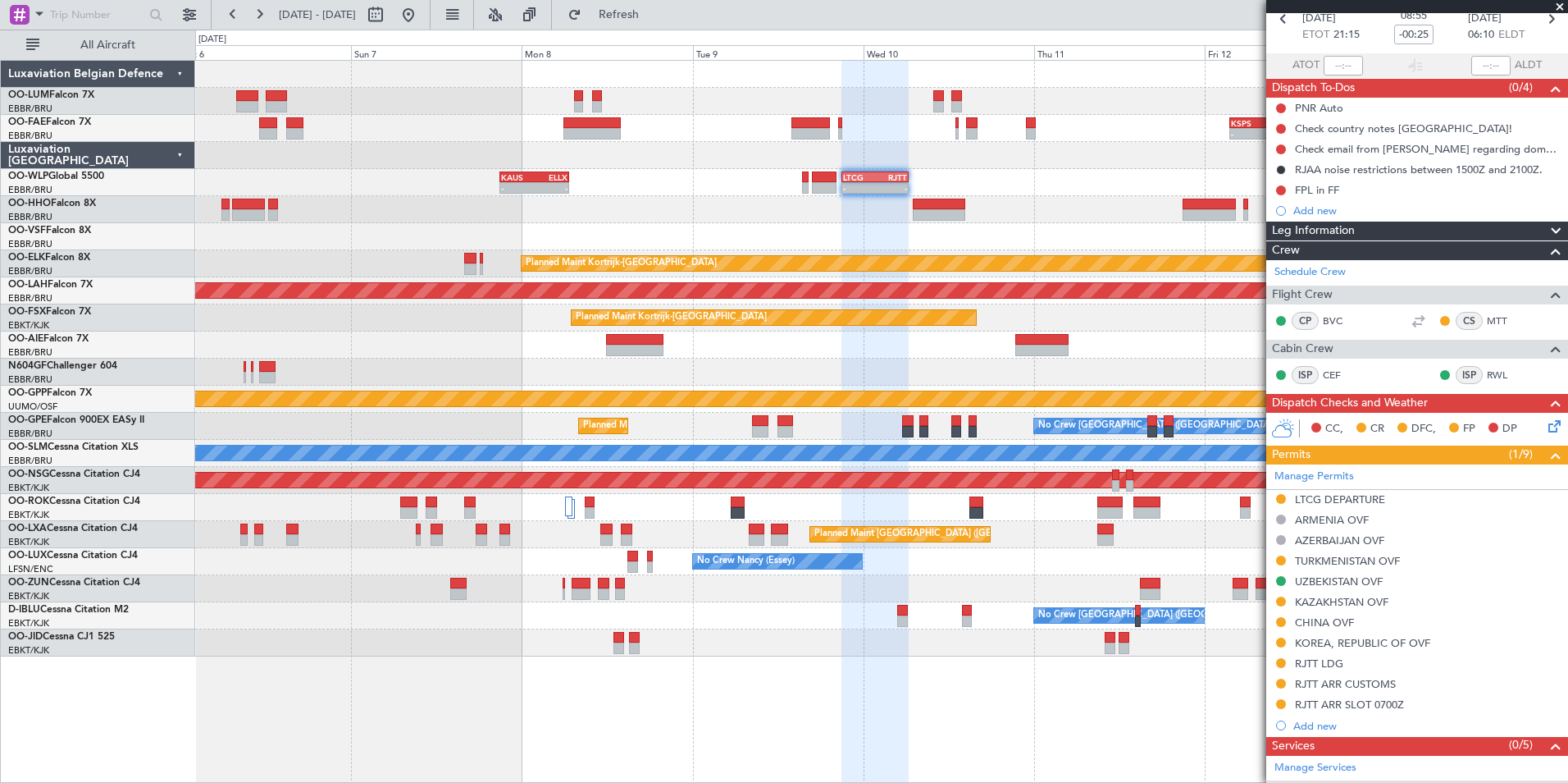
click at [447, 236] on div "Owner Melsbroek Air Base - - KSPS 03:30 Z EBMB 13:05 Z Owner [GEOGRAPHIC_DATA] …" at bounding box center [881, 358] width 1372 height 595
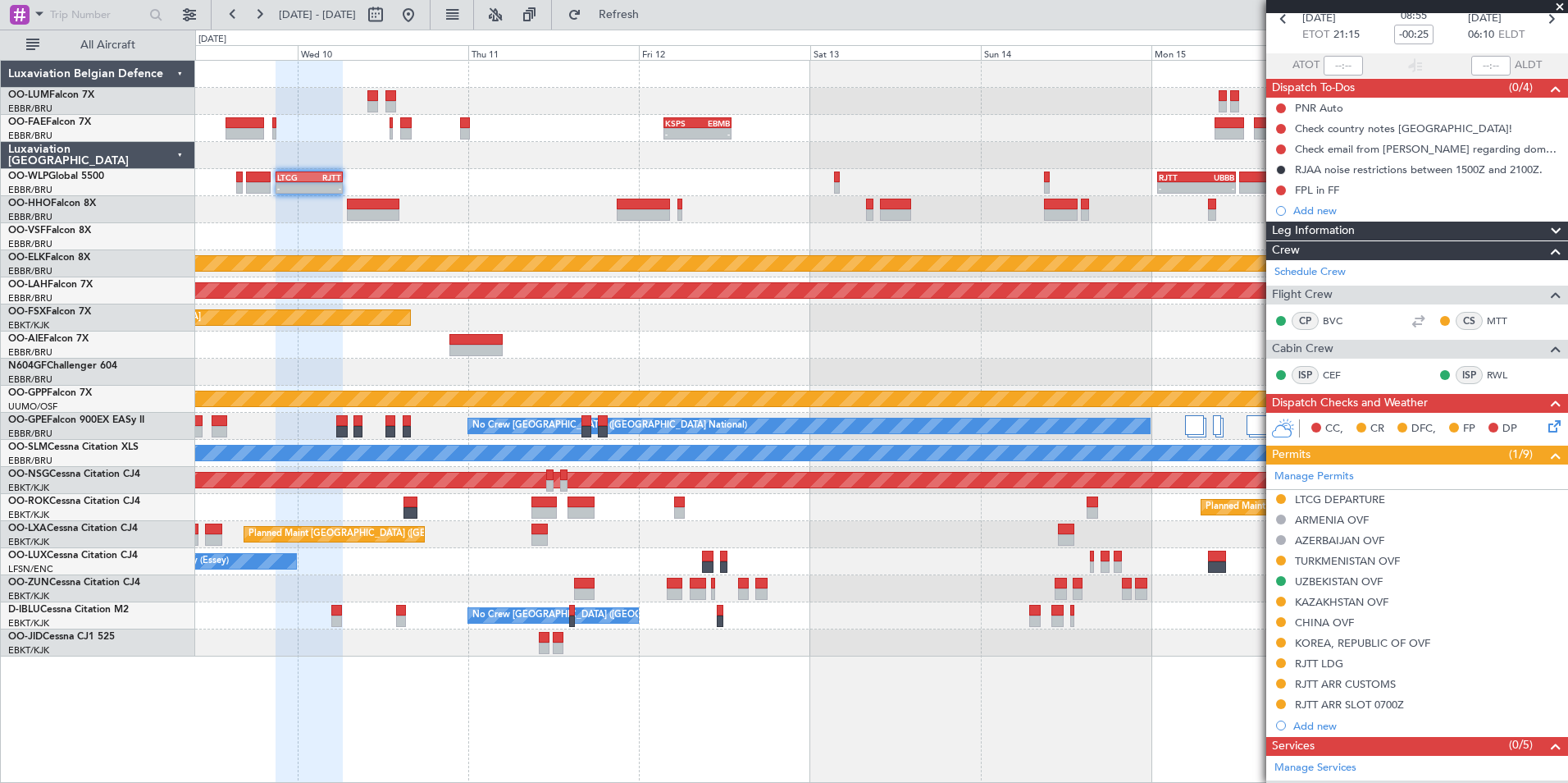
click at [574, 202] on div "- - KSPS 03:30 Z EBMB 13:05 Z - - LTCG 21:05 Z RJTT 06:25 Z - - RJTT 00:55 Z UB…" at bounding box center [881, 358] width 1372 height 595
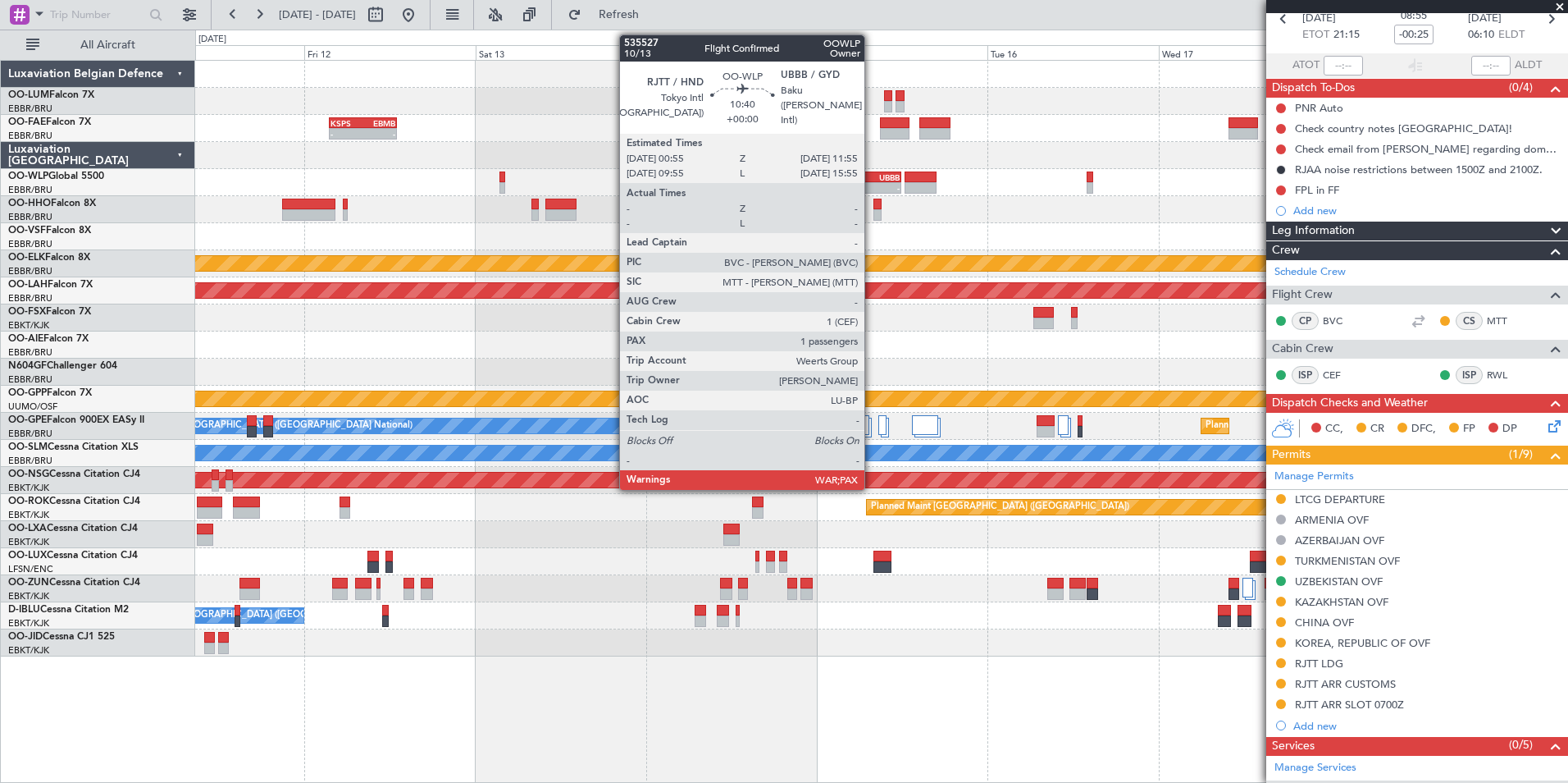
click at [871, 178] on div "UBBB" at bounding box center [881, 178] width 37 height 10
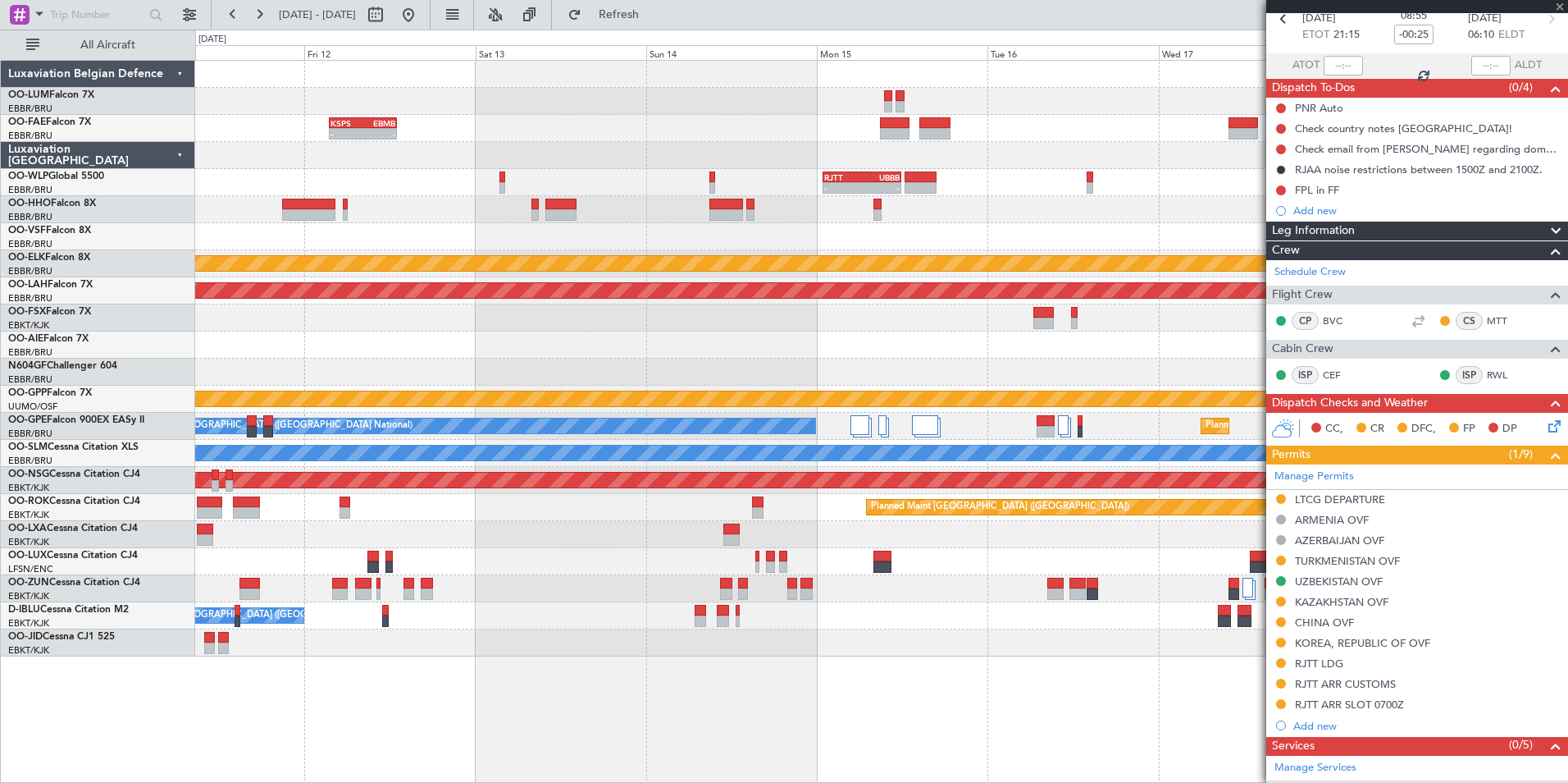
type input "3"
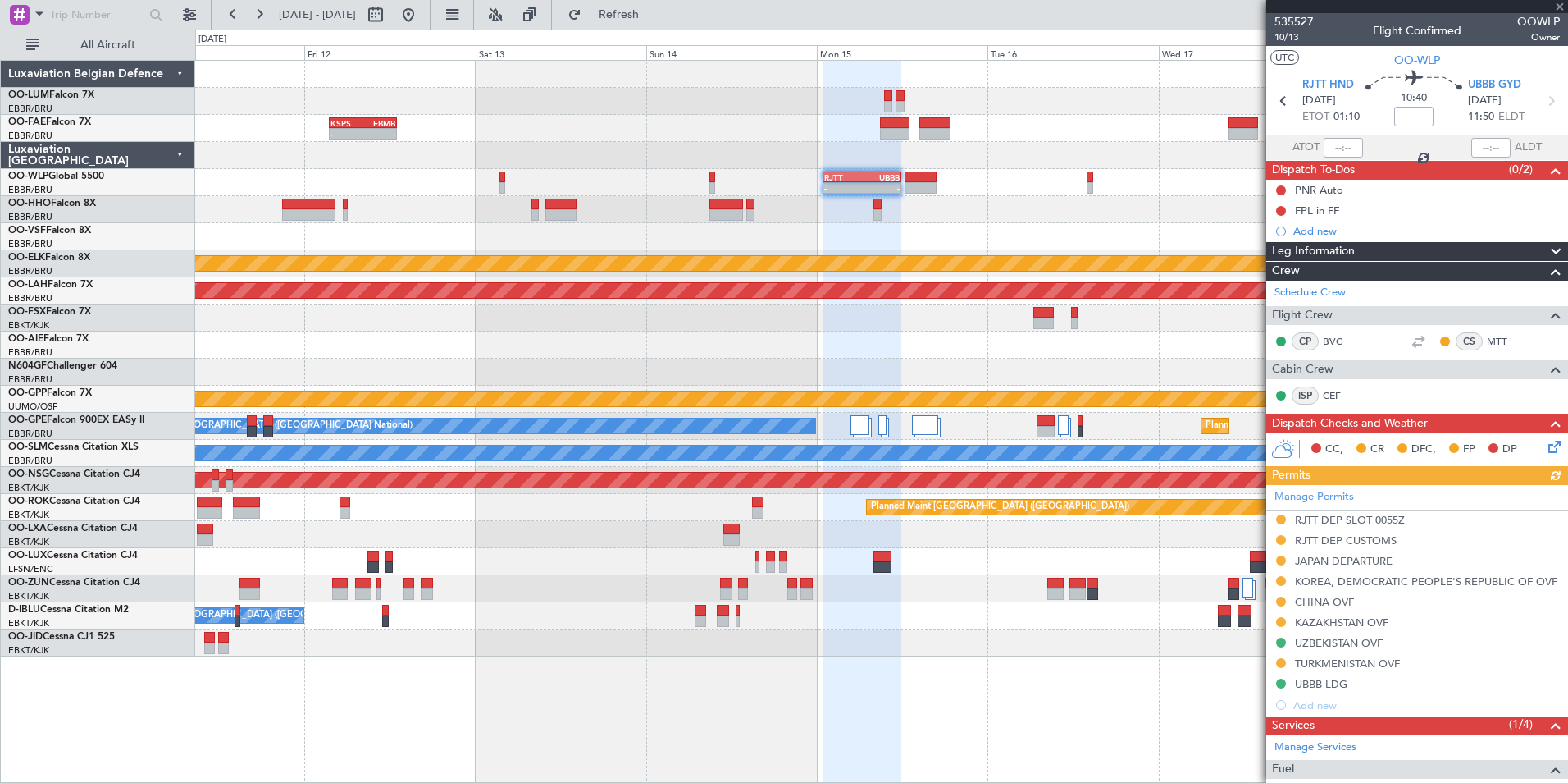
scroll to position [242, 0]
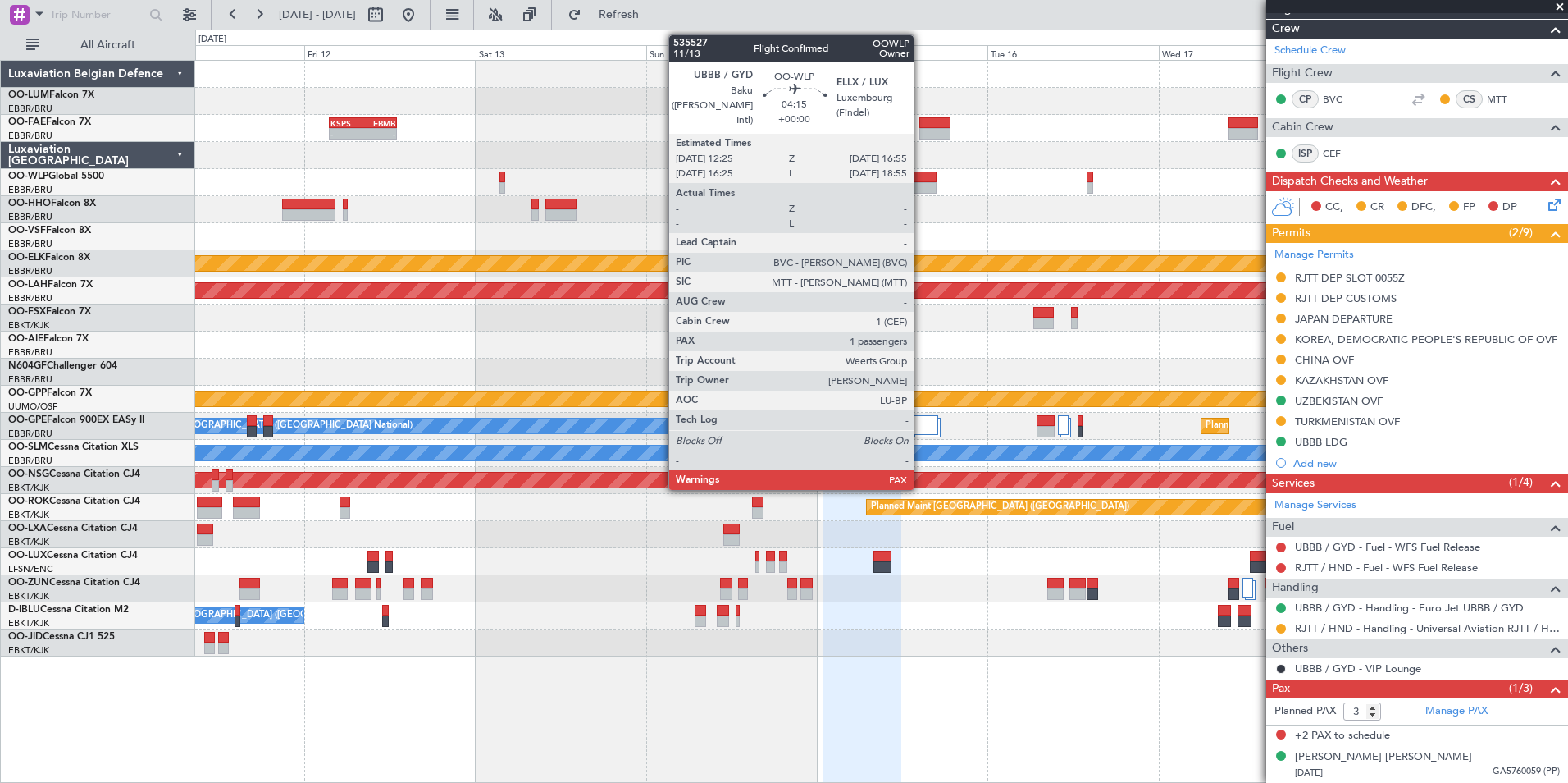
click at [921, 188] on div at bounding box center [921, 188] width 33 height 12
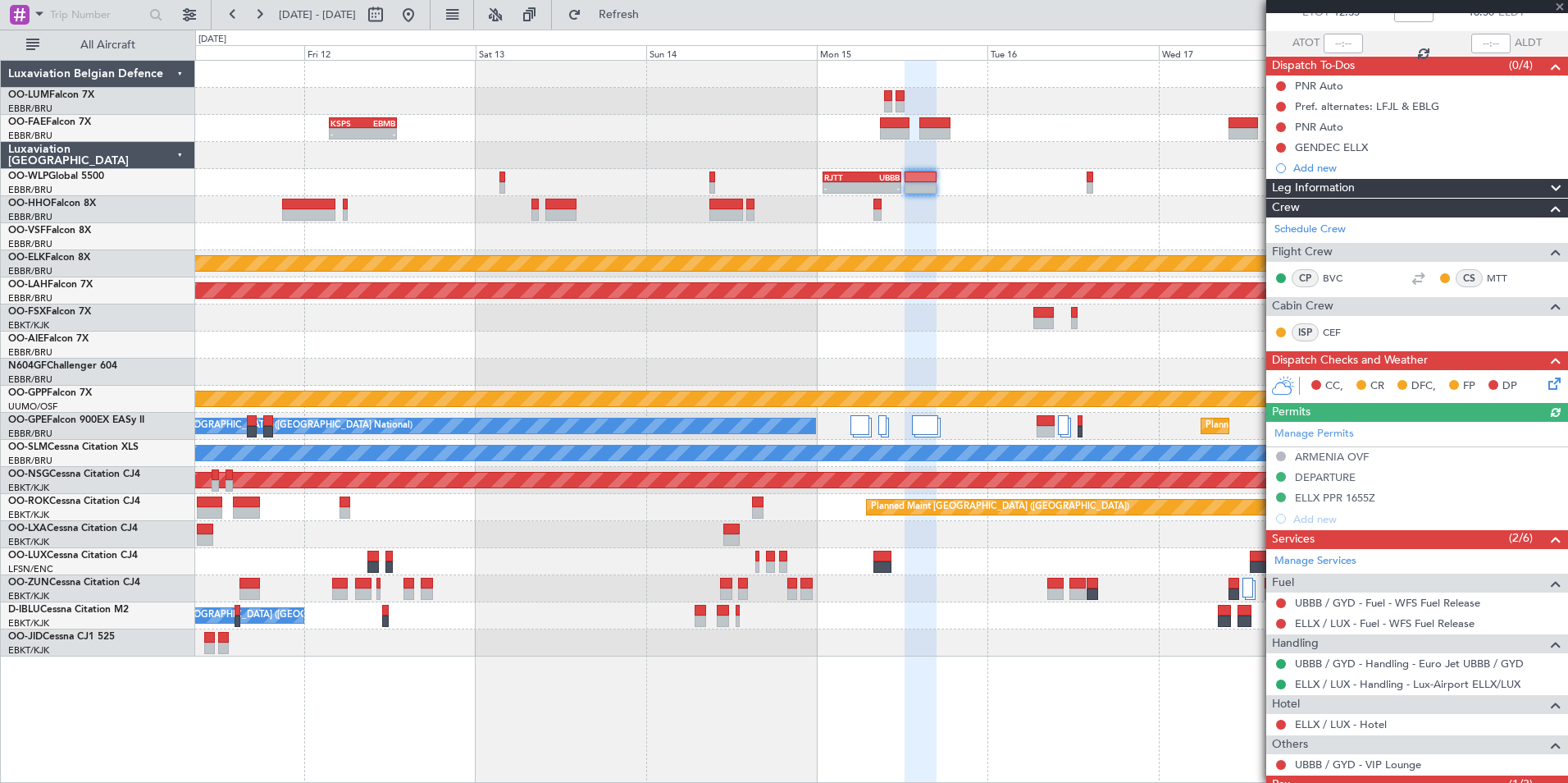
scroll to position [200, 0]
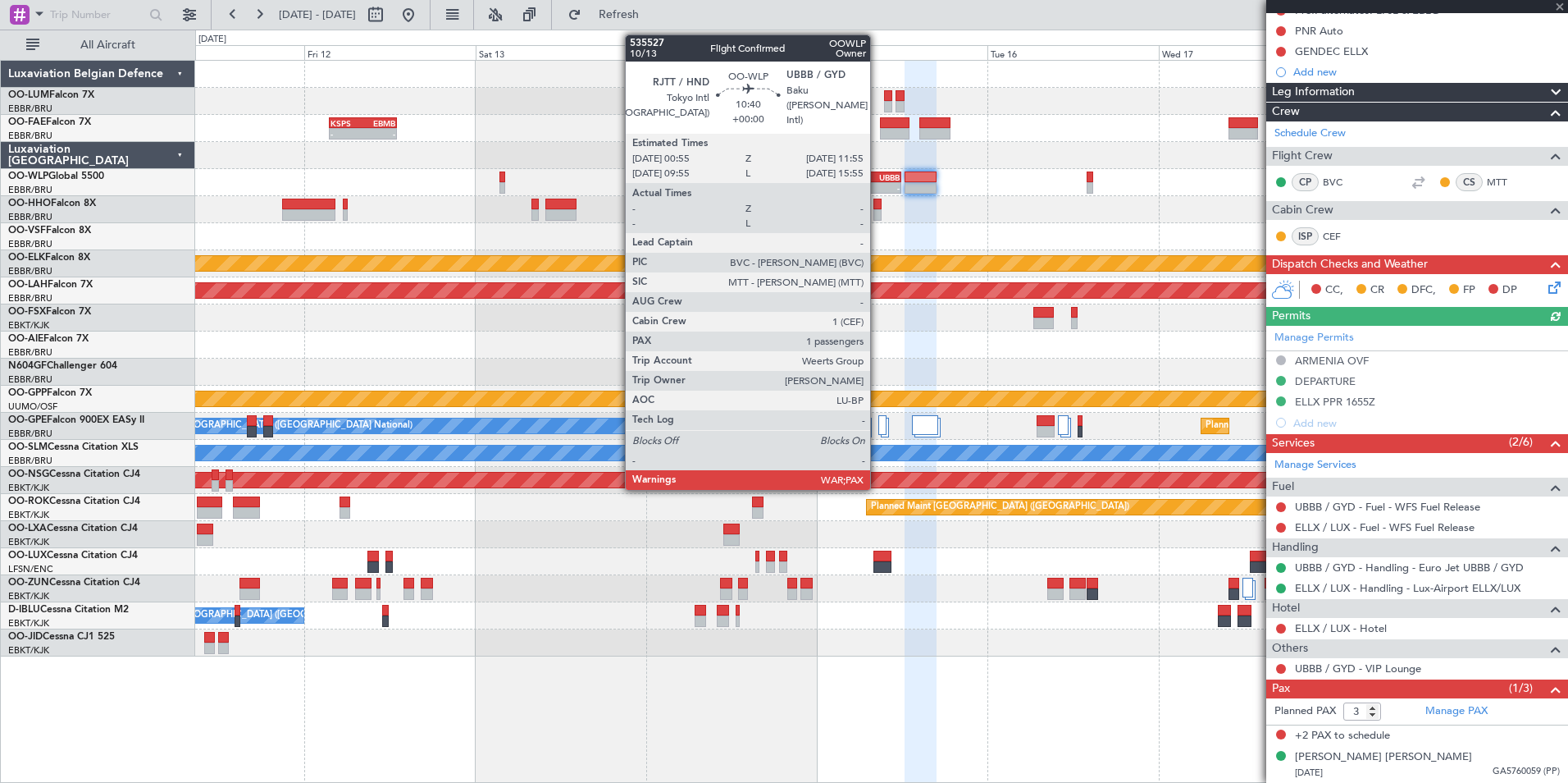
click at [877, 175] on div "UBBB" at bounding box center [881, 178] width 37 height 10
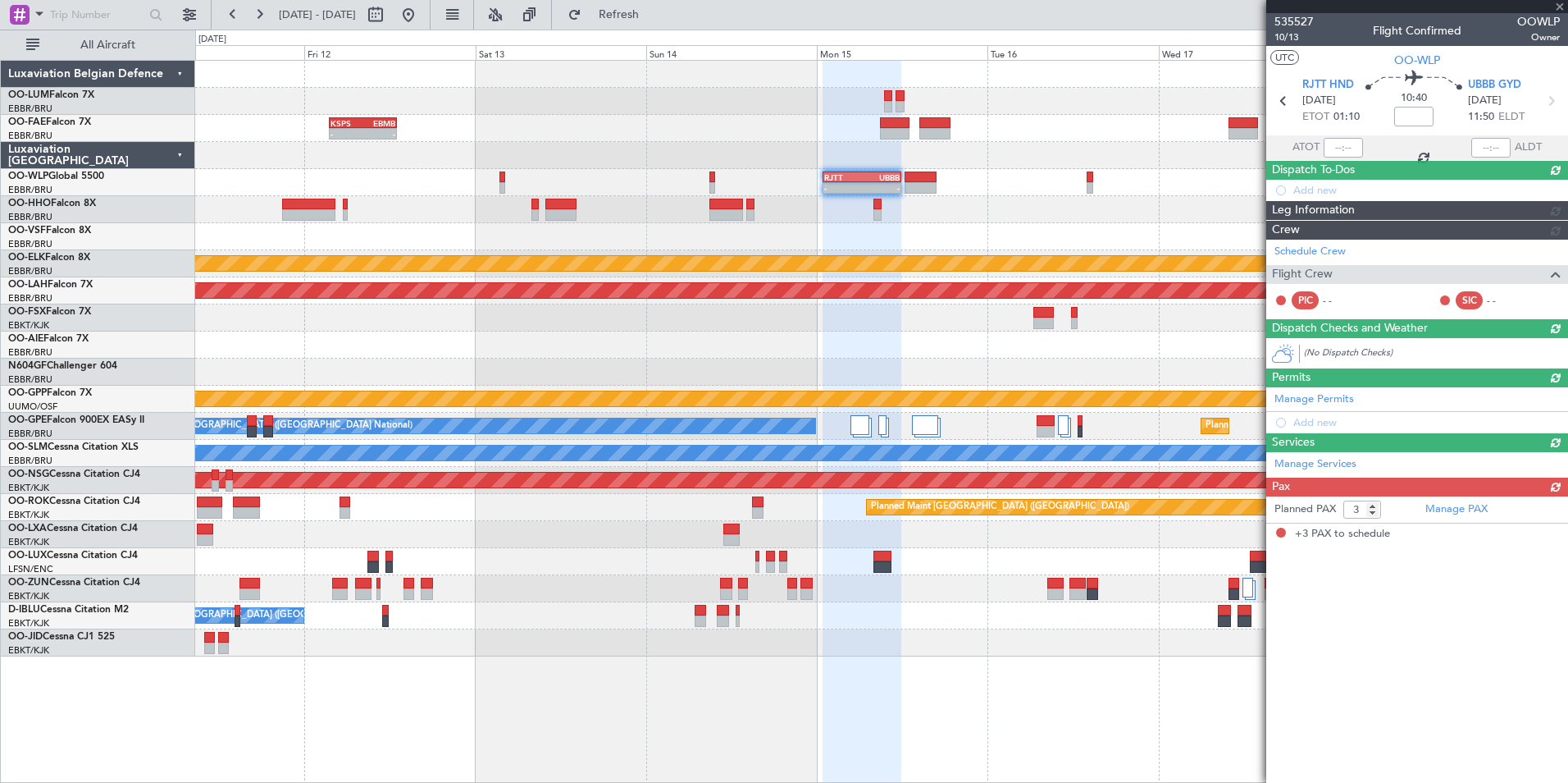
scroll to position [0, 0]
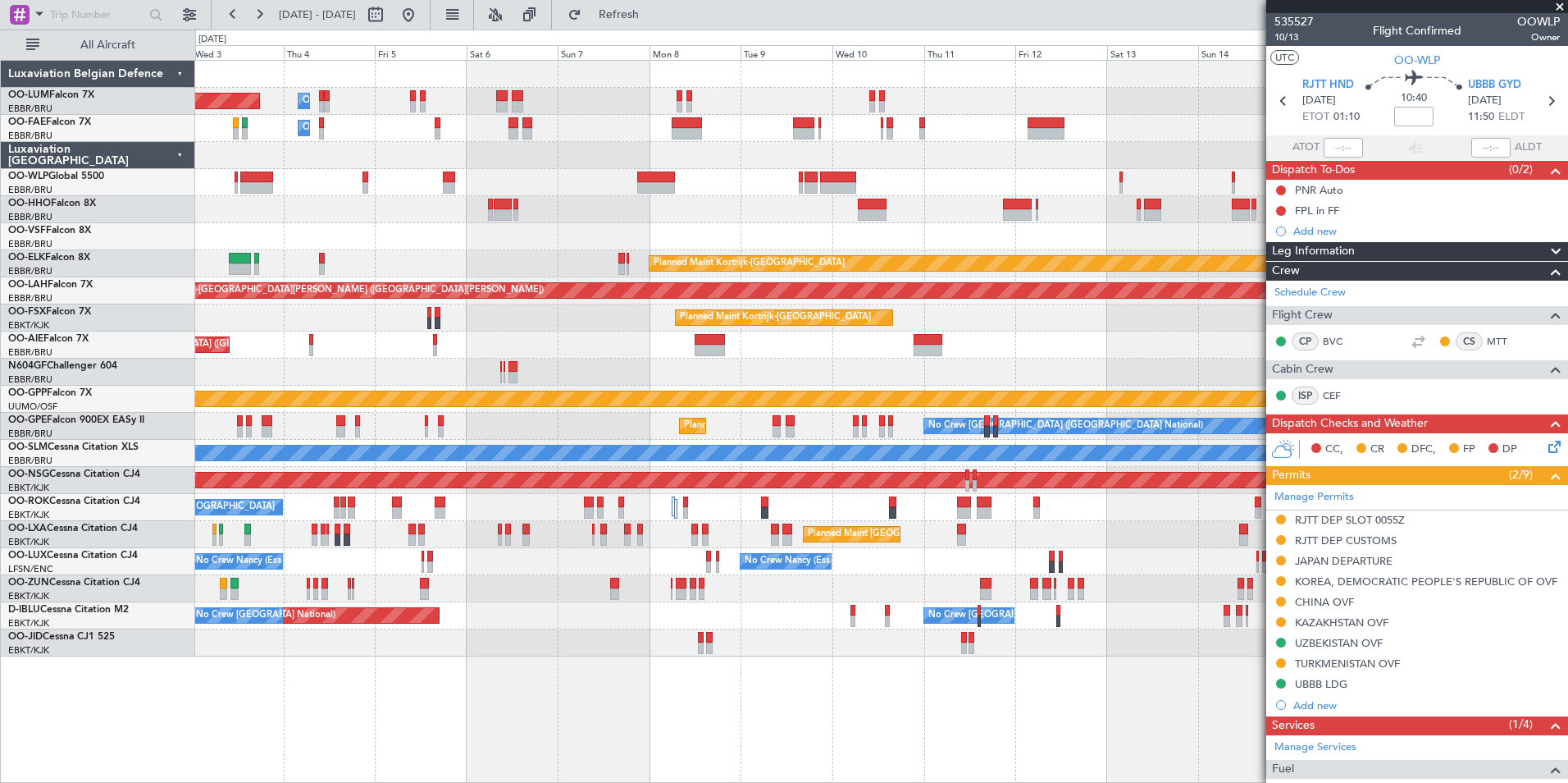
click at [1145, 182] on div at bounding box center [881, 183] width 1372 height 27
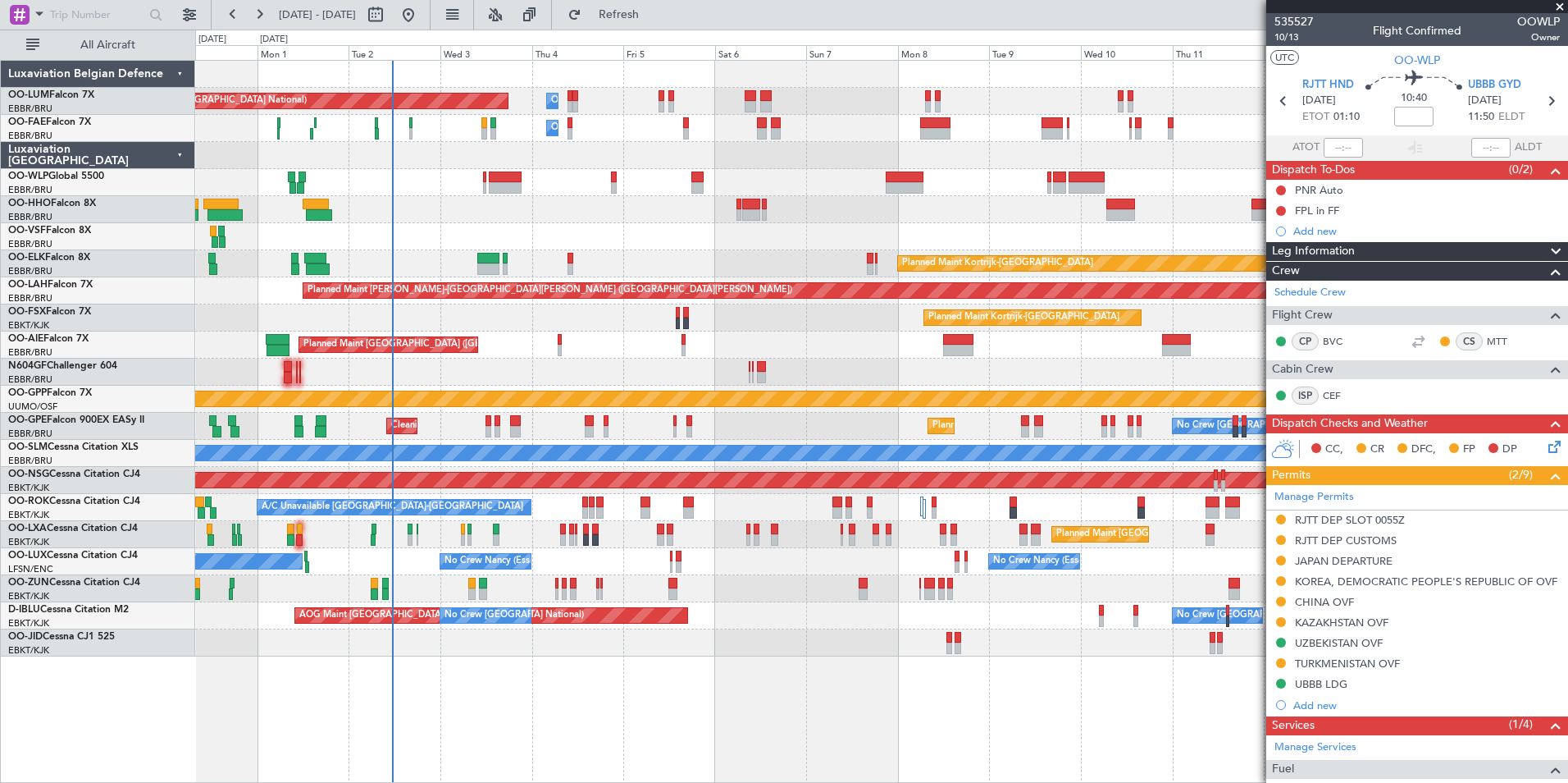
click at [861, 178] on div "Planned Maint [GEOGRAPHIC_DATA] ([GEOGRAPHIC_DATA])" at bounding box center [881, 183] width 1372 height 27
click at [608, 199] on div at bounding box center [881, 209] width 1372 height 27
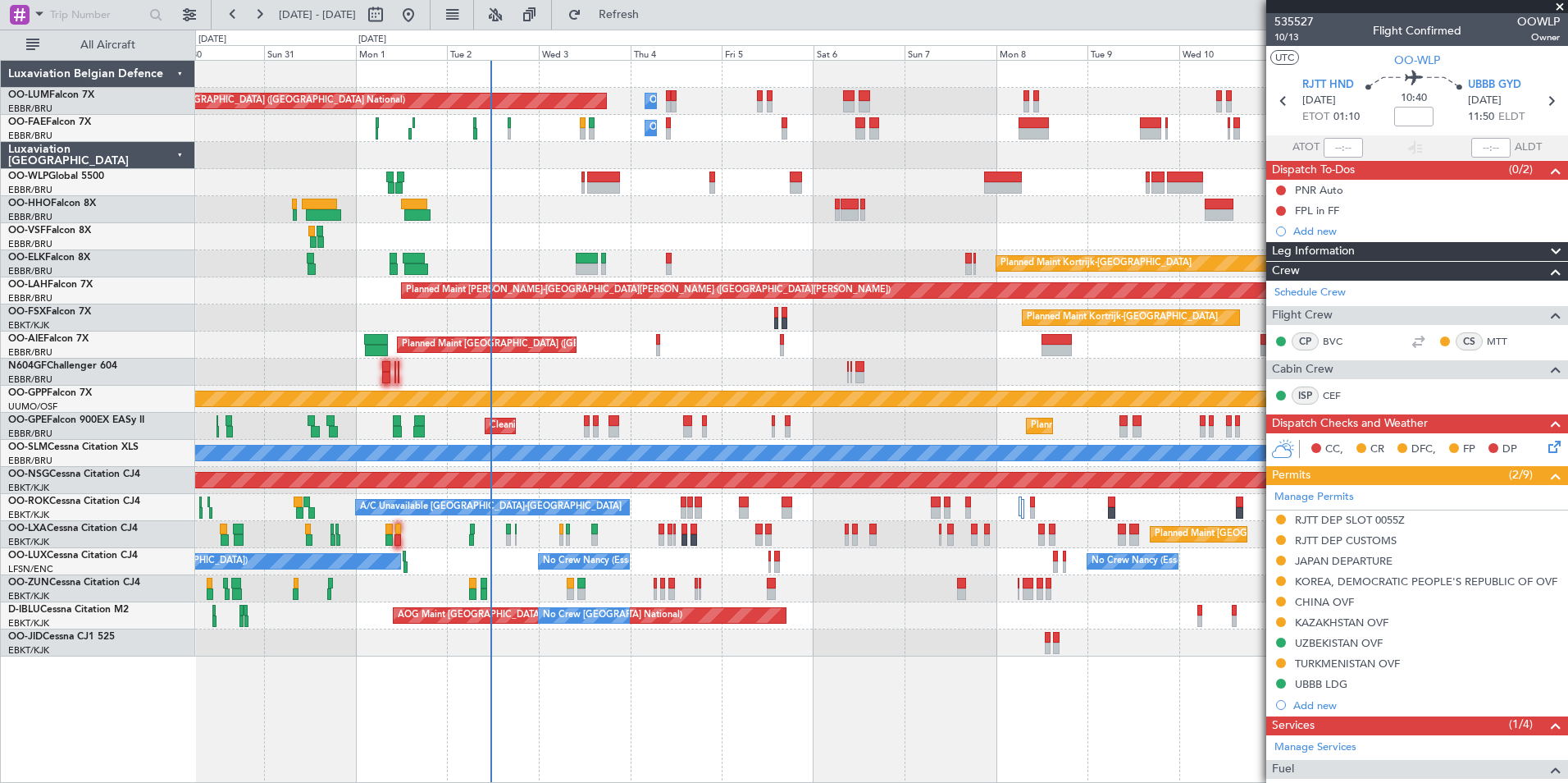
click at [465, 191] on div "Planned Maint [GEOGRAPHIC_DATA] ([GEOGRAPHIC_DATA])" at bounding box center [881, 183] width 1372 height 27
click at [401, 217] on div at bounding box center [881, 209] width 1372 height 27
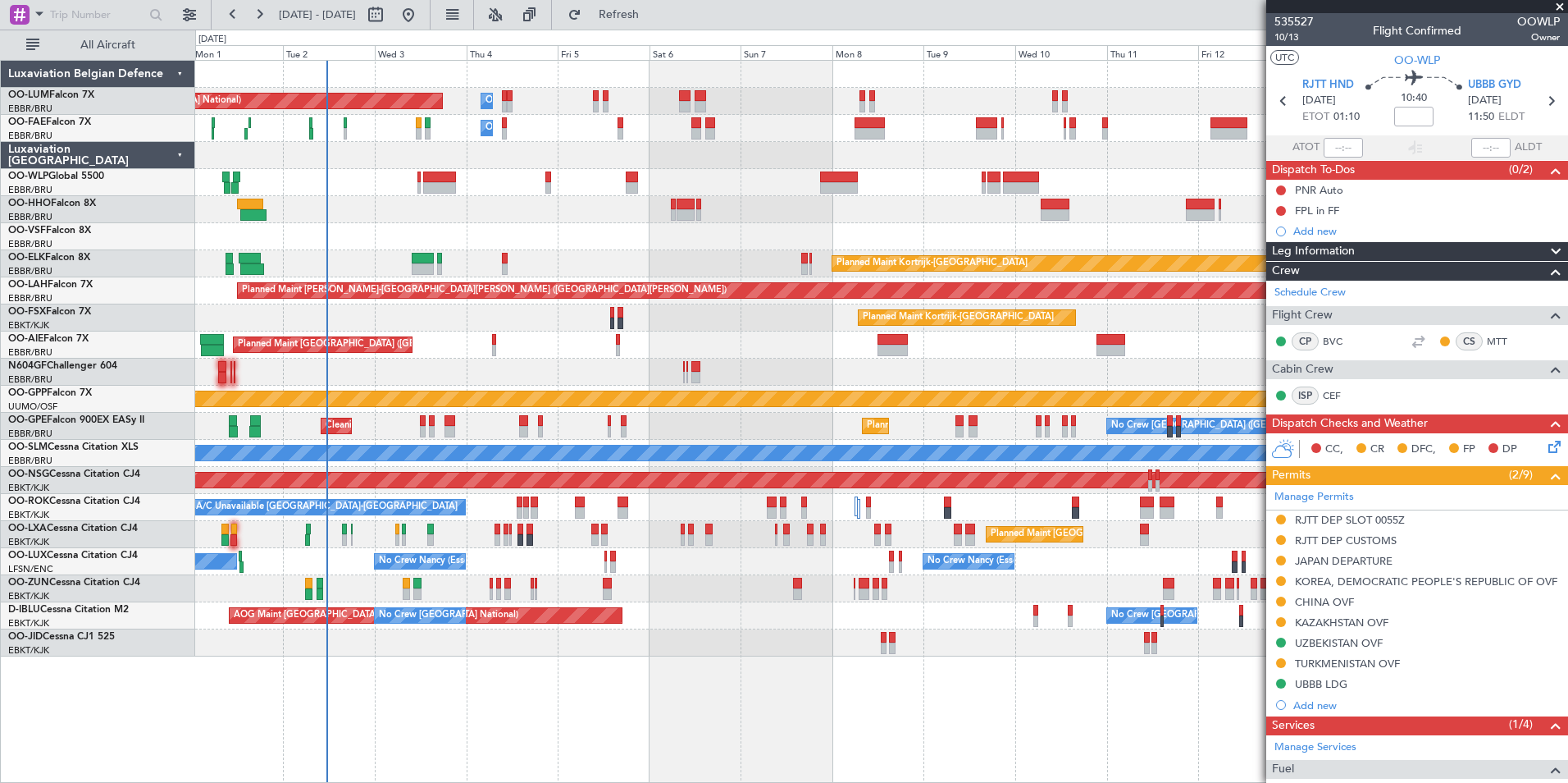
click at [406, 242] on div "Owner Melsbroek Air Base Planned Maint [GEOGRAPHIC_DATA] ([GEOGRAPHIC_DATA]) Ow…" at bounding box center [881, 358] width 1372 height 595
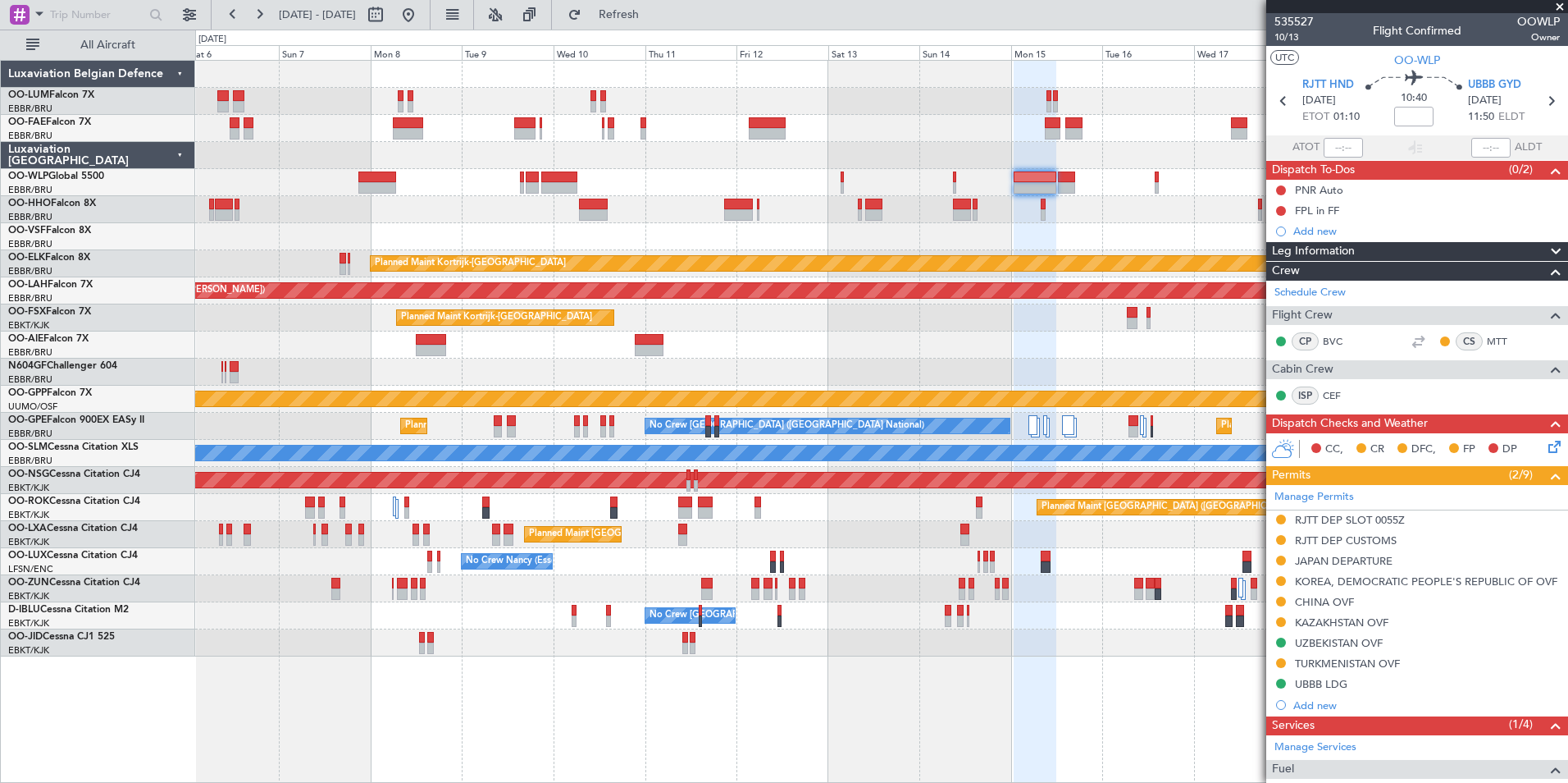
click at [680, 218] on div at bounding box center [881, 209] width 1372 height 27
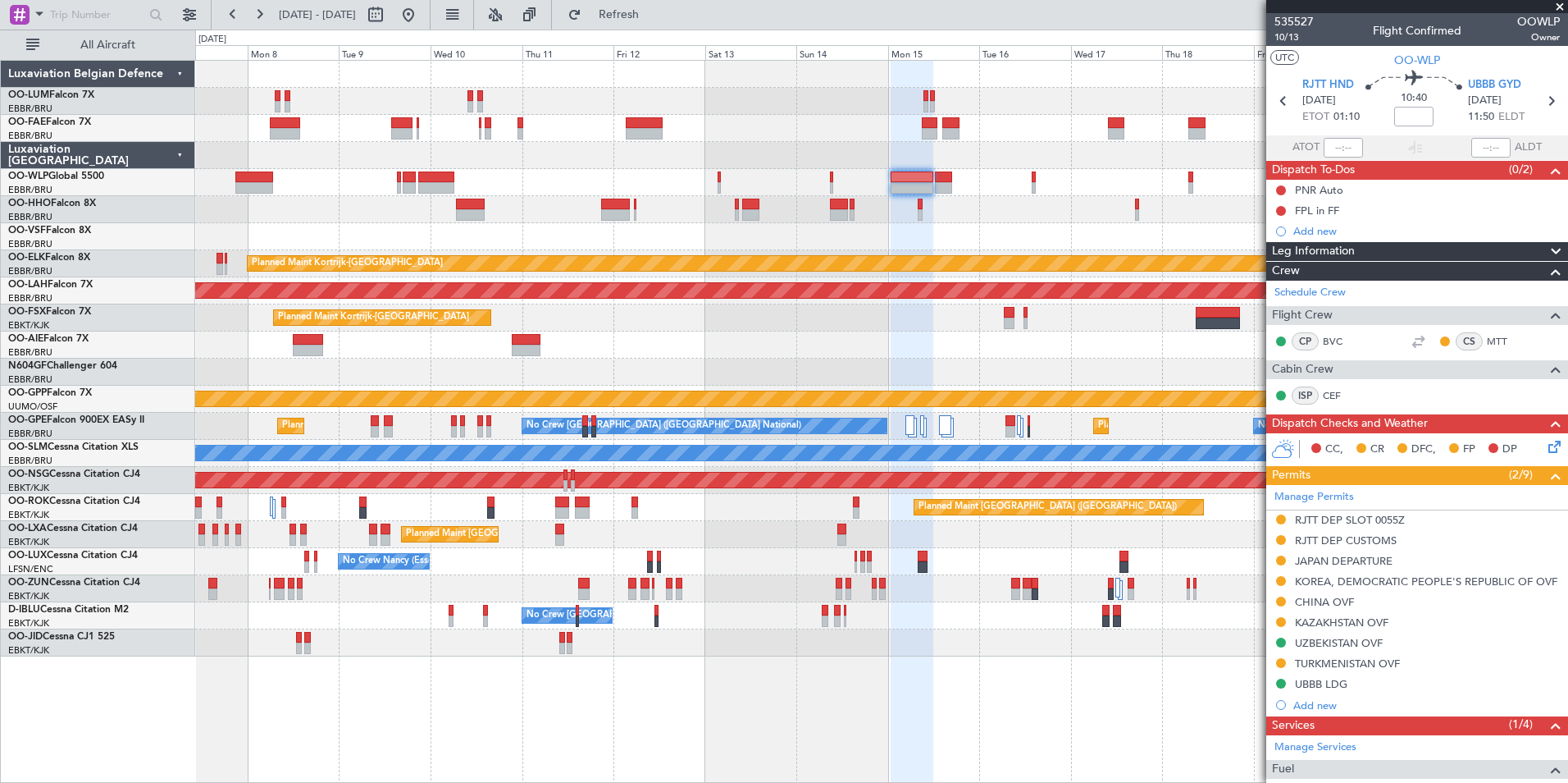
click at [720, 184] on div at bounding box center [881, 183] width 1372 height 27
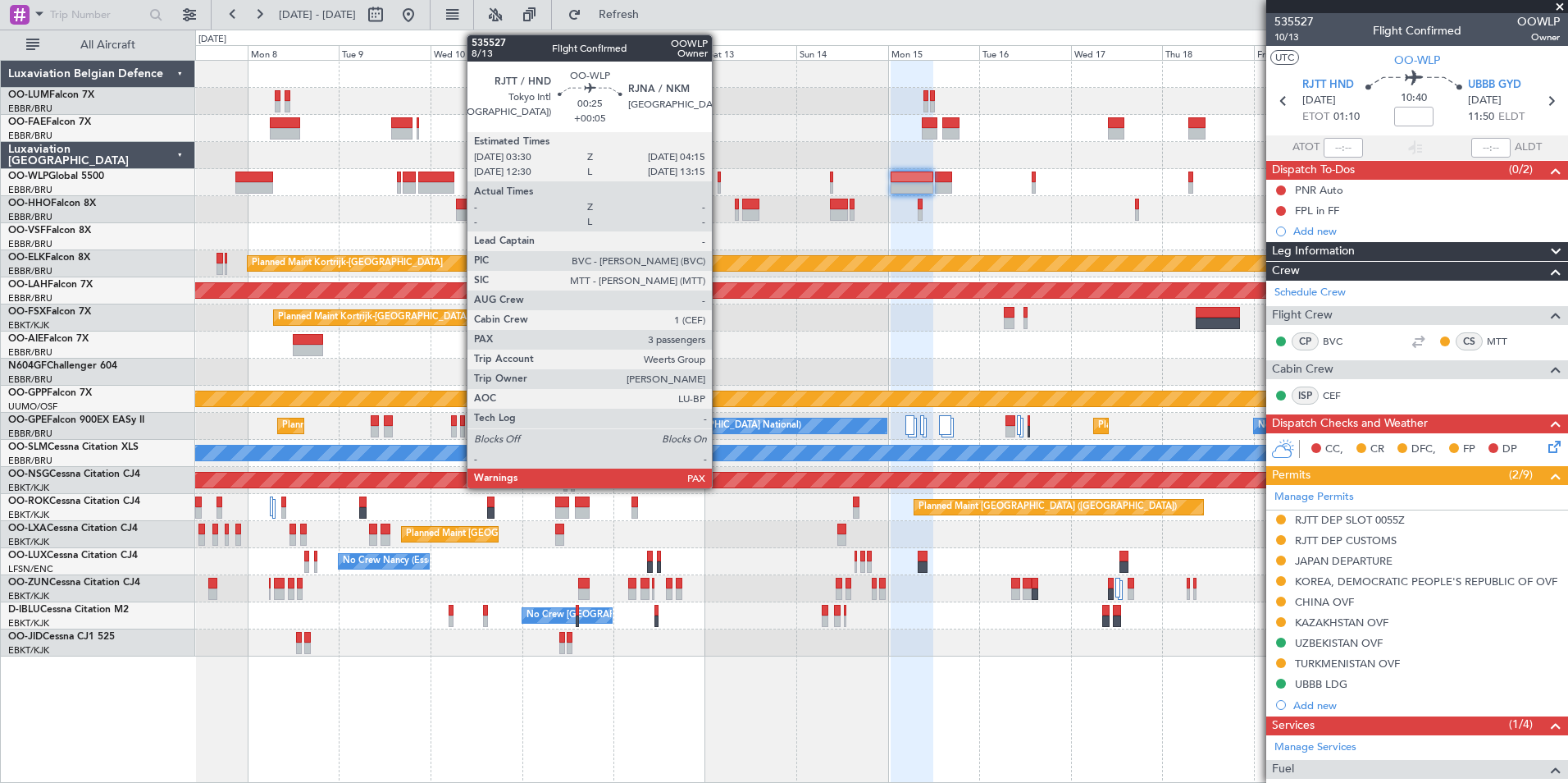
click at [720, 178] on div at bounding box center [720, 178] width 3 height 12
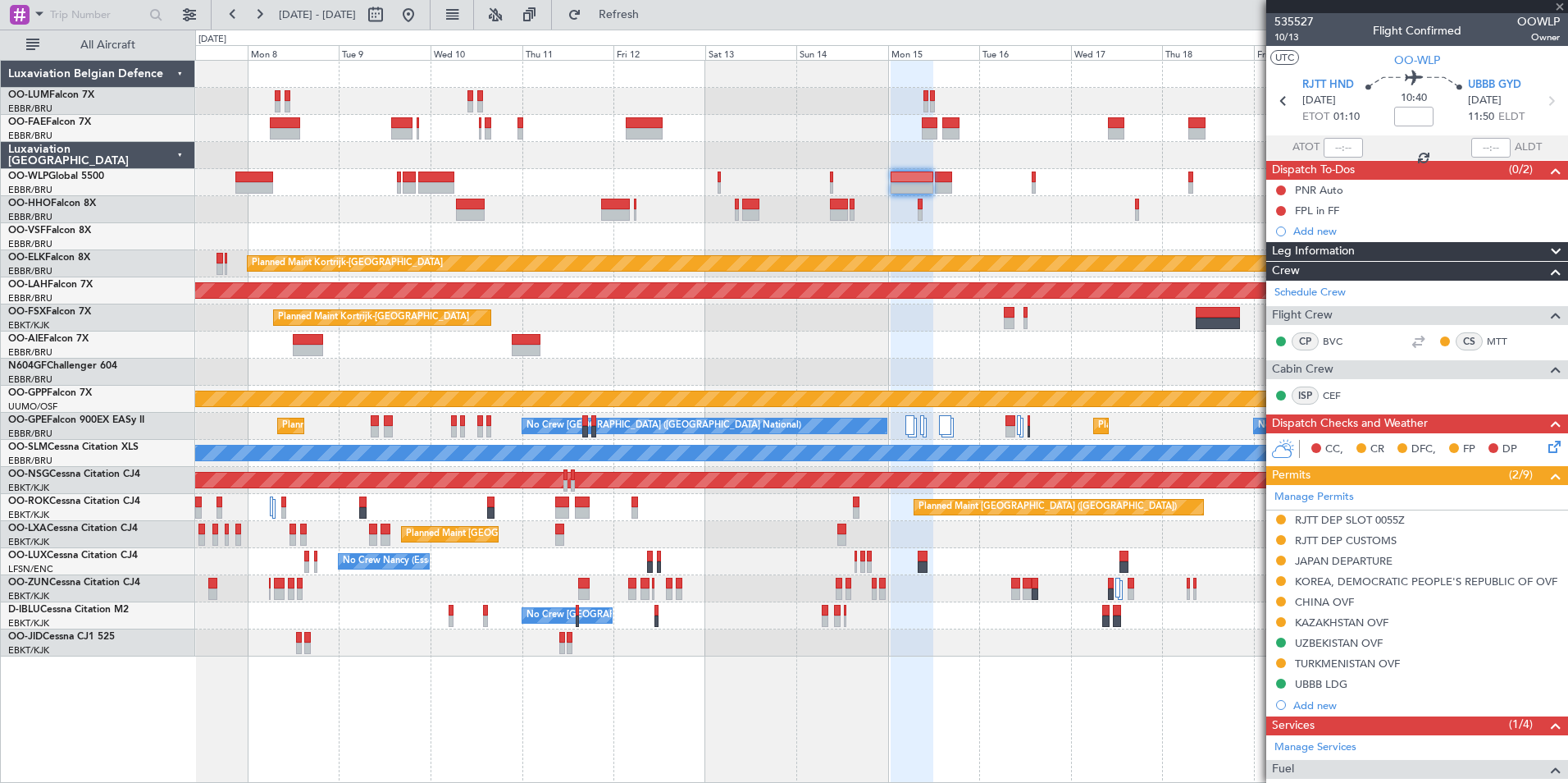
type input "+00:05"
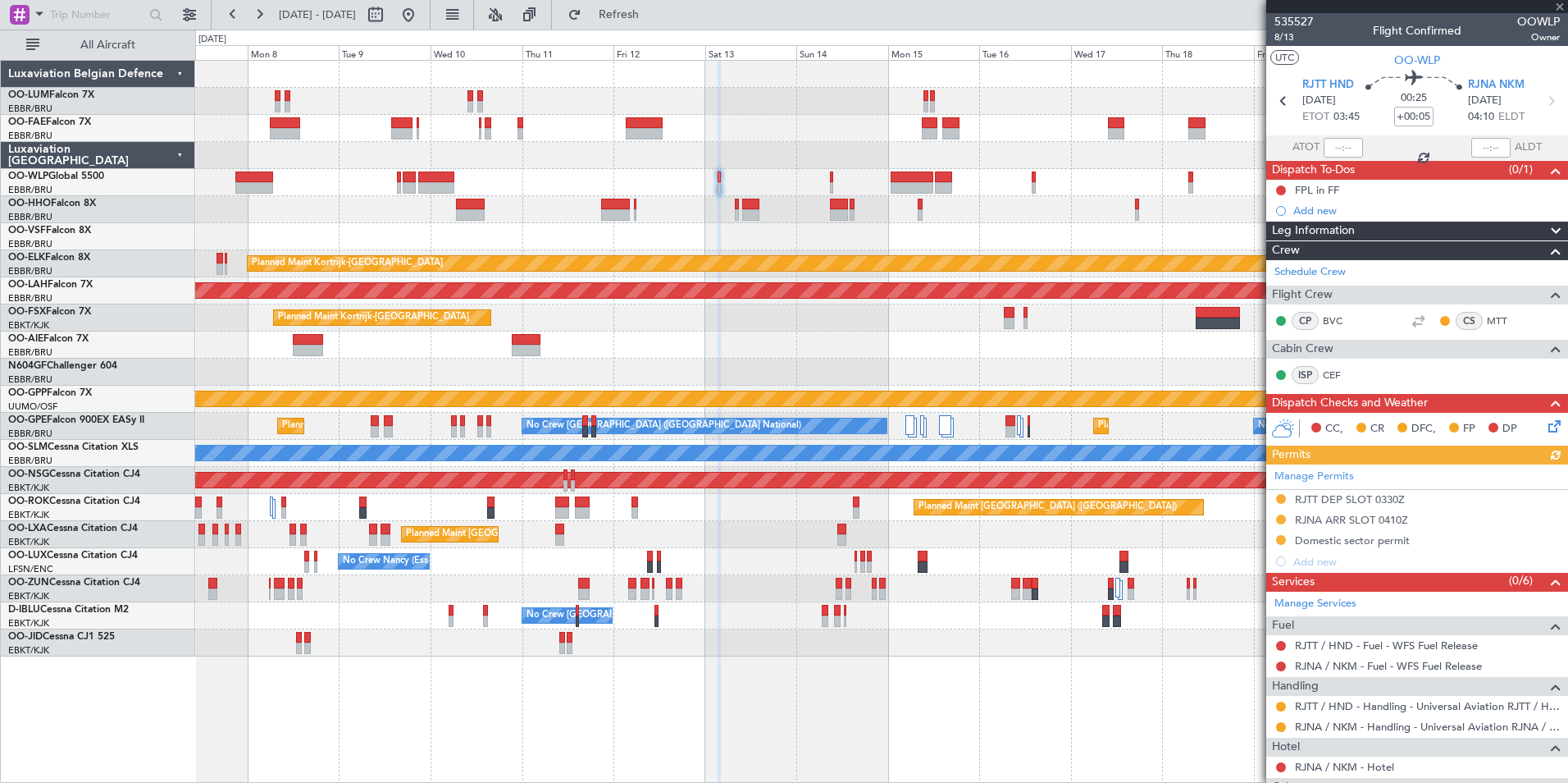
click at [1320, 556] on div "Manage Permits RJTT DEP SLOT 0330Z RJNA ARR SLOT 0410Z Domestic sector permit A…" at bounding box center [1418, 517] width 302 height 107
click at [1323, 560] on div "Add new" at bounding box center [1419, 561] width 252 height 14
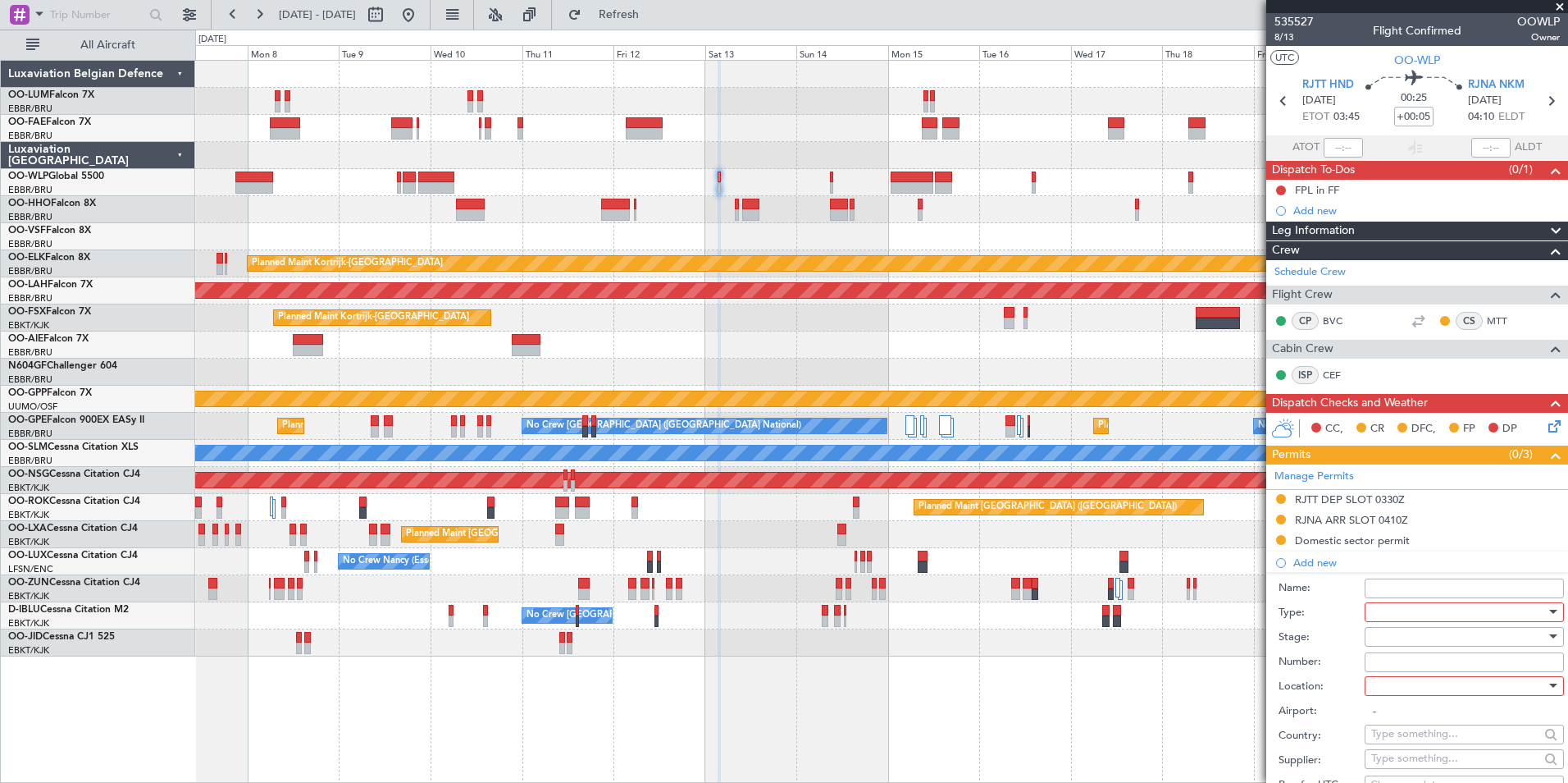
click at [1384, 605] on div at bounding box center [1458, 612] width 174 height 25
click at [1394, 599] on div at bounding box center [784, 391] width 1568 height 783
click at [1382, 609] on div at bounding box center [1458, 612] width 174 height 25
click at [1395, 776] on span "CUSTOMS" at bounding box center [1458, 771] width 173 height 25
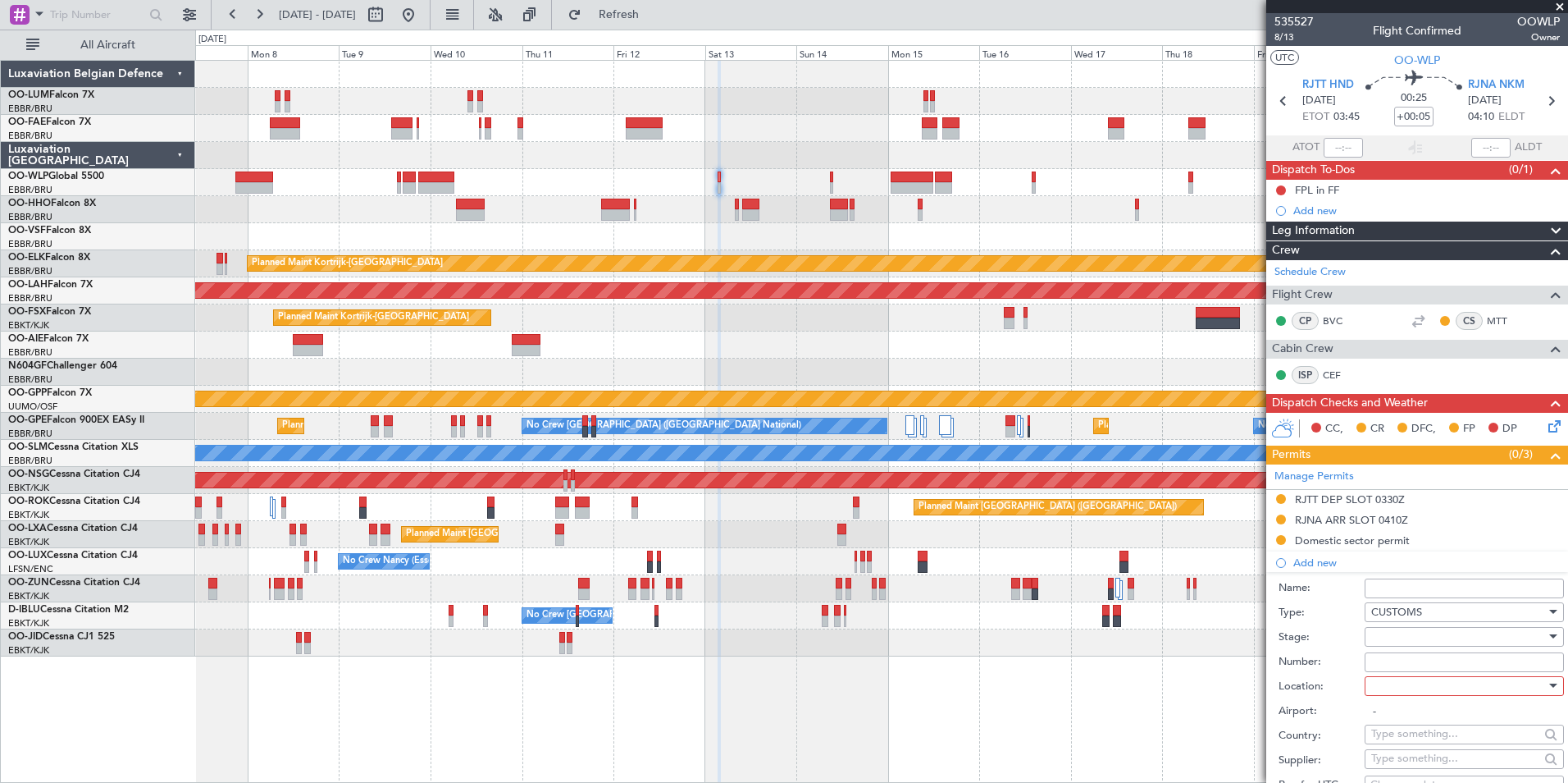
click at [1409, 643] on div at bounding box center [1458, 637] width 174 height 25
click at [1414, 740] on span "Requested" at bounding box center [1458, 743] width 173 height 25
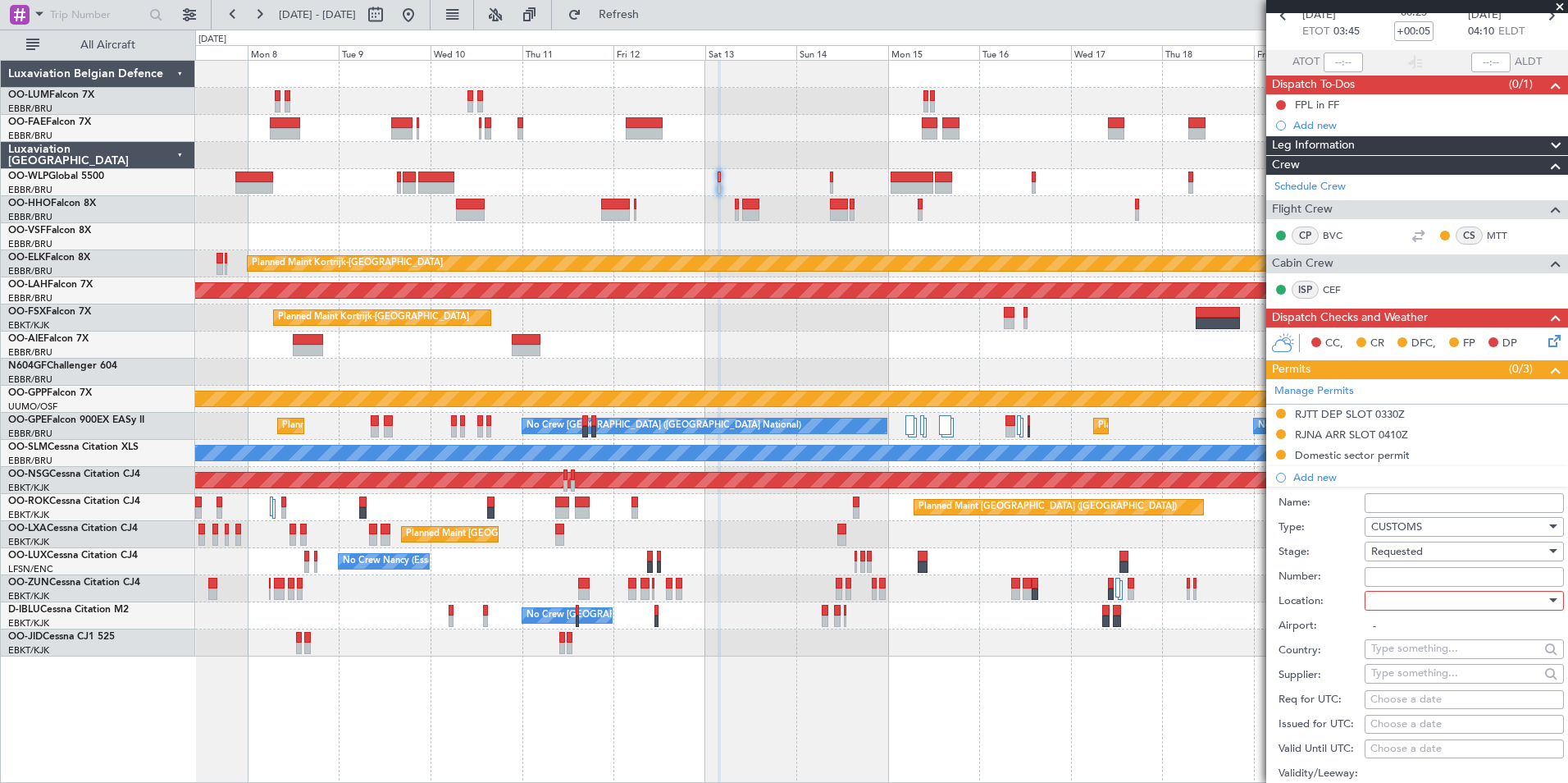
scroll to position [164, 0]
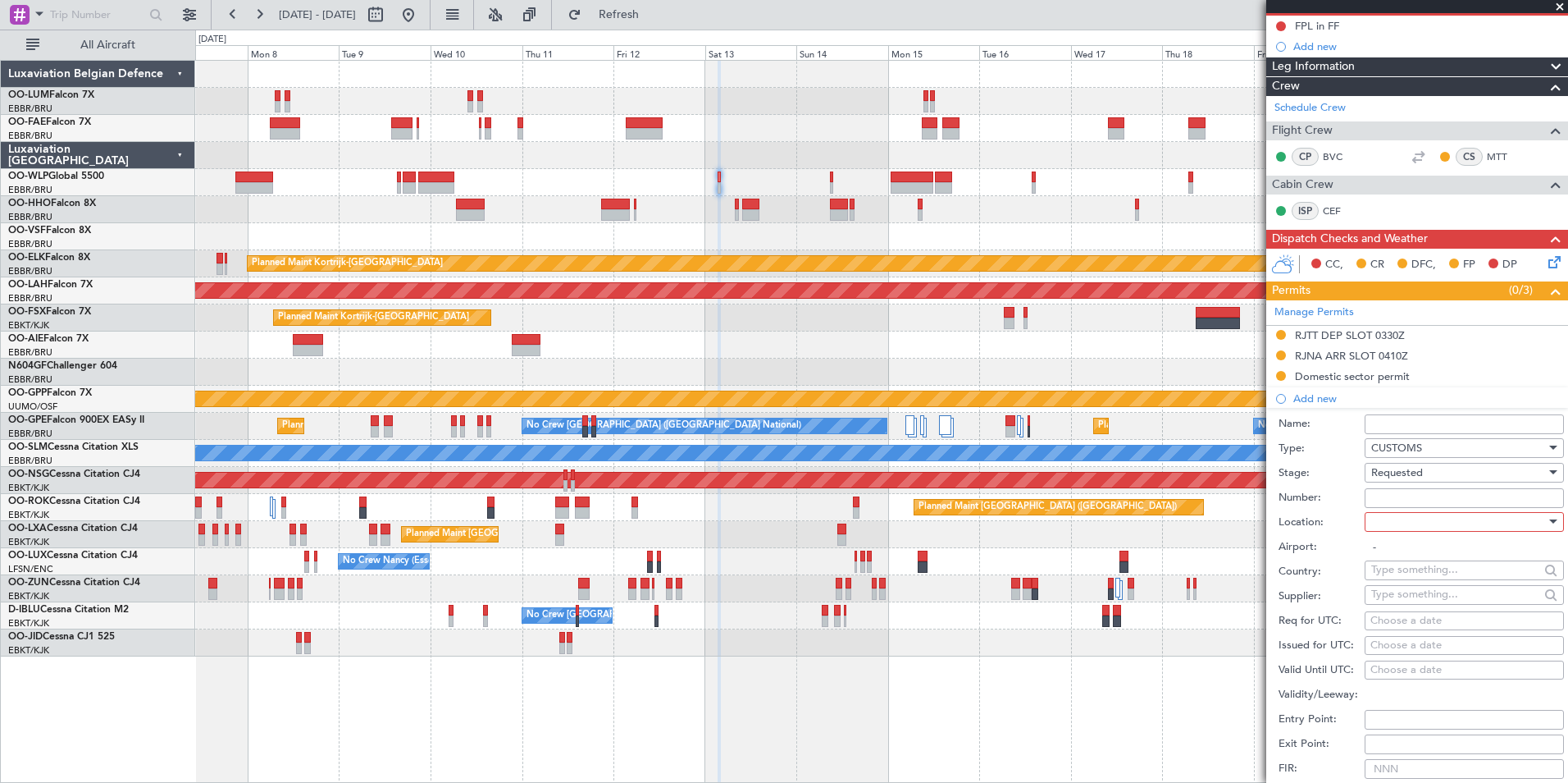
click at [1434, 522] on div at bounding box center [1458, 522] width 174 height 25
click at [1409, 612] on span "Arrival" at bounding box center [1458, 604] width 173 height 25
type input "RJNA / NKM"
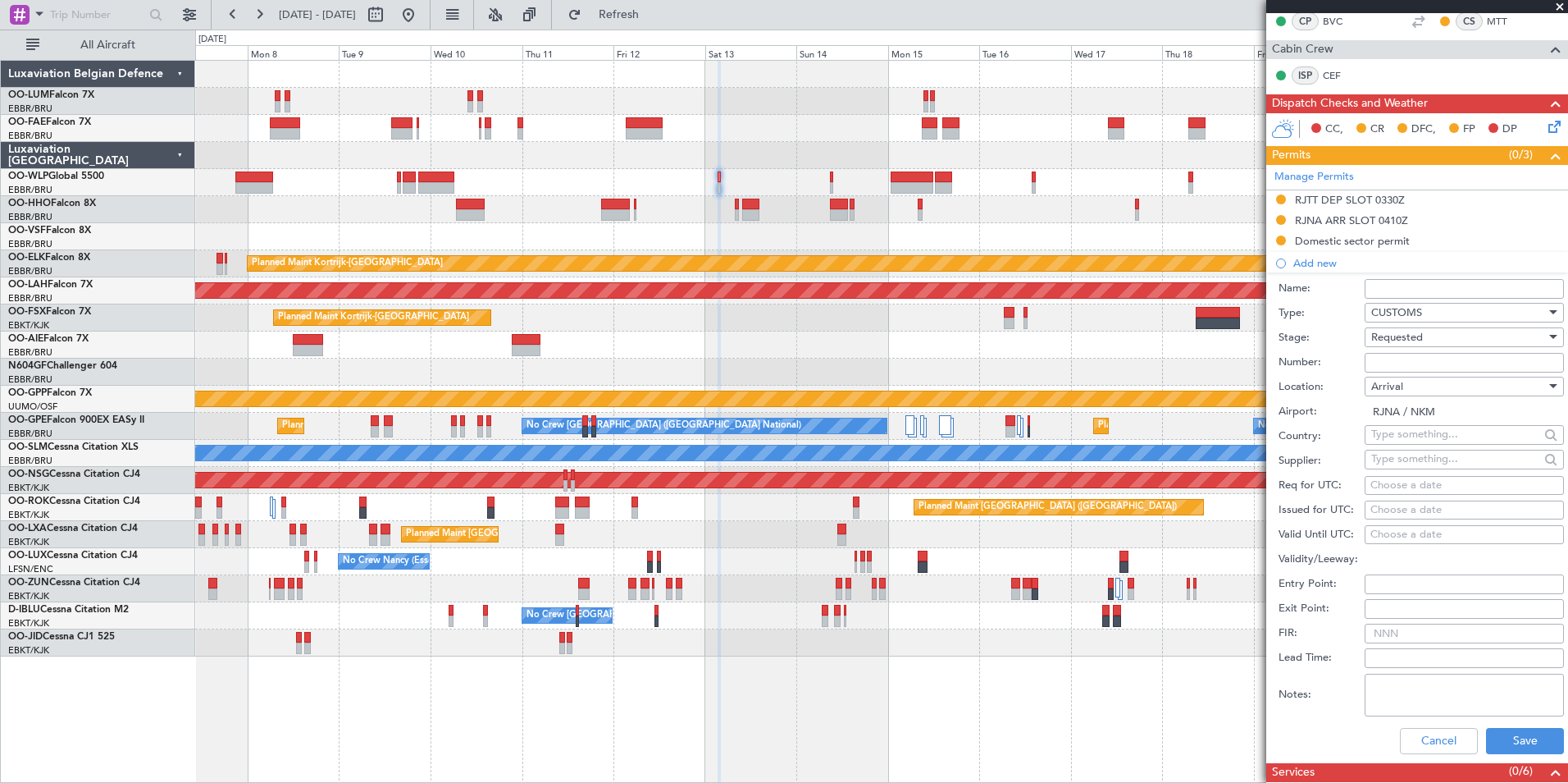
scroll to position [410, 0]
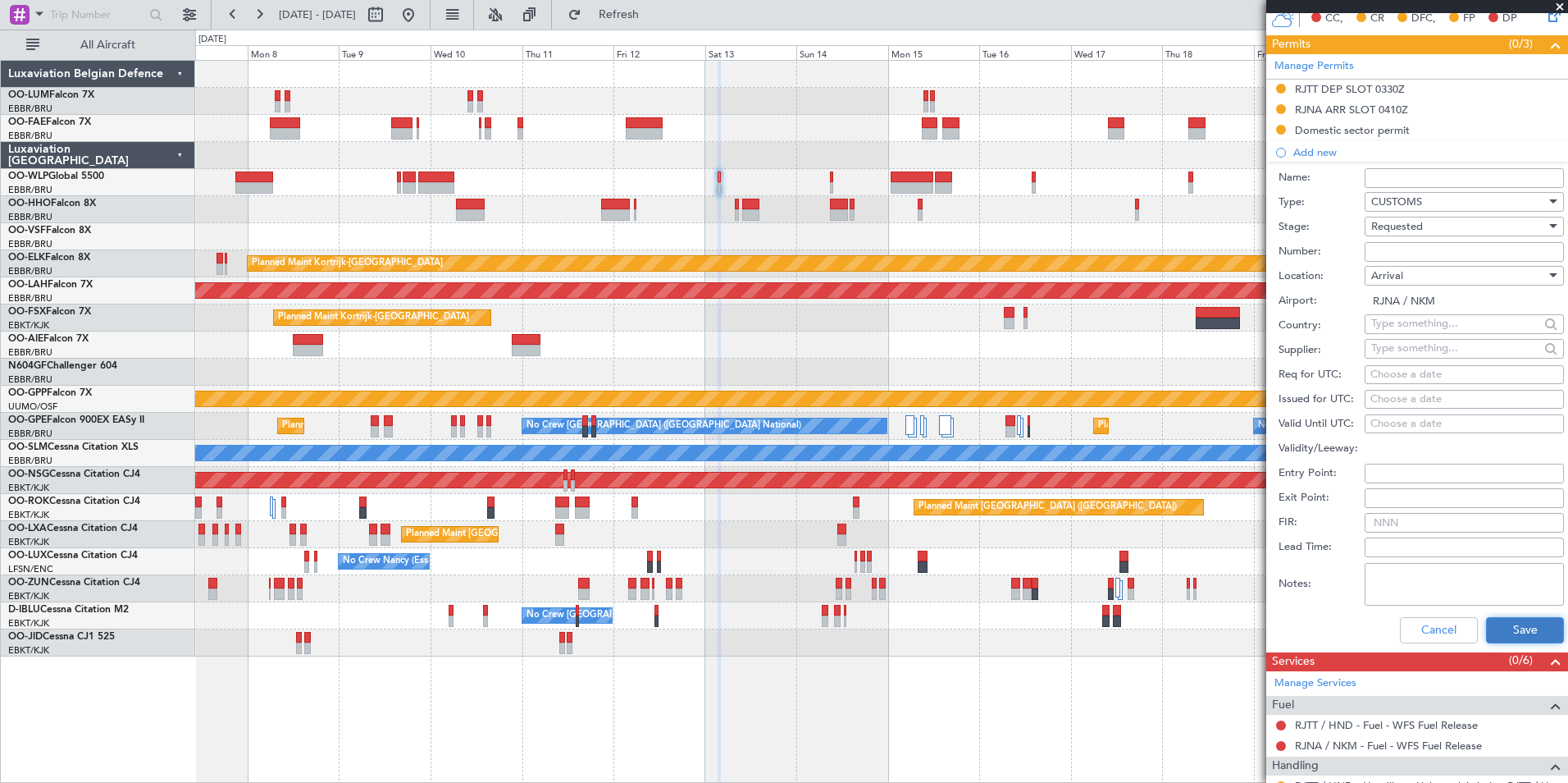
click at [1510, 633] on button "Save" at bounding box center [1525, 630] width 78 height 27
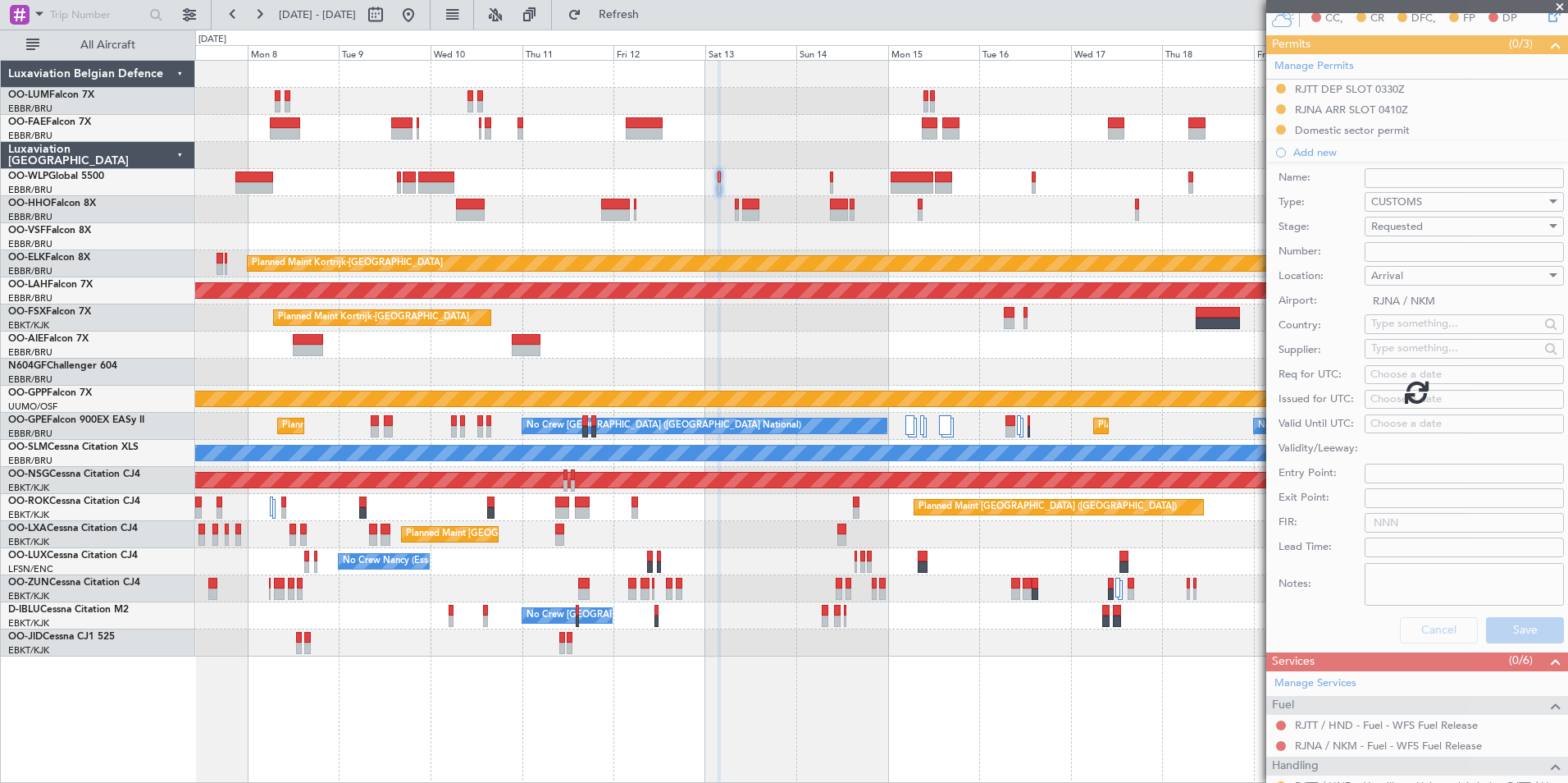
scroll to position [122, 0]
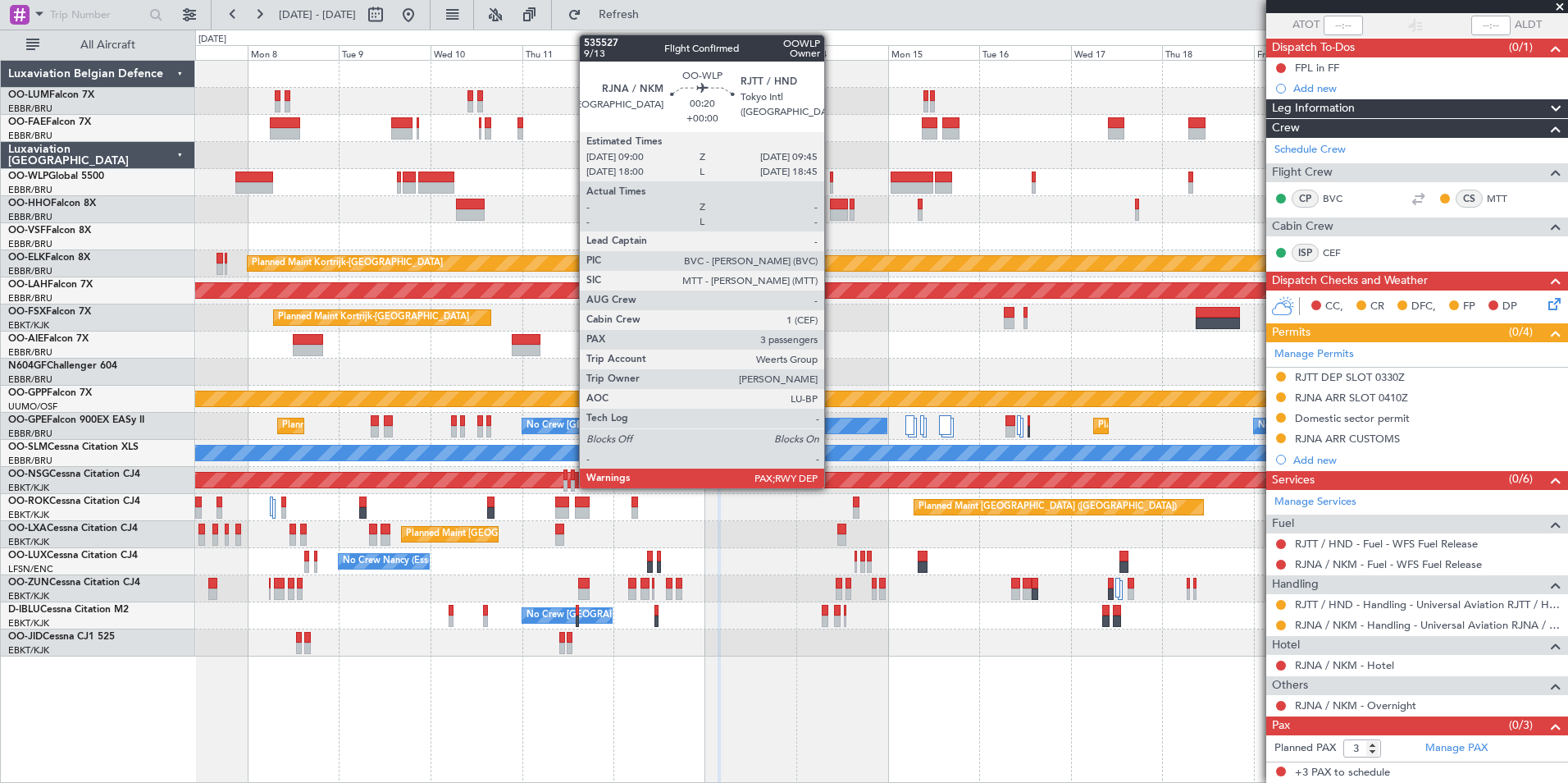
click at [832, 183] on div at bounding box center [832, 188] width 3 height 12
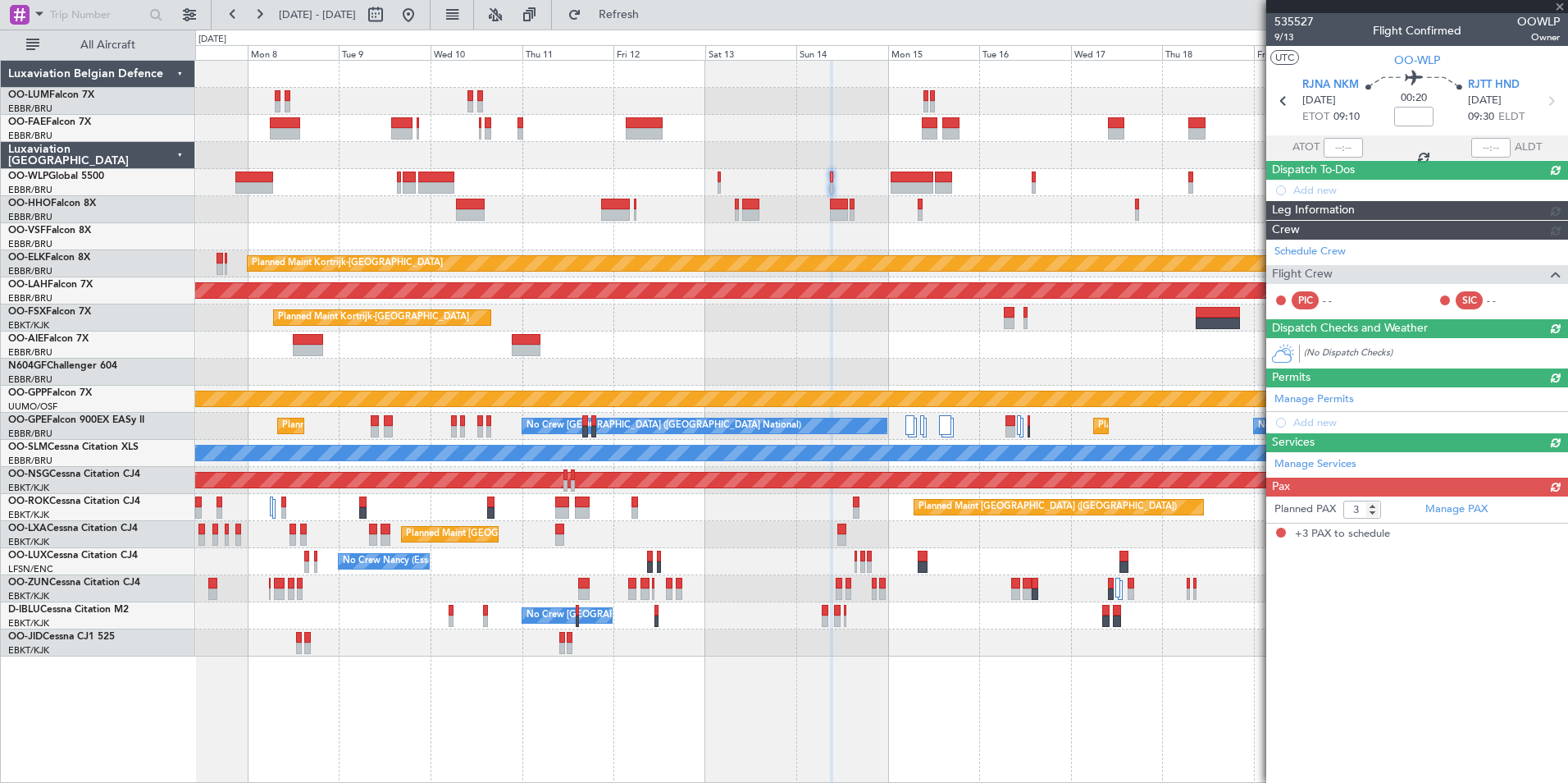
scroll to position [0, 0]
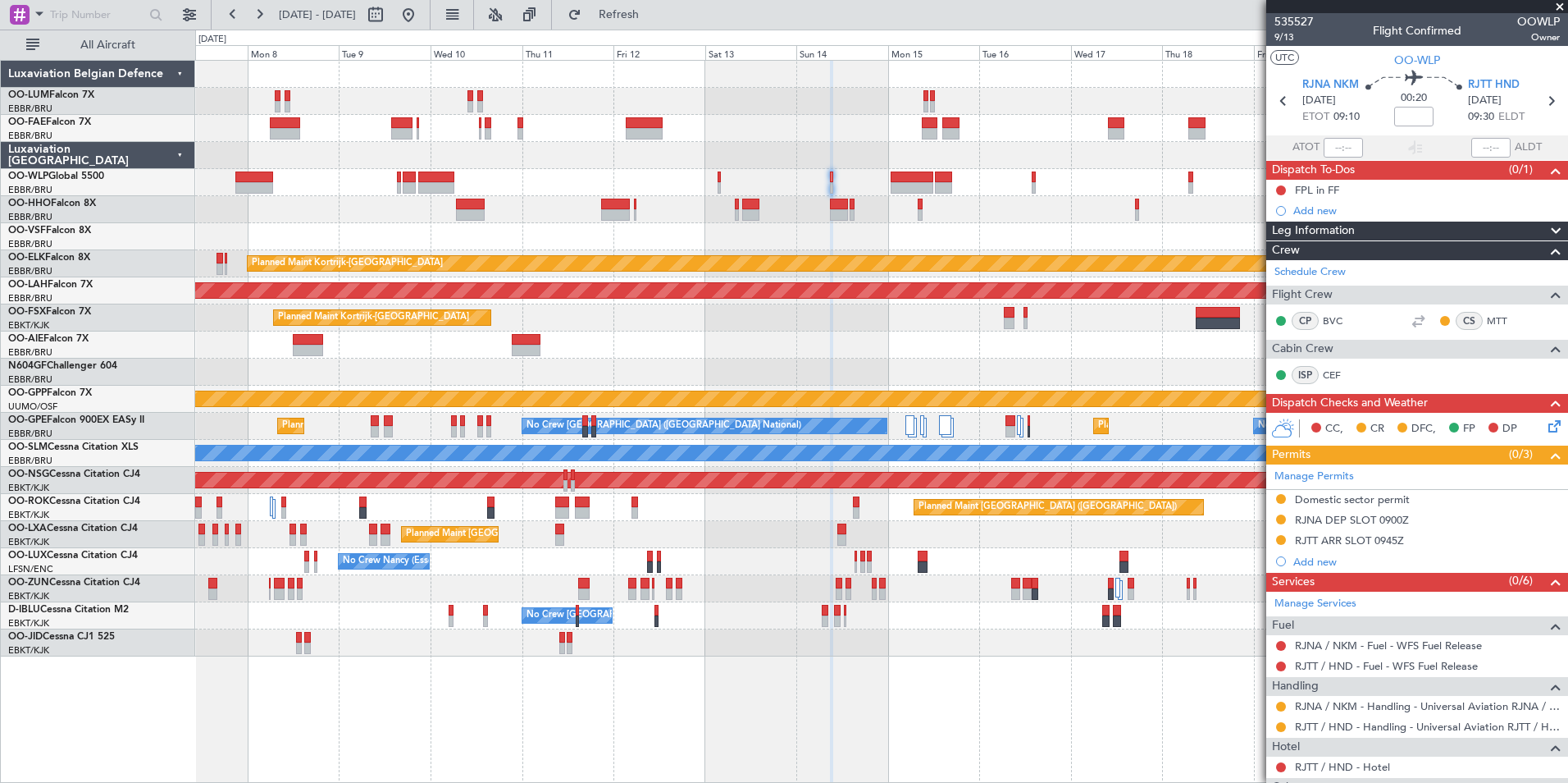
click at [1318, 561] on div "Add new" at bounding box center [1426, 561] width 266 height 14
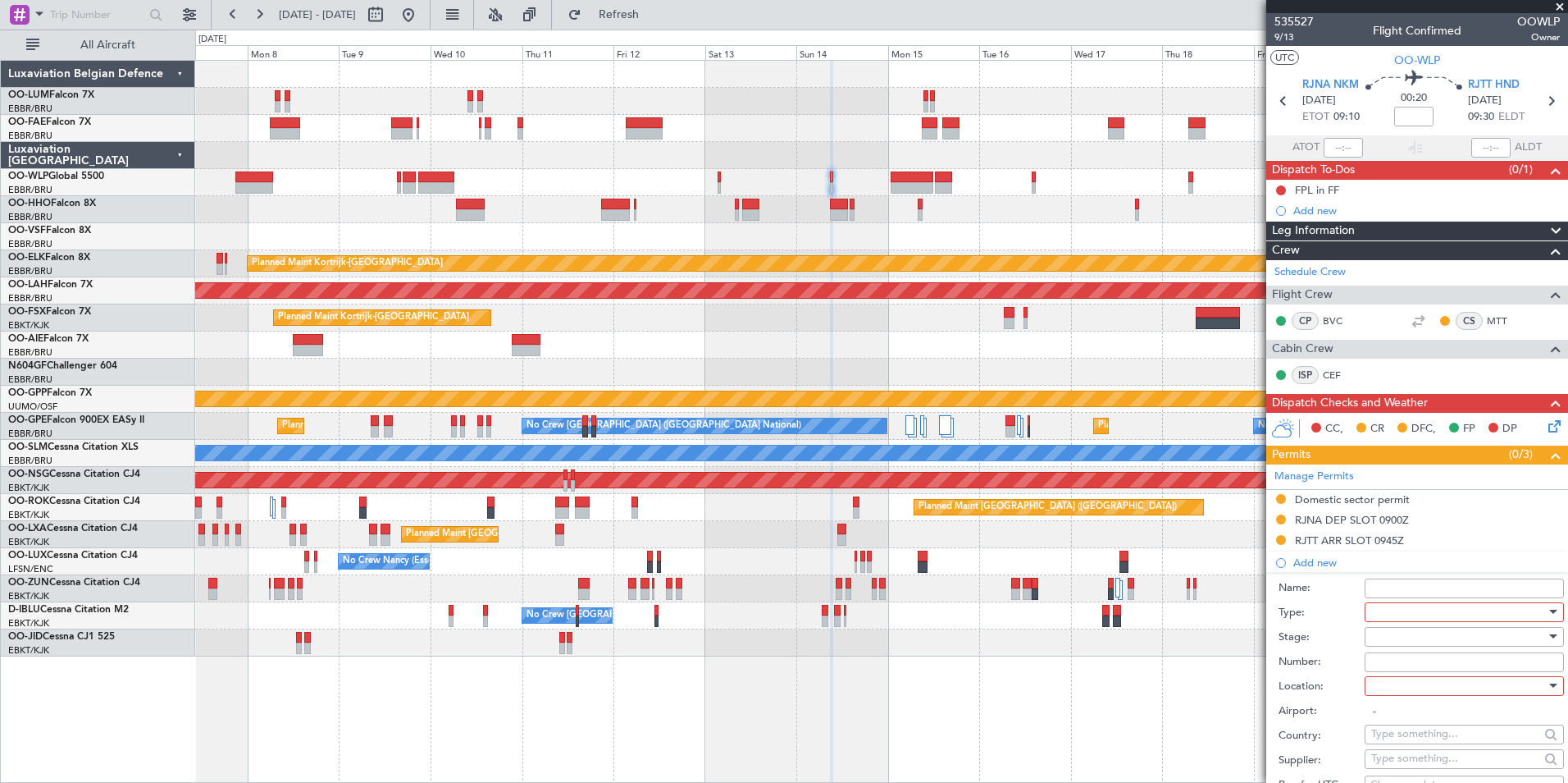
click at [1386, 610] on div at bounding box center [1458, 612] width 174 height 25
click at [1419, 722] on span "CUSTOMS" at bounding box center [1458, 722] width 173 height 25
click at [1400, 634] on div at bounding box center [1458, 637] width 174 height 25
click at [1412, 737] on span "Requested" at bounding box center [1458, 743] width 173 height 25
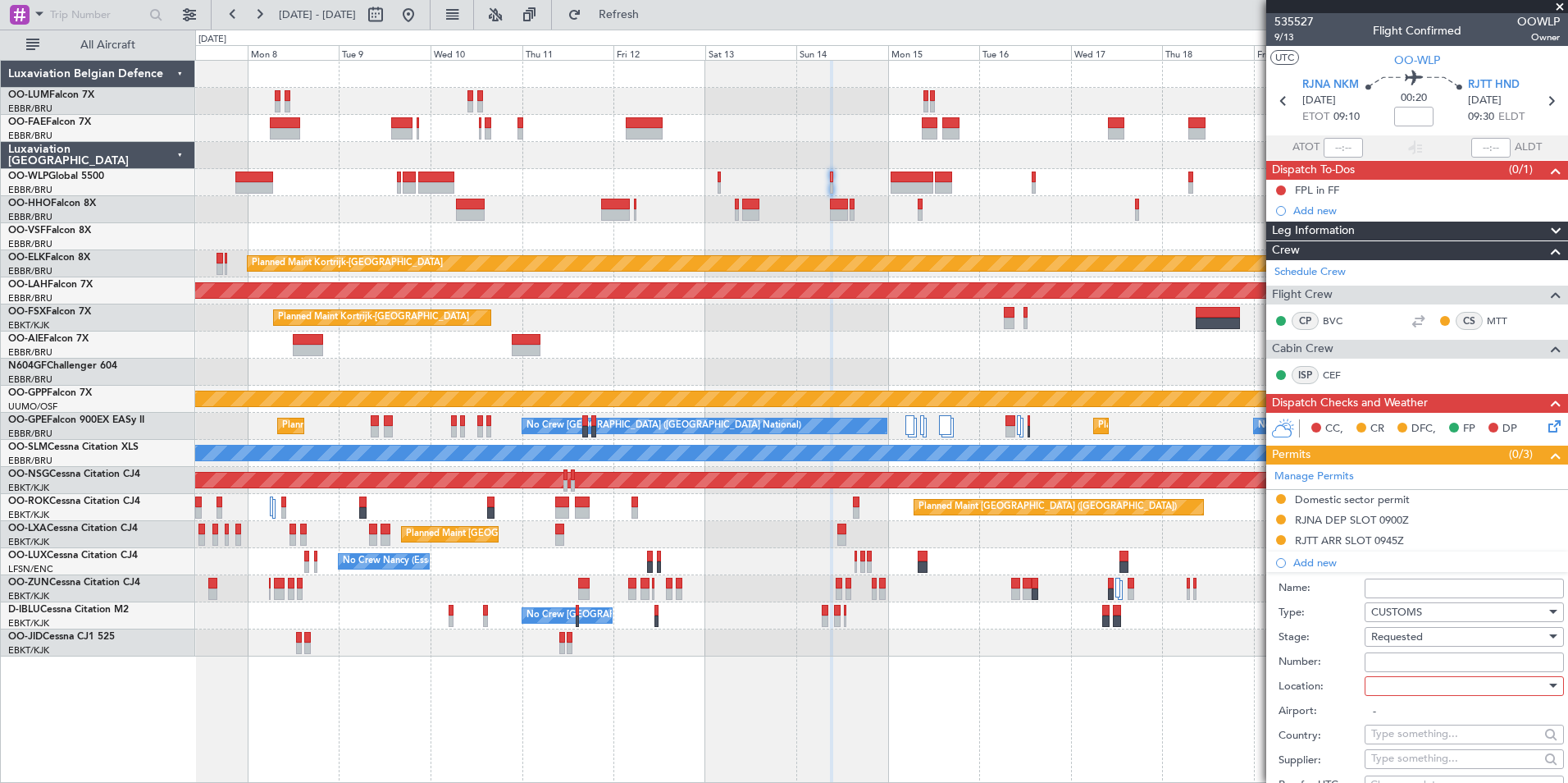
click at [1408, 702] on input "-" at bounding box center [1464, 712] width 199 height 20
click at [1409, 692] on div at bounding box center [1458, 686] width 174 height 25
click at [1407, 724] on span "Departure" at bounding box center [1458, 719] width 173 height 25
type input "RJNA / NKM"
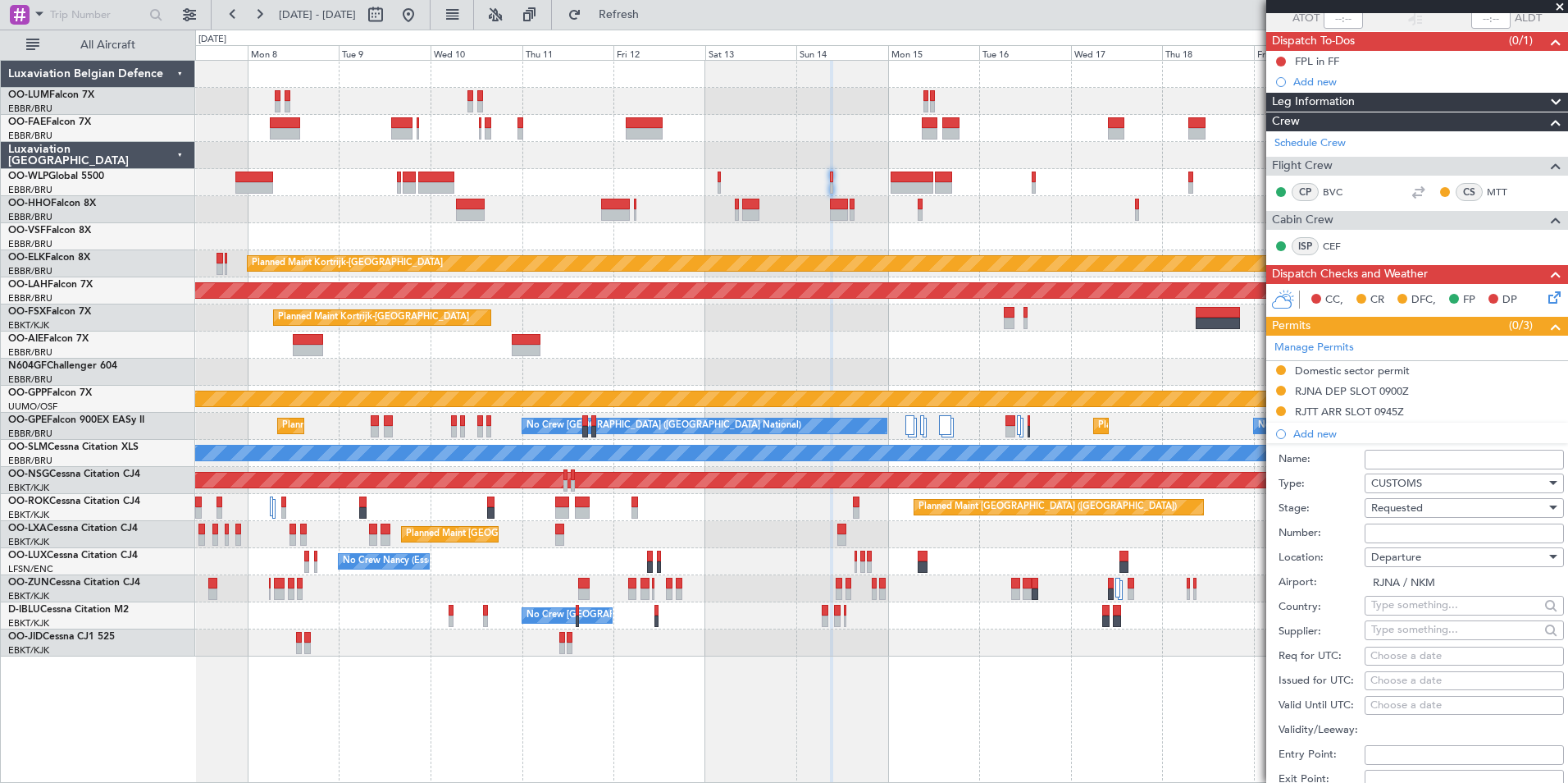
scroll to position [328, 0]
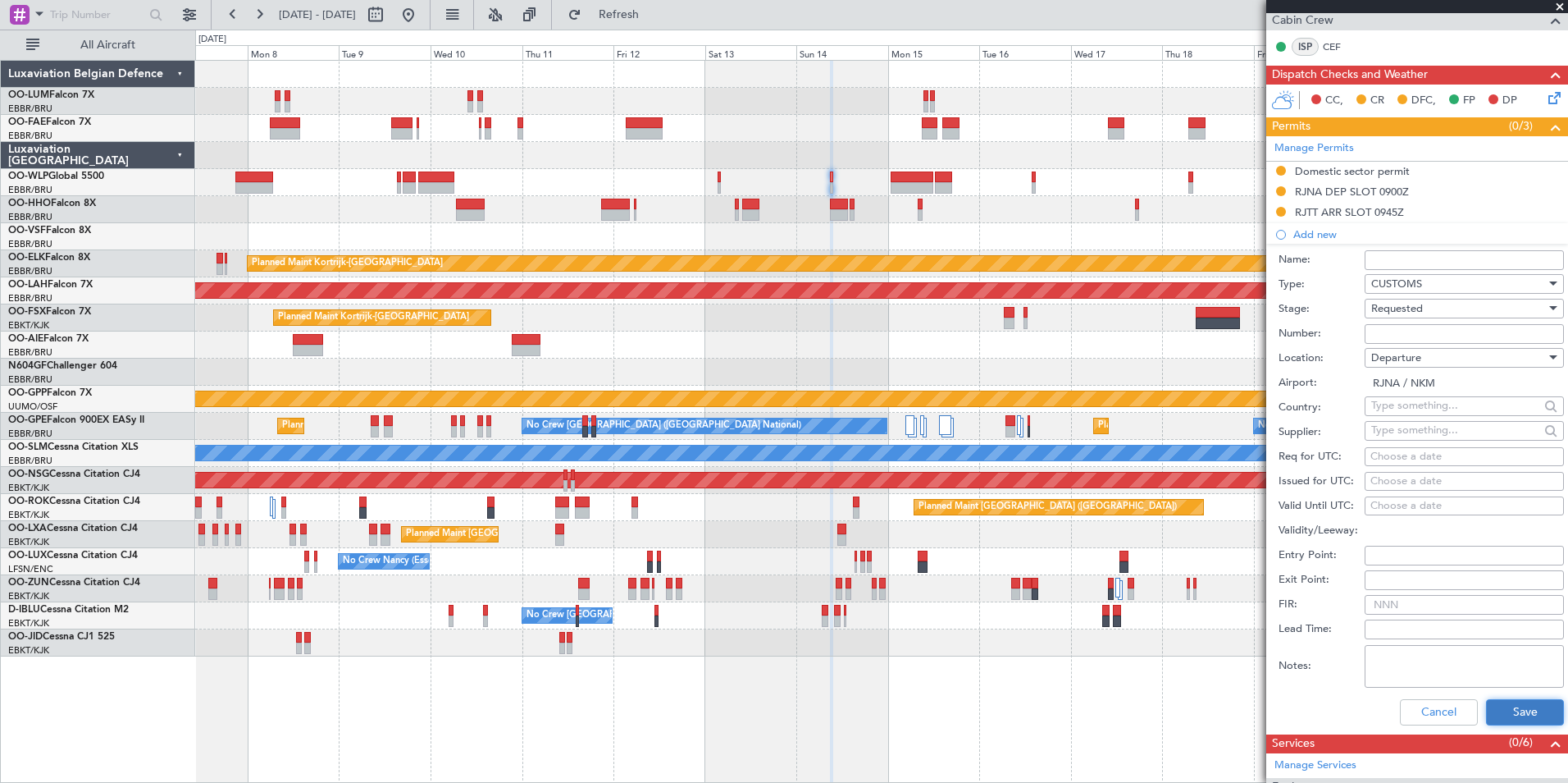
click at [1520, 702] on button "Save" at bounding box center [1525, 712] width 78 height 27
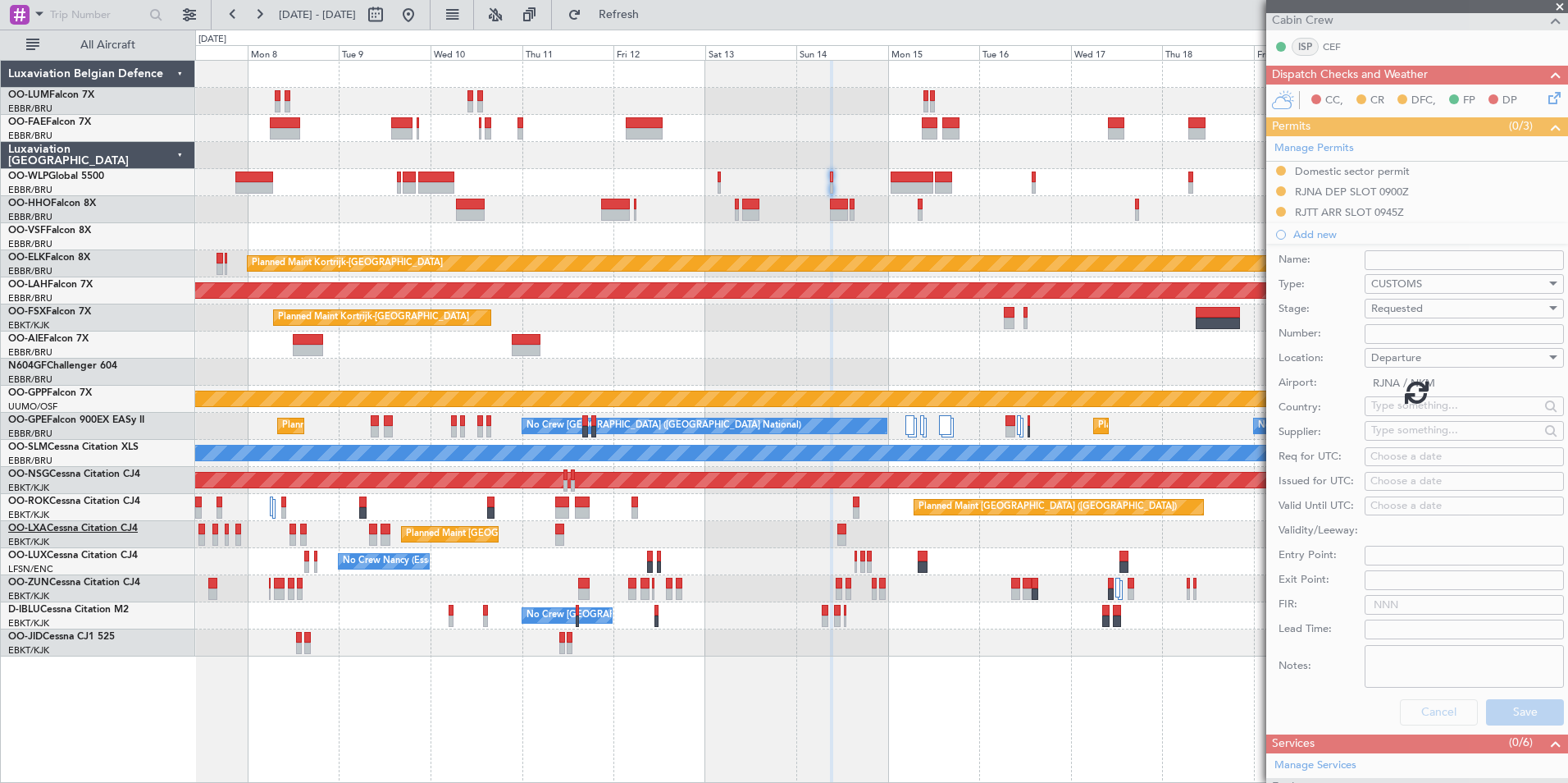
scroll to position [122, 0]
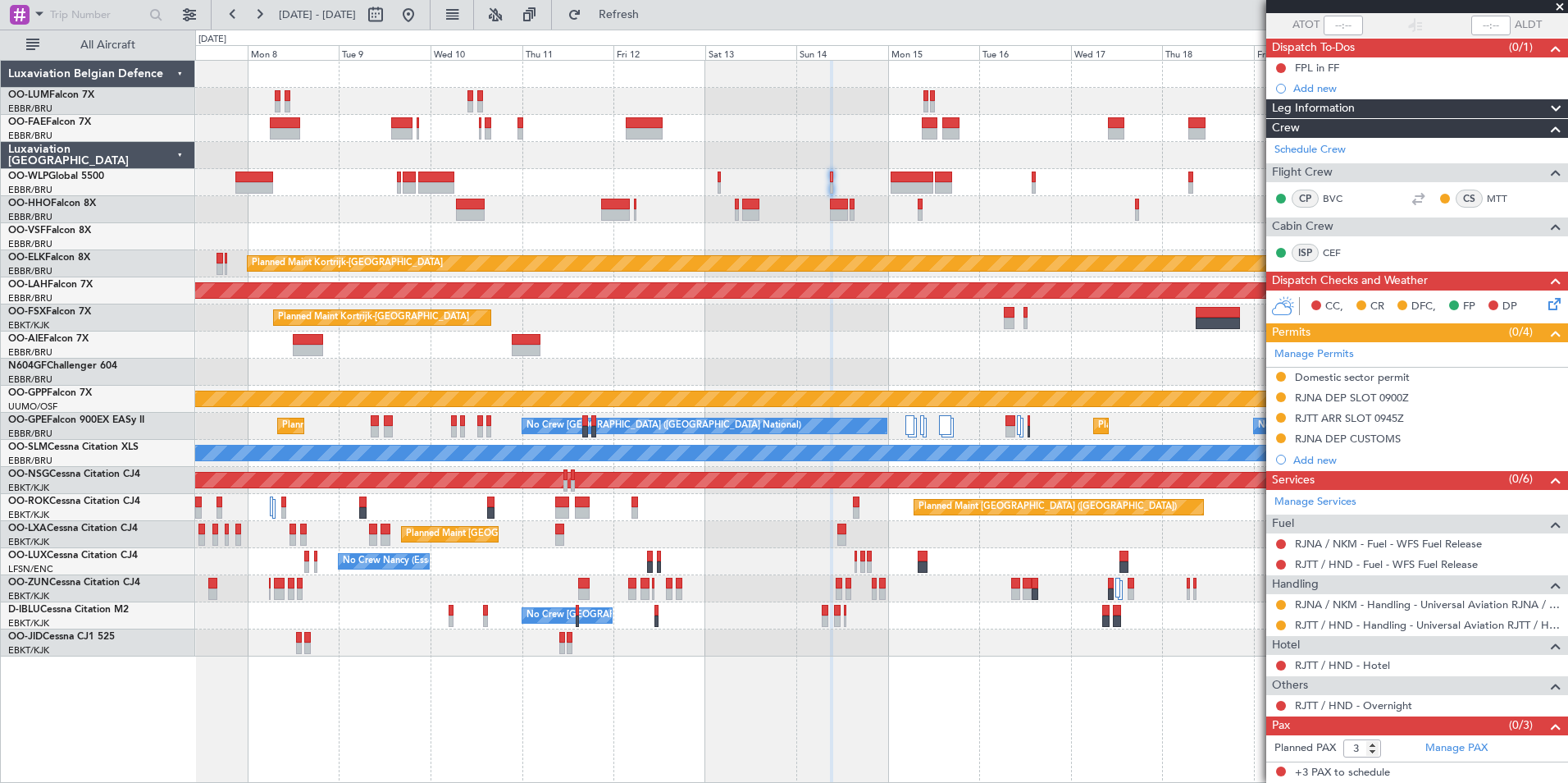
click at [956, 274] on div "Planned Maint Kortrijk-[GEOGRAPHIC_DATA]" at bounding box center [881, 263] width 1372 height 27
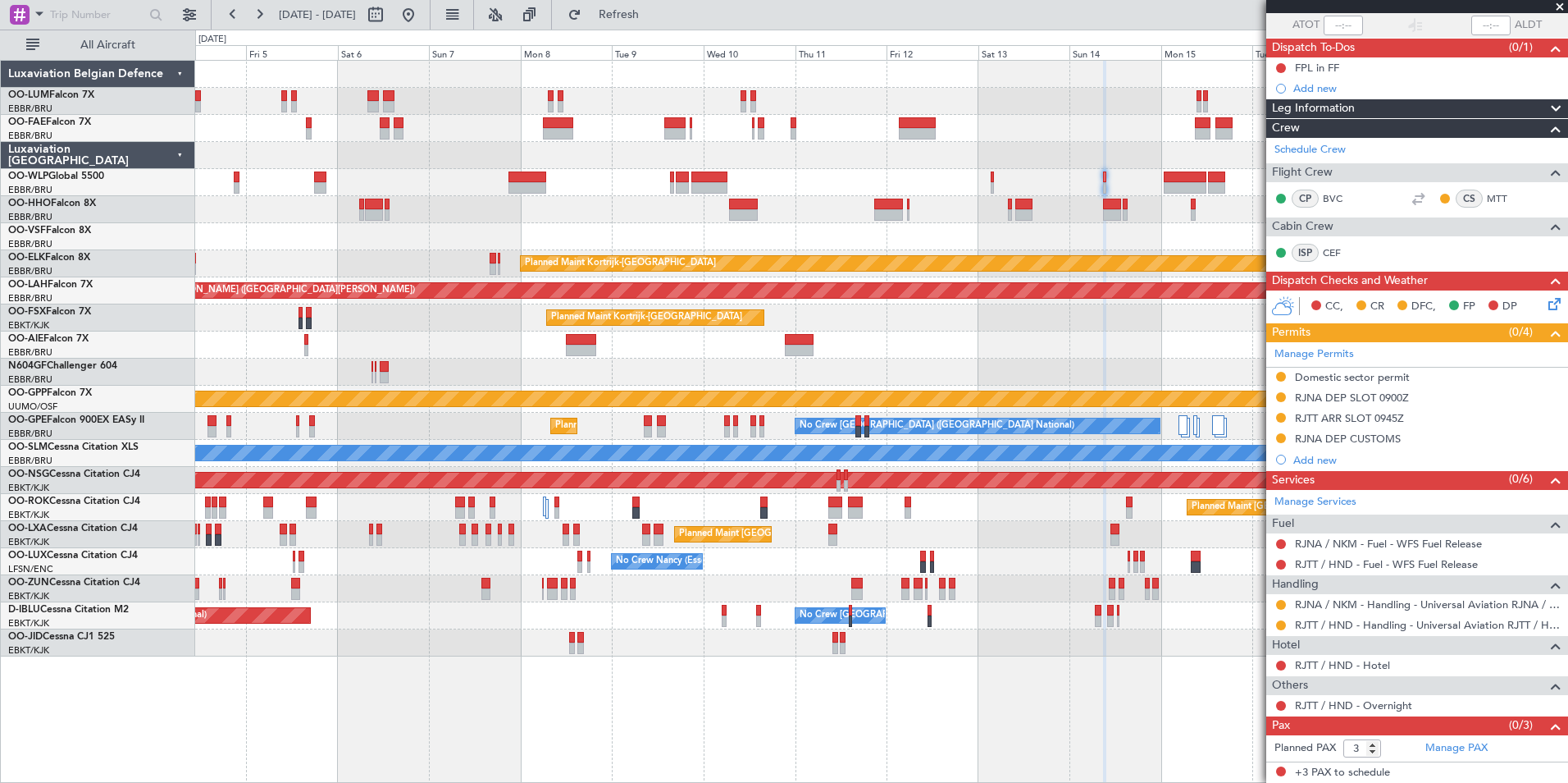
click at [1293, 188] on fb-app "[DATE] - [DATE] Refresh Quick Links All Aircraft Owner [GEOGRAPHIC_DATA] Planne…" at bounding box center [784, 398] width 1568 height 771
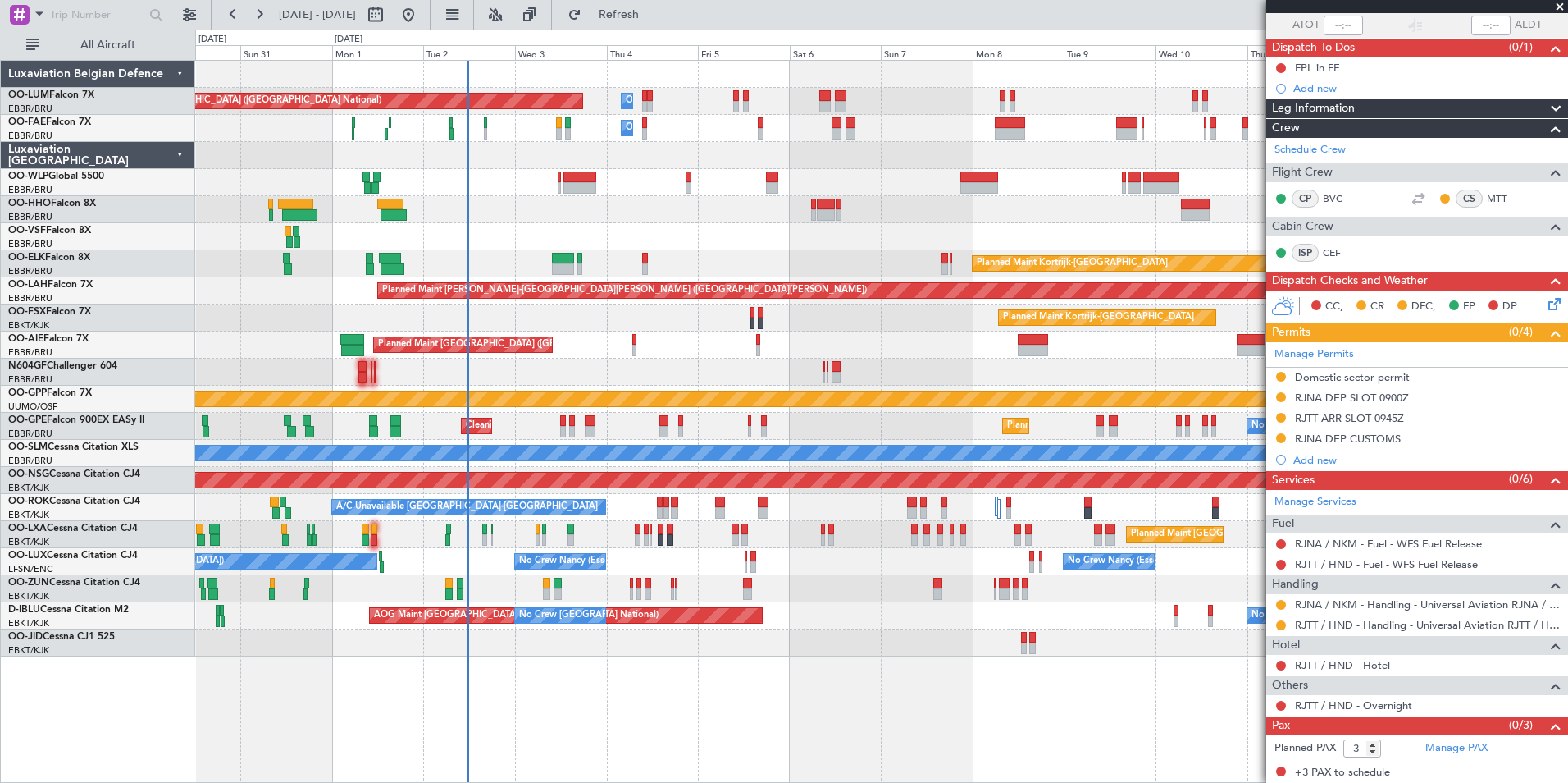
click at [687, 208] on div at bounding box center [881, 209] width 1372 height 27
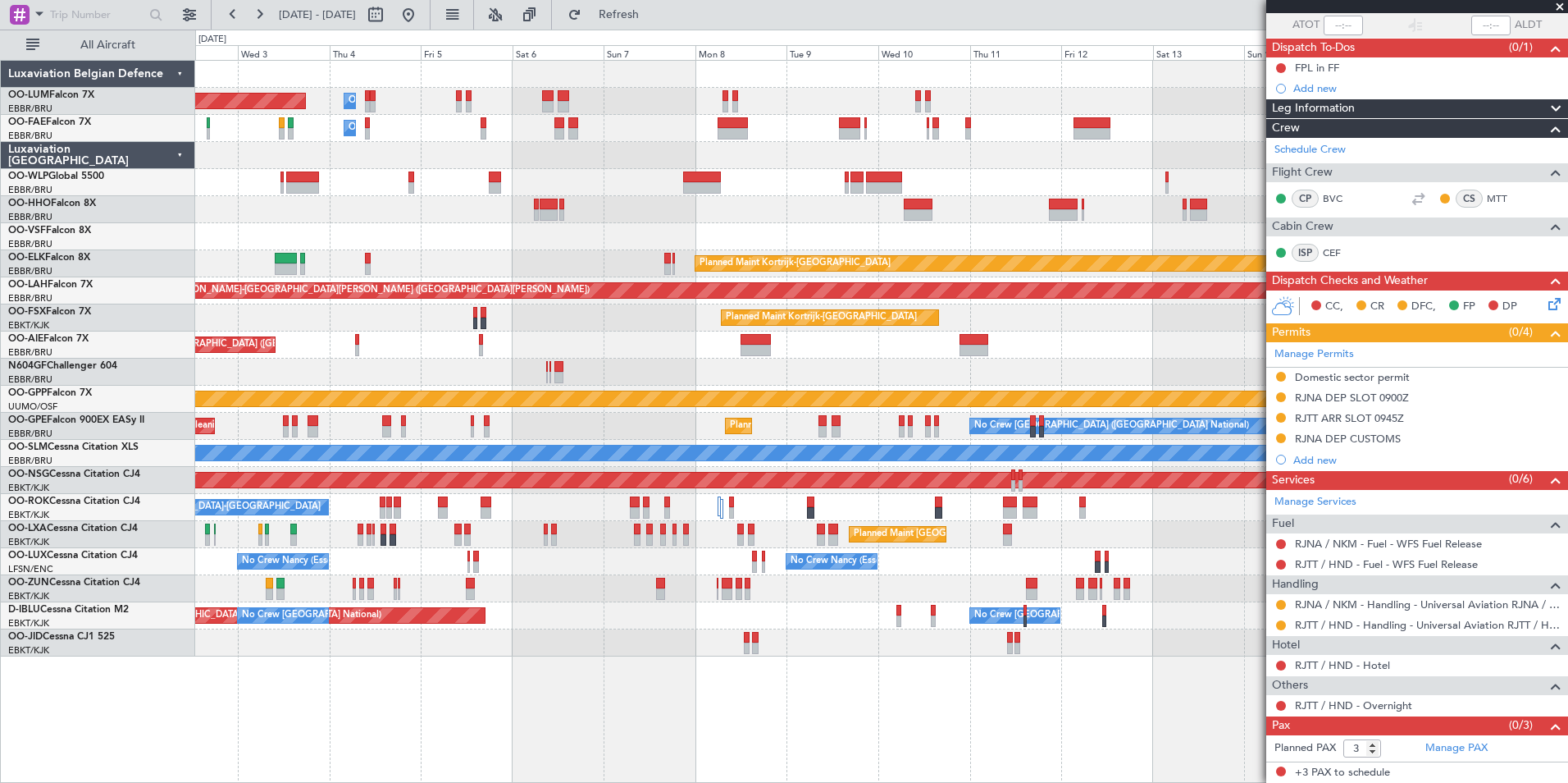
click at [657, 209] on div "Owner Melsbroek Air Base Planned Maint [GEOGRAPHIC_DATA] ([GEOGRAPHIC_DATA]) Ow…" at bounding box center [881, 358] width 1372 height 595
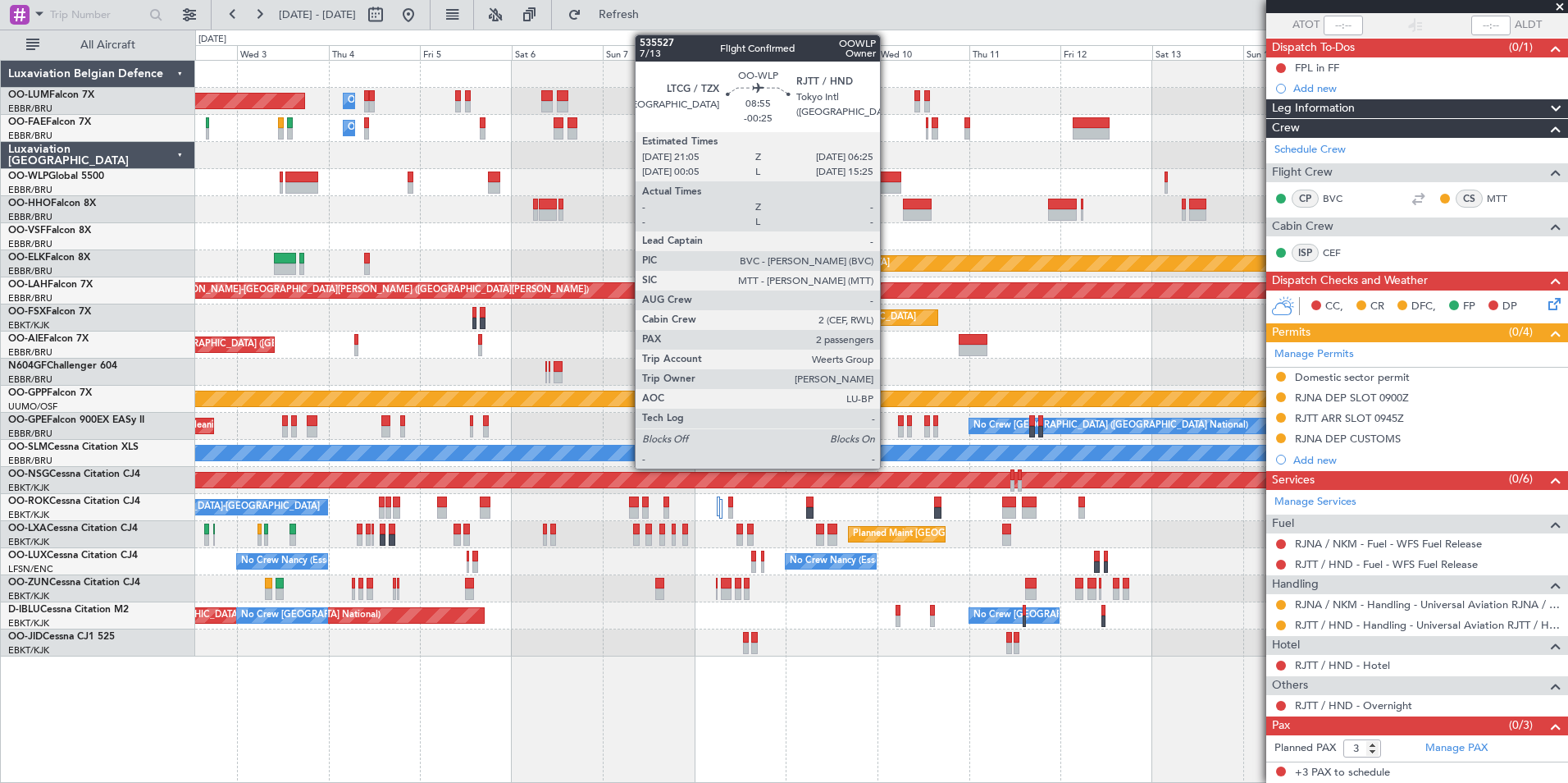
click at [887, 178] on div at bounding box center [882, 178] width 36 height 12
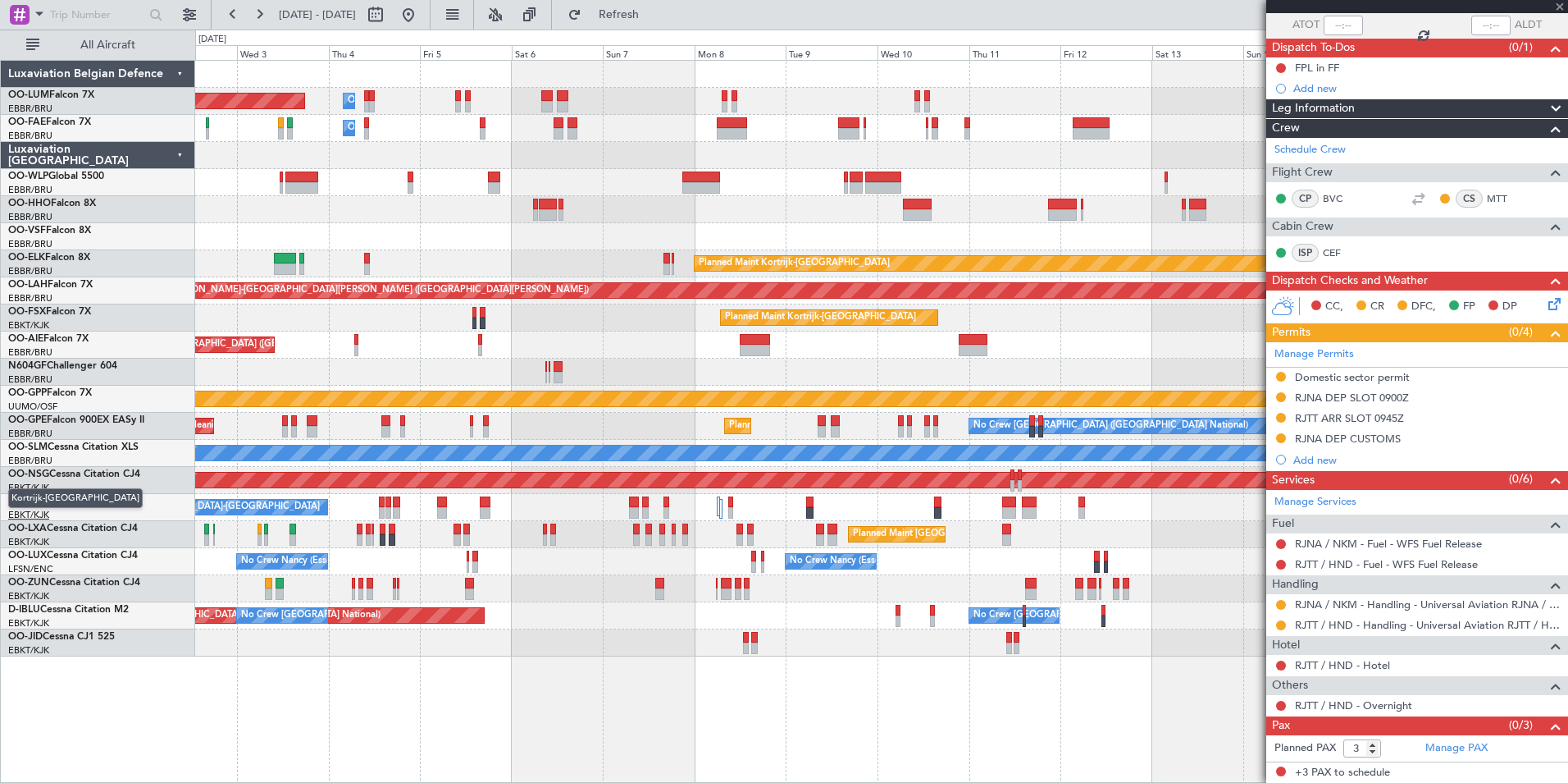
type input "-00:25"
type input "2"
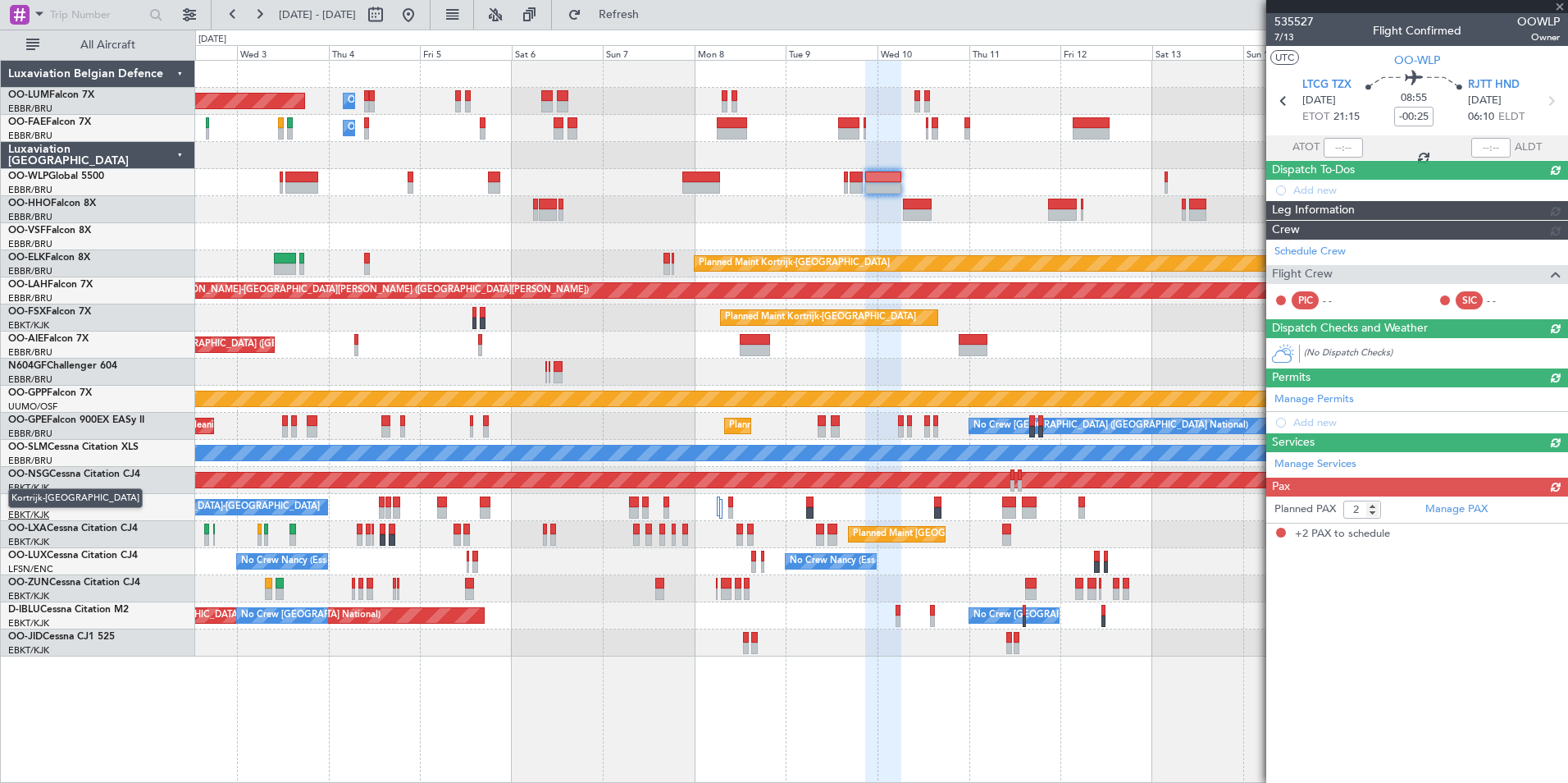
scroll to position [0, 0]
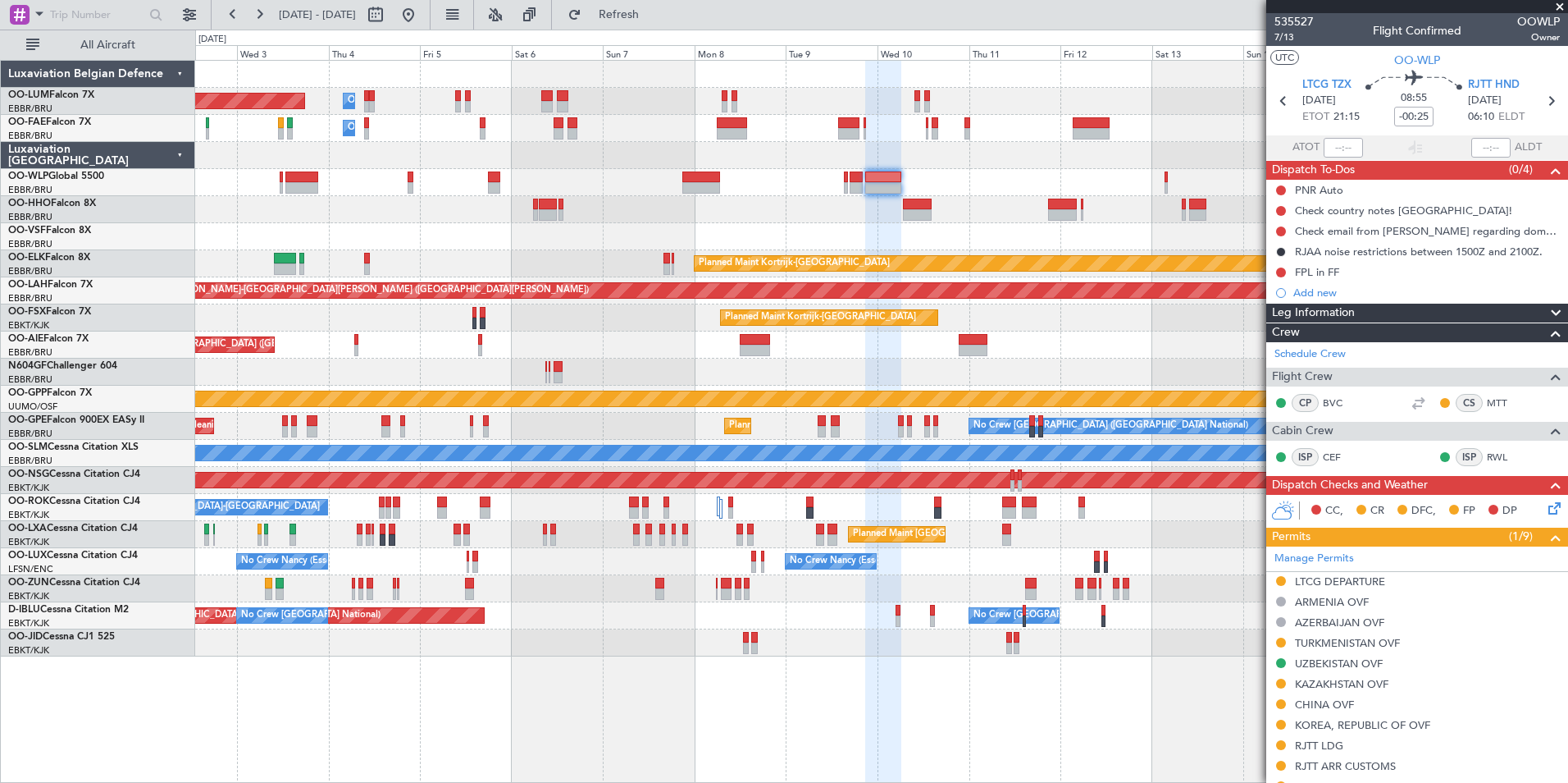
click at [1105, 494] on div "Owner Melsbroek Air Base Planned Maint [GEOGRAPHIC_DATA] ([GEOGRAPHIC_DATA]) Ow…" at bounding box center [881, 358] width 1372 height 595
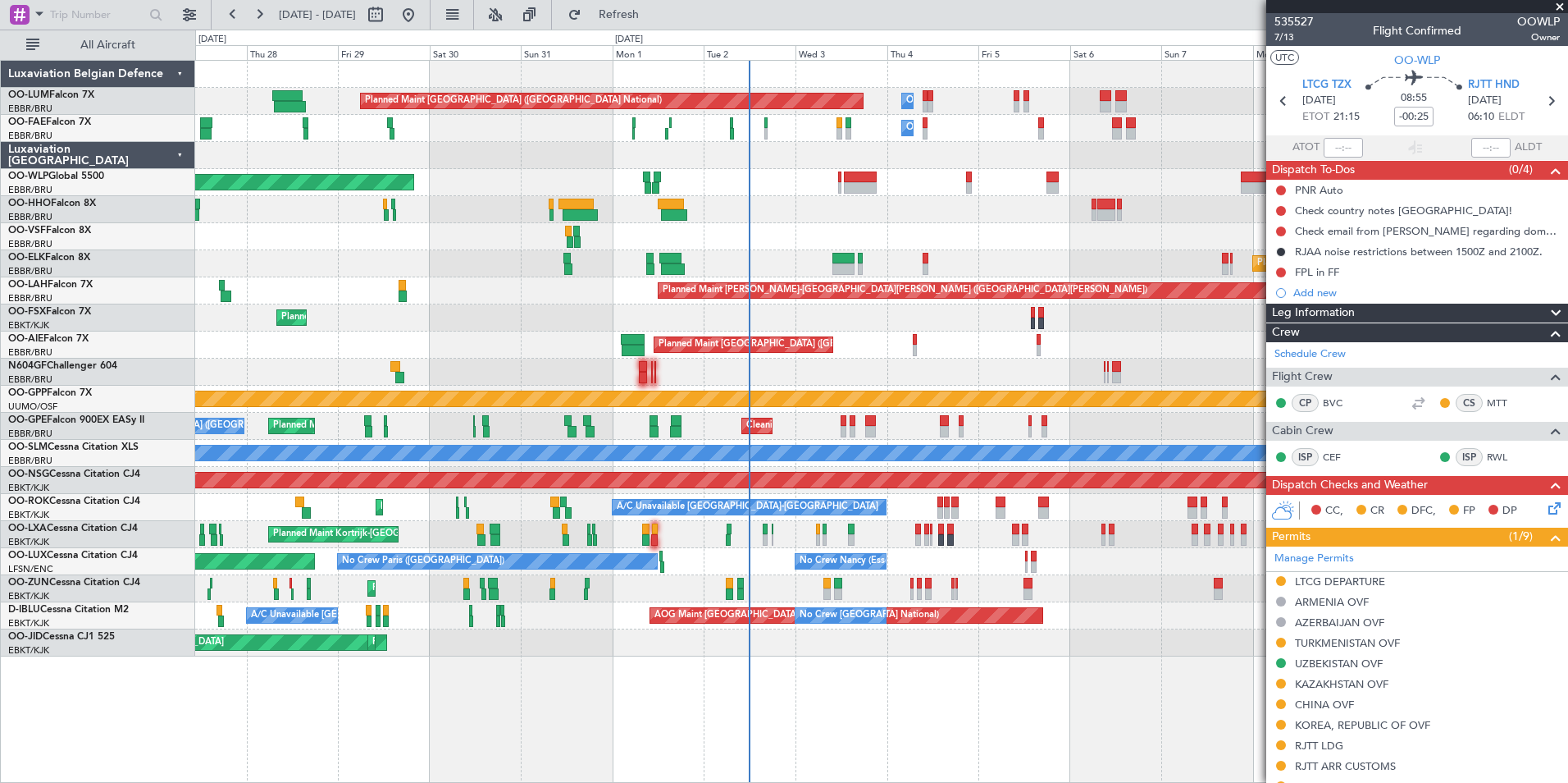
click at [895, 482] on div "Owner Melsbroek Air Base Planned Maint [GEOGRAPHIC_DATA] ([GEOGRAPHIC_DATA]) Ow…" at bounding box center [881, 358] width 1372 height 595
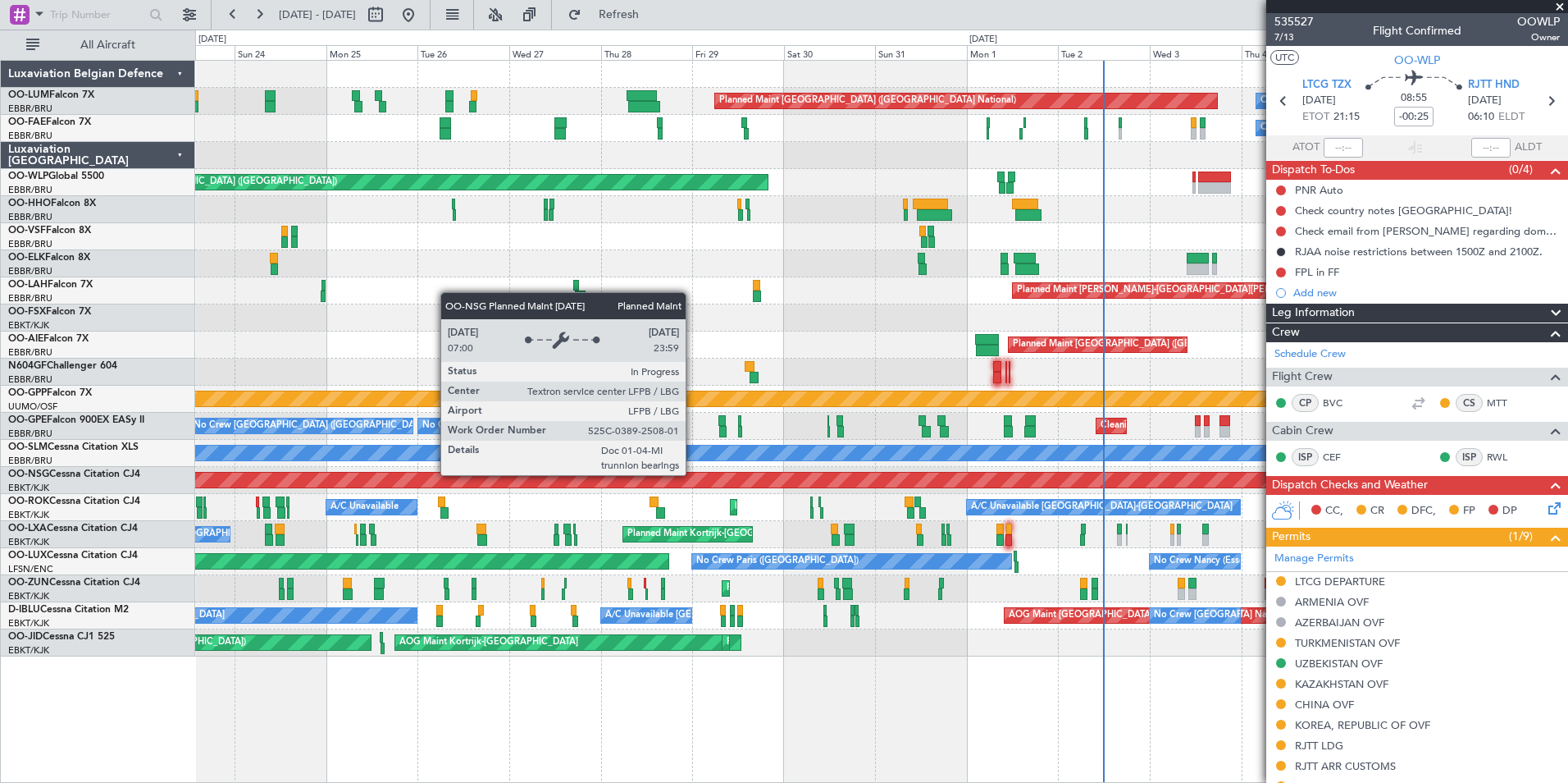
click at [425, 479] on div "Owner Melsbroek Air Base Planned Maint [GEOGRAPHIC_DATA] ([GEOGRAPHIC_DATA]) Ow…" at bounding box center [881, 358] width 1372 height 595
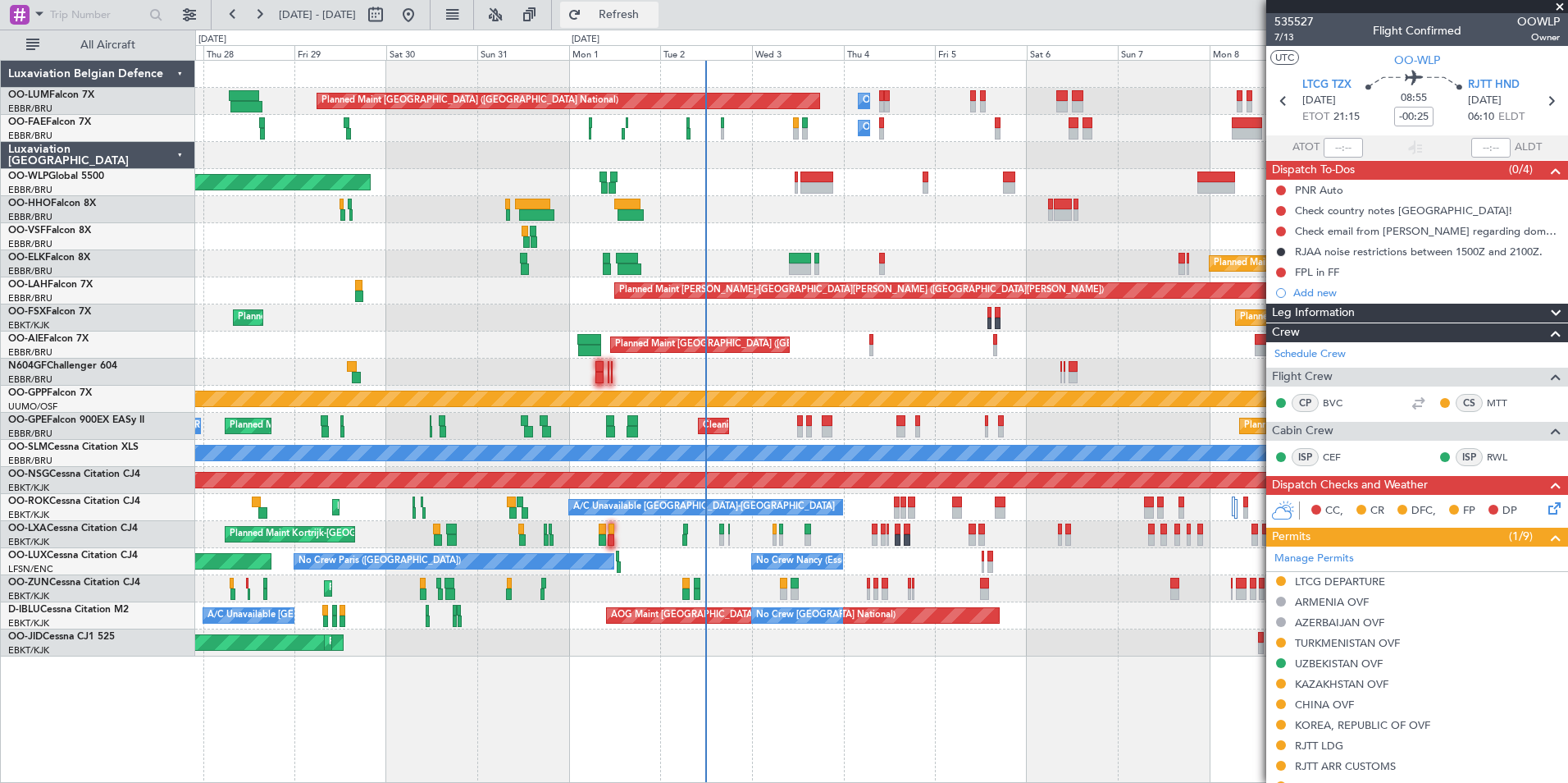
click at [654, 9] on span "Refresh" at bounding box center [619, 15] width 69 height 12
click at [777, 368] on div "Owner Melsbroek Air Base Planned Maint [GEOGRAPHIC_DATA] ([GEOGRAPHIC_DATA]) Ow…" at bounding box center [881, 358] width 1372 height 595
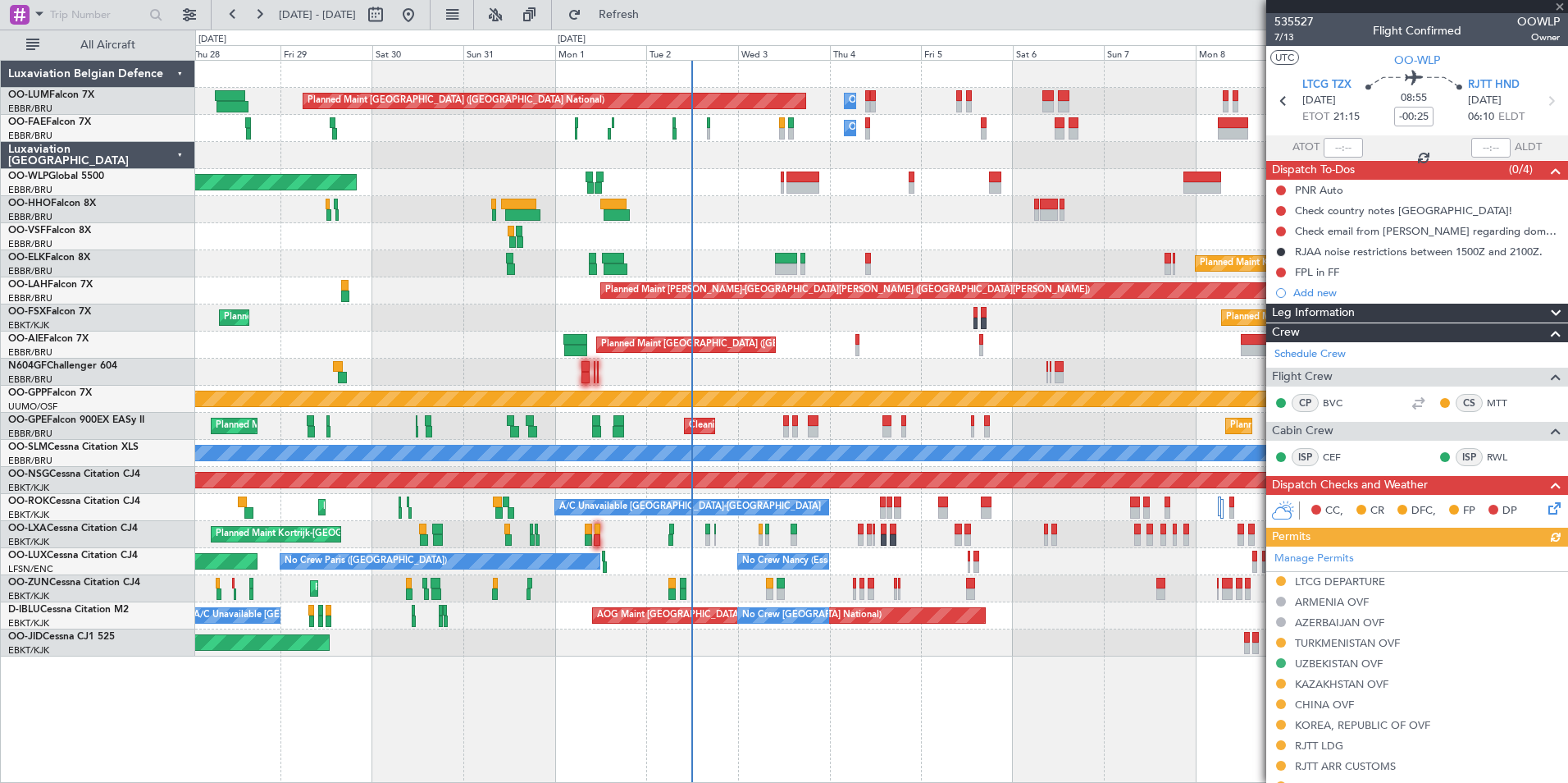
click at [774, 383] on div at bounding box center [881, 372] width 1372 height 27
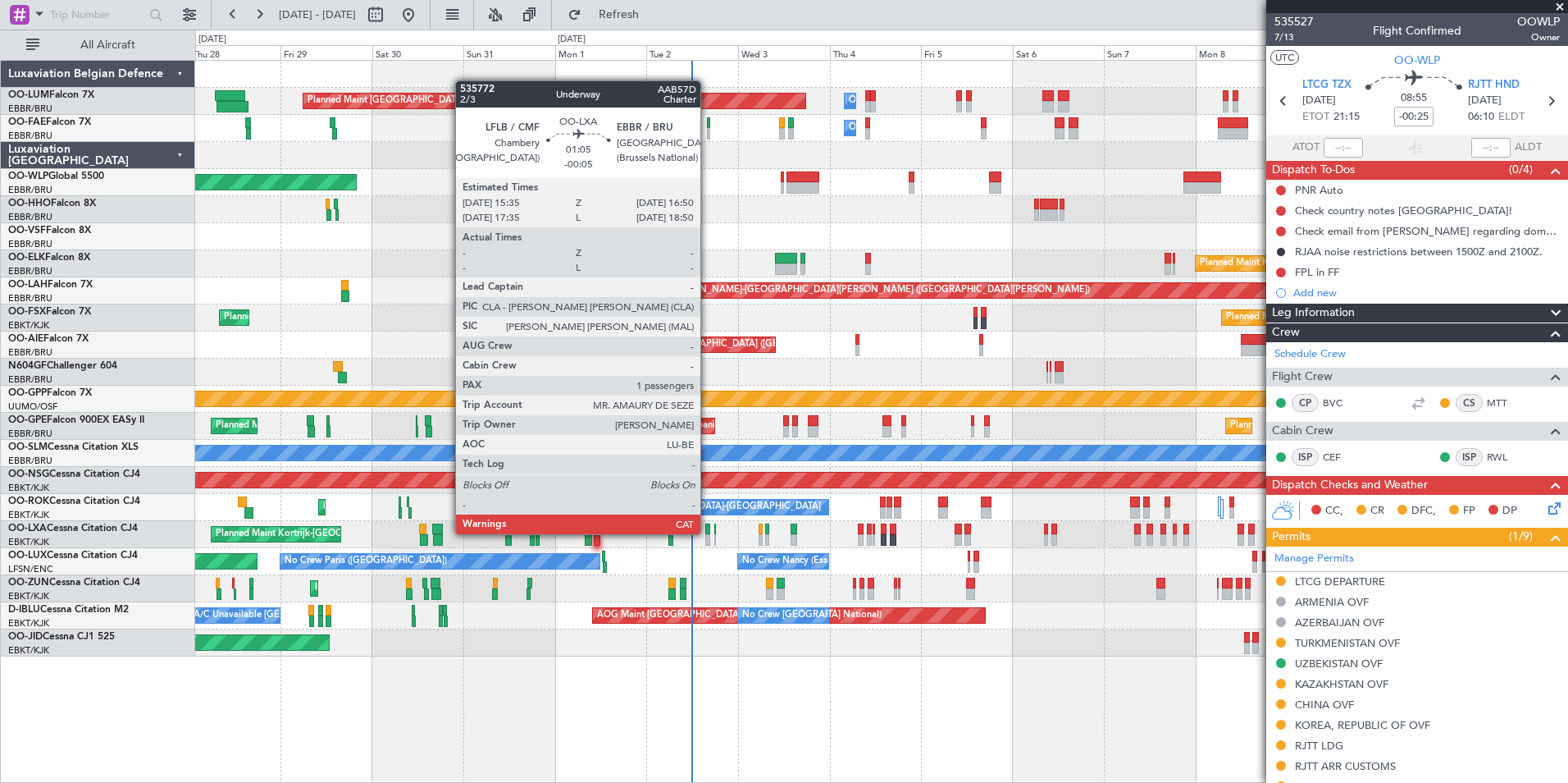
click at [708, 534] on div at bounding box center [708, 540] width 5 height 12
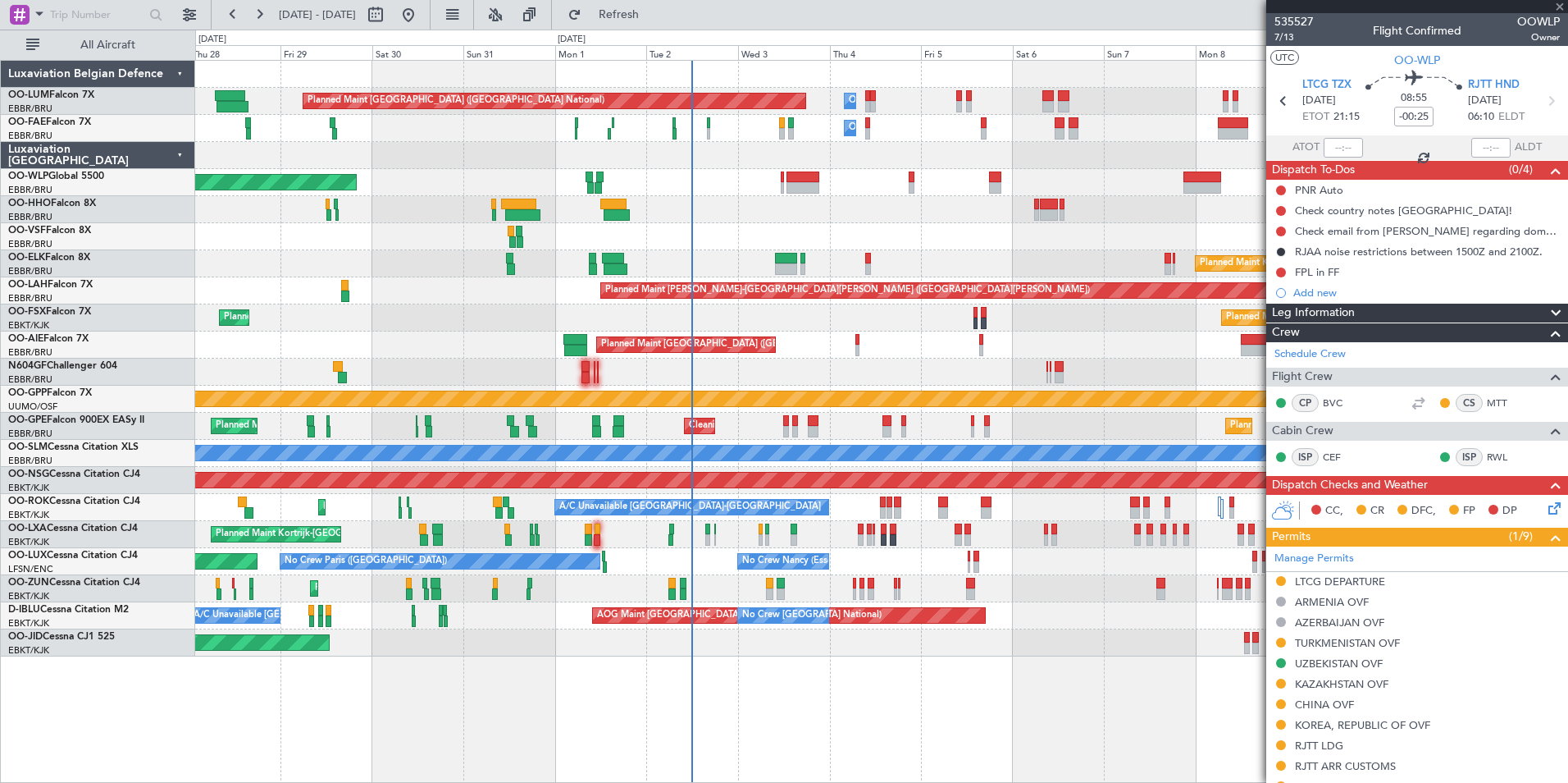
type input "-00:05"
type input "1"
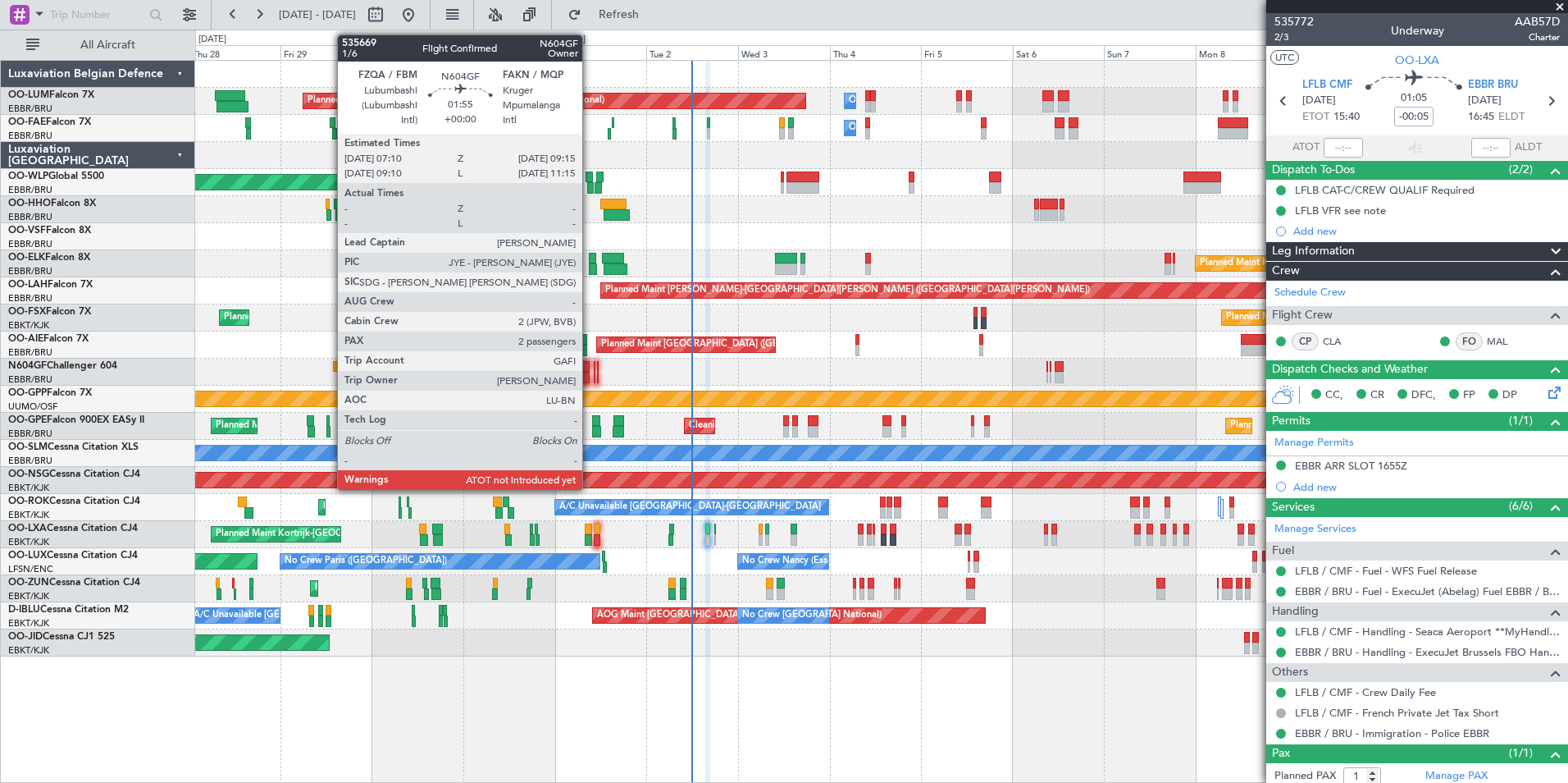
click at [589, 379] on div at bounding box center [586, 378] width 8 height 12
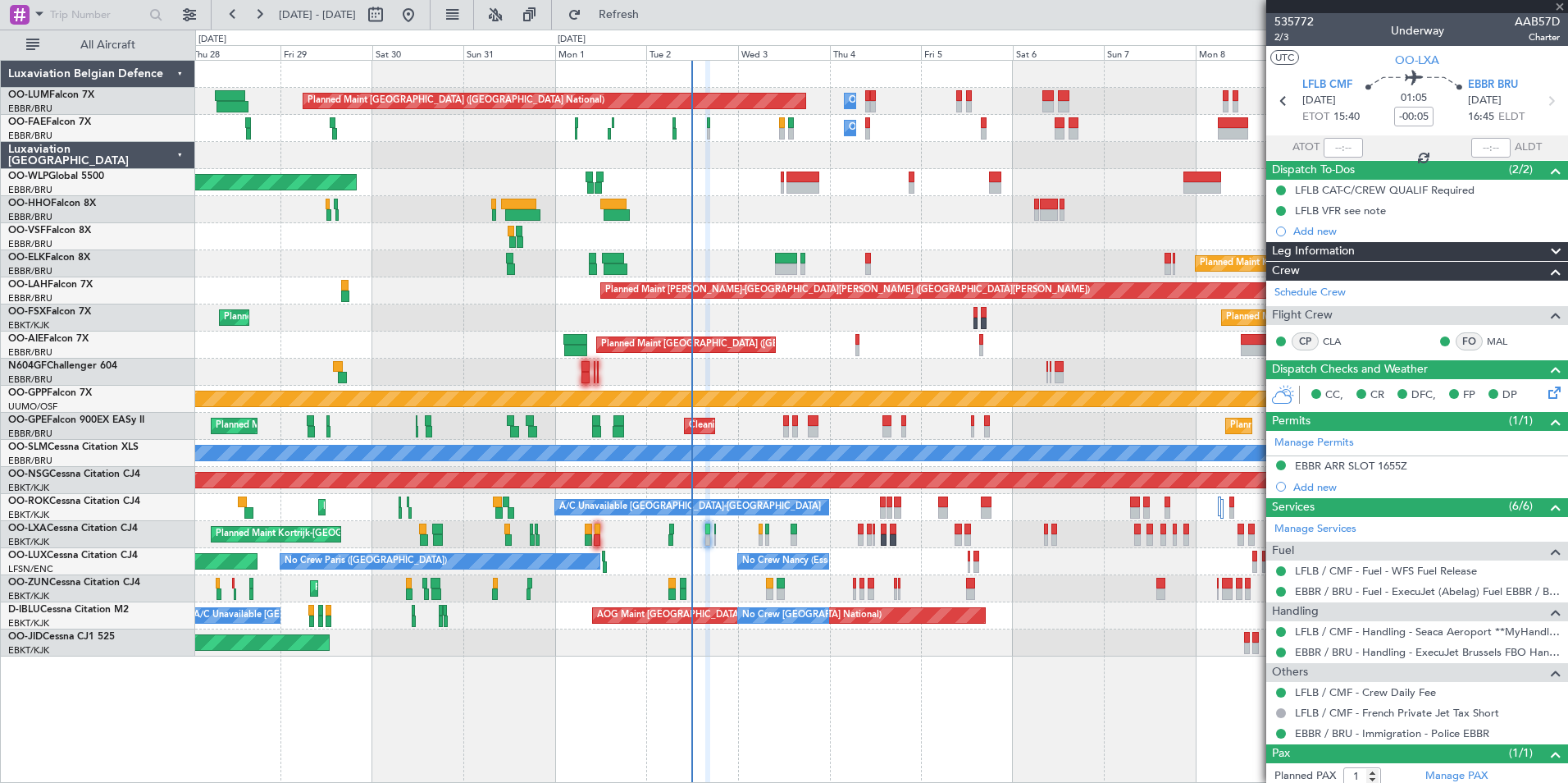
type input "2"
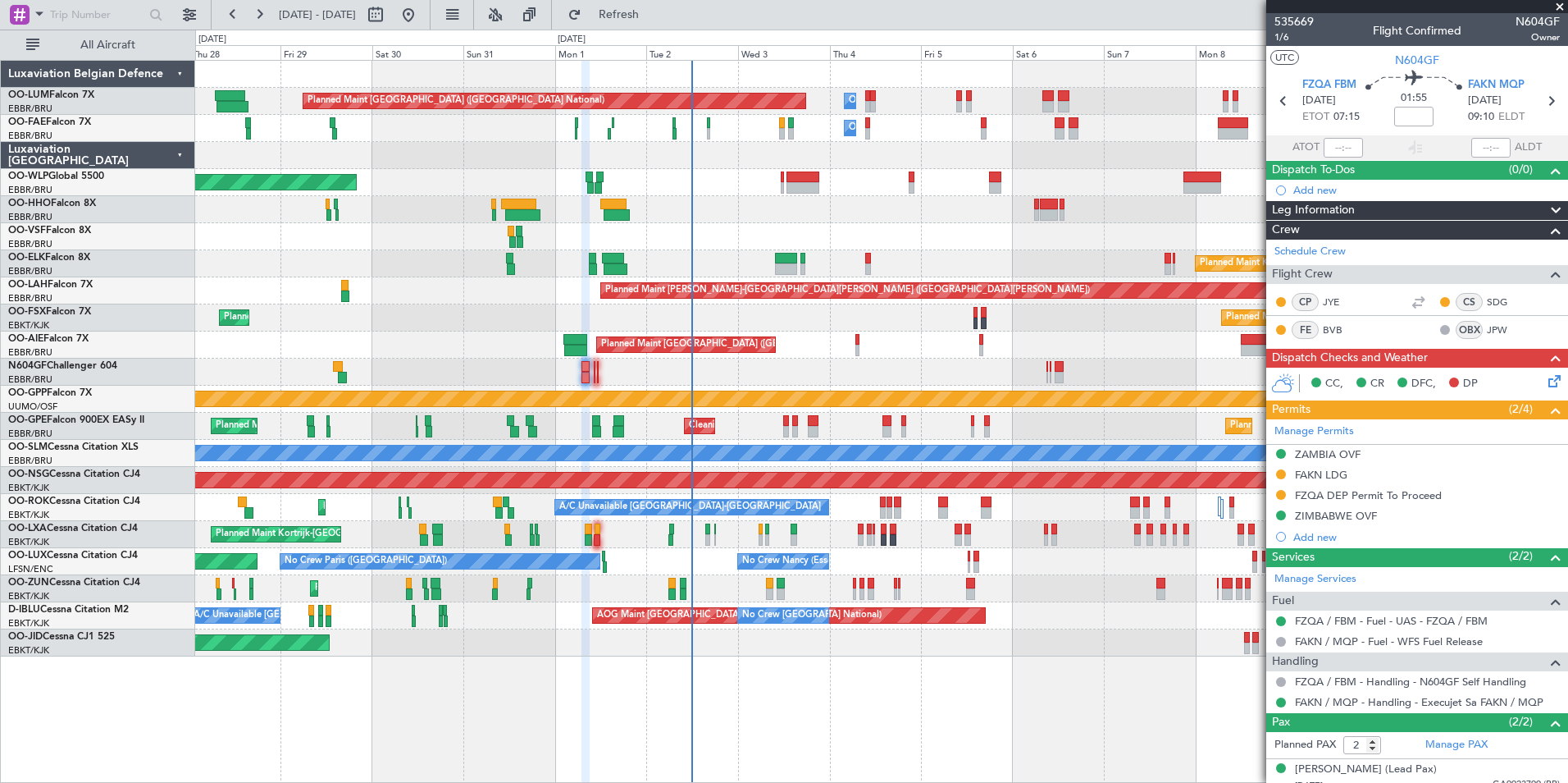
click at [610, 379] on div at bounding box center [881, 372] width 1372 height 27
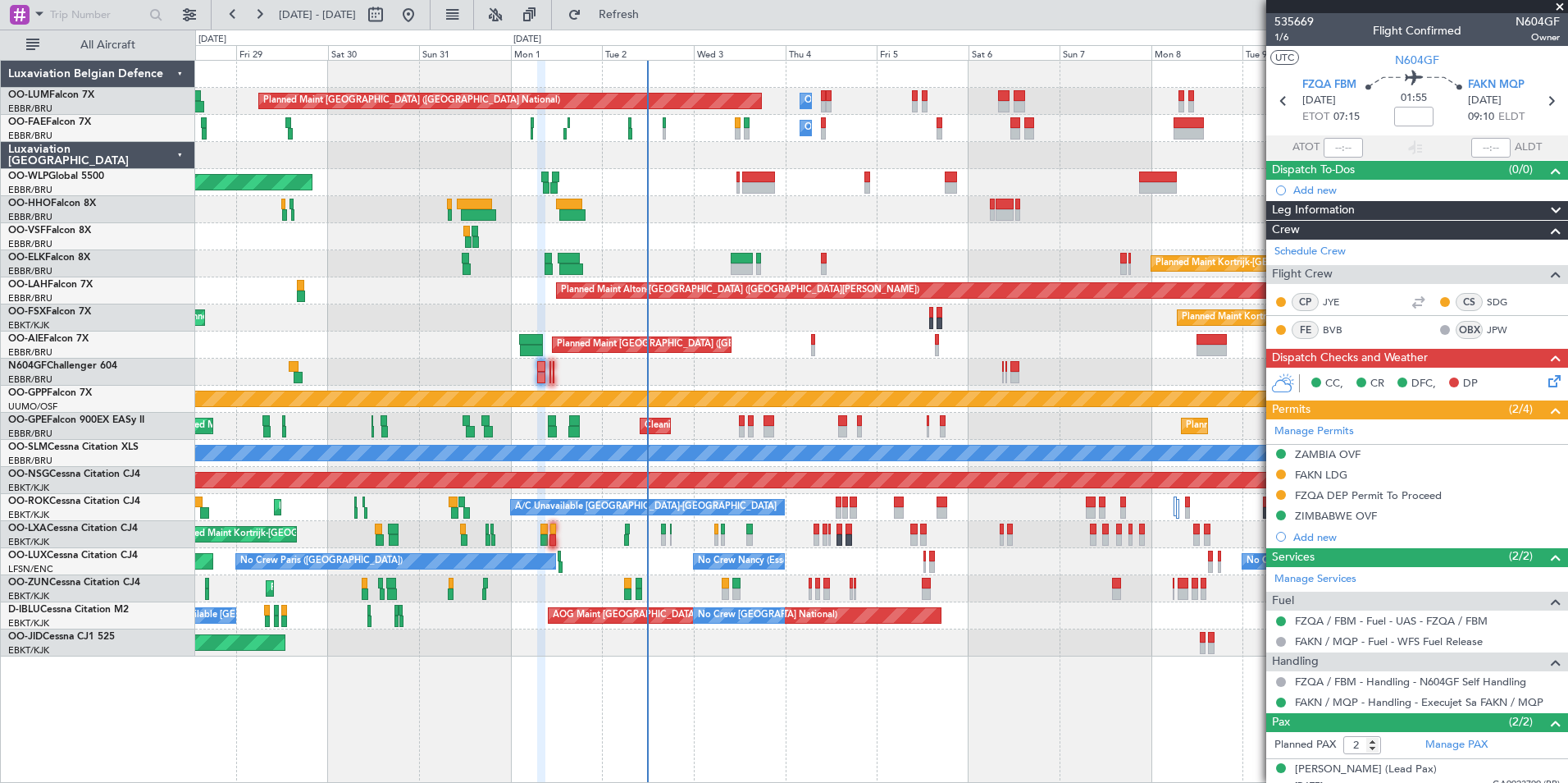
click at [1343, 502] on mat-tooltip-component "FZQA DEP Permit To Proceed" at bounding box center [1368, 523] width 154 height 43
click at [1360, 494] on div "FZQA DEP Permit To Proceed" at bounding box center [1368, 495] width 147 height 14
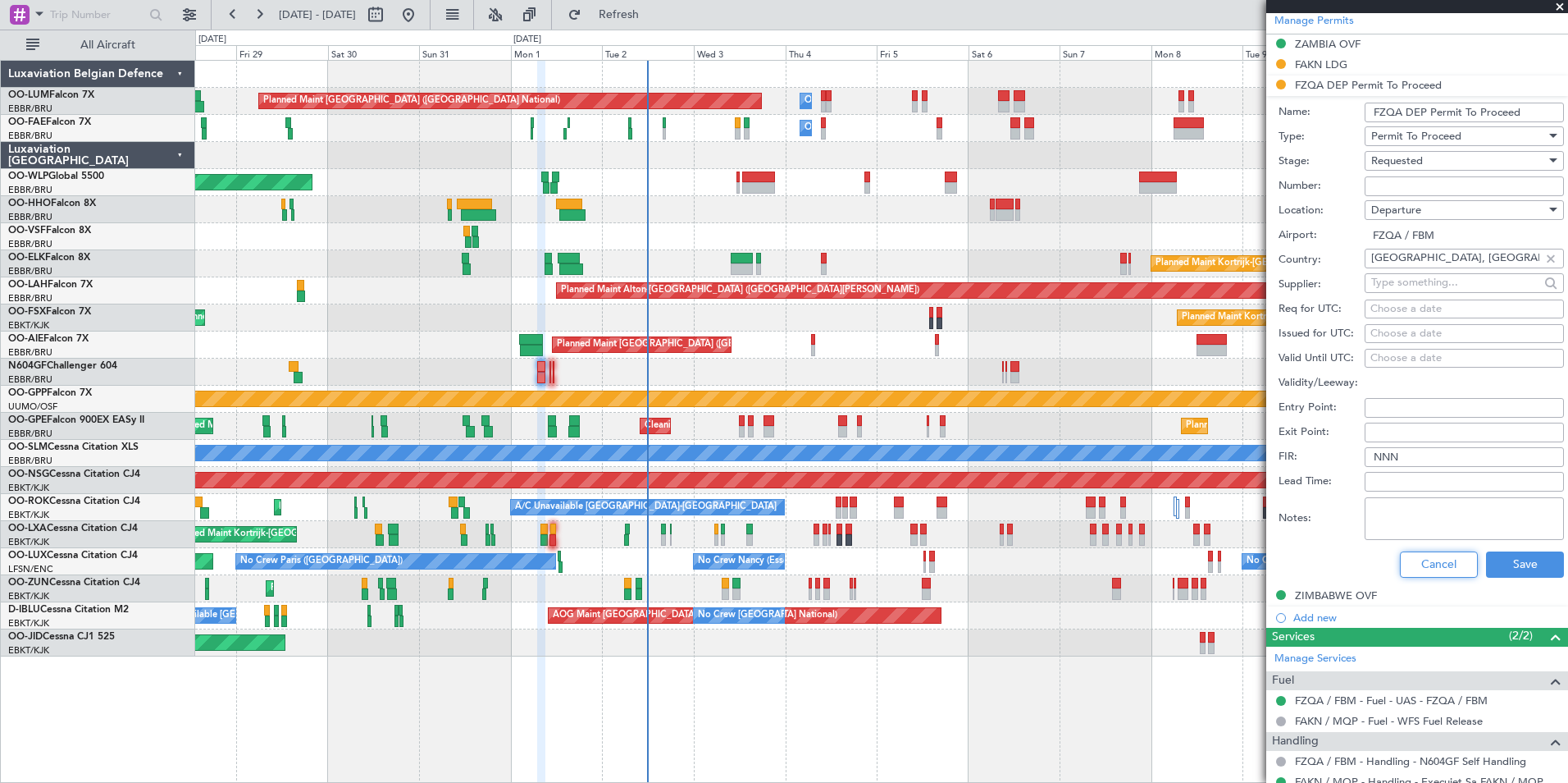
click at [1415, 556] on button "Cancel" at bounding box center [1439, 565] width 78 height 27
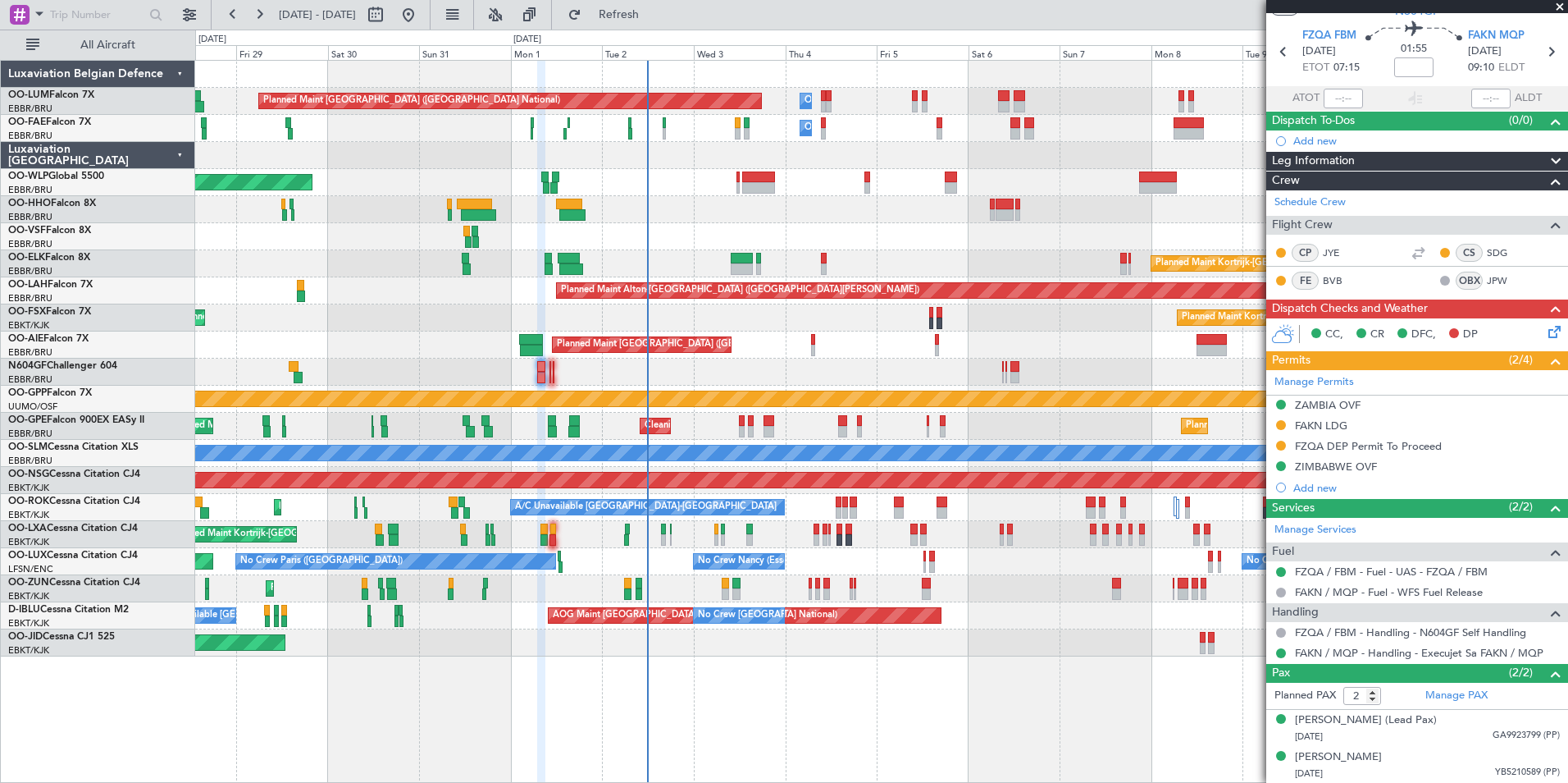
click at [738, 352] on div "Planned Maint [GEOGRAPHIC_DATA] ([GEOGRAPHIC_DATA])" at bounding box center [881, 345] width 1372 height 27
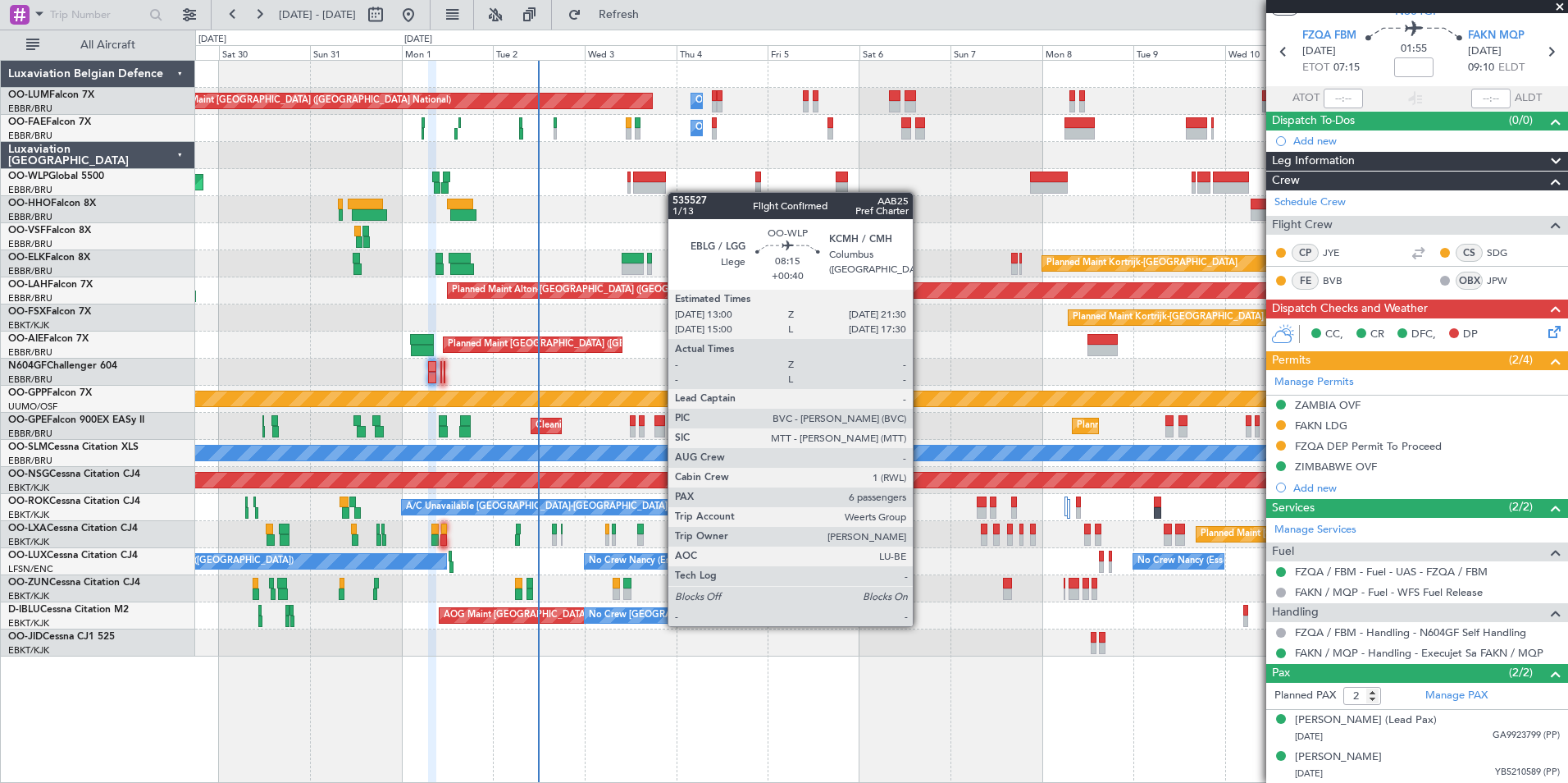
click at [662, 185] on div "Owner Melsbroek Air Base Planned Maint Brussels (Brussels National) Owner Melsb…" at bounding box center [881, 358] width 1372 height 595
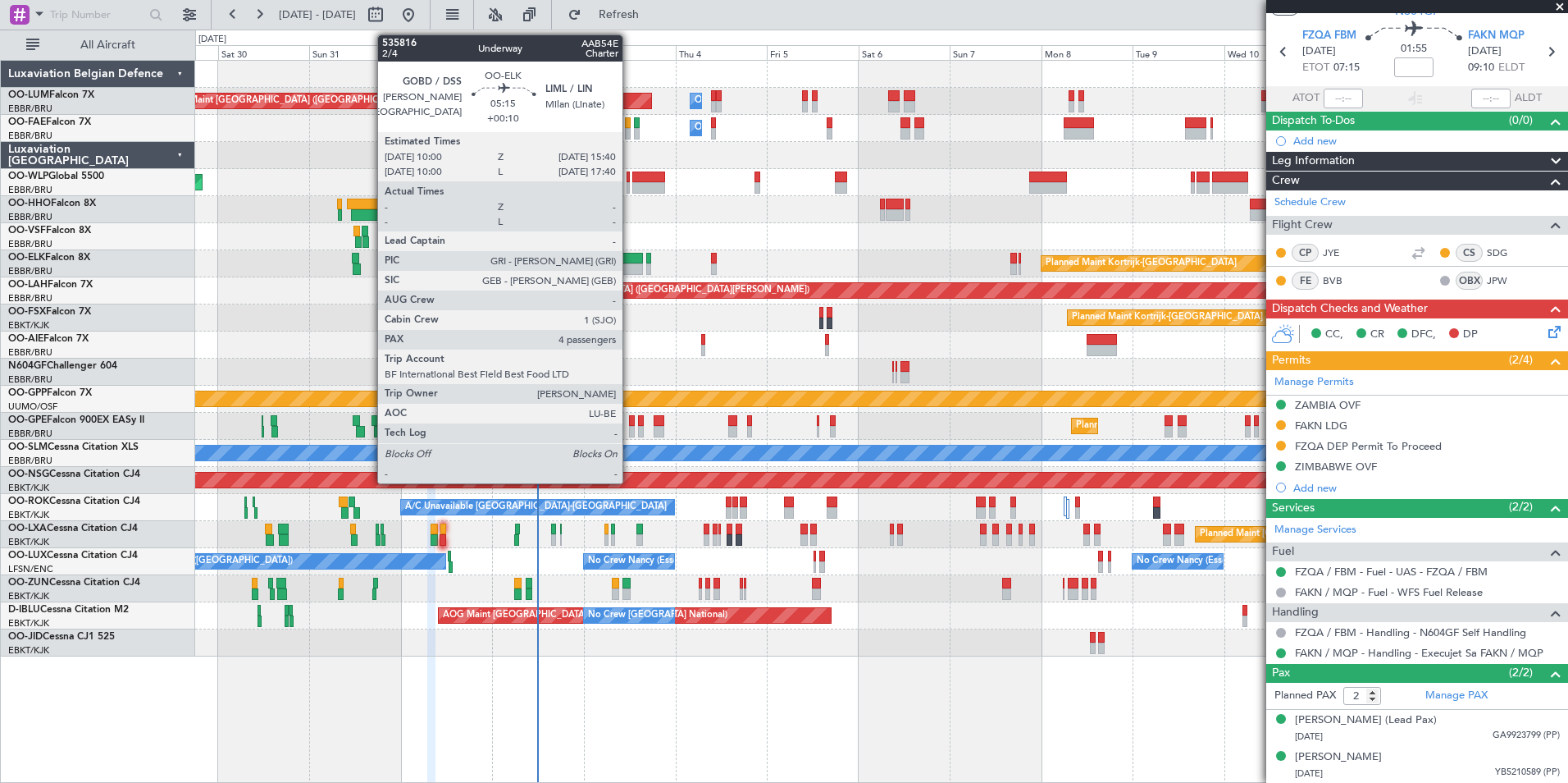
click at [630, 270] on div at bounding box center [632, 269] width 22 height 12
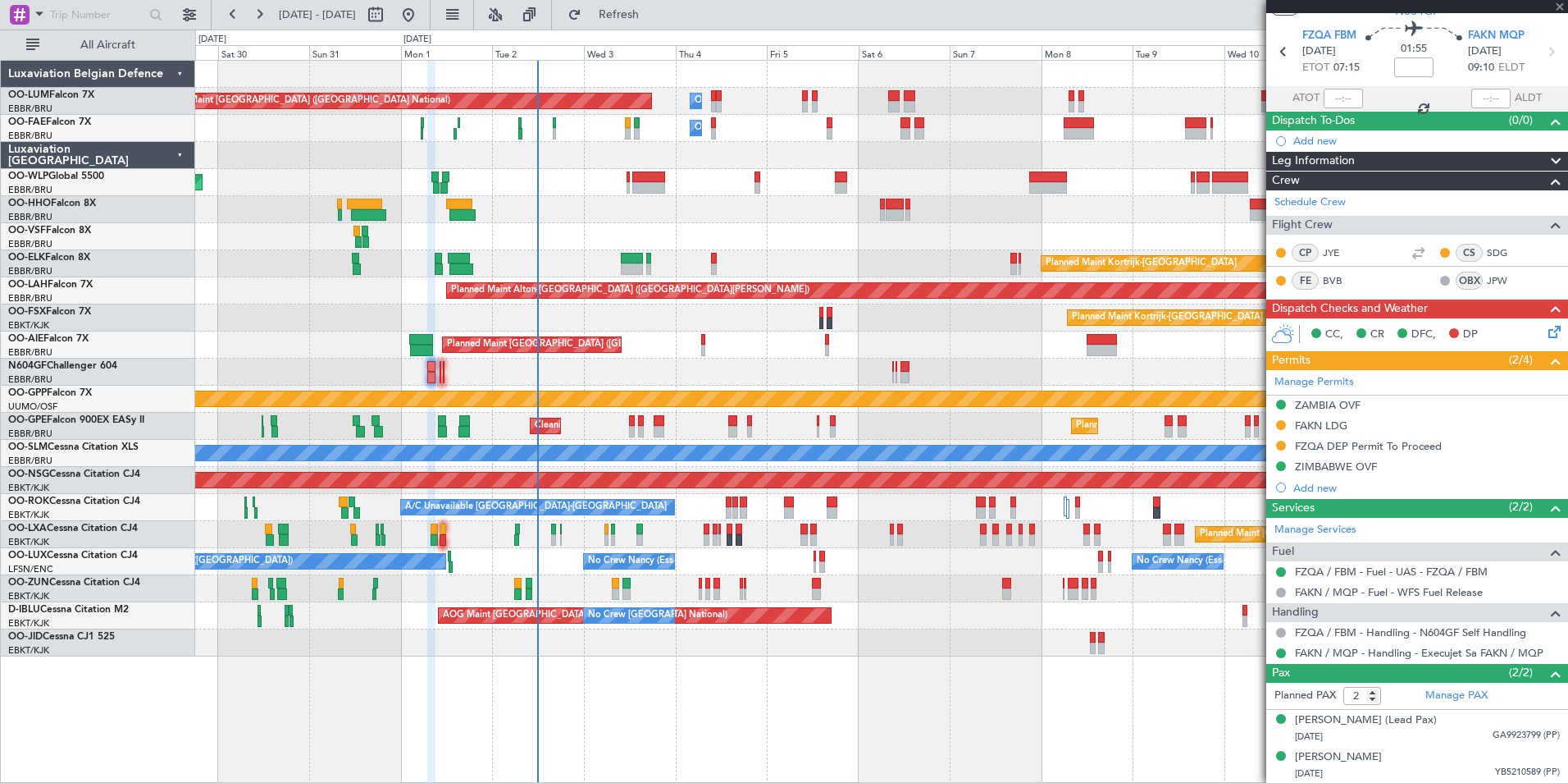
type input "+00:10"
type input "4"
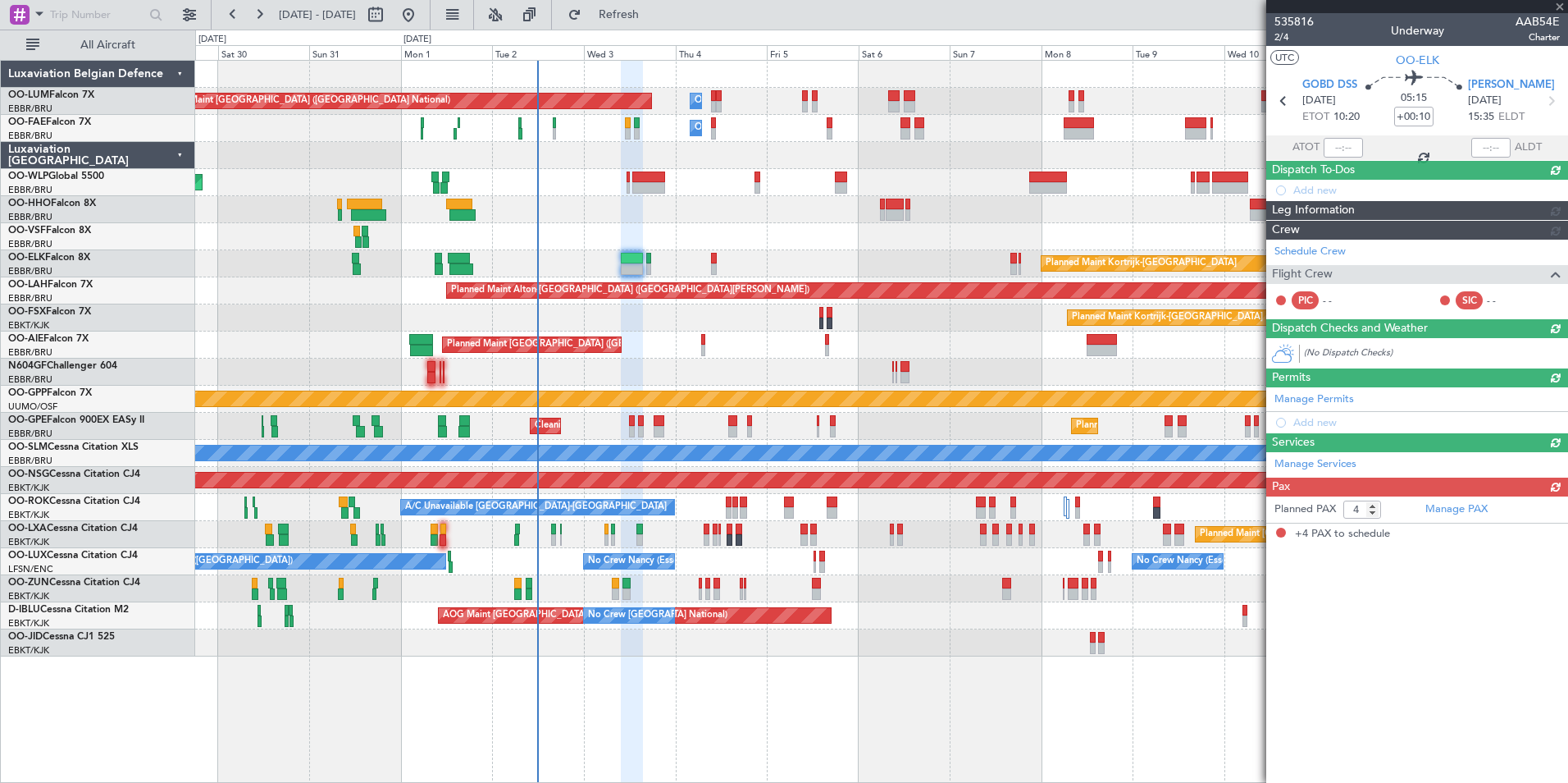
scroll to position [0, 0]
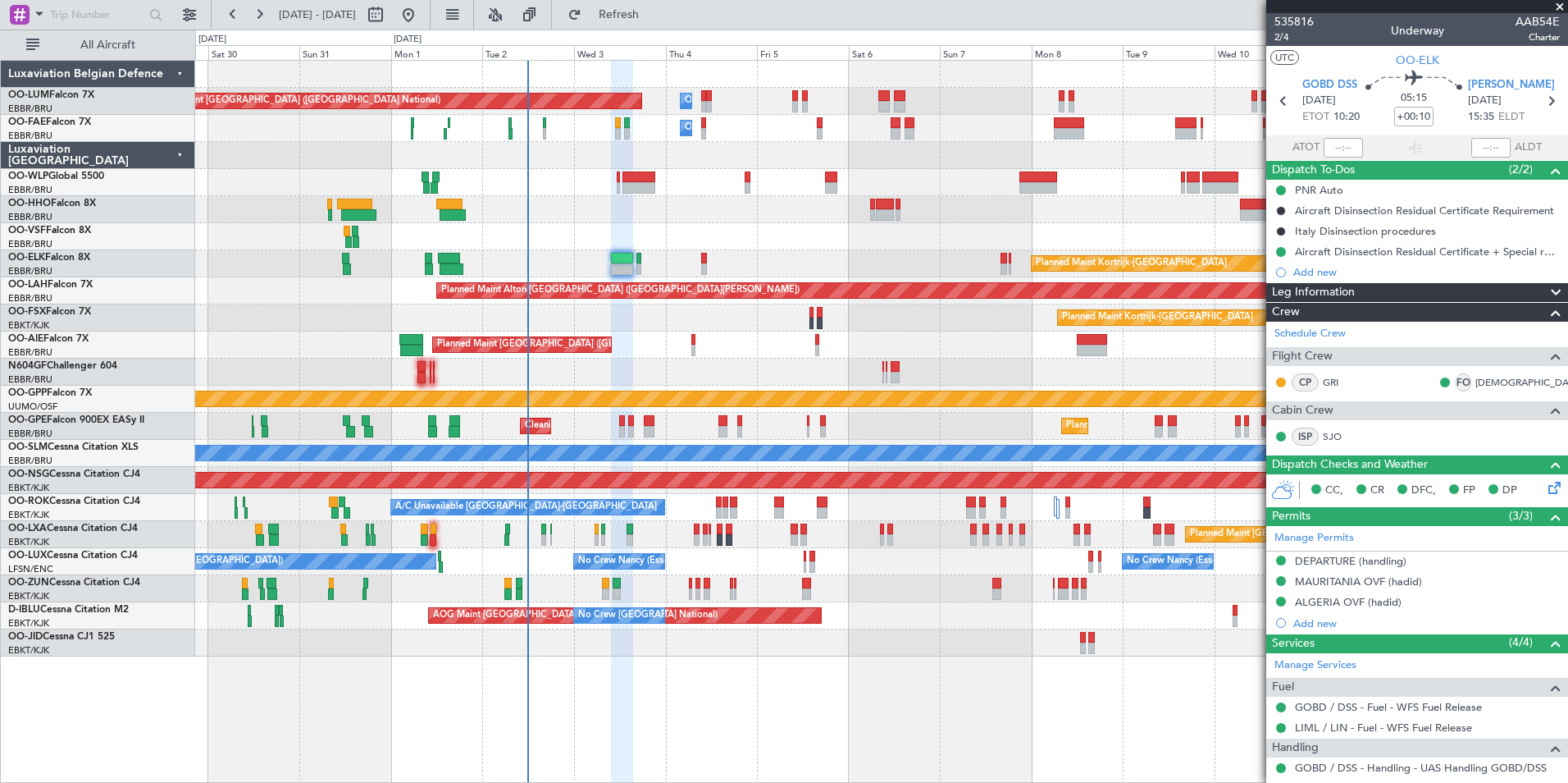
click at [629, 308] on div "Owner Melsbroek Air Base Planned Maint Brussels (Brussels National) Owner Melsb…" at bounding box center [881, 358] width 1372 height 595
click at [617, 431] on div "Planned Maint Brussels (Brussels National) No Crew Brussels (Brussels National)…" at bounding box center [881, 426] width 1372 height 27
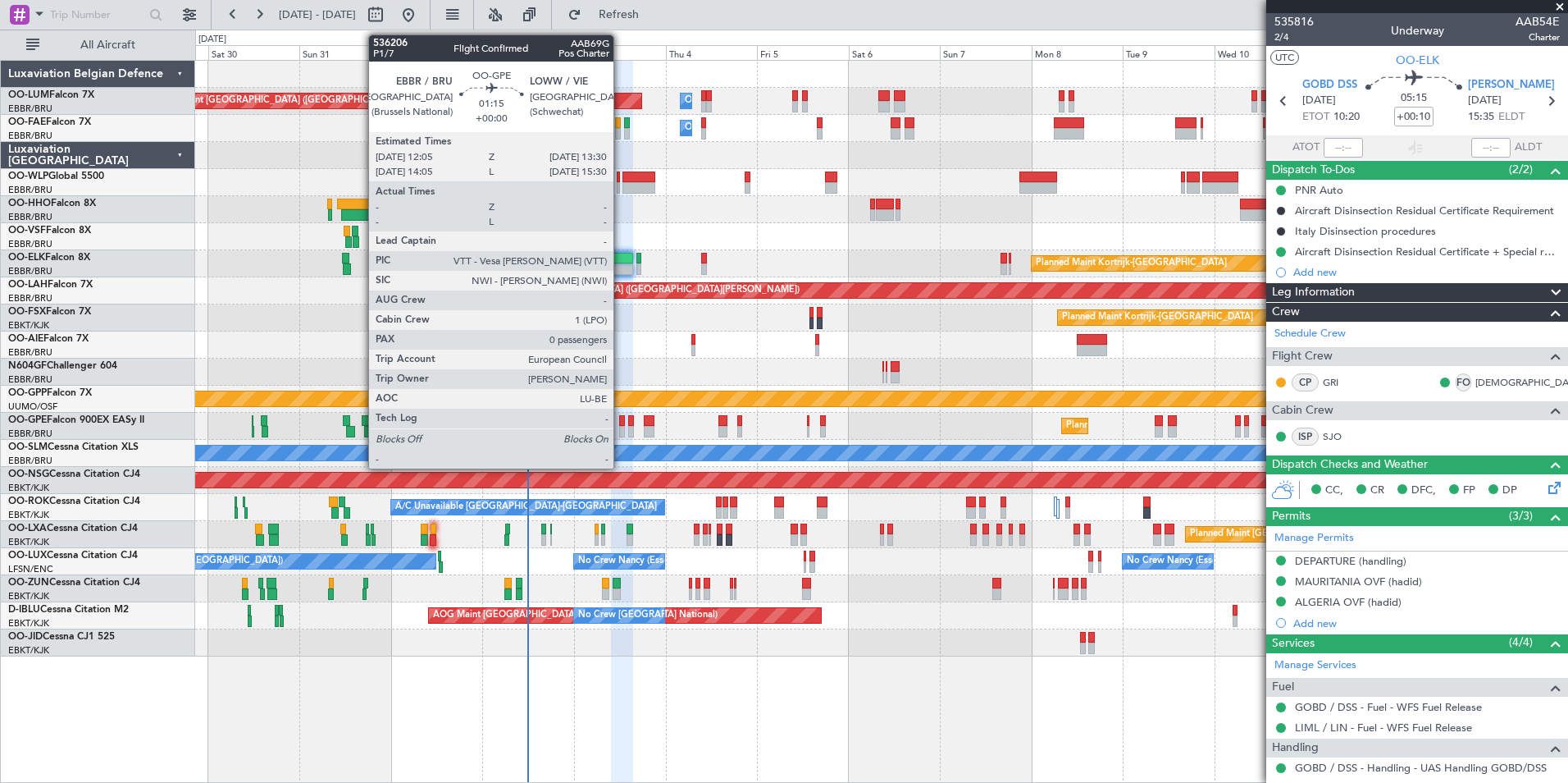
click at [621, 428] on div at bounding box center [622, 432] width 6 height 12
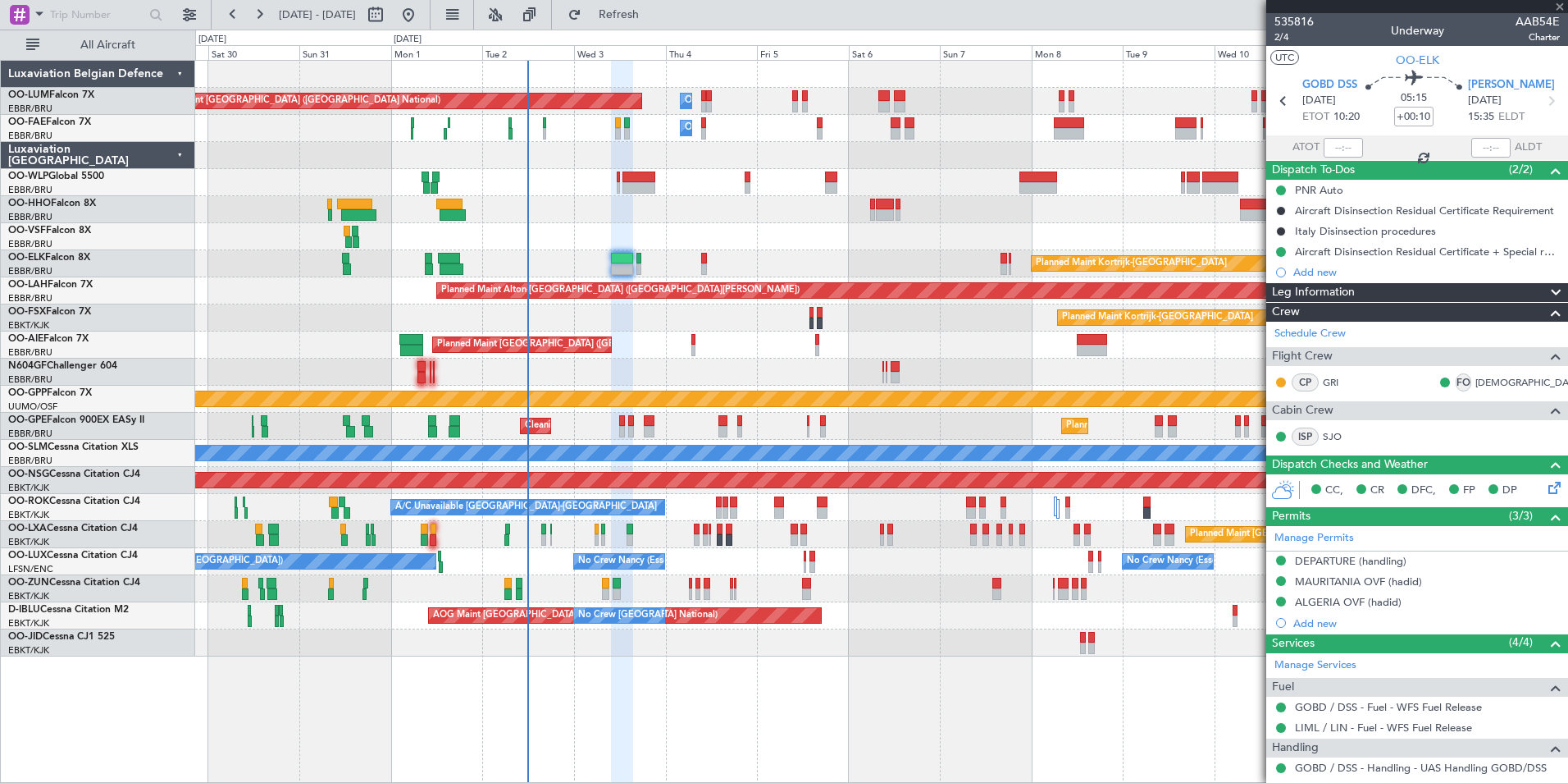
type input "0"
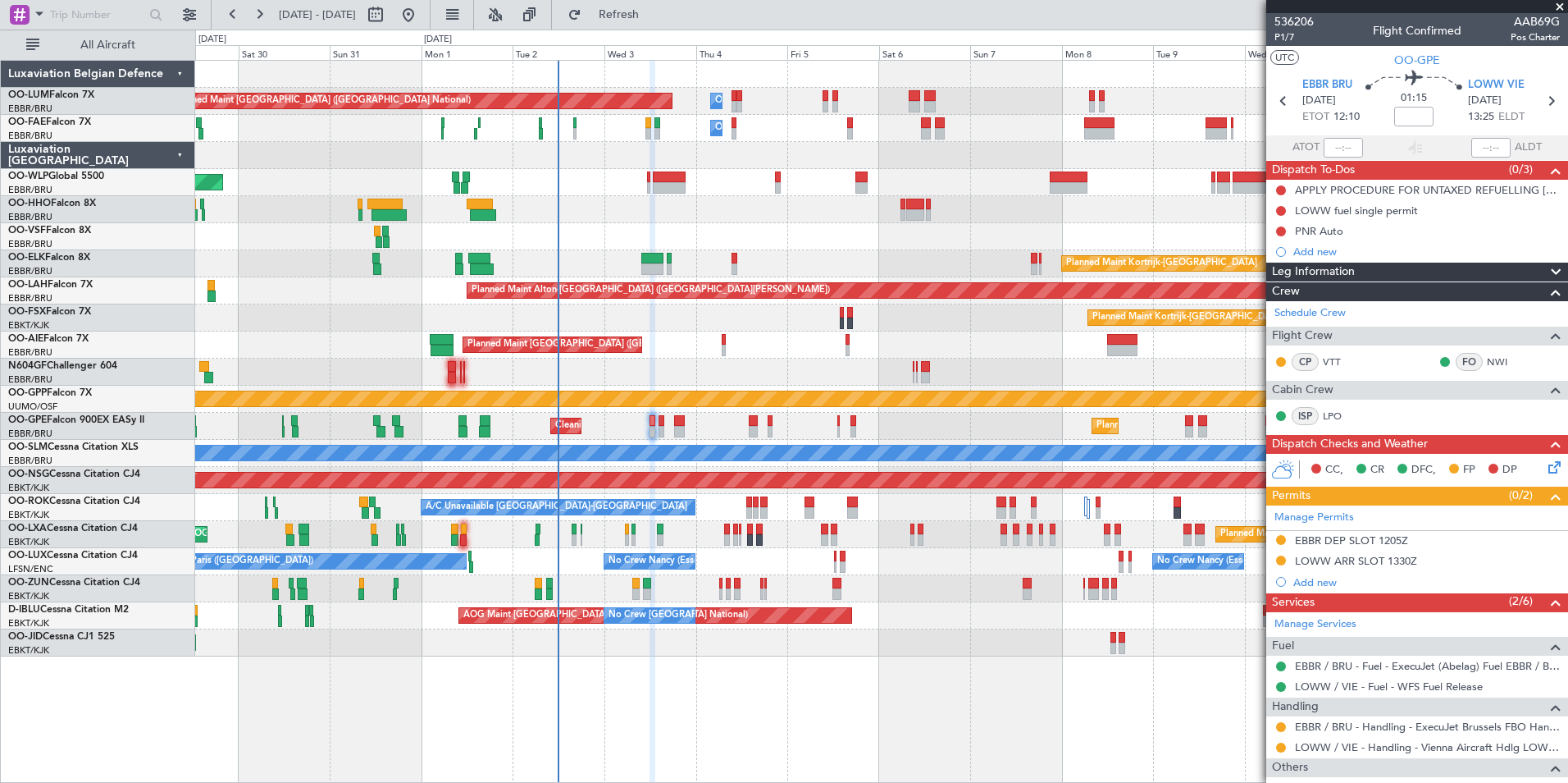
click at [895, 528] on div "Planned Maint Brussels (Brussels National) Planned Maint Kortrijk-Wevelgem" at bounding box center [881, 534] width 1372 height 27
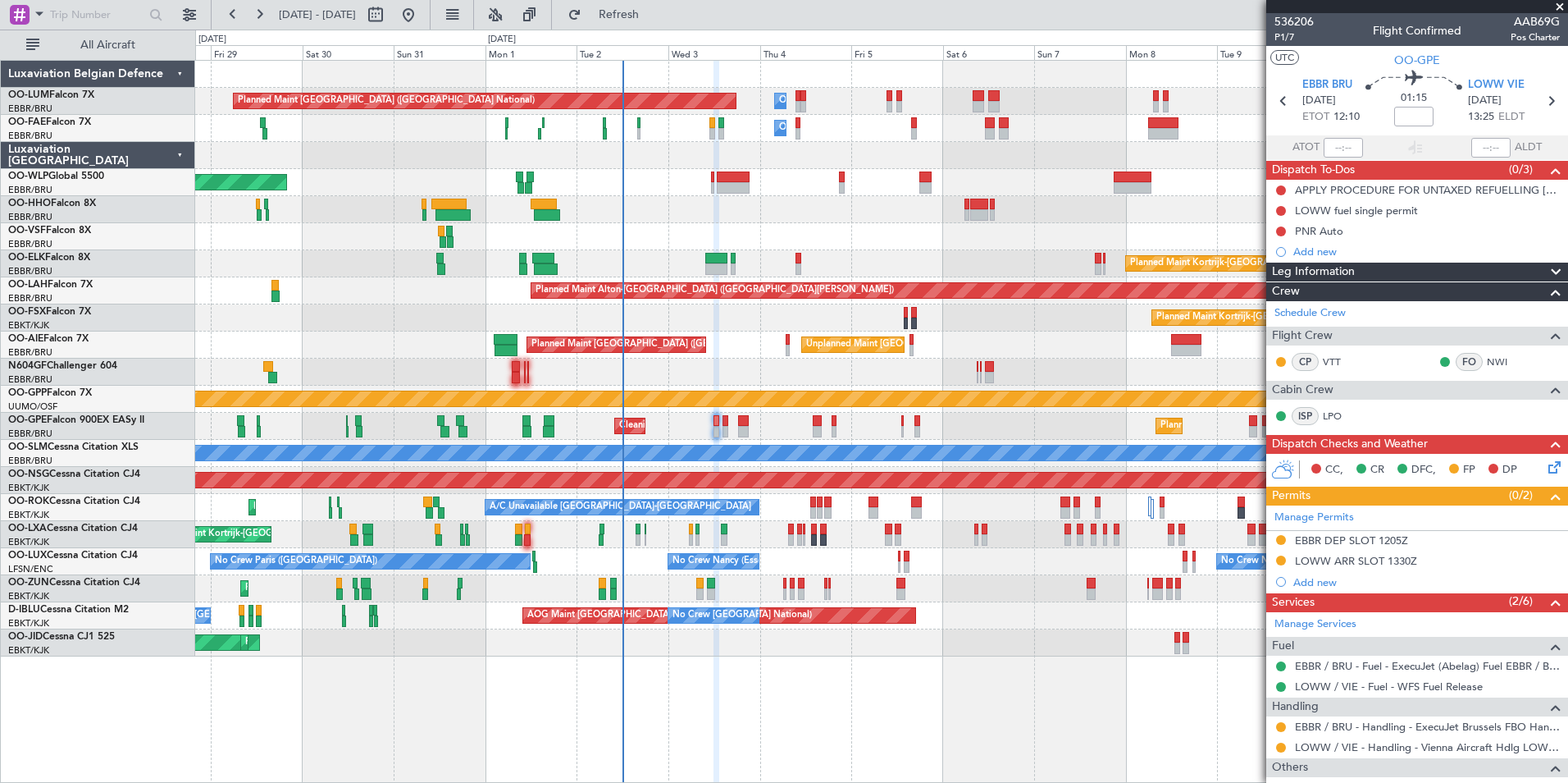
click at [632, 413] on div "Planned Maint Brussels (Brussels National) Owner Melsbroek Air Base Owner Melsb…" at bounding box center [881, 358] width 1372 height 595
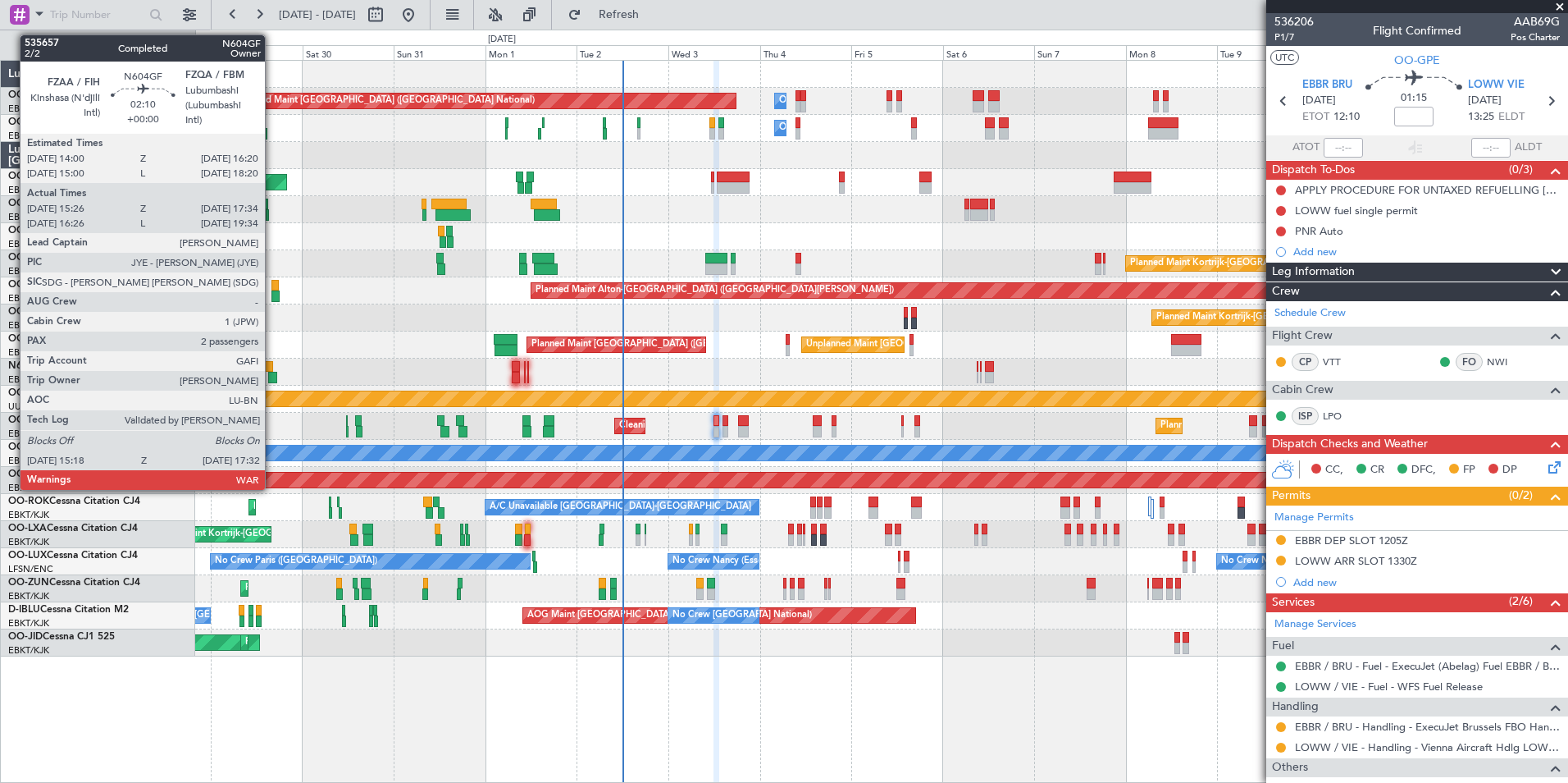
click at [273, 369] on div at bounding box center [881, 372] width 1372 height 27
click at [274, 376] on div at bounding box center [272, 378] width 9 height 12
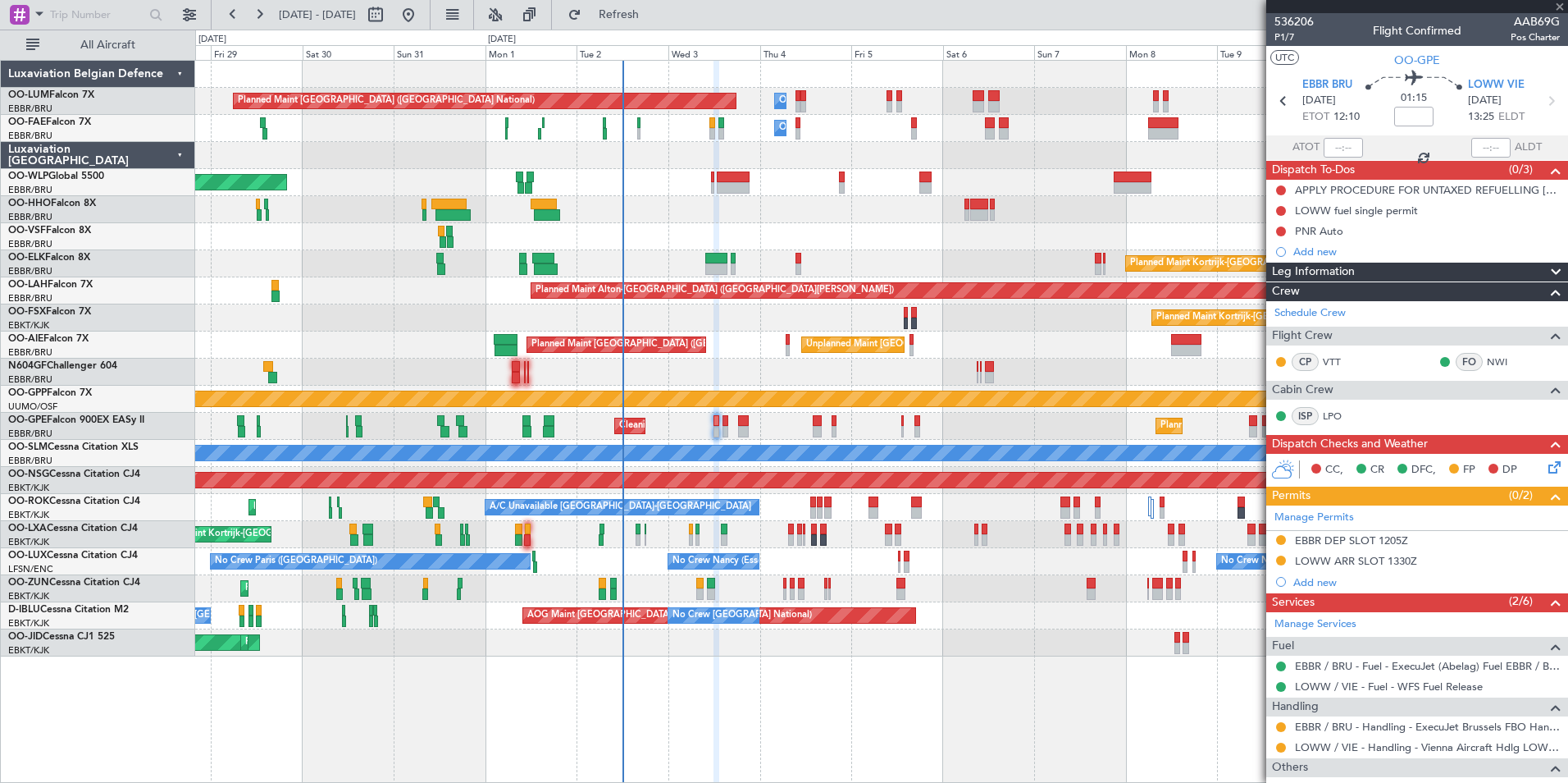
type input "15:31"
type input "17:29"
type input "2"
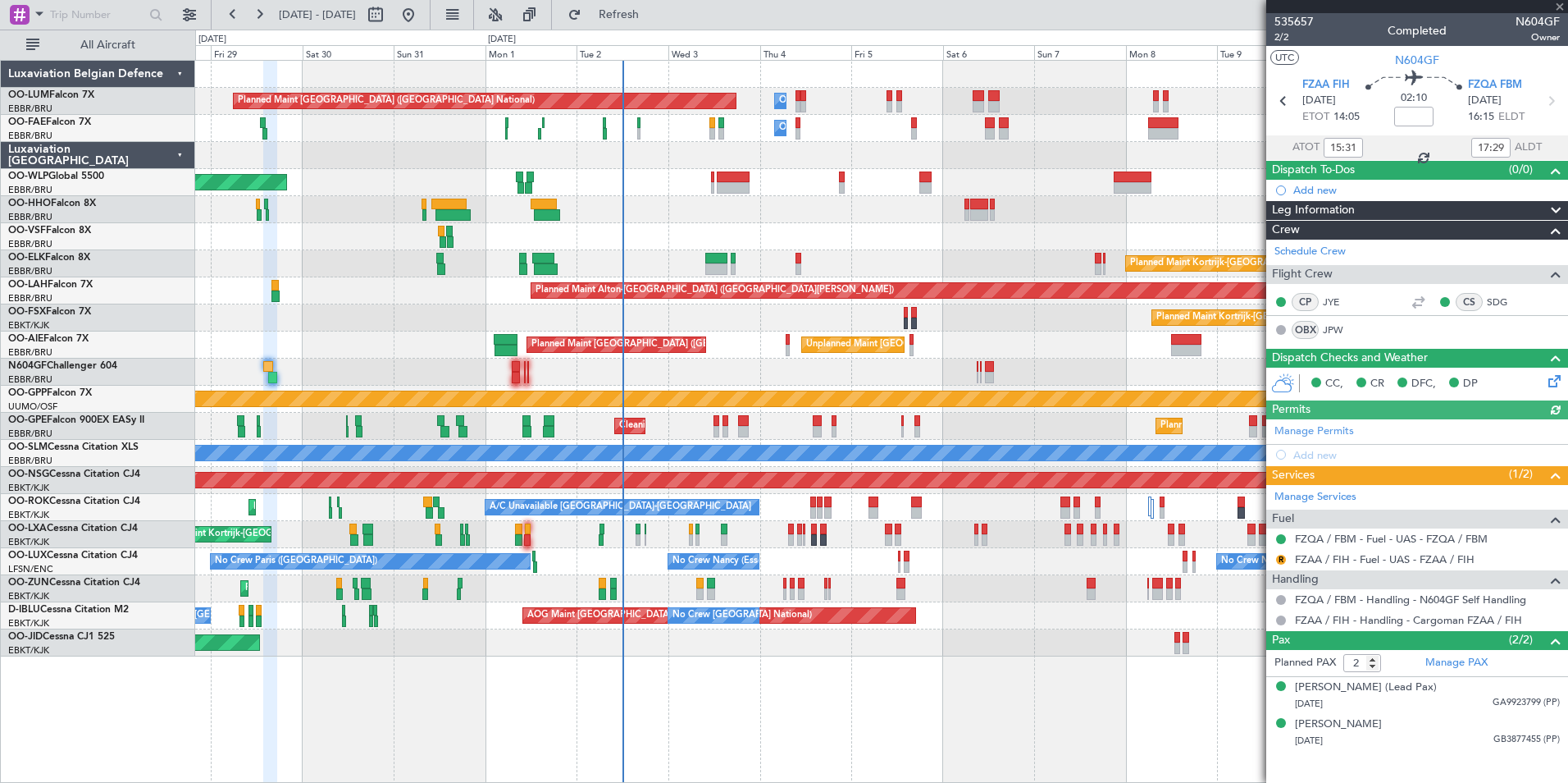
click at [938, 409] on div "Planned Maint Brussels (Brussels National) Owner Melsbroek Air Base Owner Melsb…" at bounding box center [881, 358] width 1372 height 595
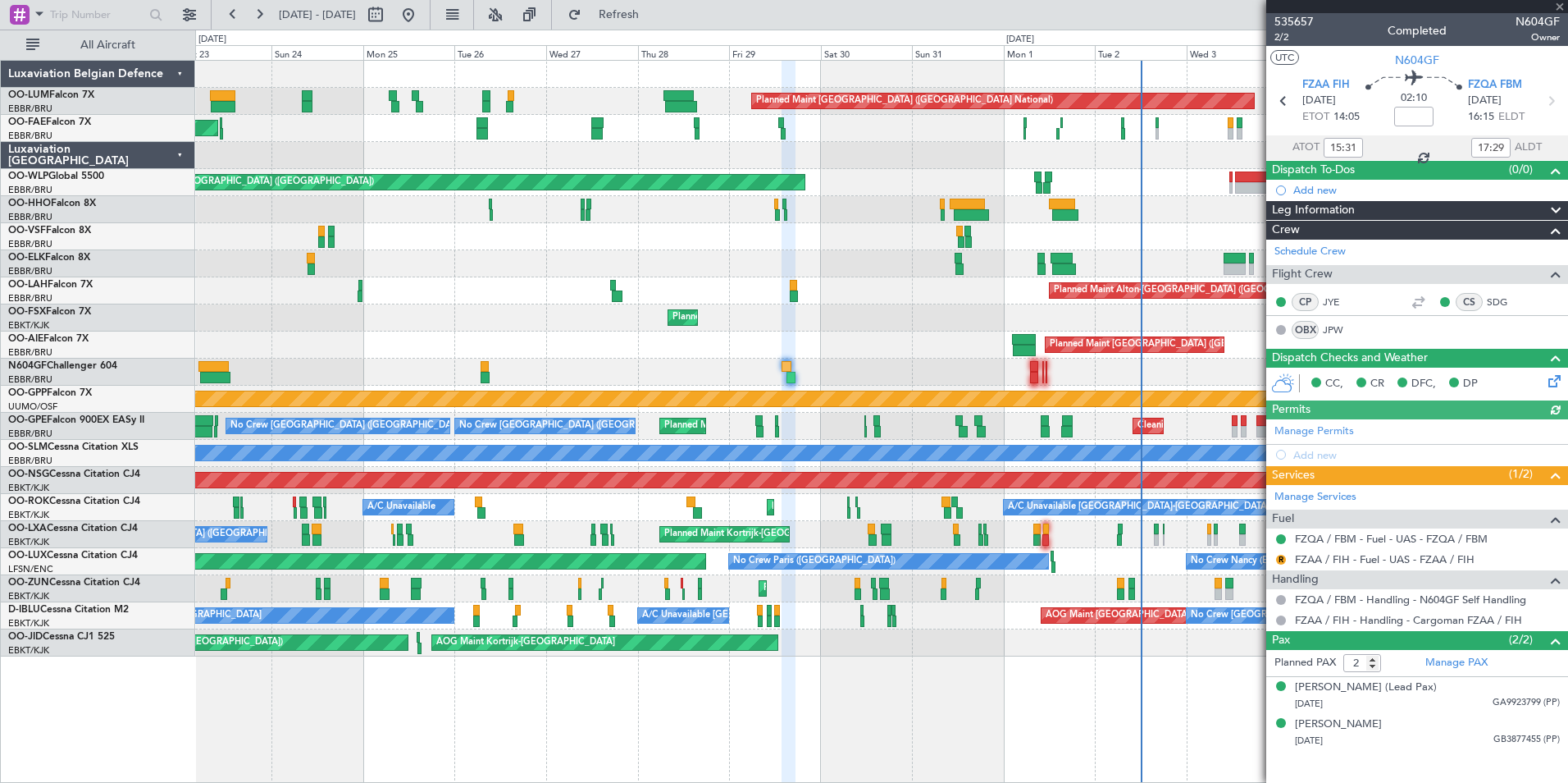
click at [642, 366] on div at bounding box center [881, 372] width 1372 height 27
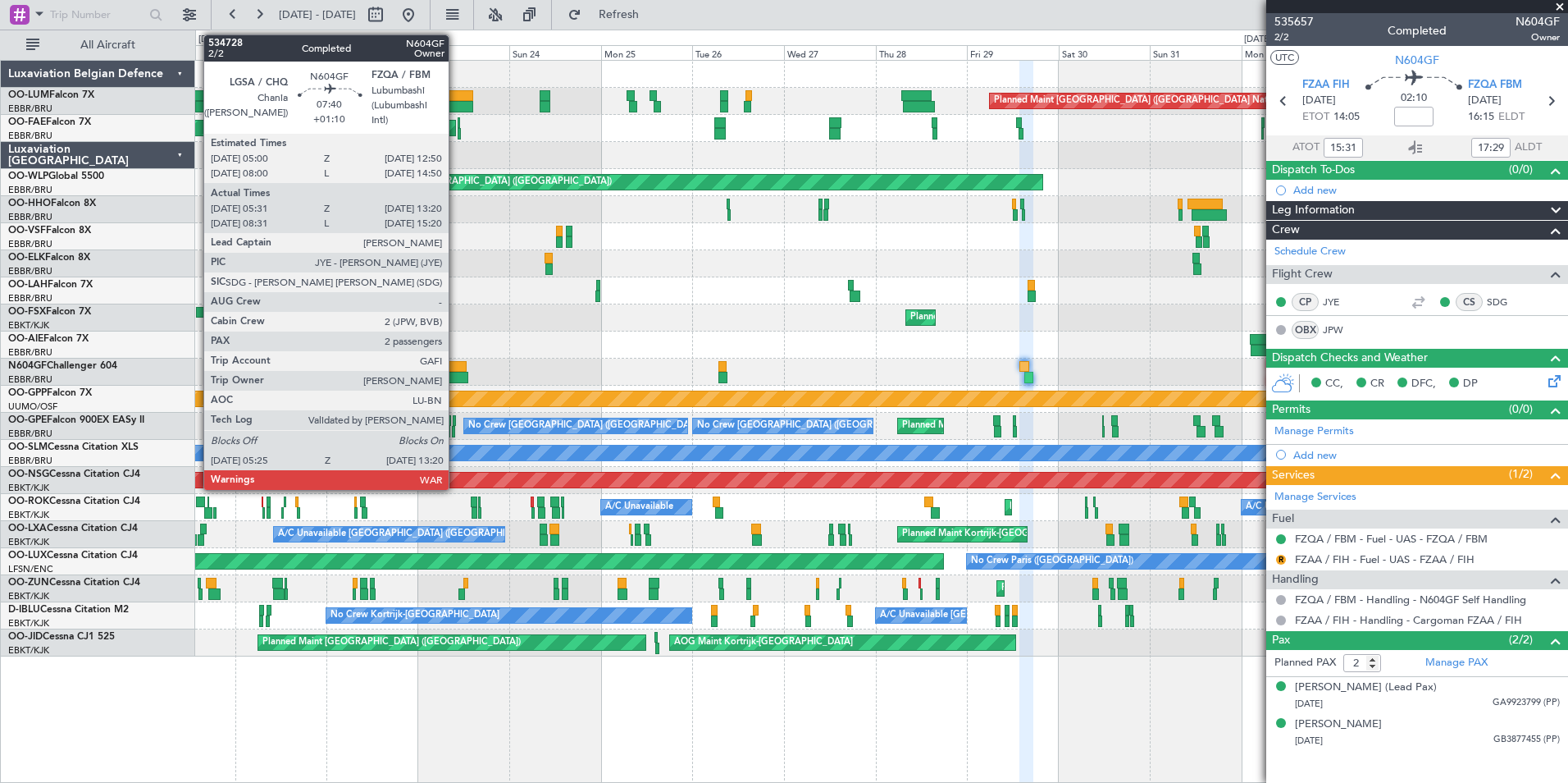
click at [456, 368] on div at bounding box center [452, 367] width 31 height 12
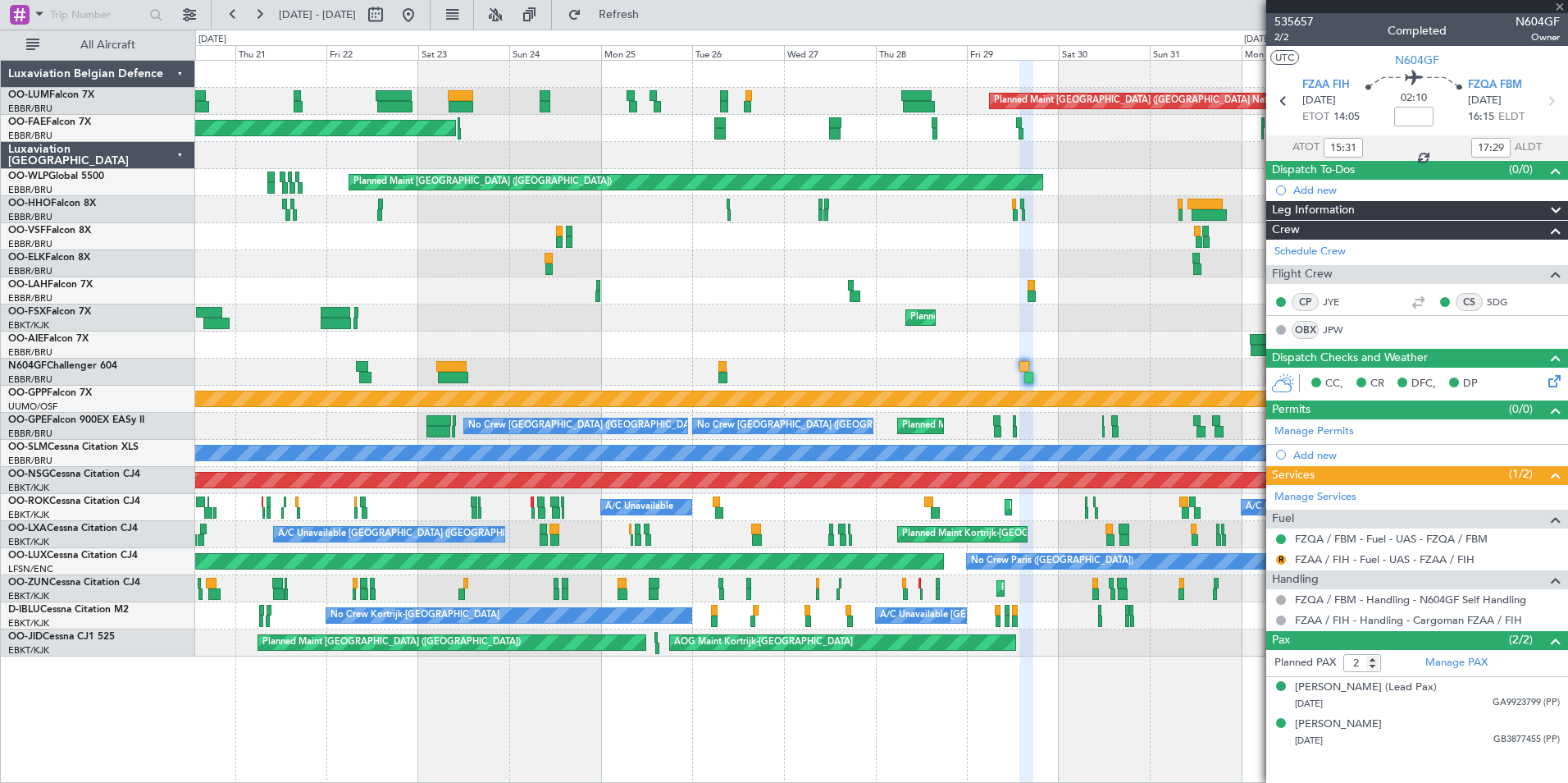
click at [612, 377] on div "Planned Maint Brussels (Brussels National) Owner Melsbroek Air Base Planned Mai…" at bounding box center [881, 358] width 1372 height 595
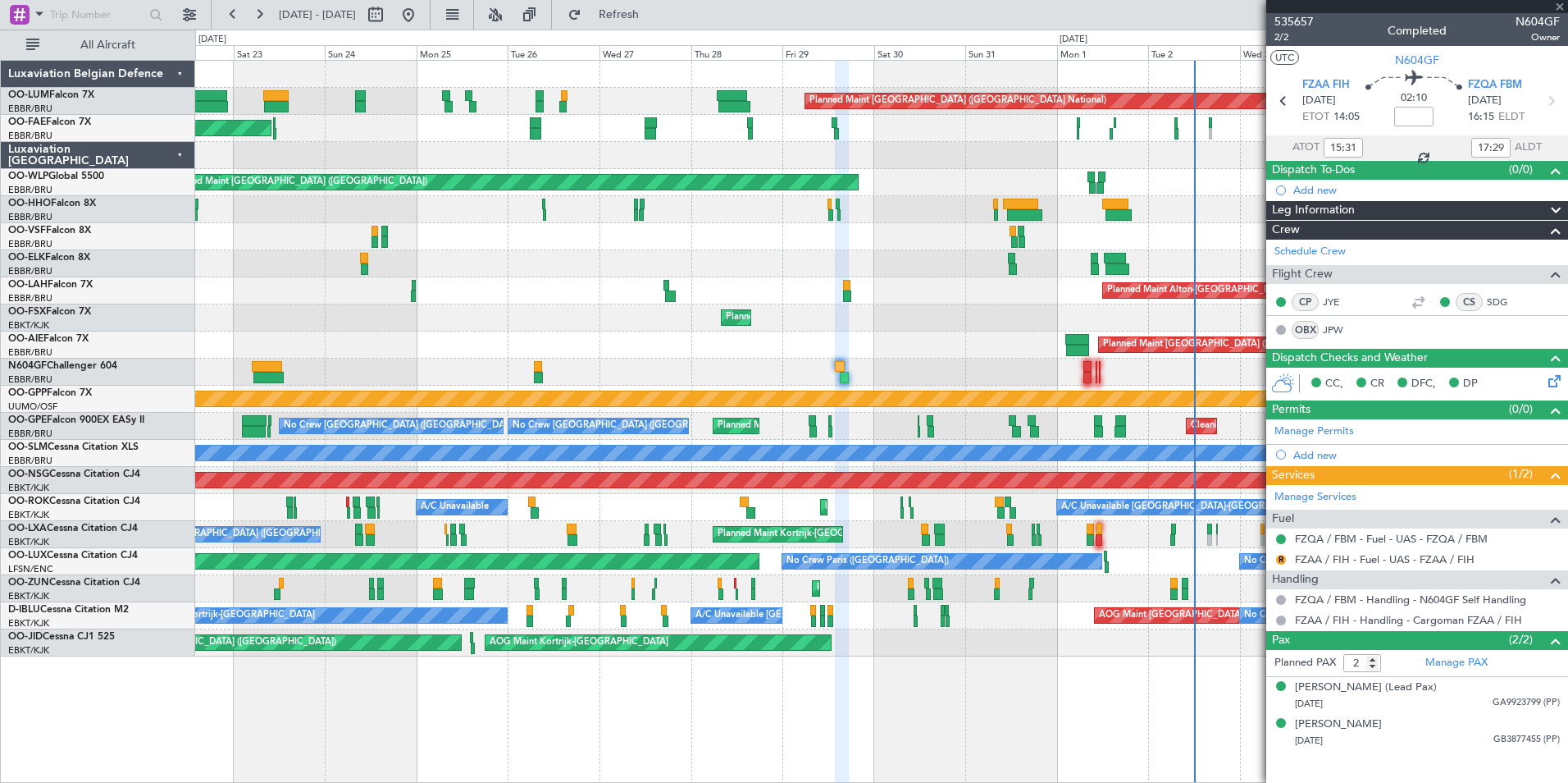
type input "+01:10"
type input "05:36"
type input "13:15"
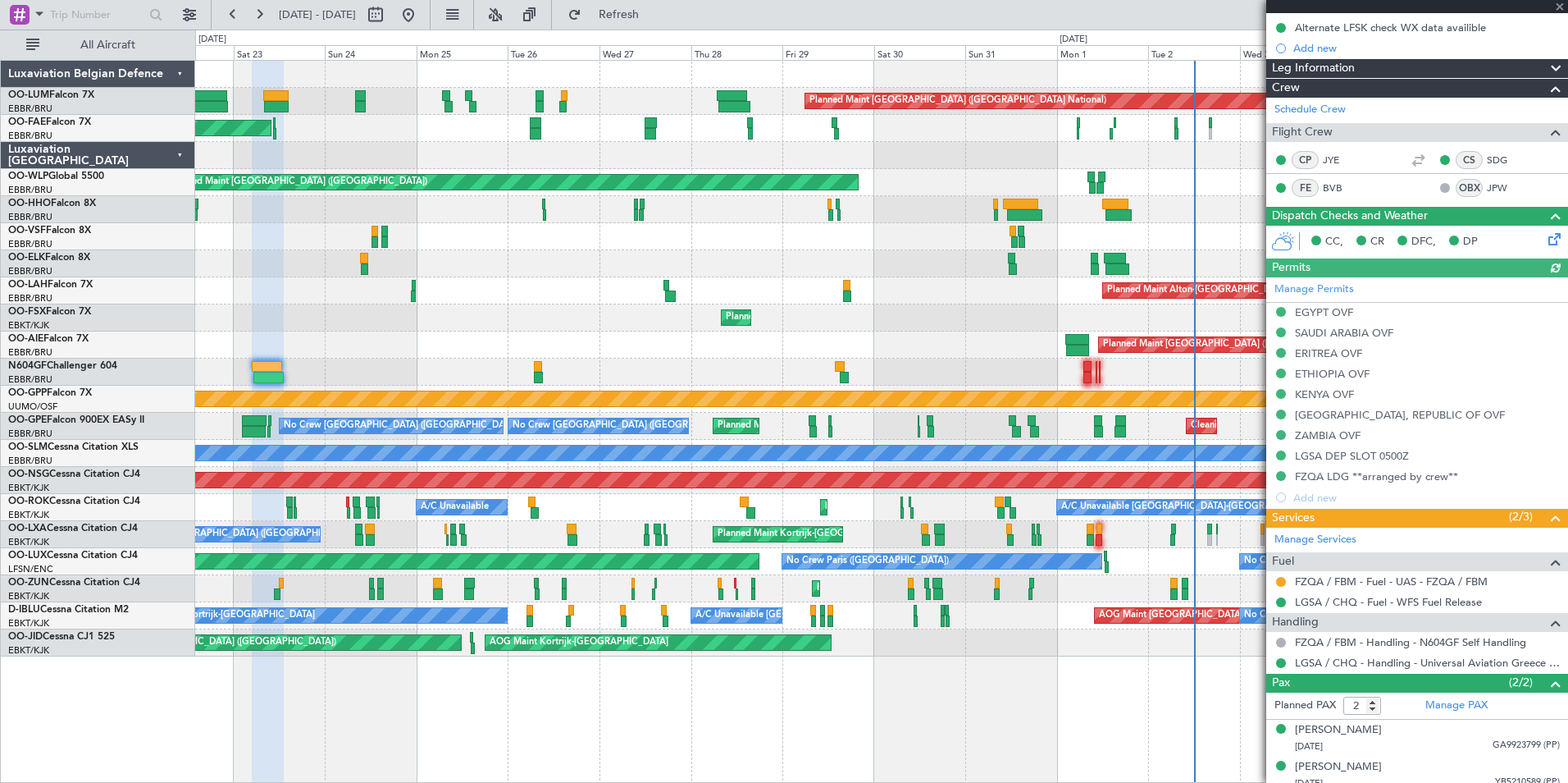
scroll to position [193, 0]
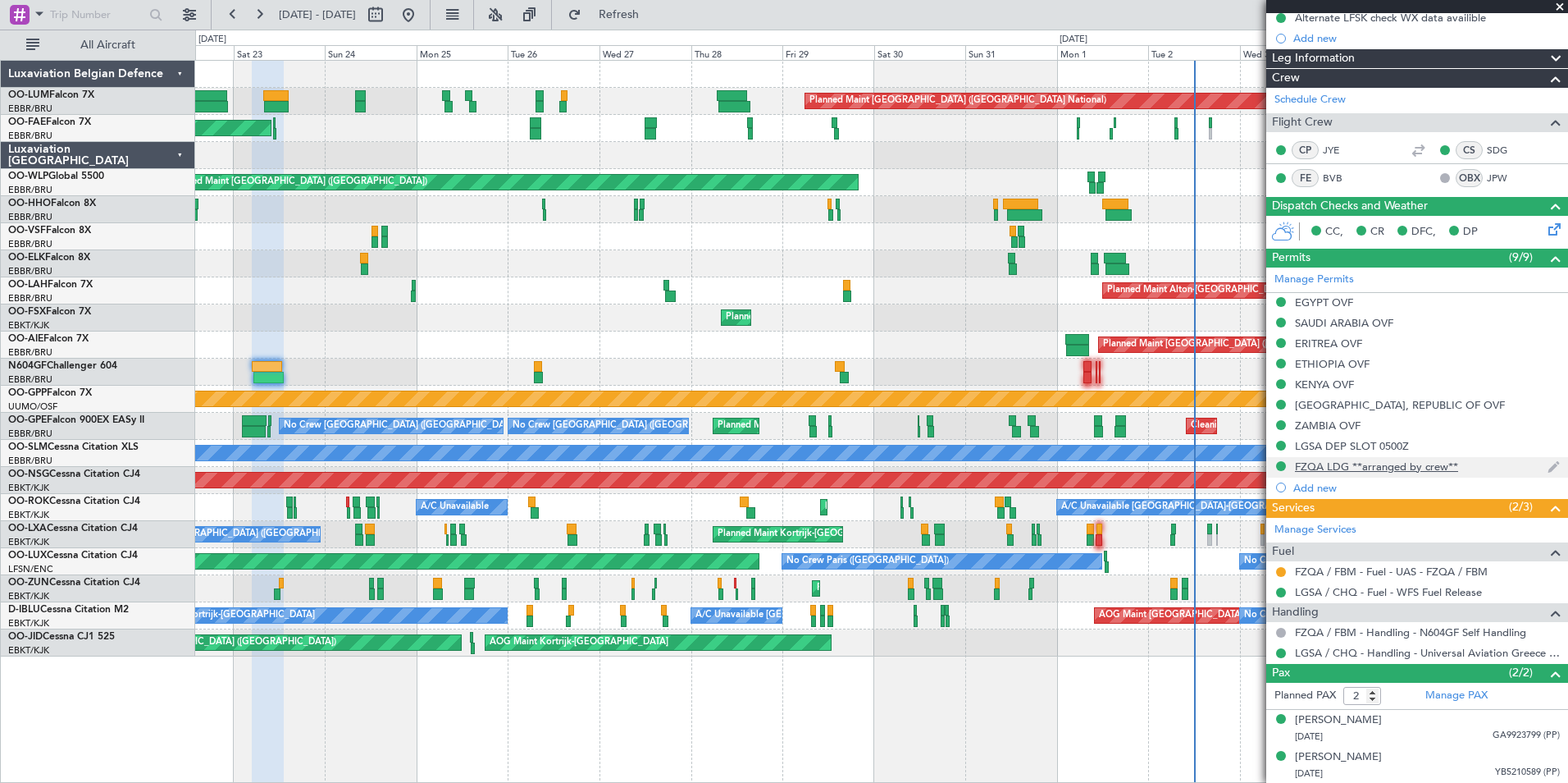
click at [1354, 462] on div "FZQA LDG **arranged by crew**" at bounding box center [1376, 466] width 164 height 14
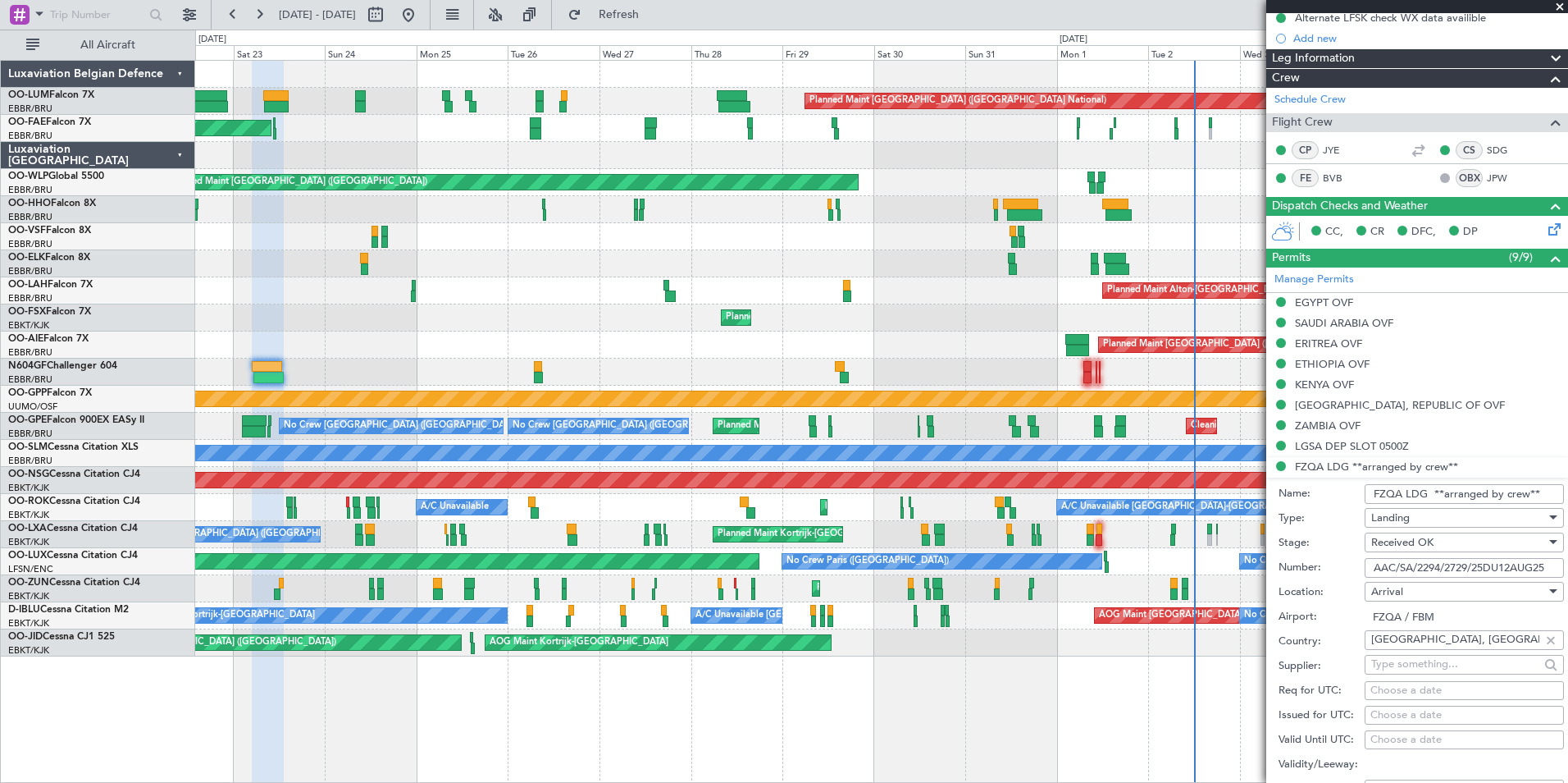
drag, startPoint x: 1371, startPoint y: 569, endPoint x: 1570, endPoint y: 558, distance: 199.3
click at [1567, 558] on html "22 Aug 2025 - 06 Sep 2025 Refresh Quick Links All Aircraft Planned Maint Brusse…" at bounding box center [784, 391] width 1568 height 783
click at [402, 428] on div "Planned Maint Brussels (Brussels National) No Crew Brussels (Brussels National)…" at bounding box center [881, 426] width 1372 height 27
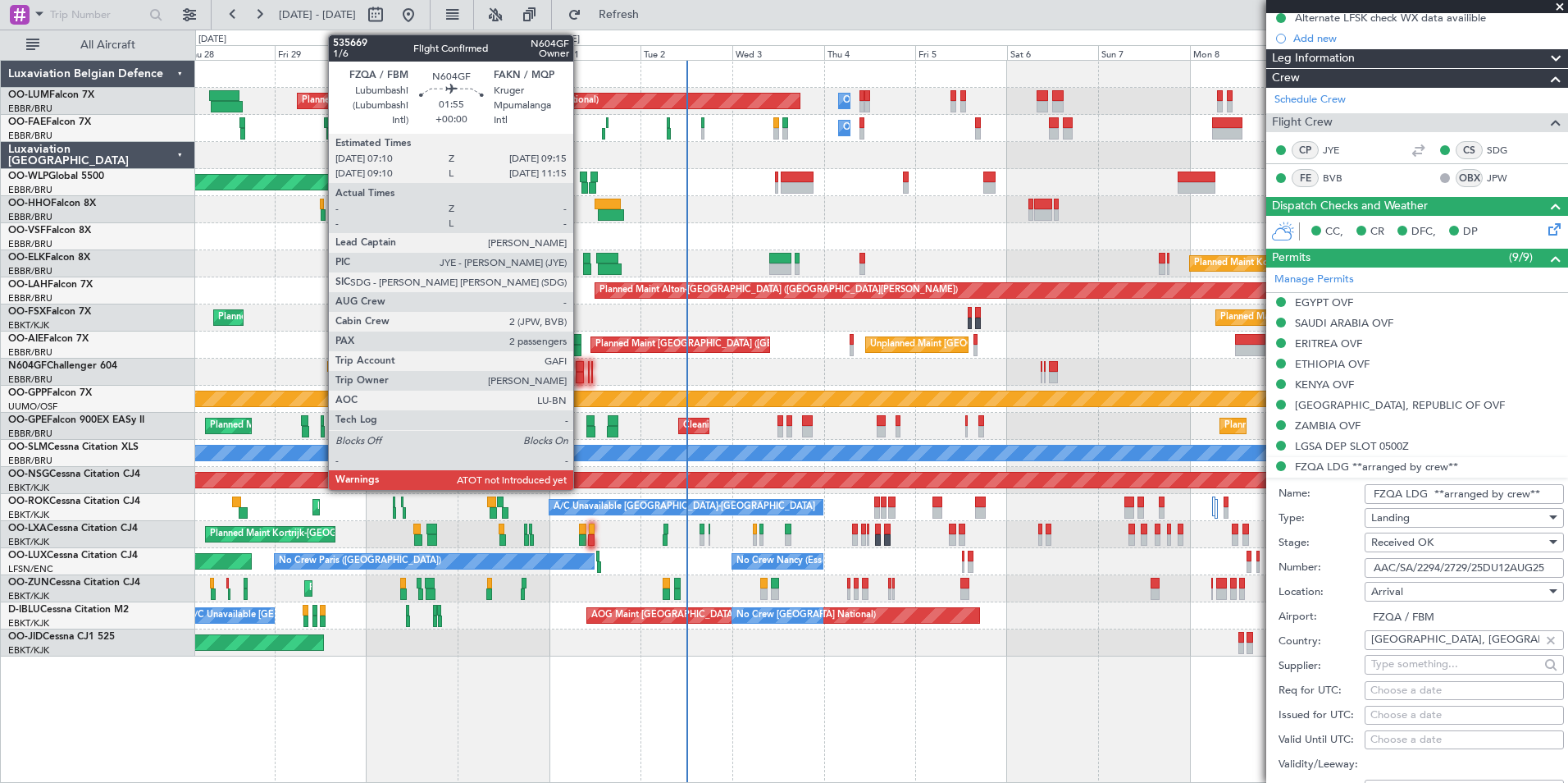
click at [581, 368] on div at bounding box center [580, 367] width 8 height 12
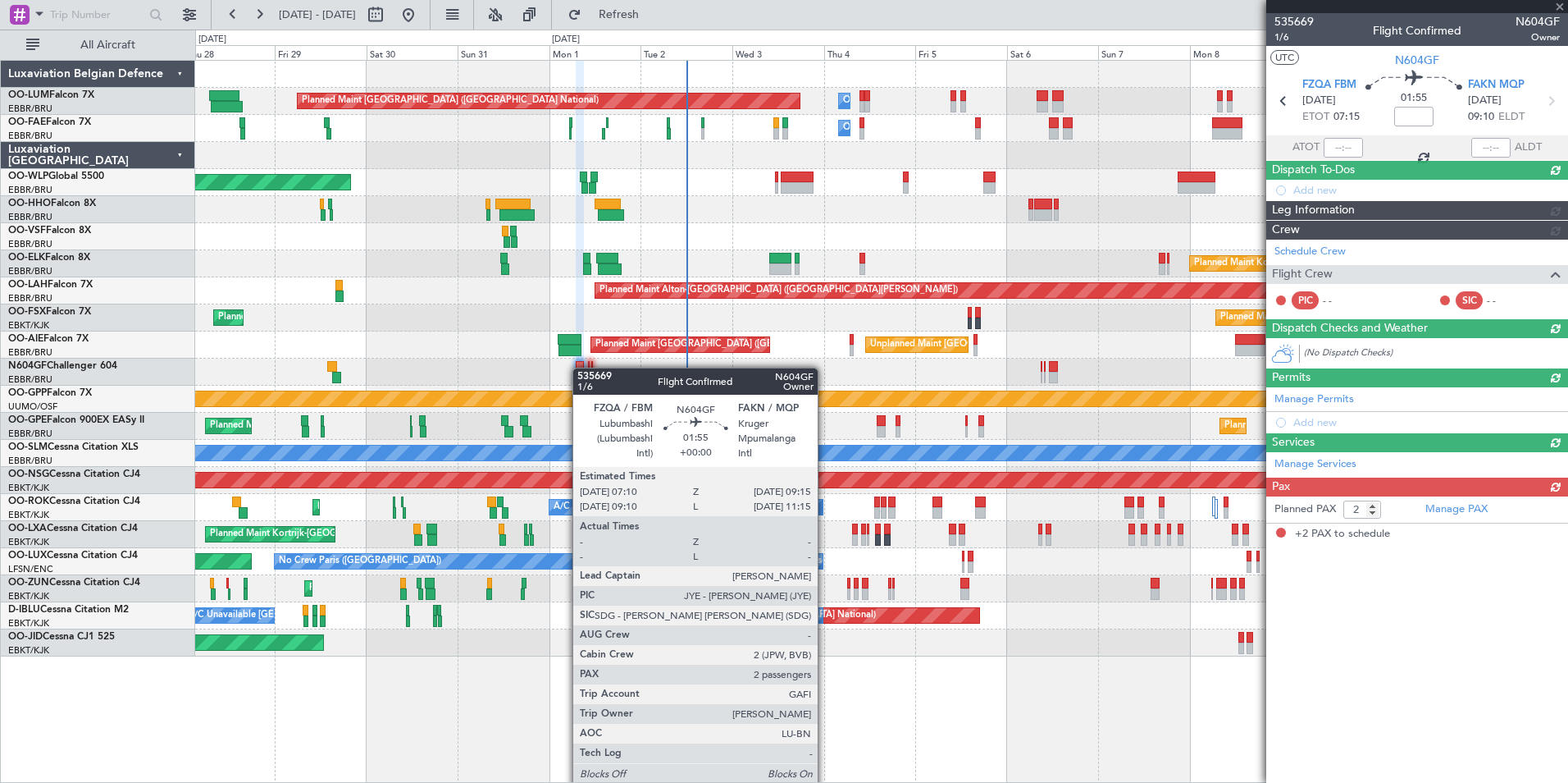
scroll to position [0, 0]
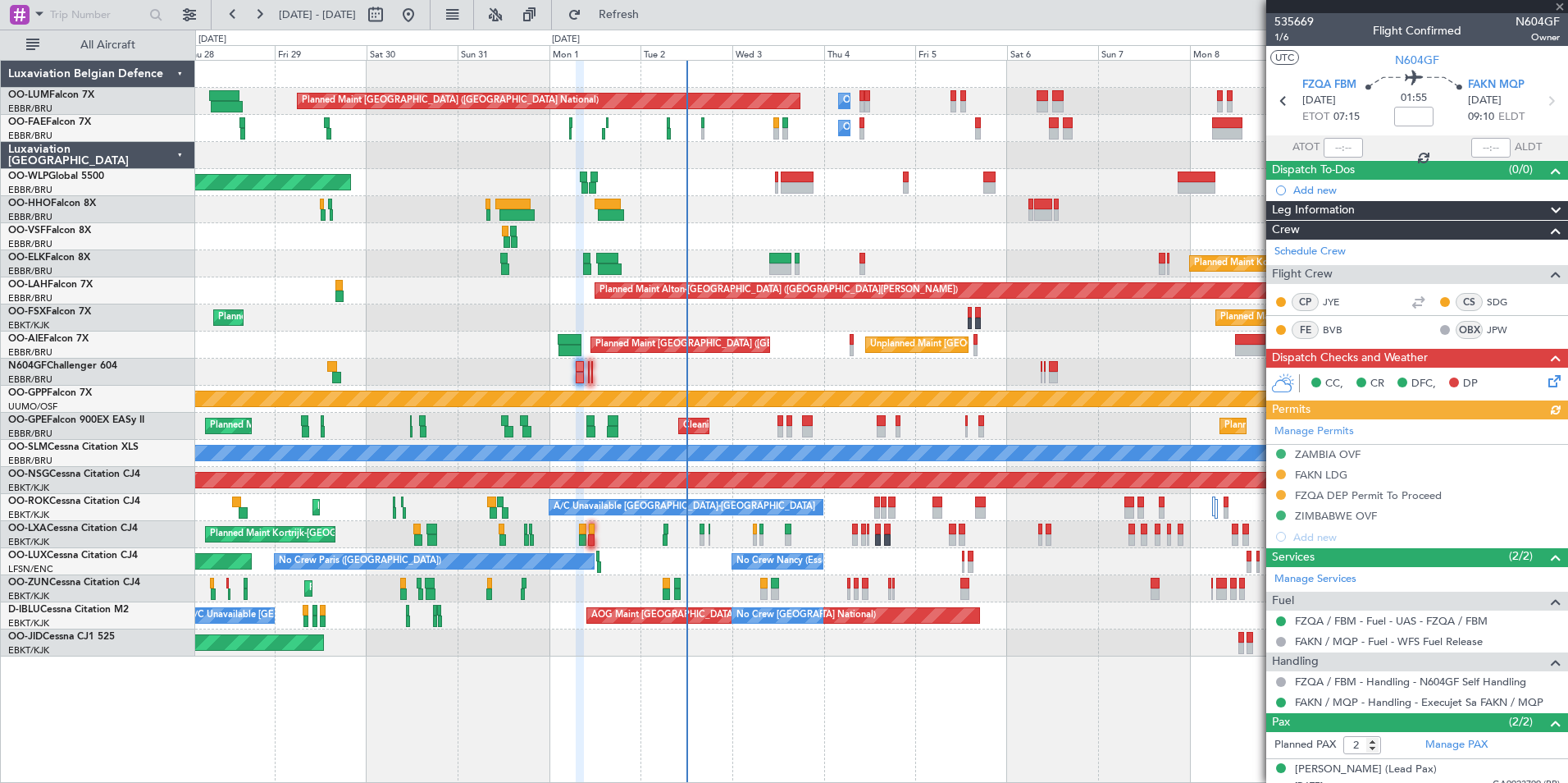
click at [1333, 494] on div "Manage Permits ZAMBIA OVF FAKN LDG FZQA DEP Permit To Proceed ZIMBABWE OVF Add …" at bounding box center [1418, 483] width 302 height 128
click at [1348, 497] on div "Manage Permits ZAMBIA OVF FAKN LDG FZQA DEP Permit To Proceed ZIMBABWE OVF Add …" at bounding box center [1418, 483] width 302 height 128
click at [1329, 496] on div "Manage Permits ZAMBIA OVF FAKN LDG FZQA DEP Permit To Proceed ZIMBABWE OVF Add …" at bounding box center [1418, 483] width 302 height 128
click at [1362, 492] on div "FZQA DEP Permit To Proceed" at bounding box center [1368, 495] width 147 height 14
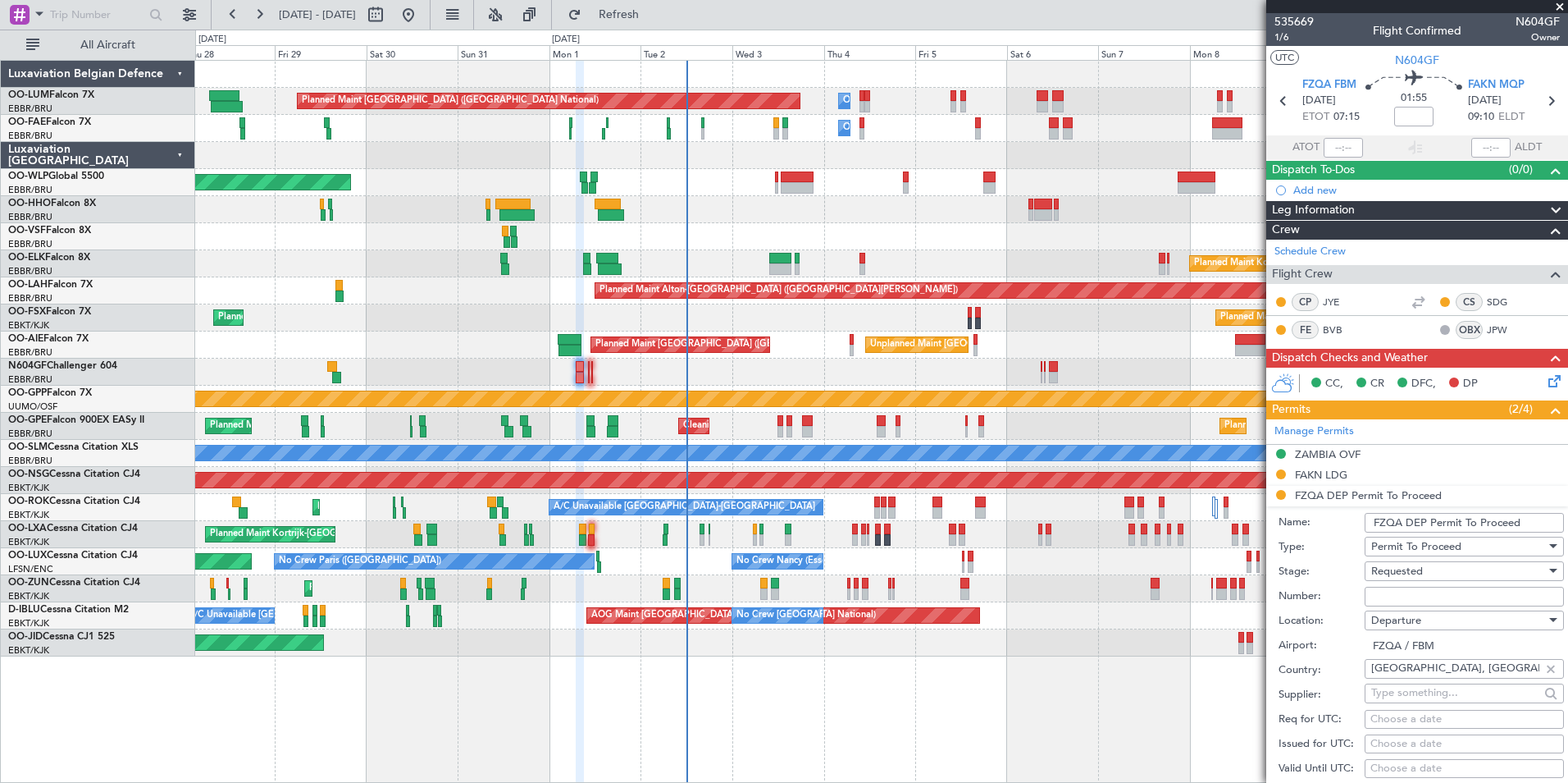
click at [1392, 593] on input "Number:" at bounding box center [1464, 597] width 199 height 20
paste input "AAC/SA/2294/2729/25DU12AUG25"
type input "AAC/SA/2294/2729/25DU12AUG25"
click at [1289, 591] on label "Number:" at bounding box center [1321, 596] width 86 height 17
click at [1365, 591] on input "AAC/SA/2294/2729/25DU12AUG25" at bounding box center [1464, 597] width 199 height 20
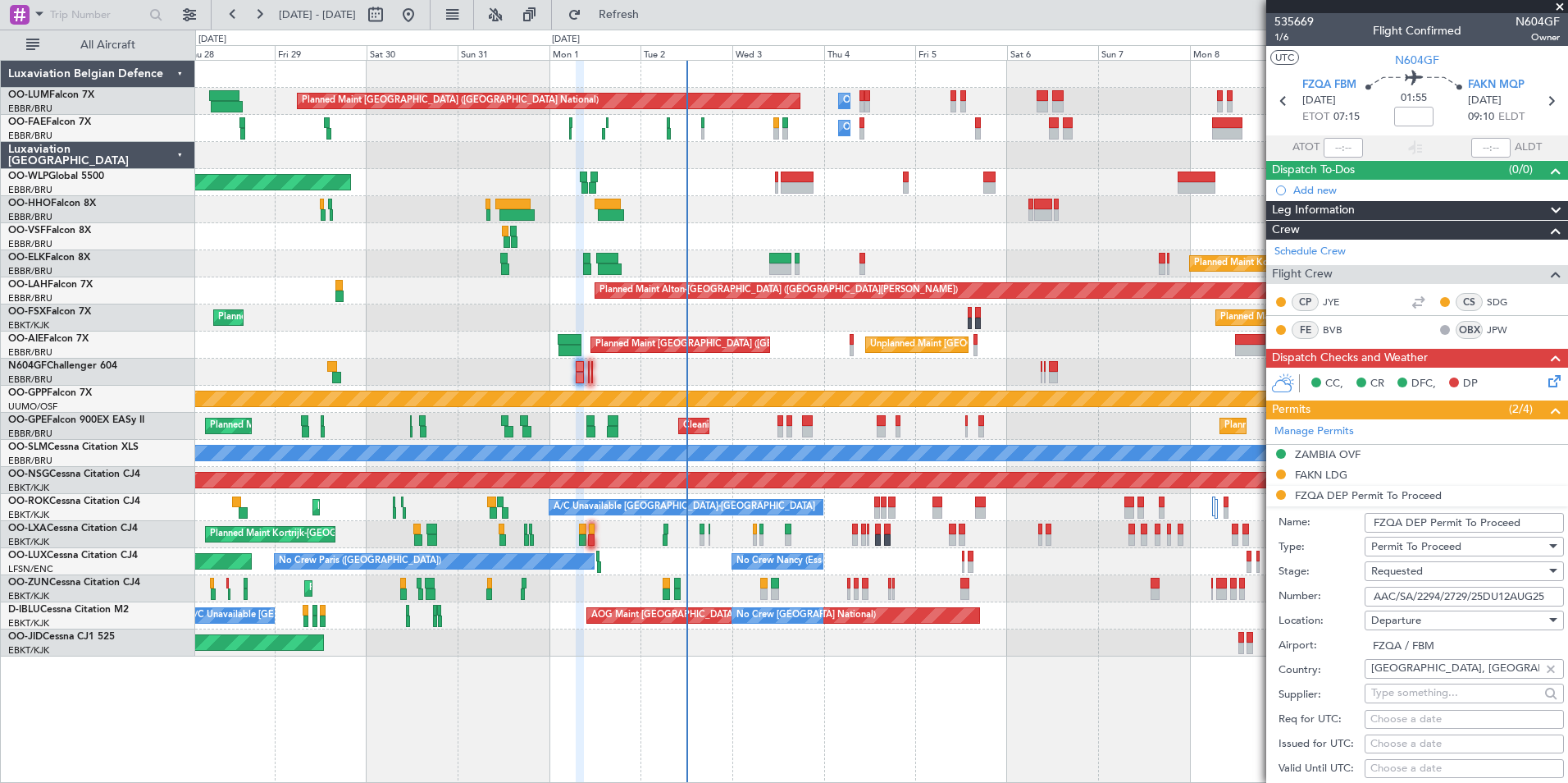
scroll to position [410, 0]
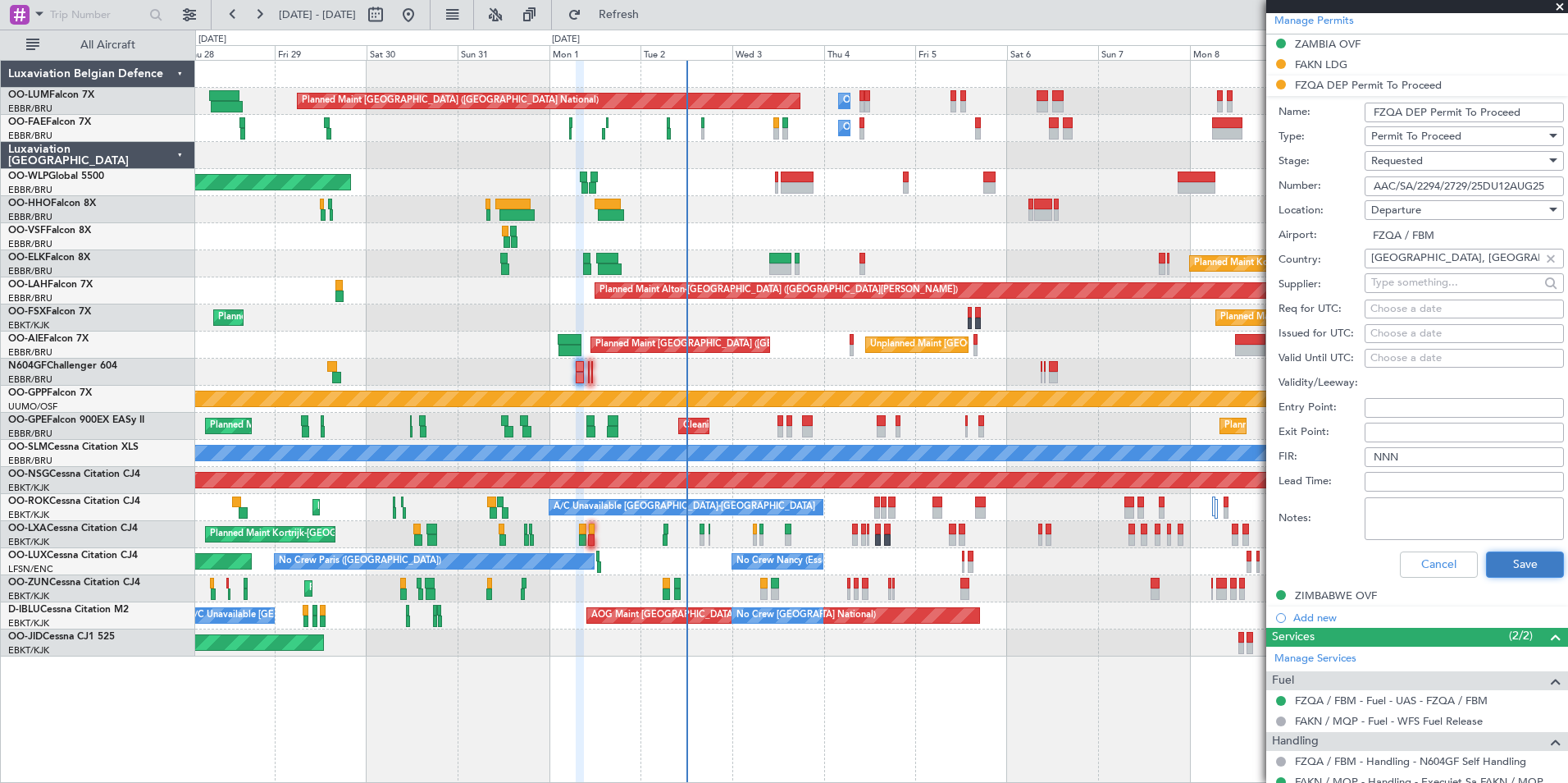
click at [1505, 559] on button "Save" at bounding box center [1525, 565] width 78 height 27
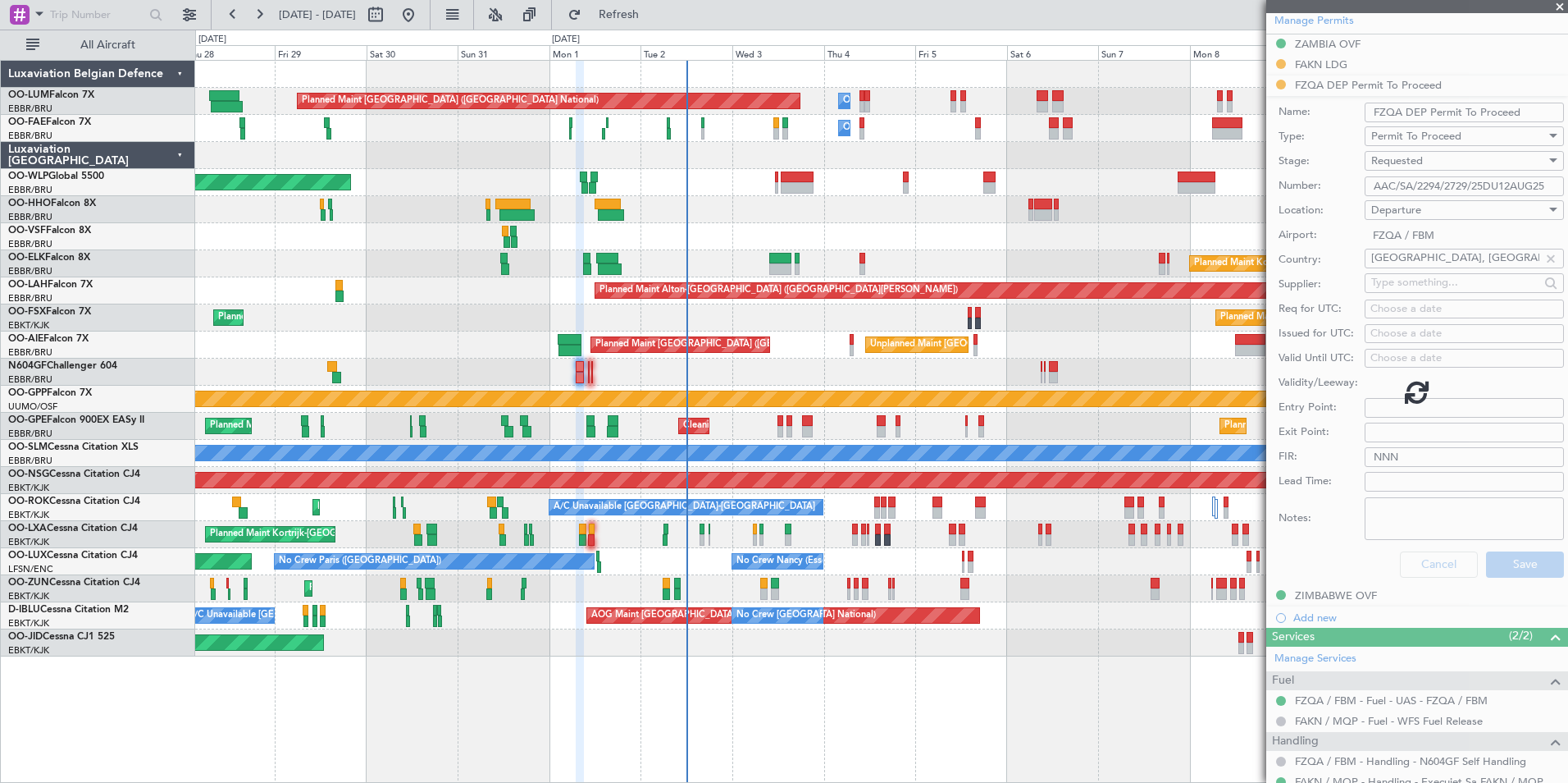
scroll to position [49, 0]
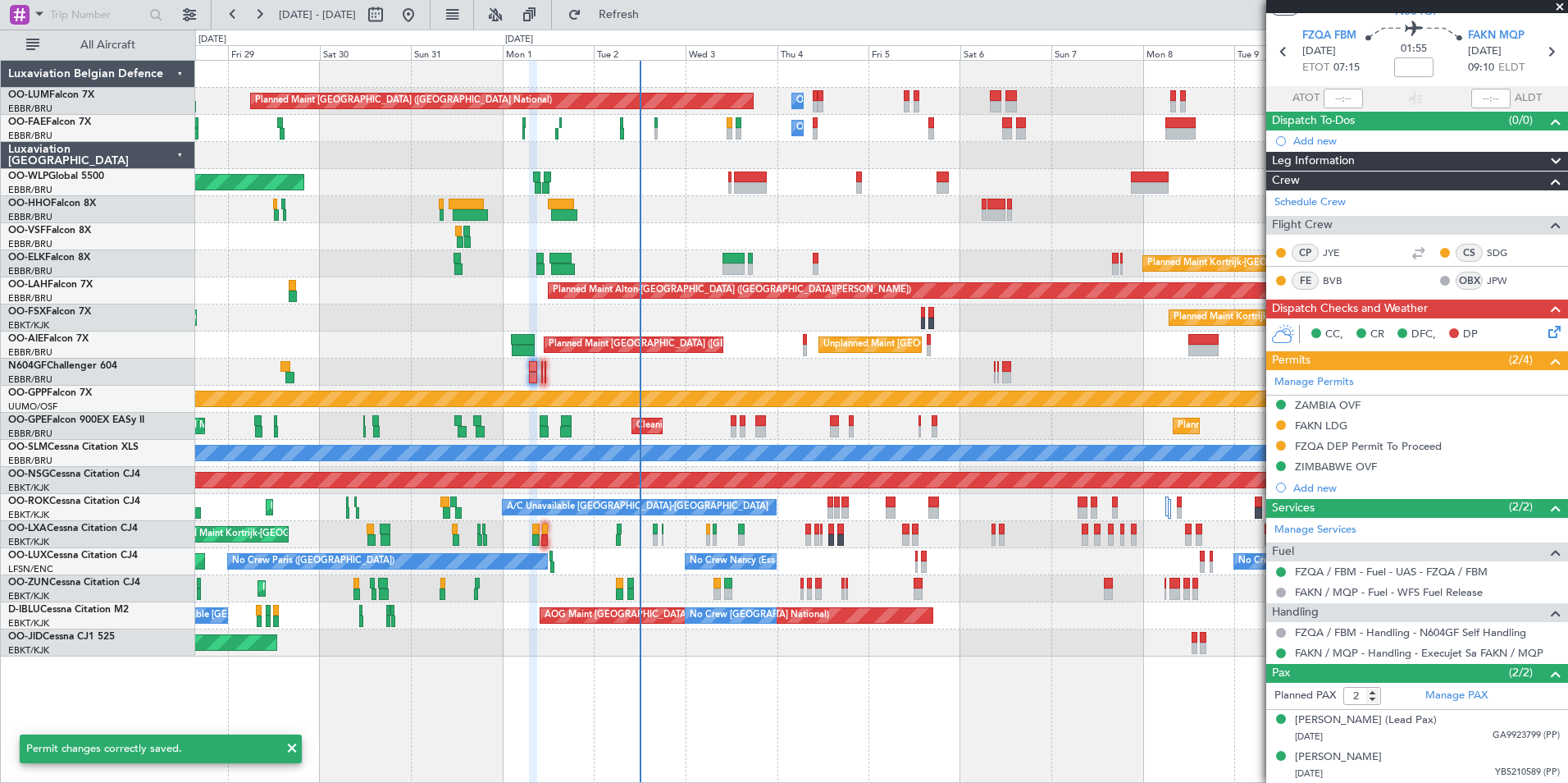
click at [652, 379] on div at bounding box center [881, 372] width 1372 height 27
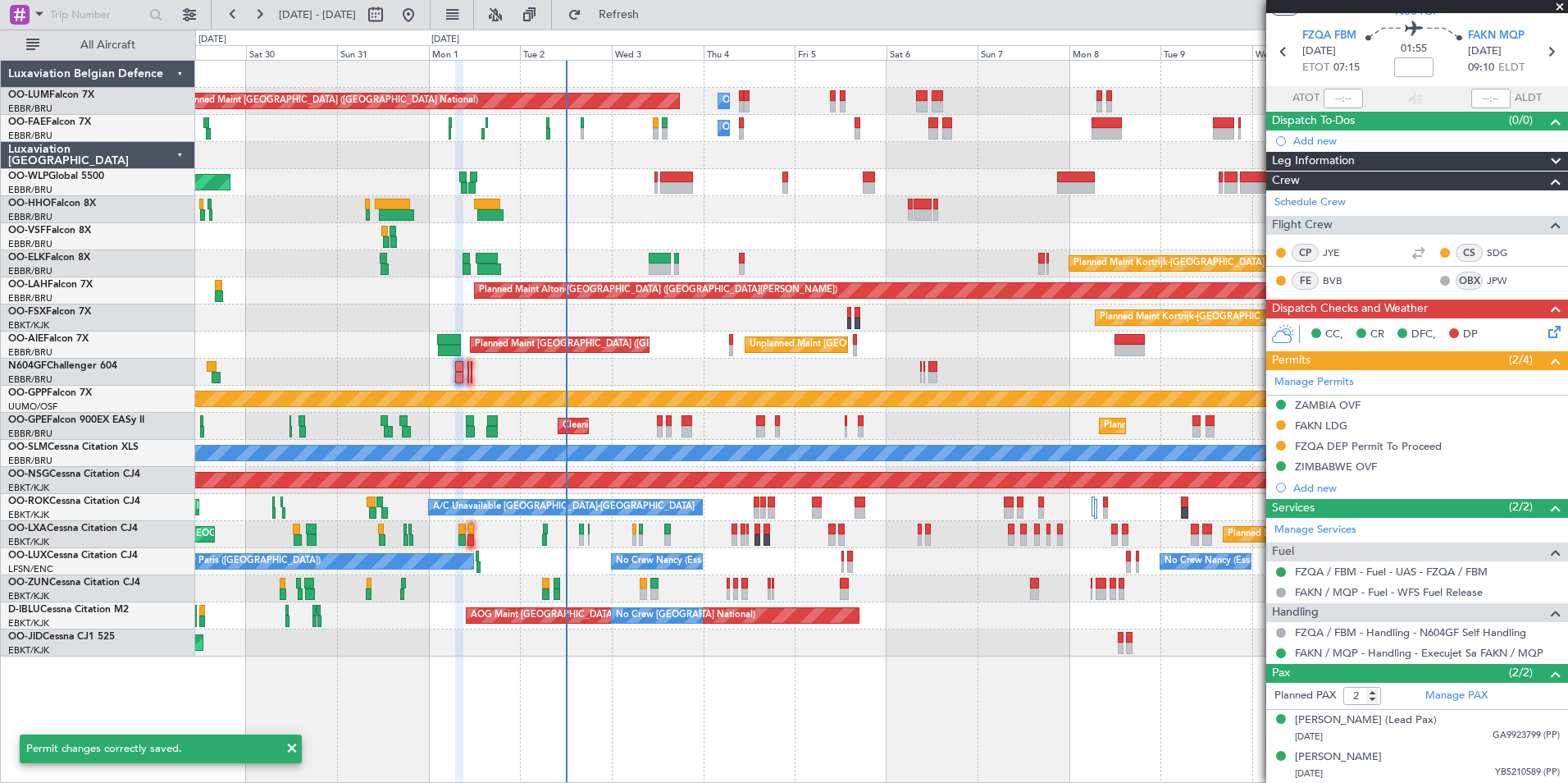
click at [634, 380] on div at bounding box center [881, 372] width 1372 height 27
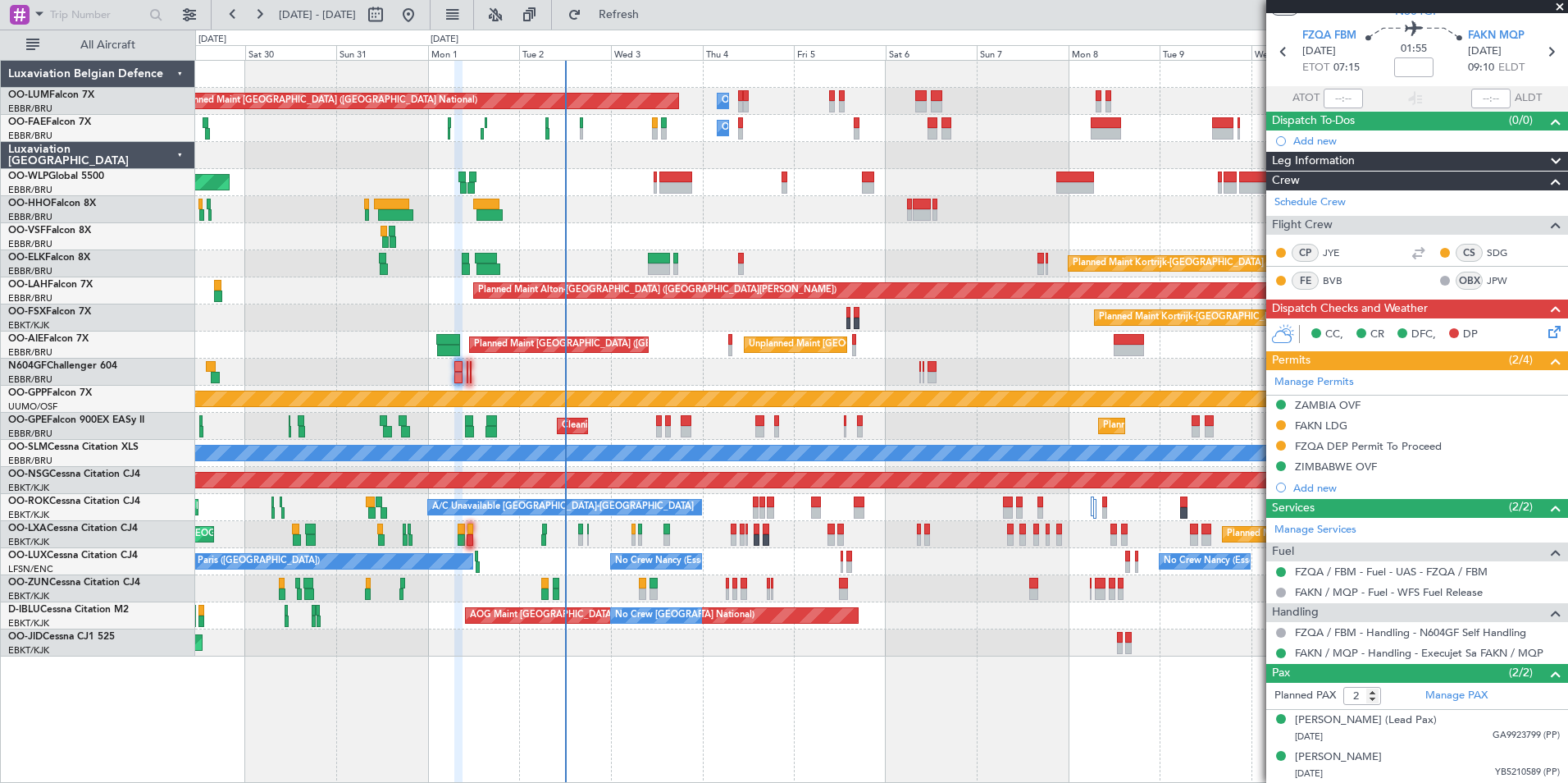
click at [706, 311] on div "Planned Maint Brussels (Brussels National) Owner Melsbroek Air Base Owner Melsb…" at bounding box center [881, 358] width 1372 height 595
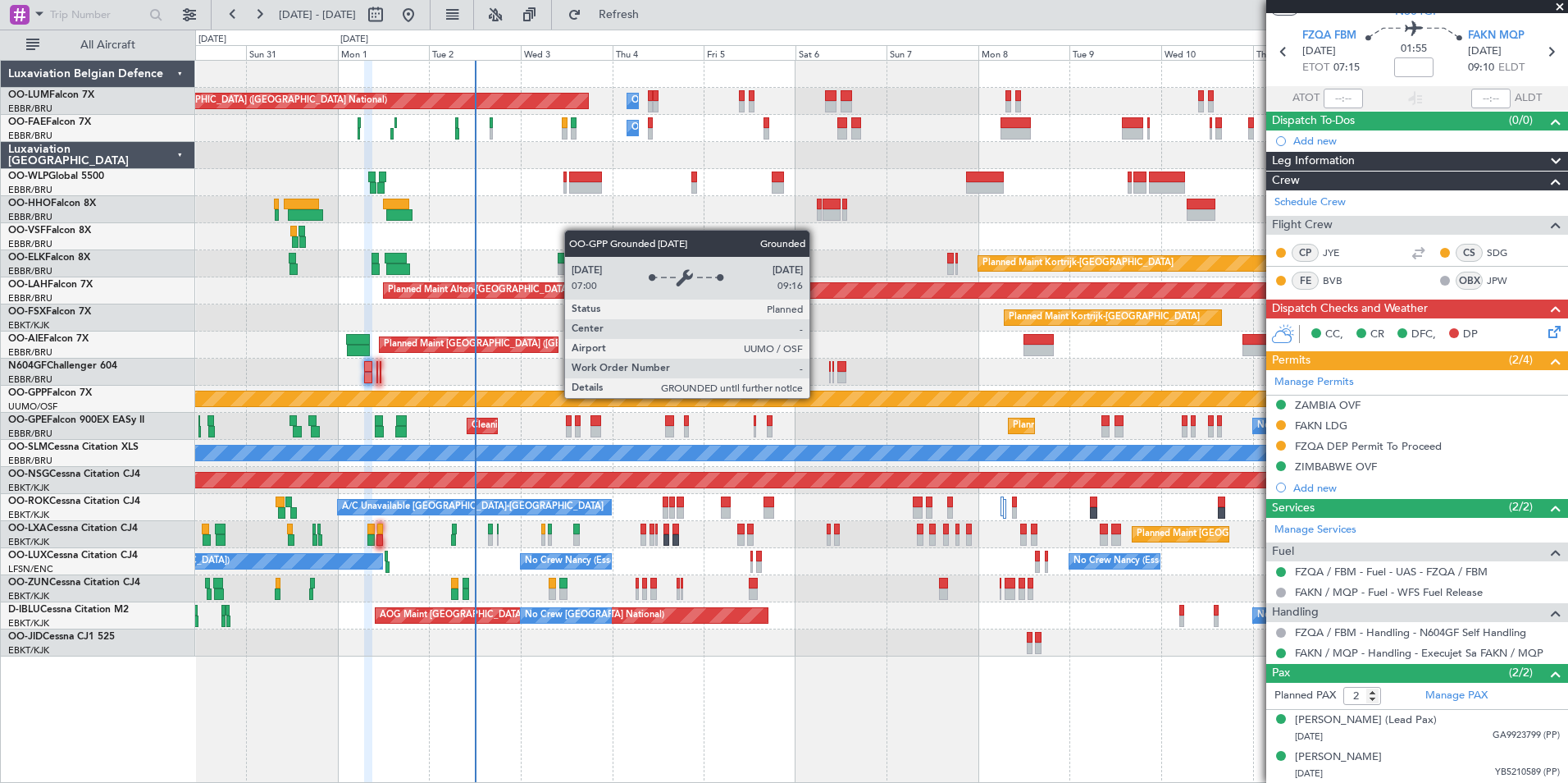
click at [722, 414] on div "Planned Maint Brussels (Brussels National) Owner Melsbroek Air Base Owner Melsb…" at bounding box center [881, 358] width 1372 height 595
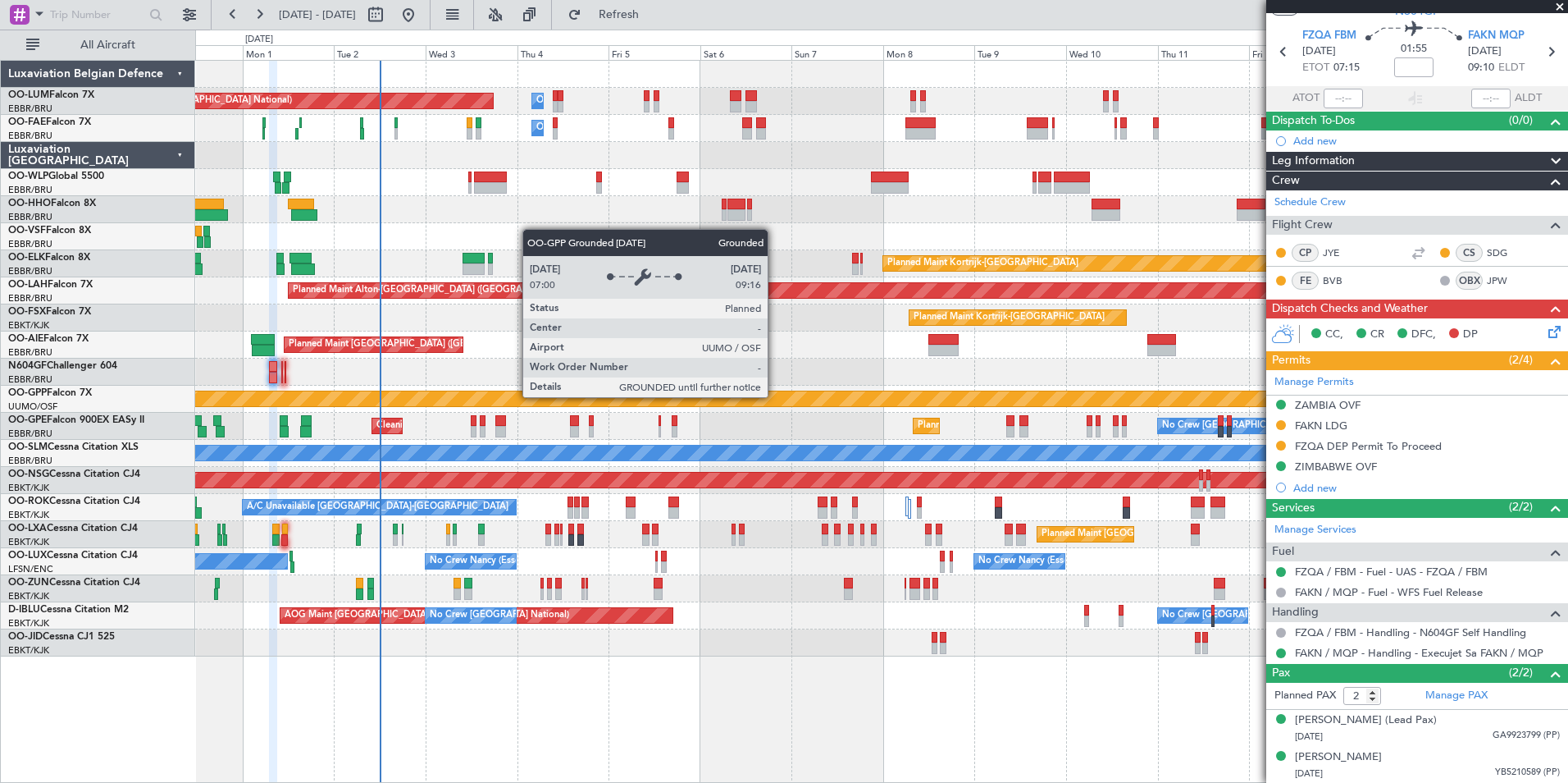
click at [651, 406] on div "Grounded [PERSON_NAME]" at bounding box center [882, 399] width 4117 height 17
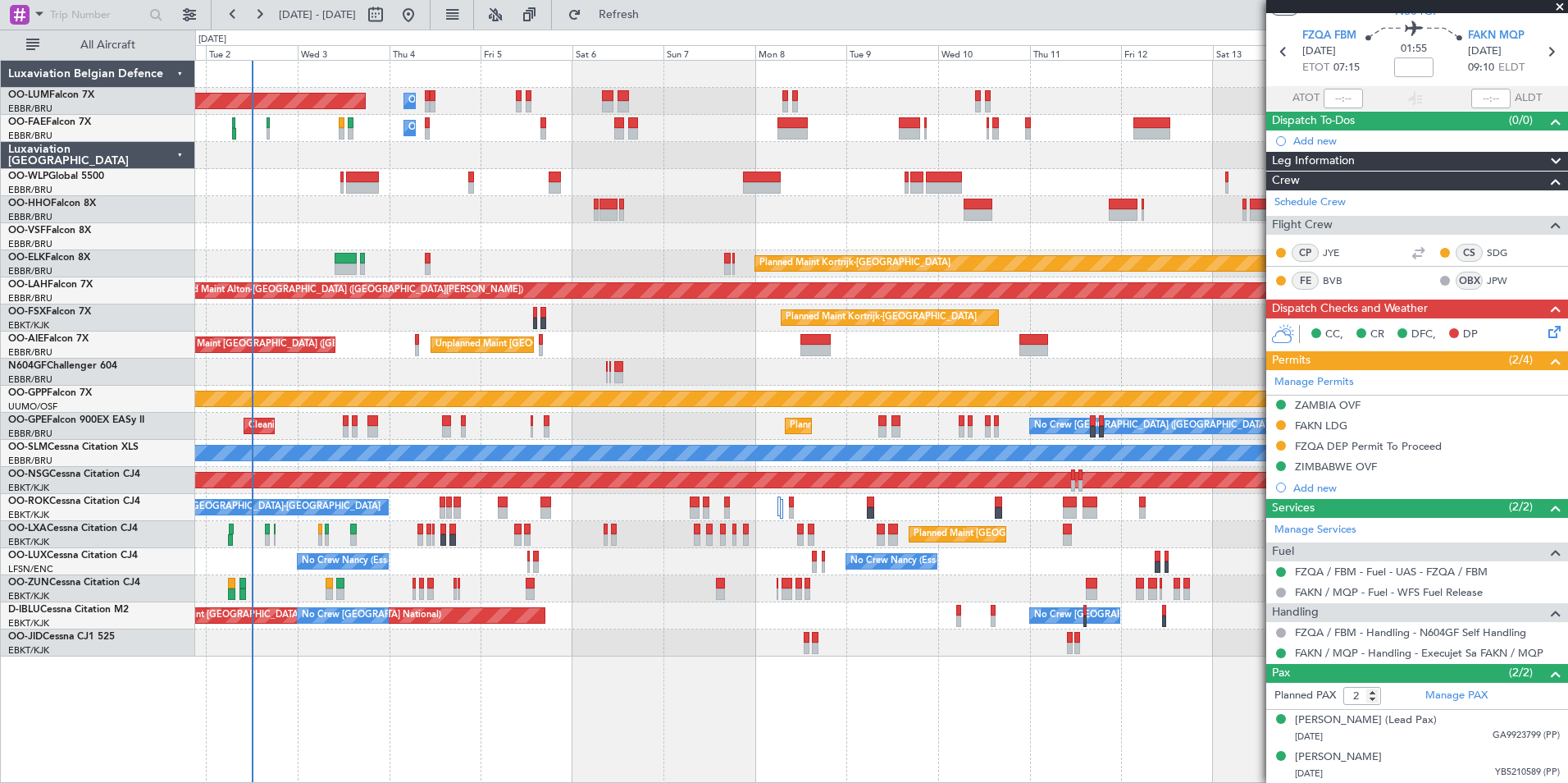
click at [731, 215] on div "Planned Maint Brussels (Brussels National) Owner Melsbroek Air Base Owner Melsb…" at bounding box center [881, 358] width 1372 height 595
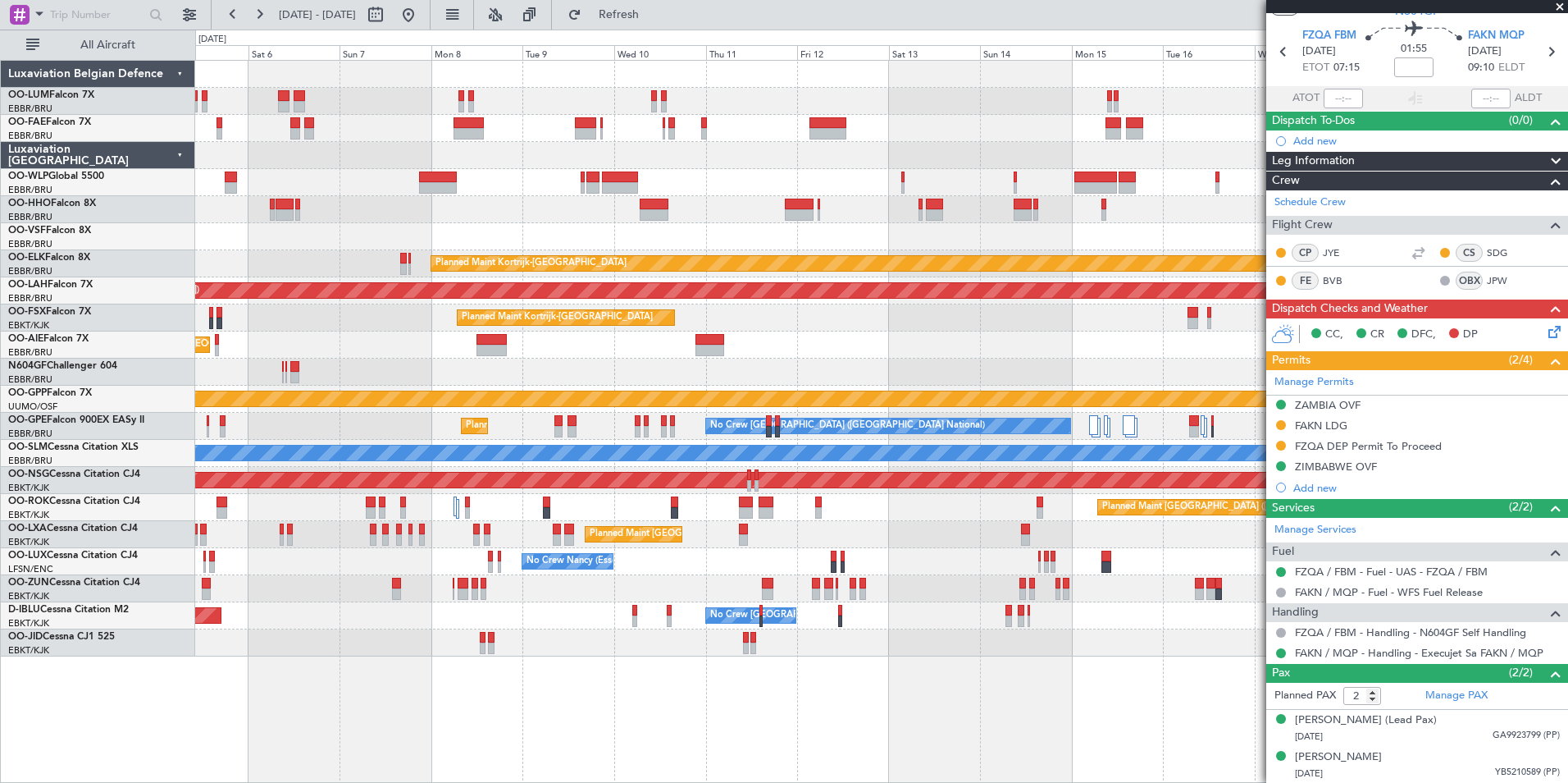
click at [1131, 203] on div at bounding box center [881, 209] width 1372 height 27
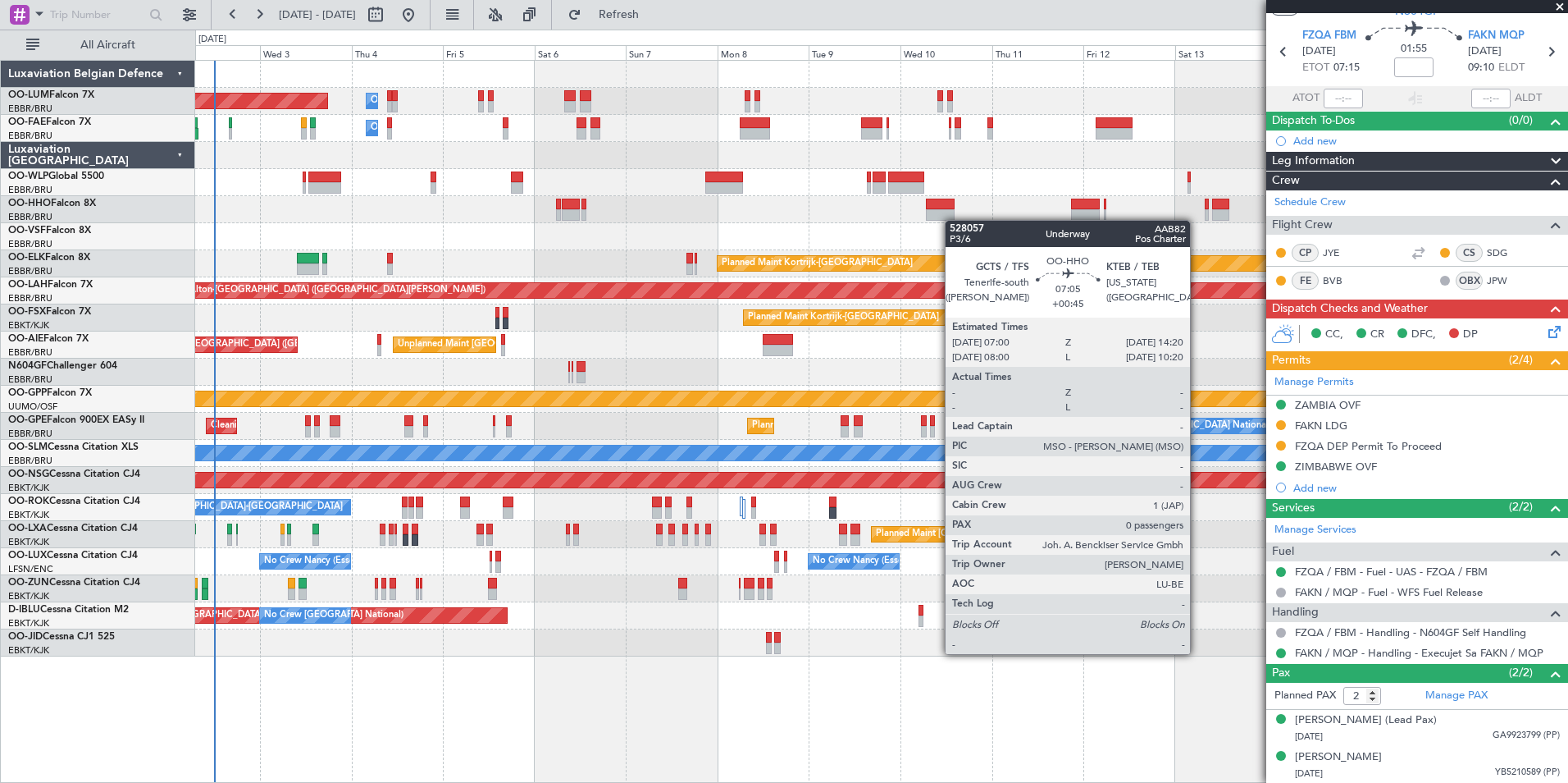
click at [953, 220] on div at bounding box center [881, 209] width 1372 height 27
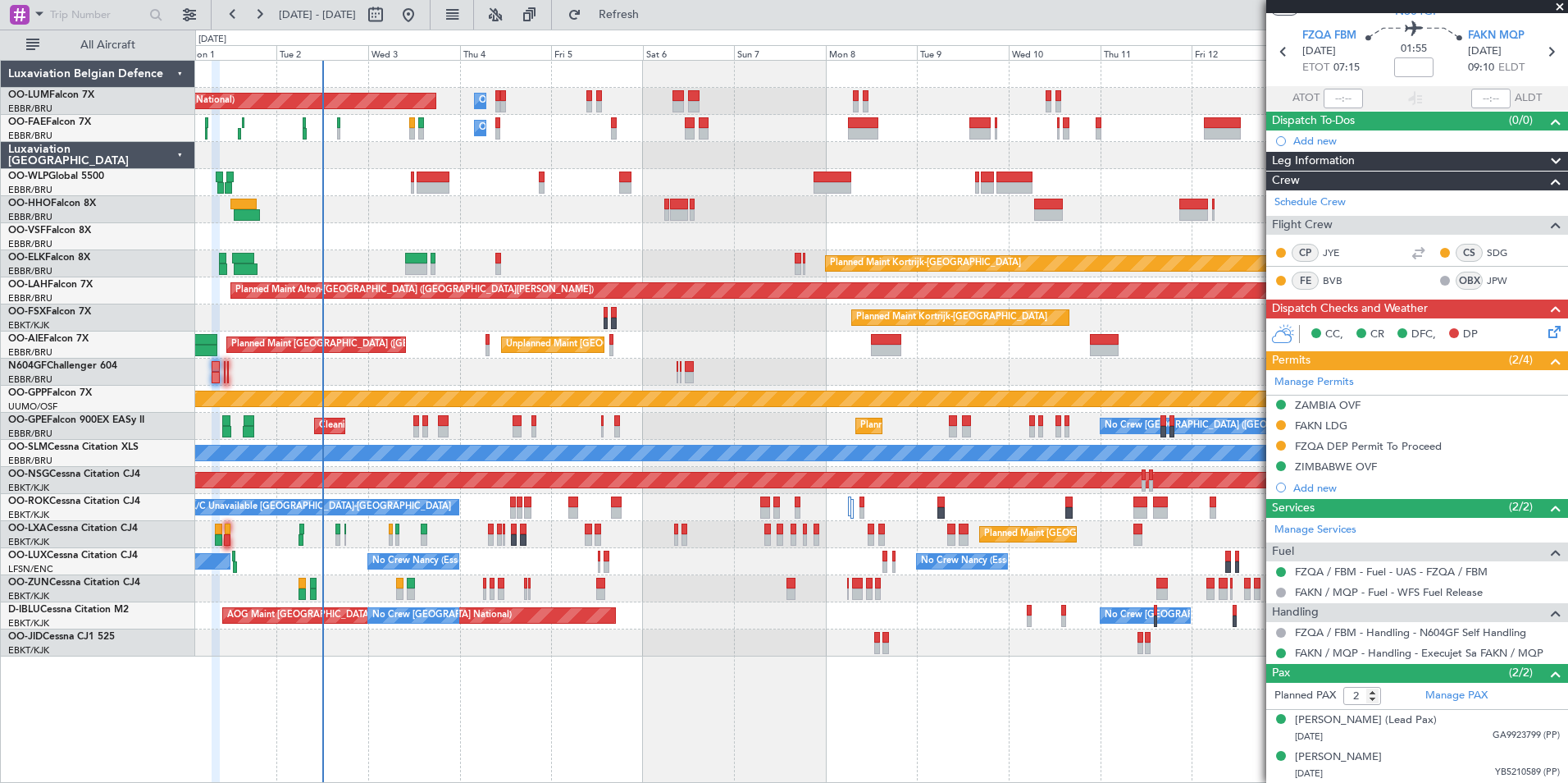
click at [936, 361] on div at bounding box center [881, 372] width 1372 height 27
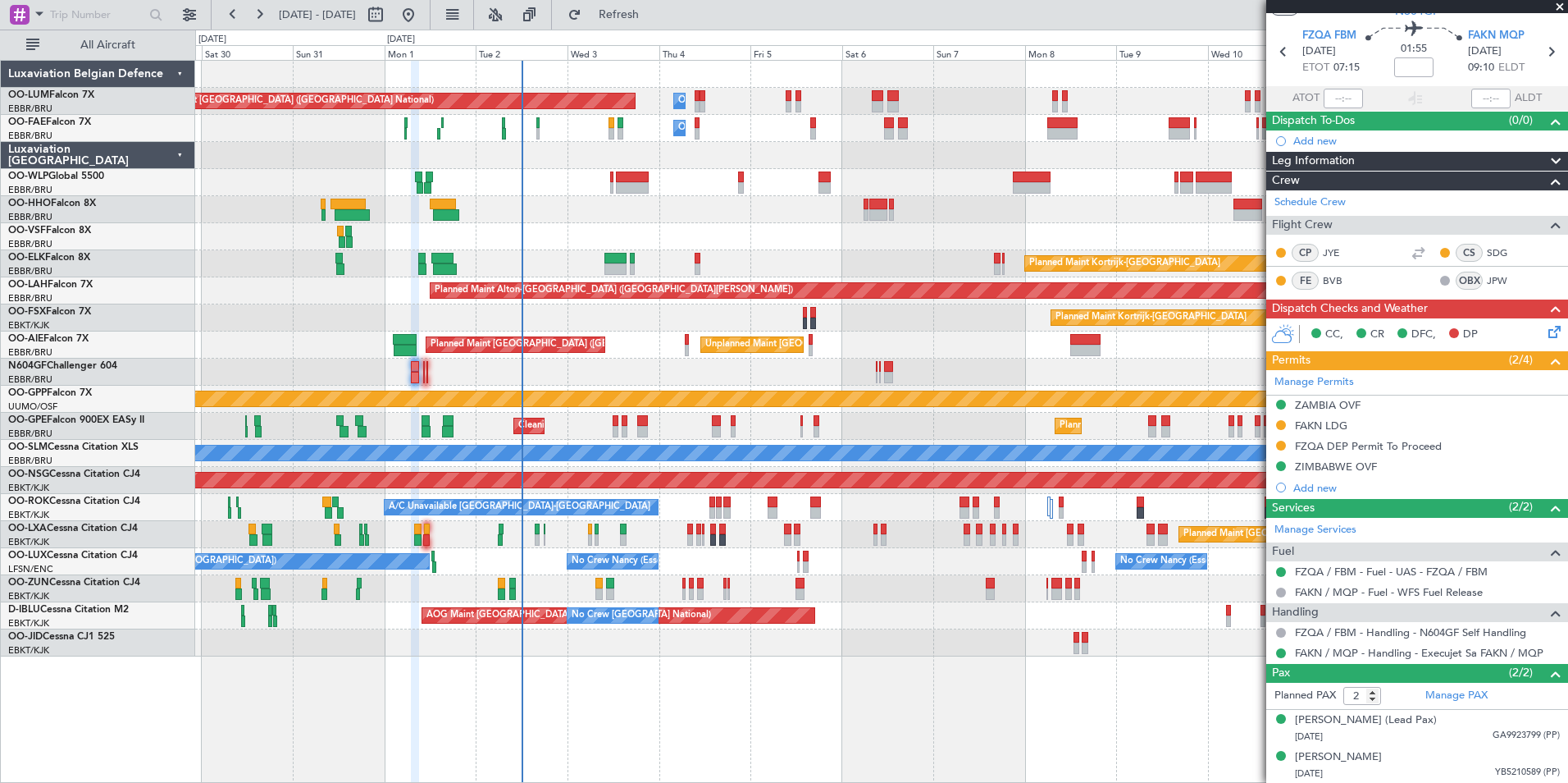
click at [861, 346] on div "Unplanned Maint Brussels (Brussels National) Planned Maint London (Farnborough)" at bounding box center [881, 345] width 1372 height 27
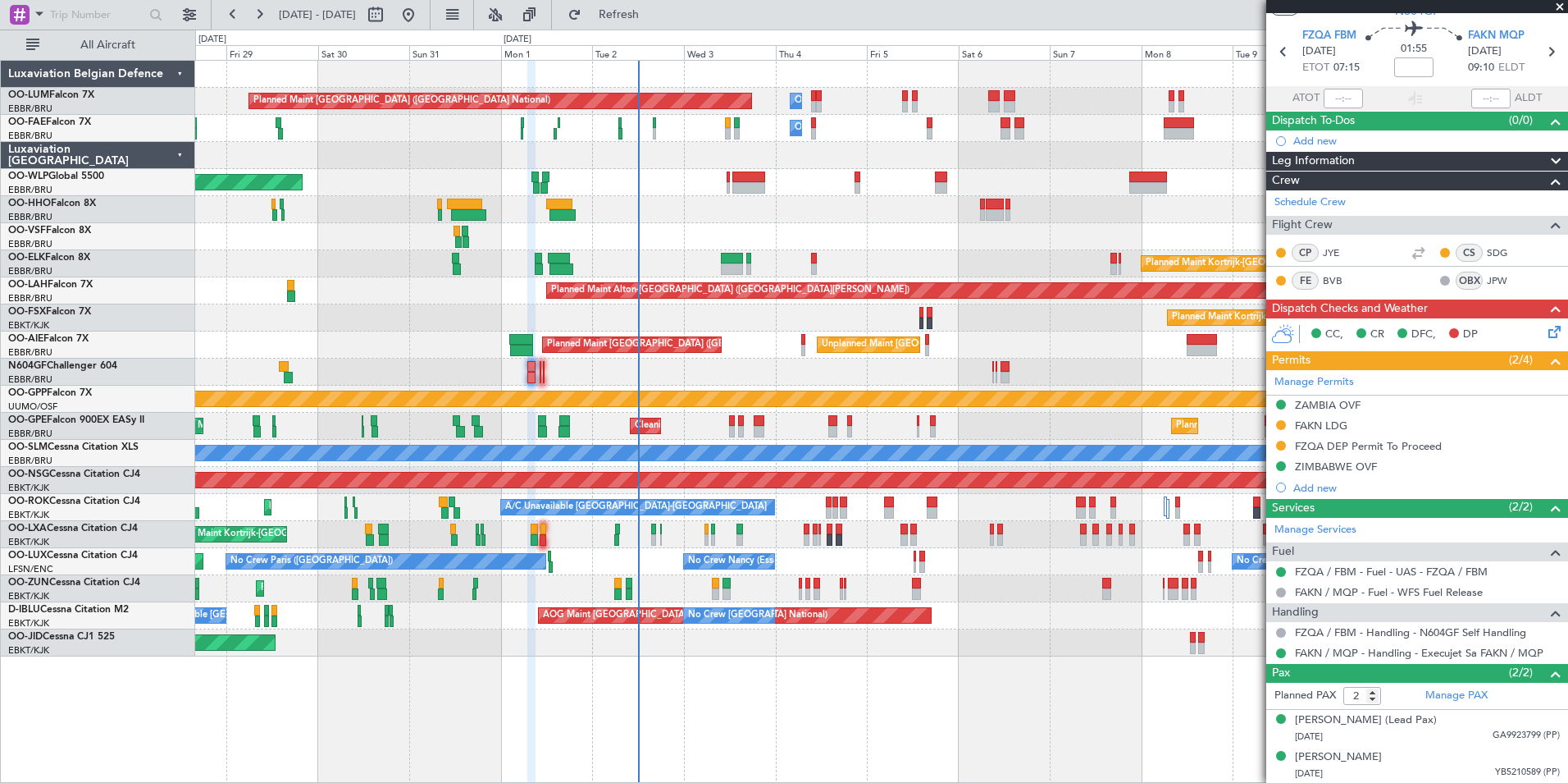
click at [852, 379] on div at bounding box center [881, 372] width 1372 height 27
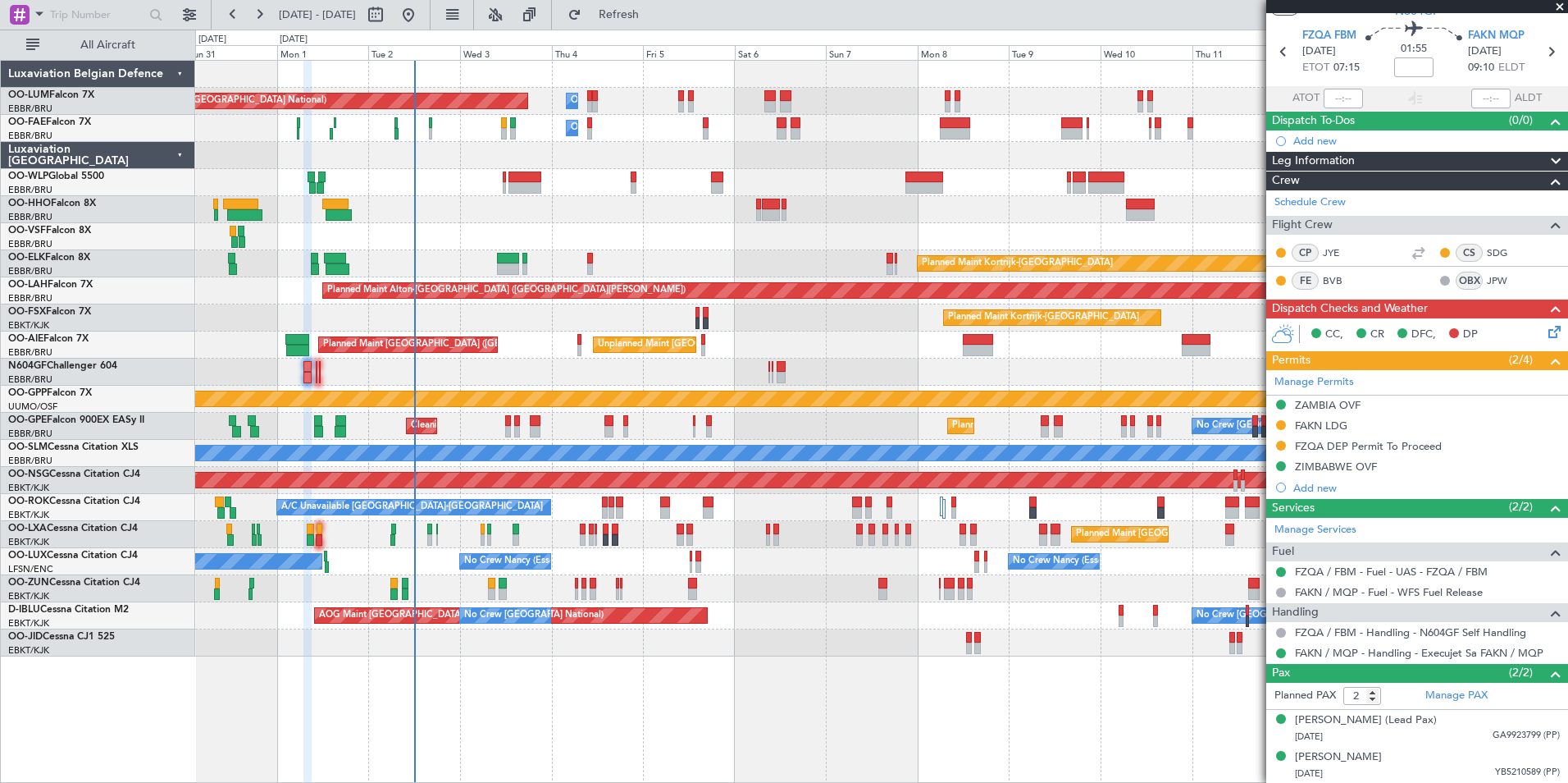
click at [727, 433] on div "Owner Melsbroek Air Base Planned Maint Brussels (Brussels National) Owner Melsb…" at bounding box center [881, 358] width 1372 height 595
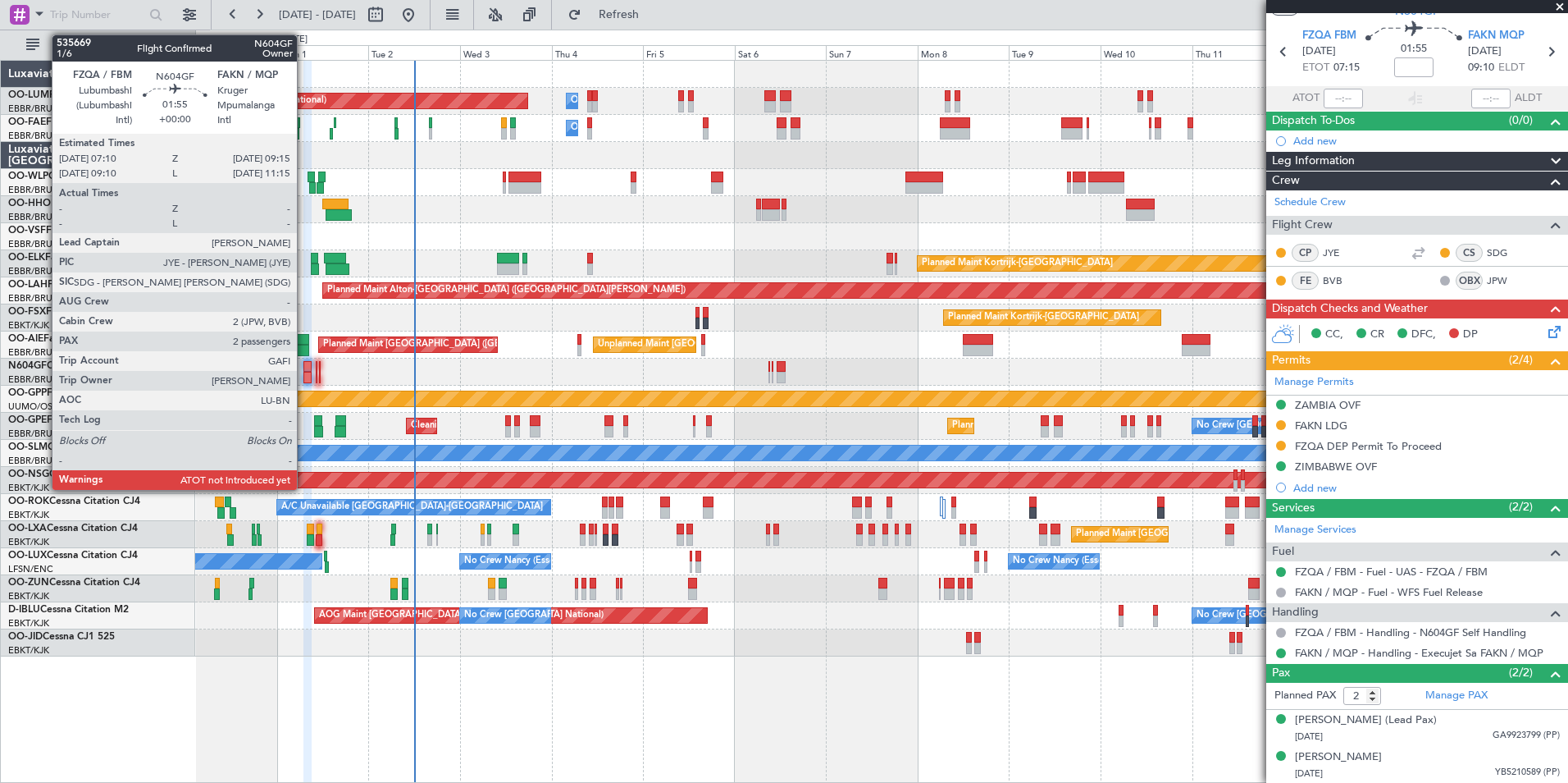
click at [305, 376] on div at bounding box center [308, 378] width 8 height 12
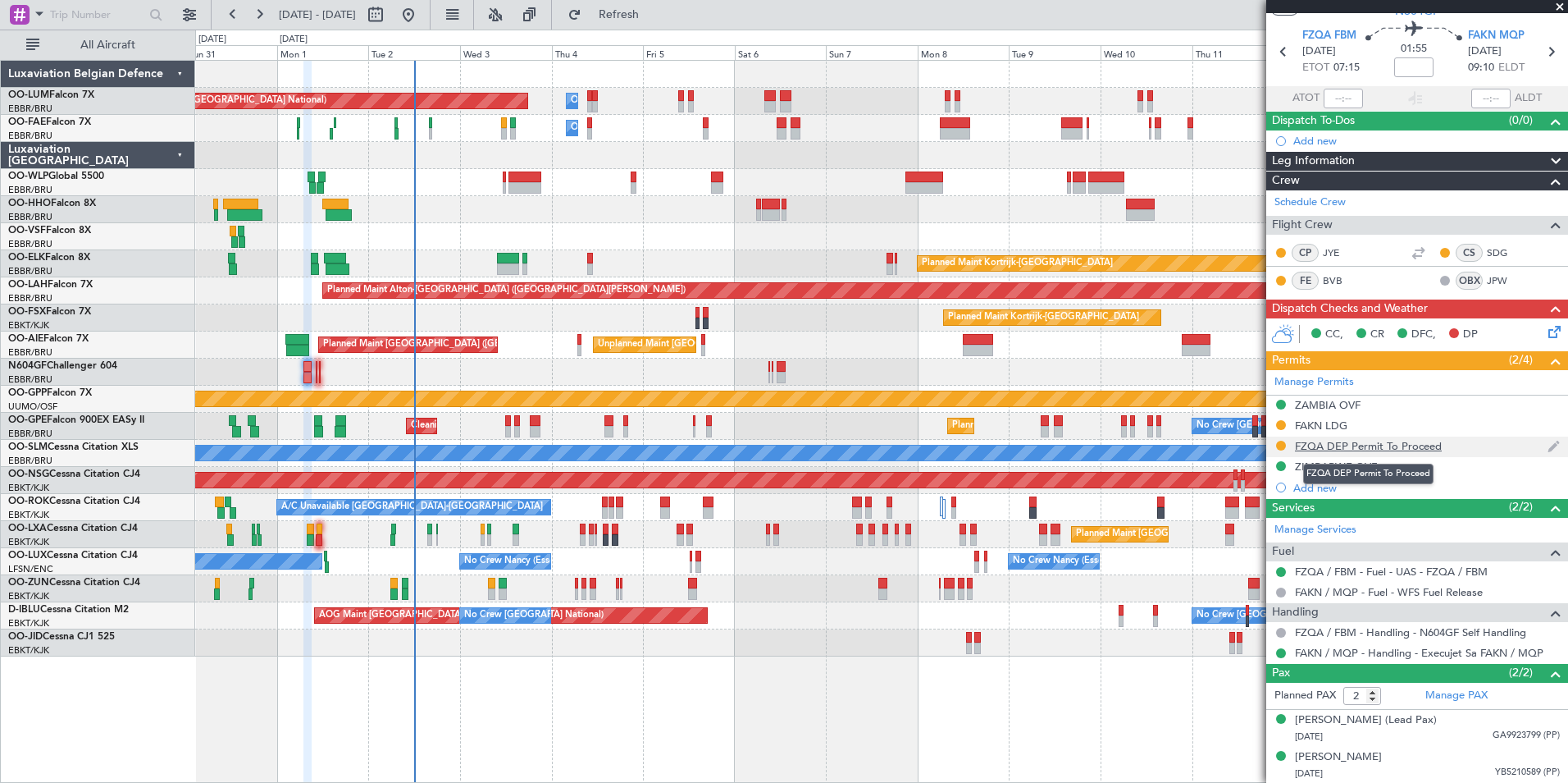
click at [1362, 448] on div "FZQA DEP Permit To Proceed" at bounding box center [1368, 446] width 147 height 14
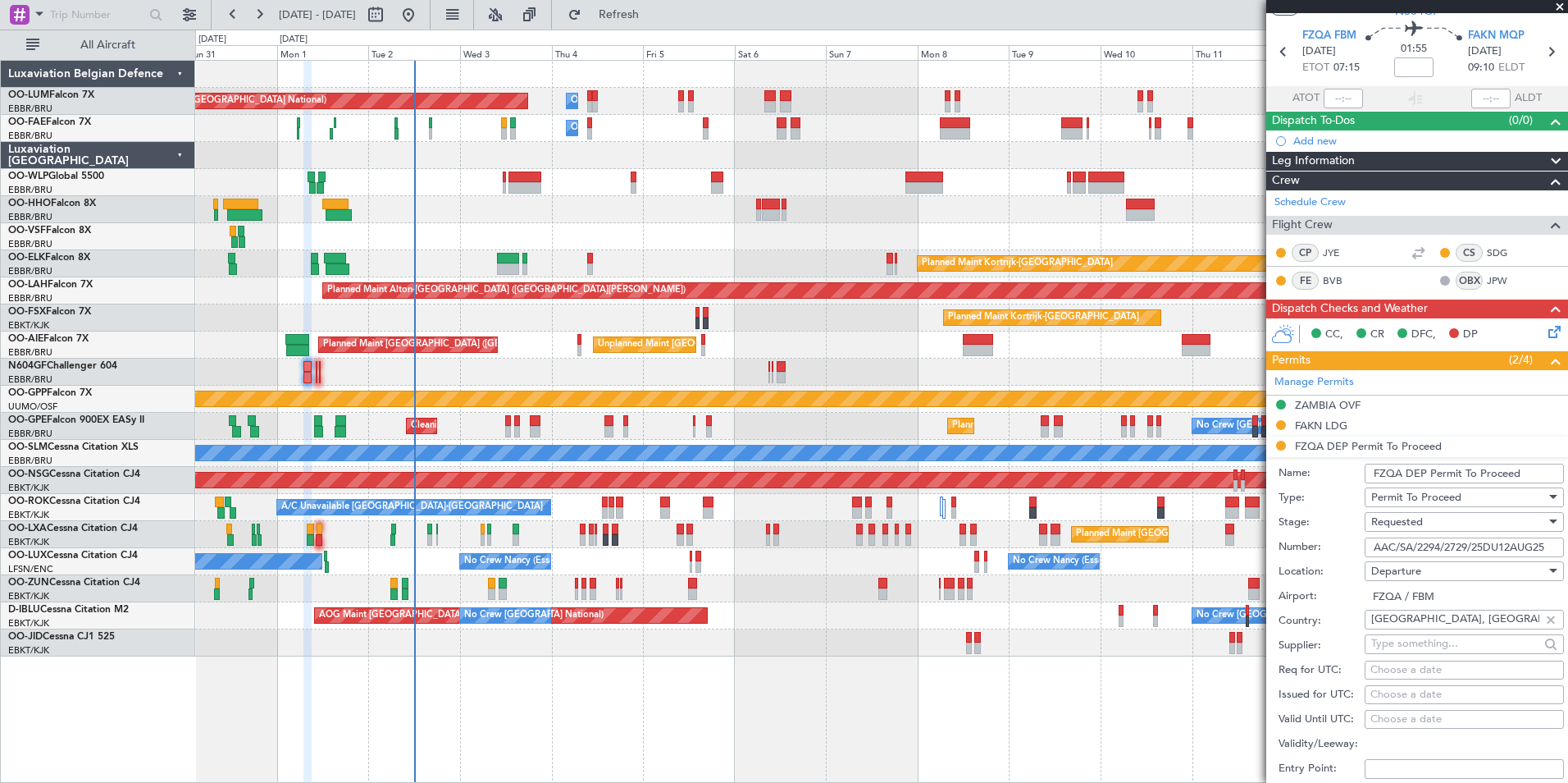
click at [1409, 552] on input "AAC/SA/2294/2729/25DU12AUG25" at bounding box center [1464, 547] width 199 height 20
click at [1408, 552] on input "AAC/SA/2294/2729/25DU12AUG25" at bounding box center [1464, 547] width 199 height 20
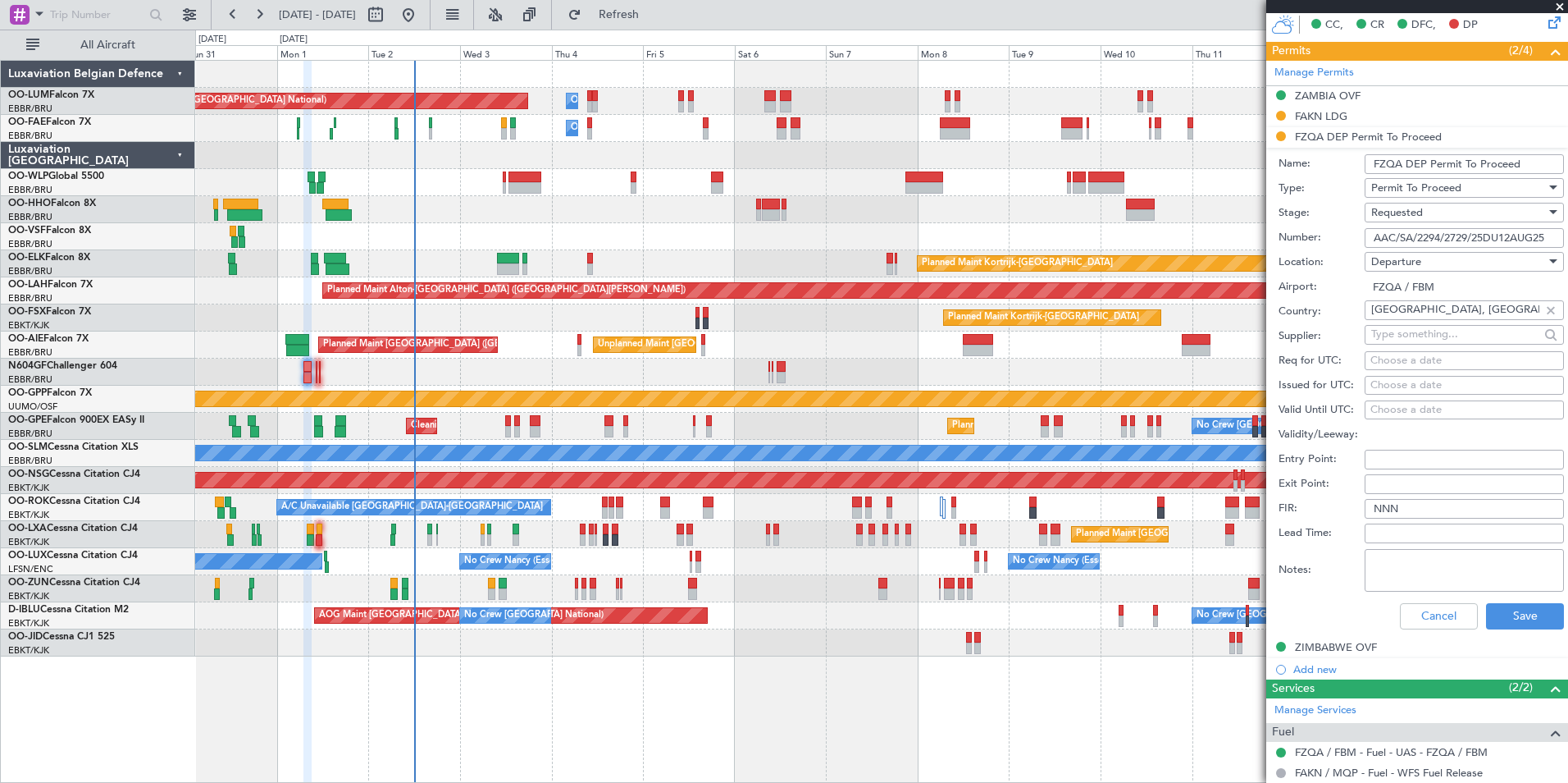
scroll to position [459, 0]
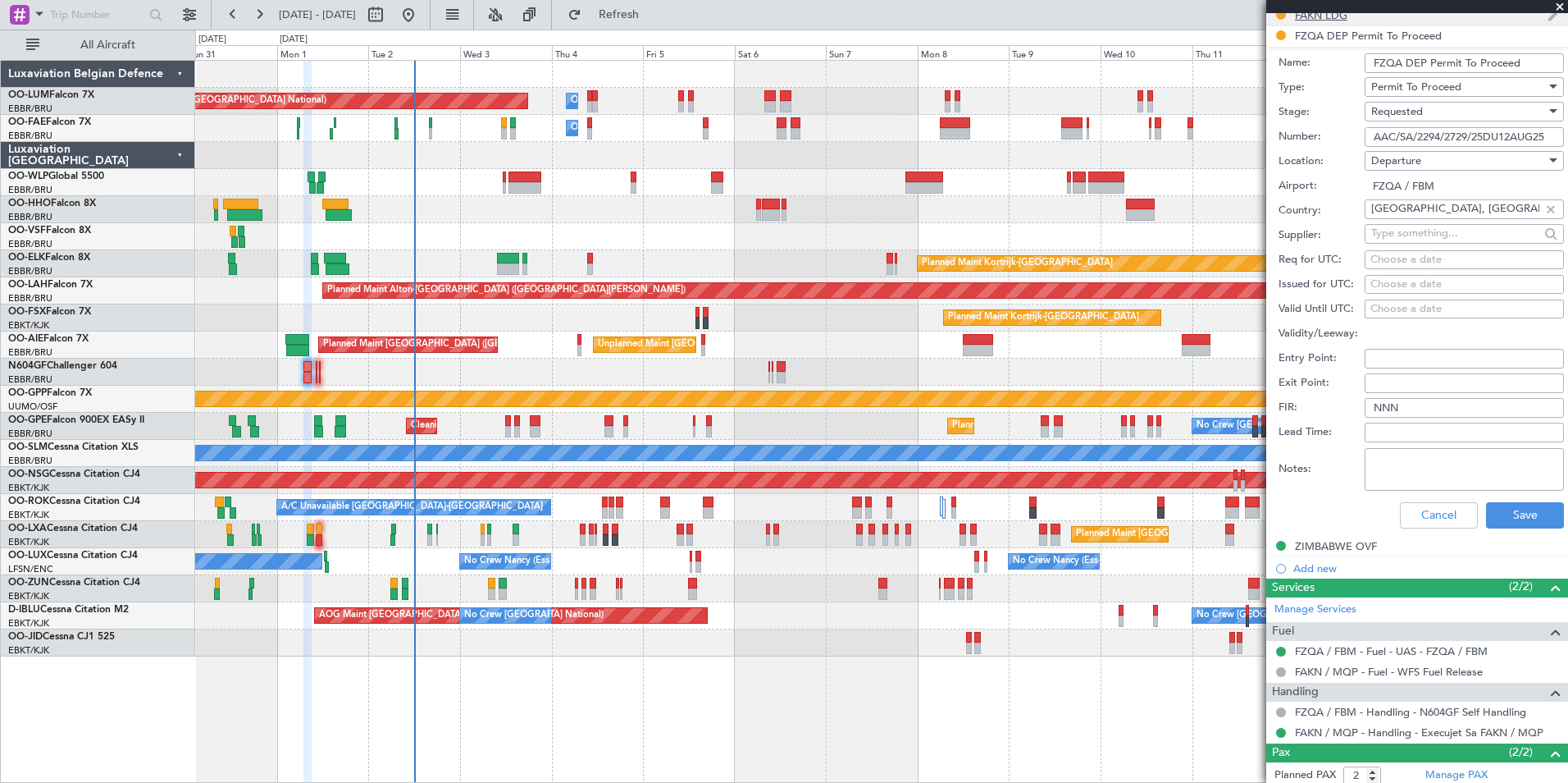
click at [1332, 23] on div "FAKN LDG" at bounding box center [1418, 16] width 302 height 21
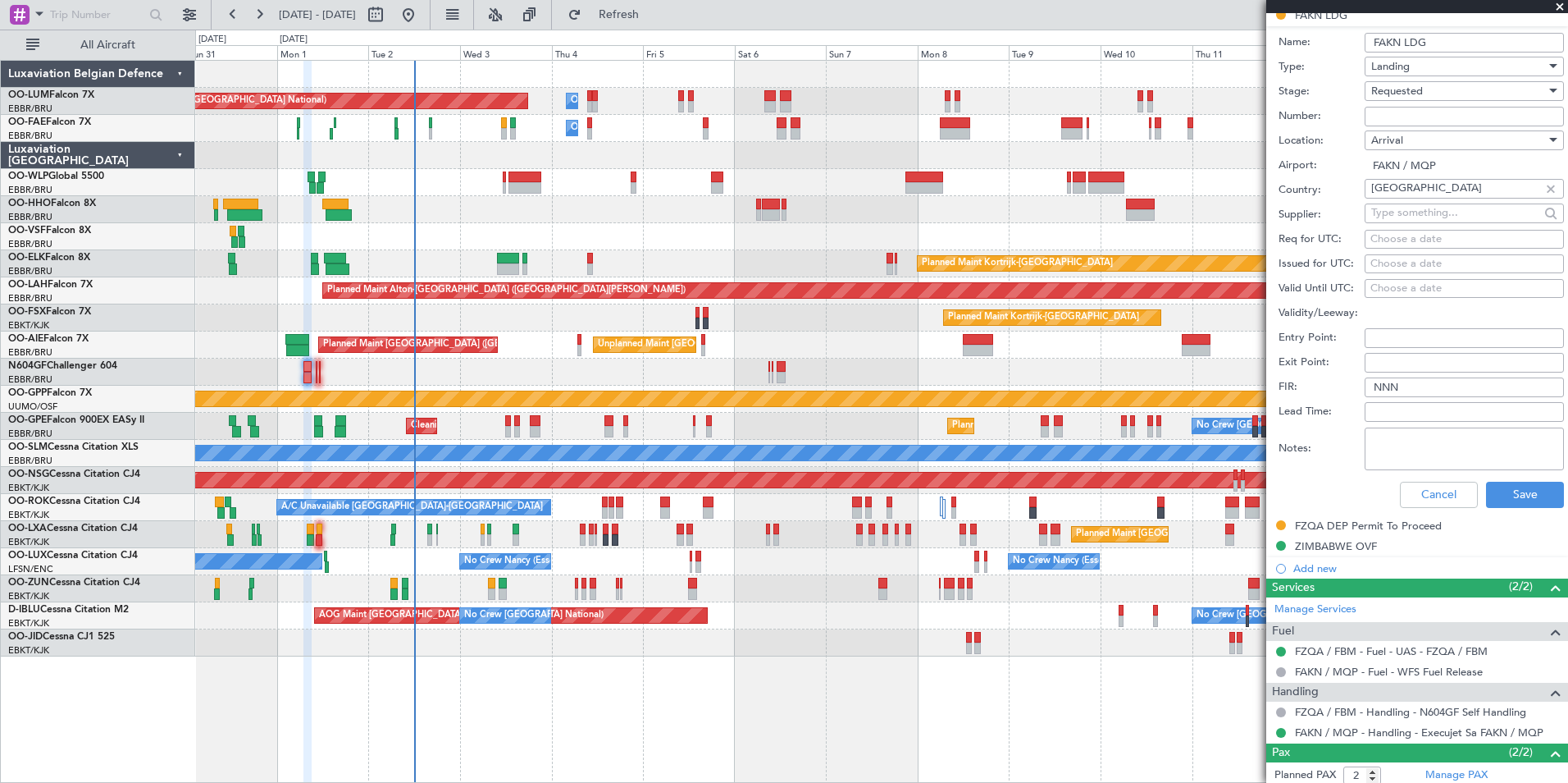
click at [1396, 112] on input "Number:" at bounding box center [1464, 116] width 199 height 20
paste input "NS15212025"
type input "NS15212025"
click at [1505, 497] on button "Save" at bounding box center [1525, 495] width 78 height 27
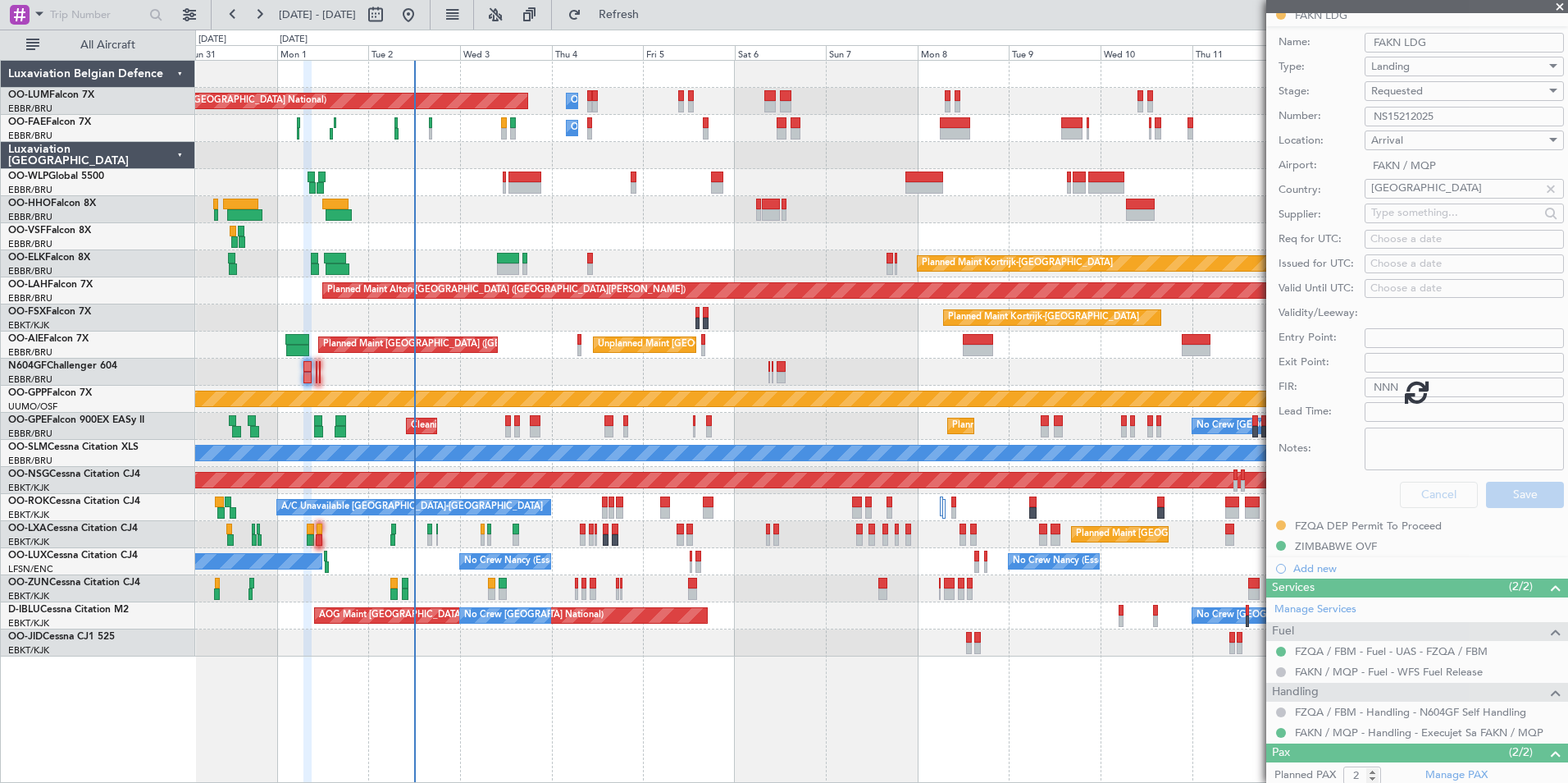
scroll to position [0, 0]
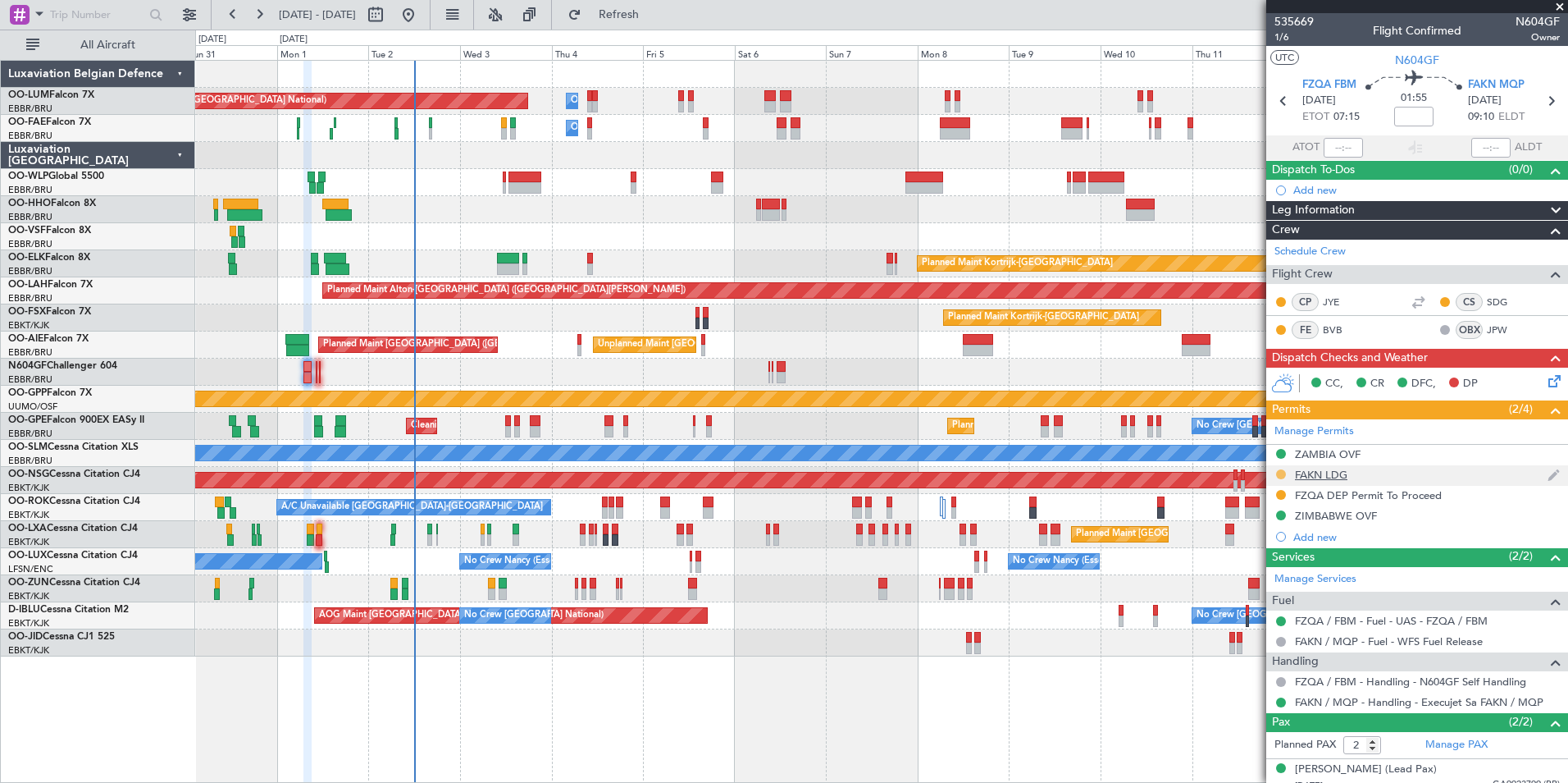
click at [1282, 471] on button at bounding box center [1282, 474] width 10 height 10
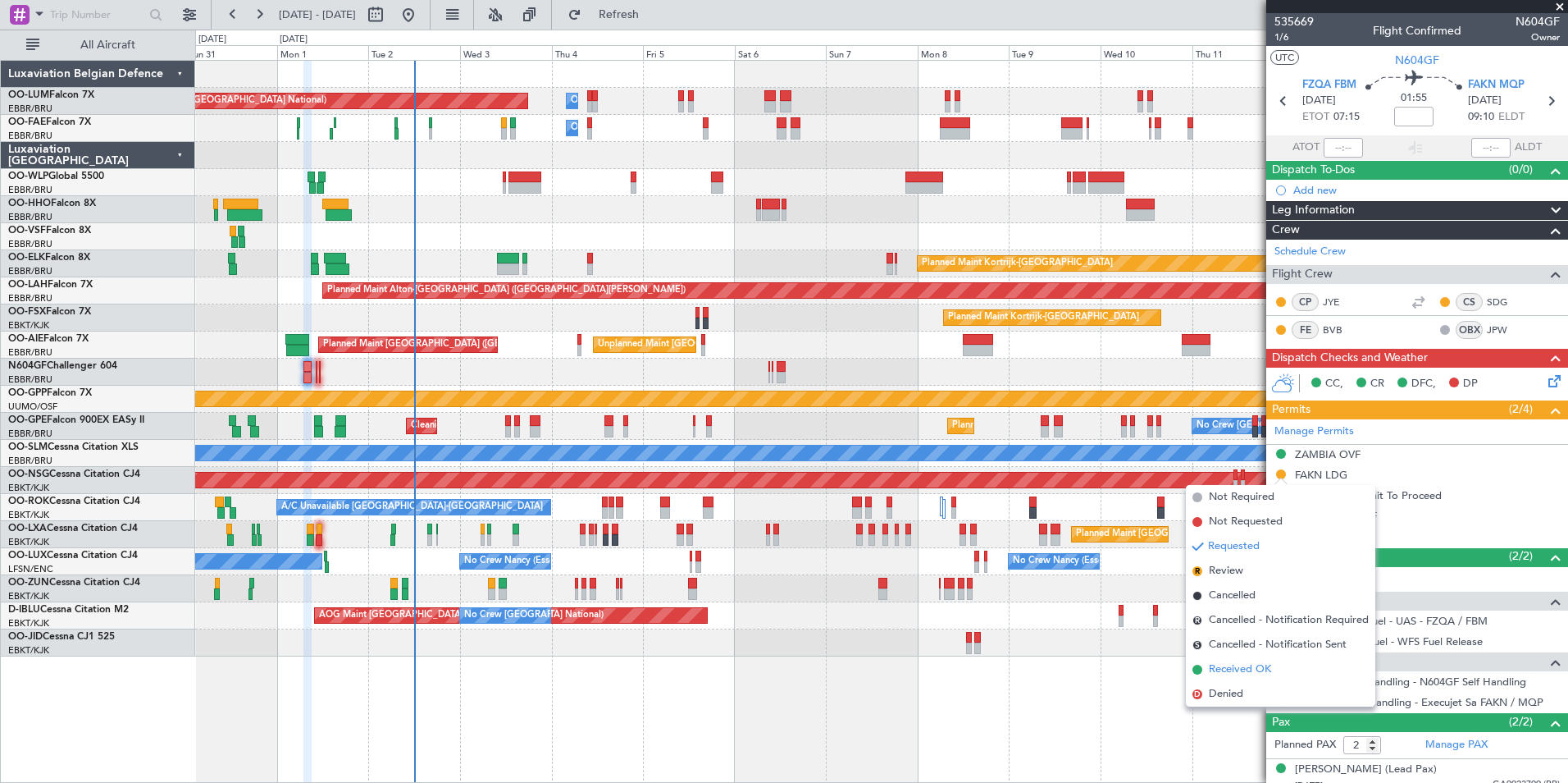
click at [1225, 672] on span "Received OK" at bounding box center [1239, 669] width 62 height 17
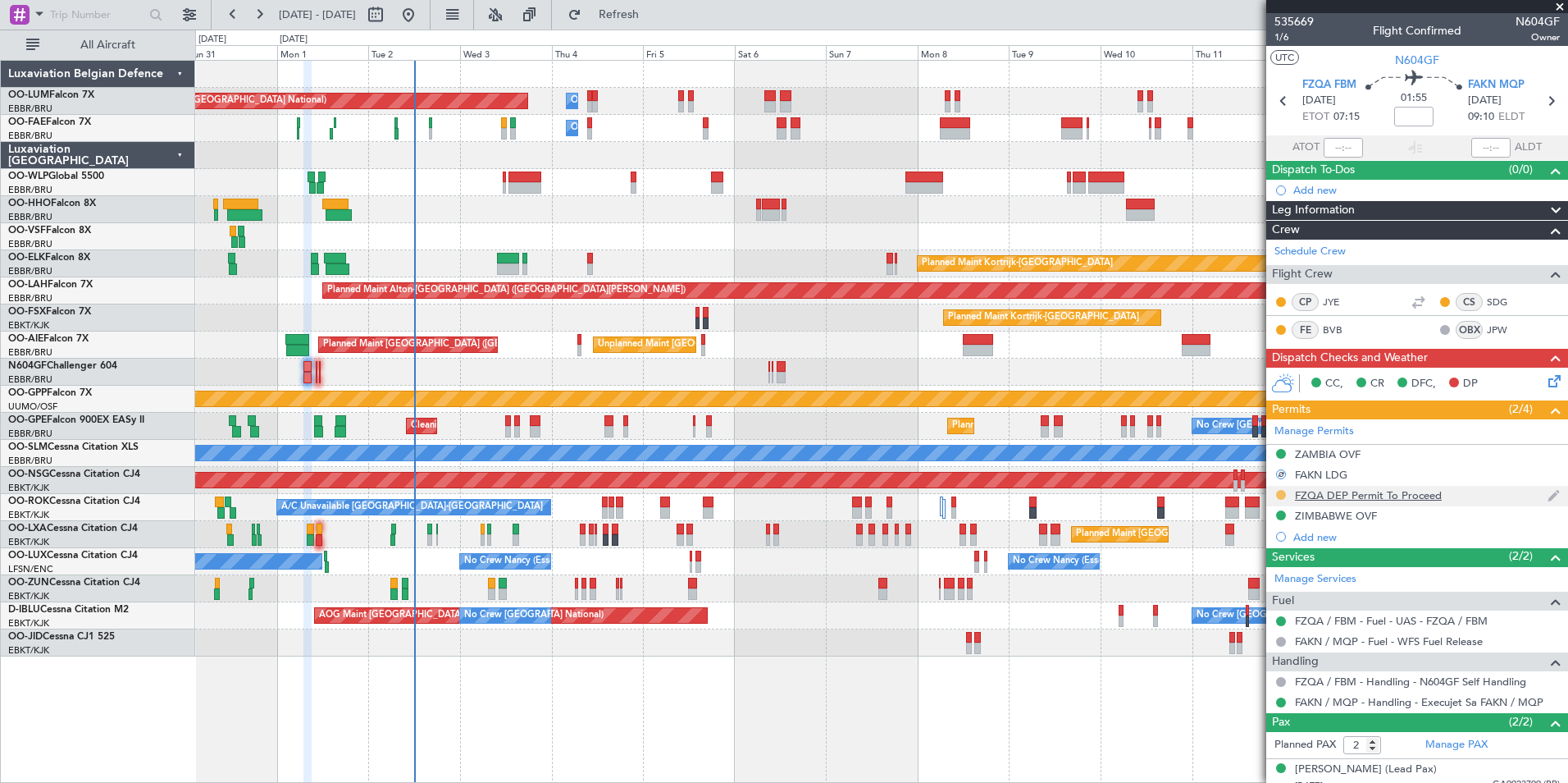
click at [1278, 493] on button at bounding box center [1282, 495] width 10 height 10
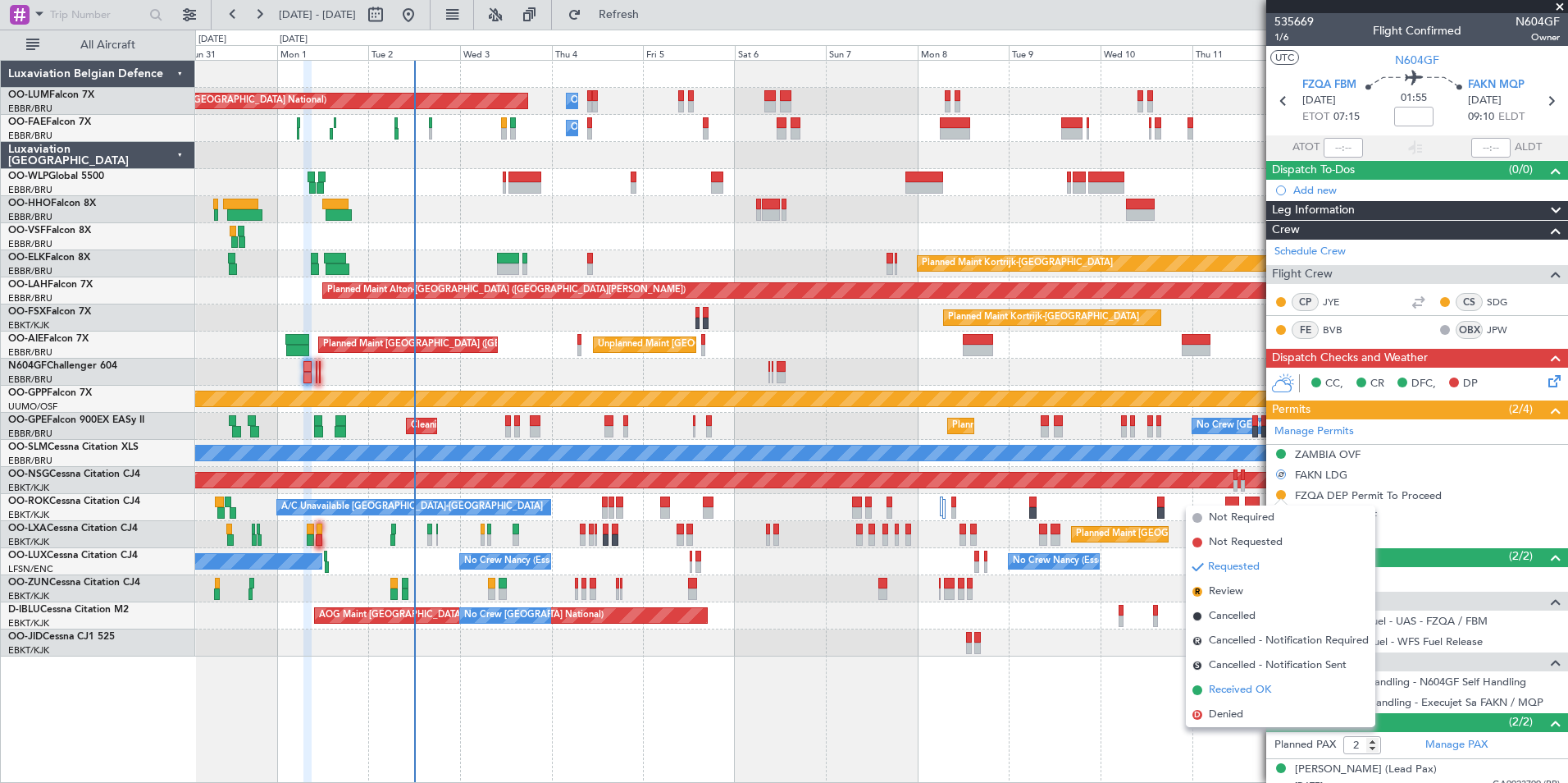
click at [1240, 694] on span "Received OK" at bounding box center [1239, 690] width 62 height 17
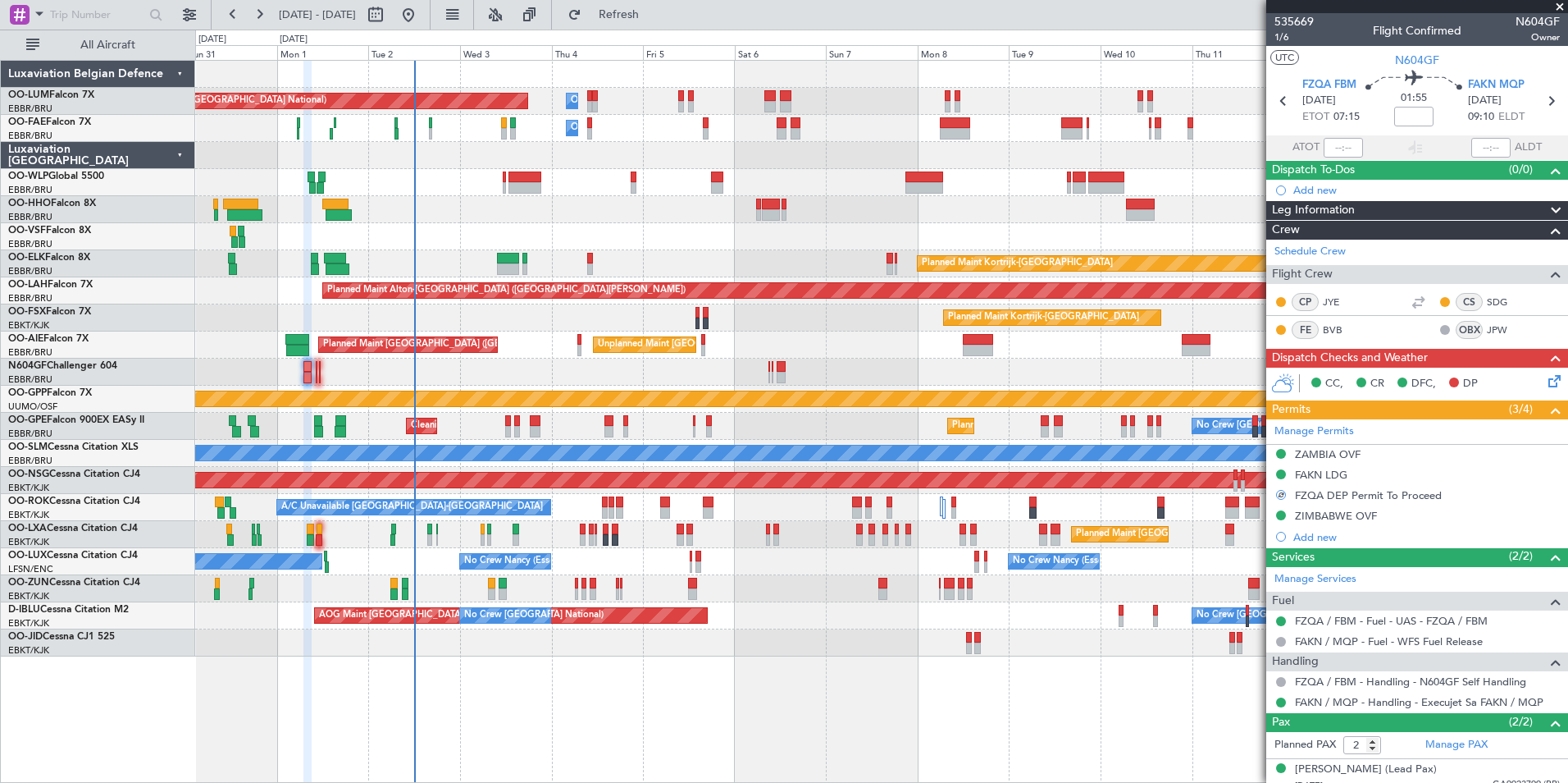
click at [1546, 384] on icon at bounding box center [1552, 379] width 13 height 13
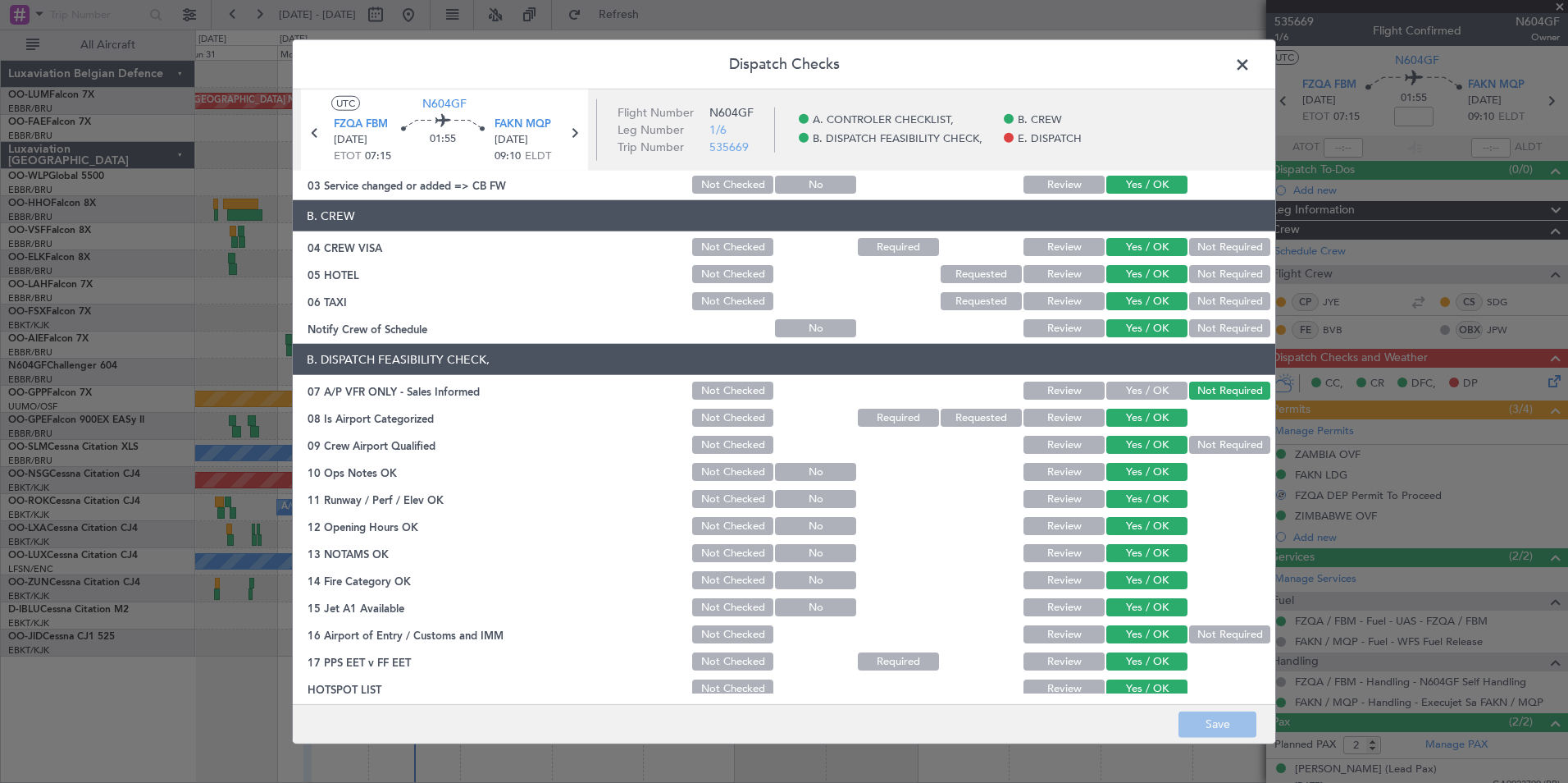
scroll to position [214, 0]
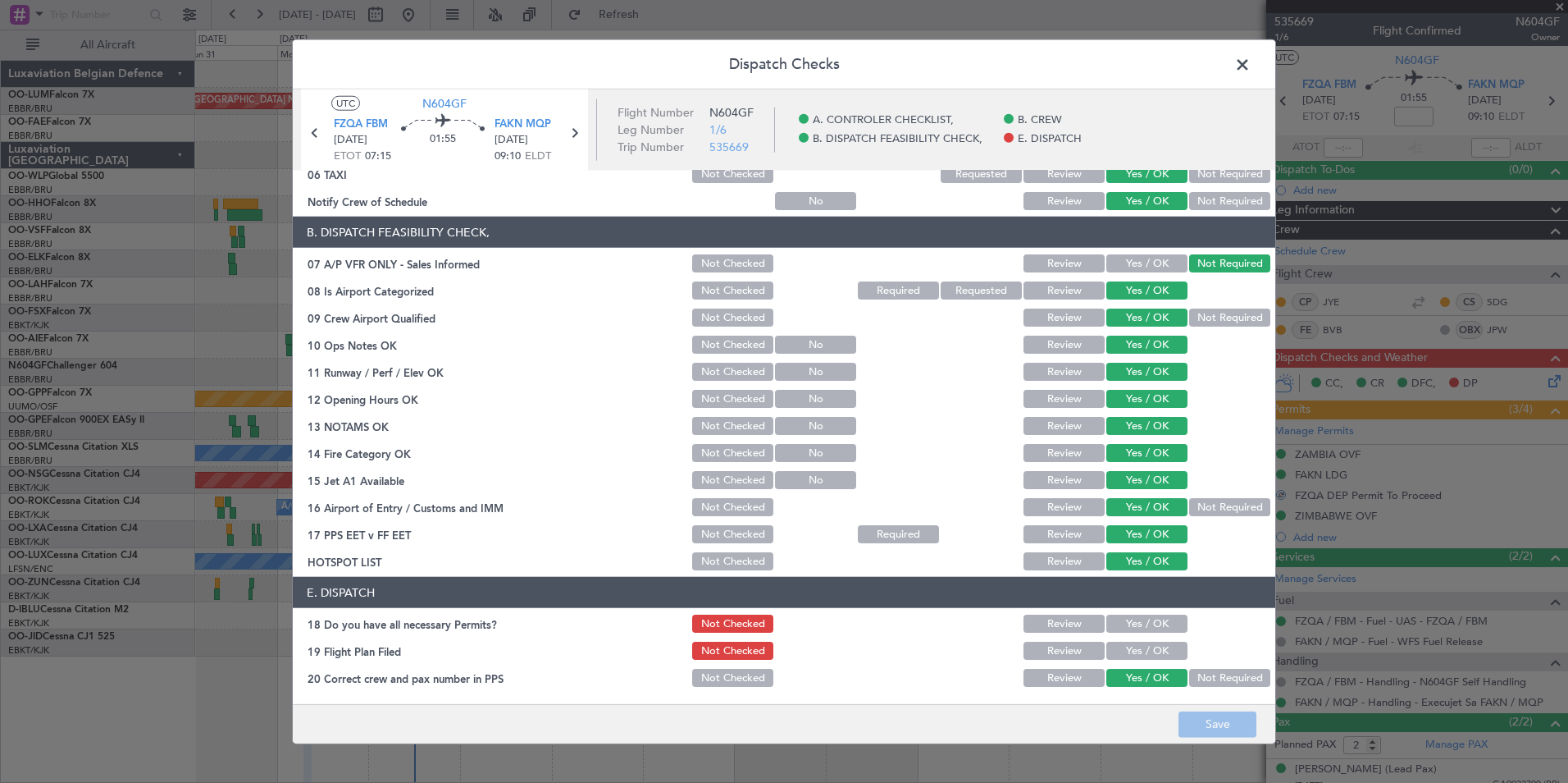
click at [1154, 614] on div "Yes / OK" at bounding box center [1145, 624] width 83 height 23
click at [1152, 629] on button "Yes / OK" at bounding box center [1147, 624] width 81 height 18
click at [1152, 648] on button "Yes / OK" at bounding box center [1147, 651] width 81 height 18
click at [1216, 721] on button "Save" at bounding box center [1218, 724] width 78 height 27
